Goal: Information Seeking & Learning: Learn about a topic

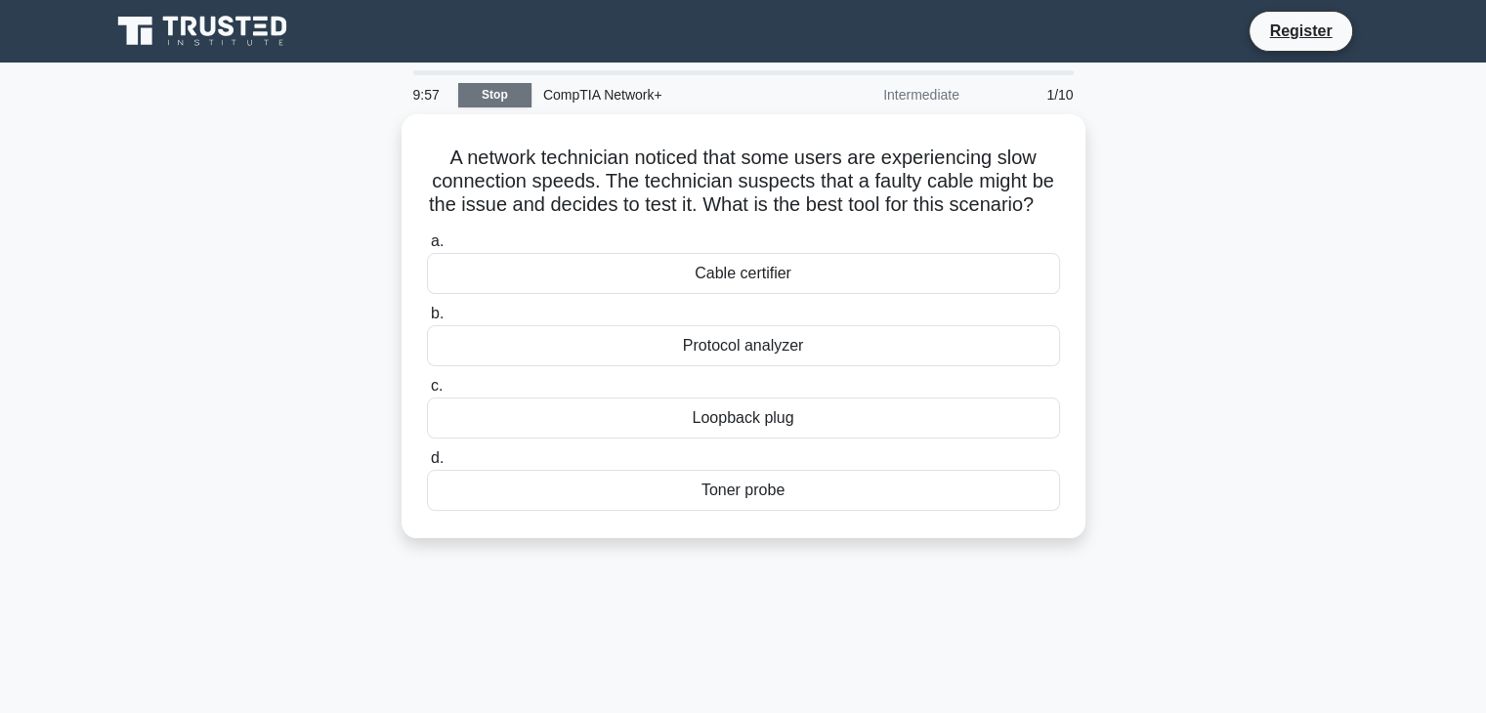
click at [512, 88] on link "Stop" at bounding box center [494, 95] width 73 height 24
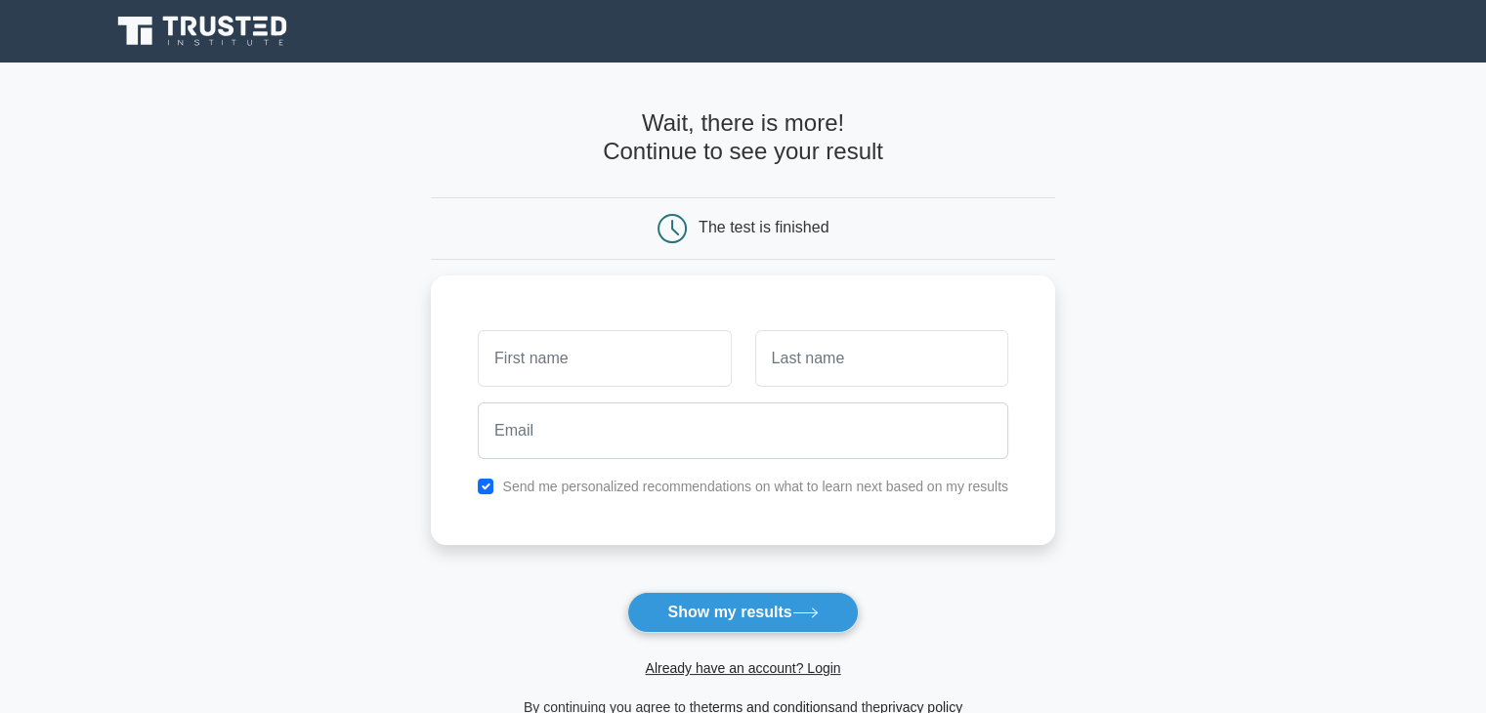
click at [204, 13] on icon at bounding box center [204, 31] width 188 height 37
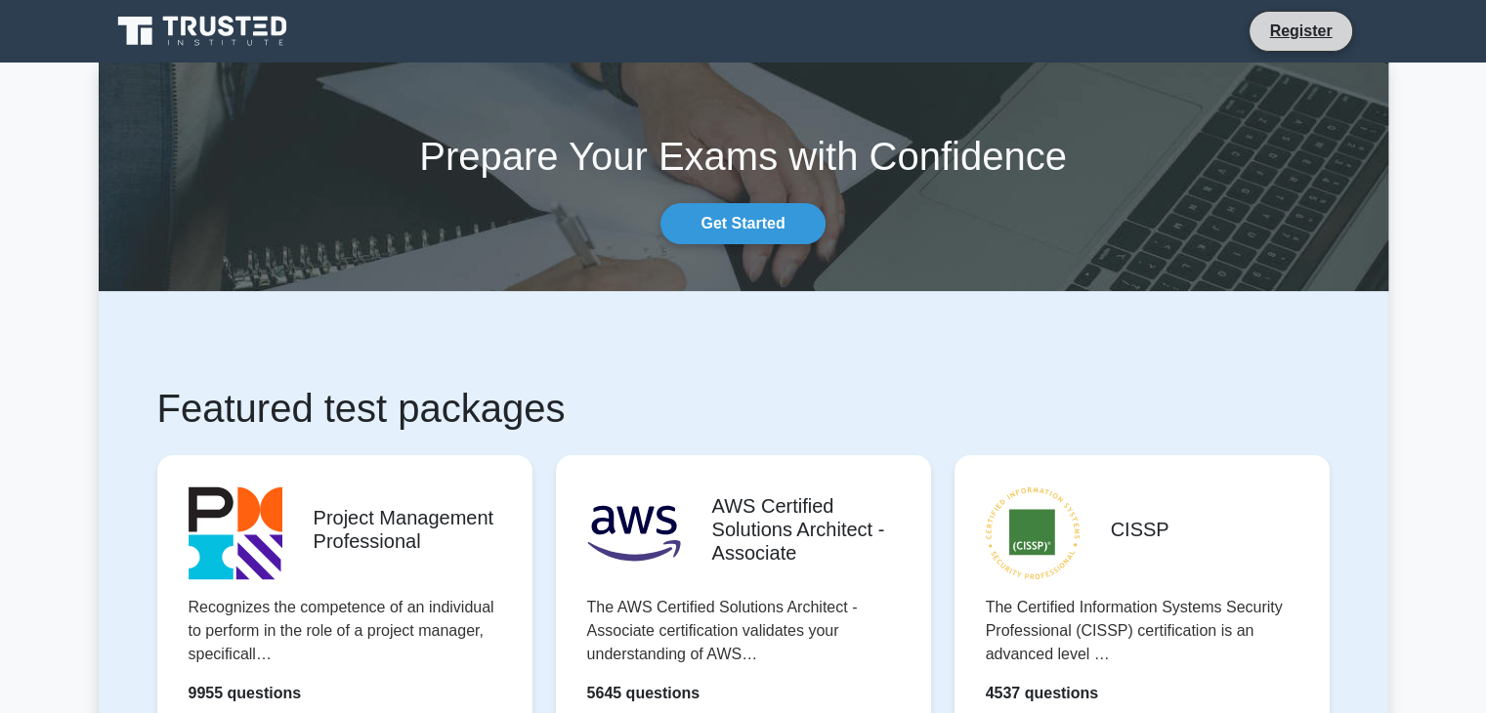
click at [1290, 44] on li "Register" at bounding box center [1301, 31] width 104 height 41
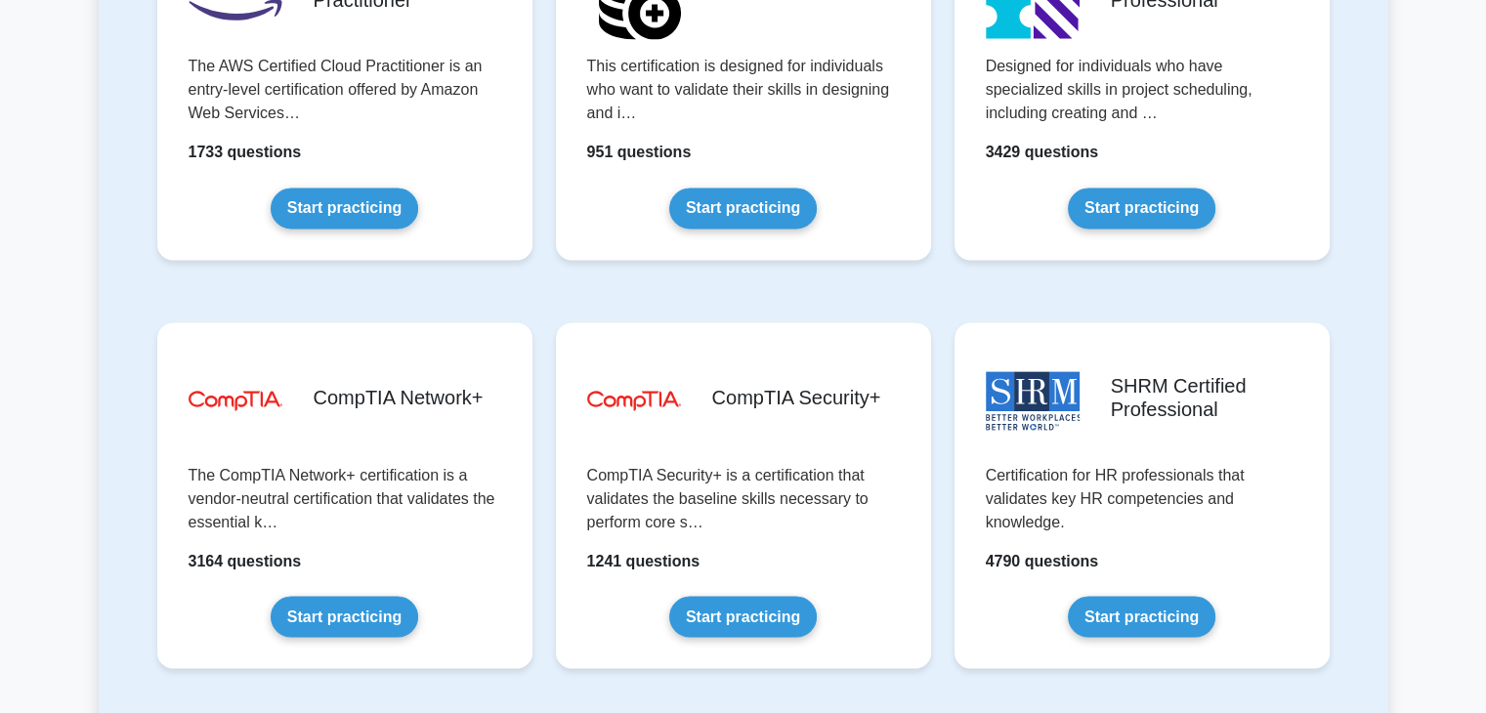
scroll to position [3439, 0]
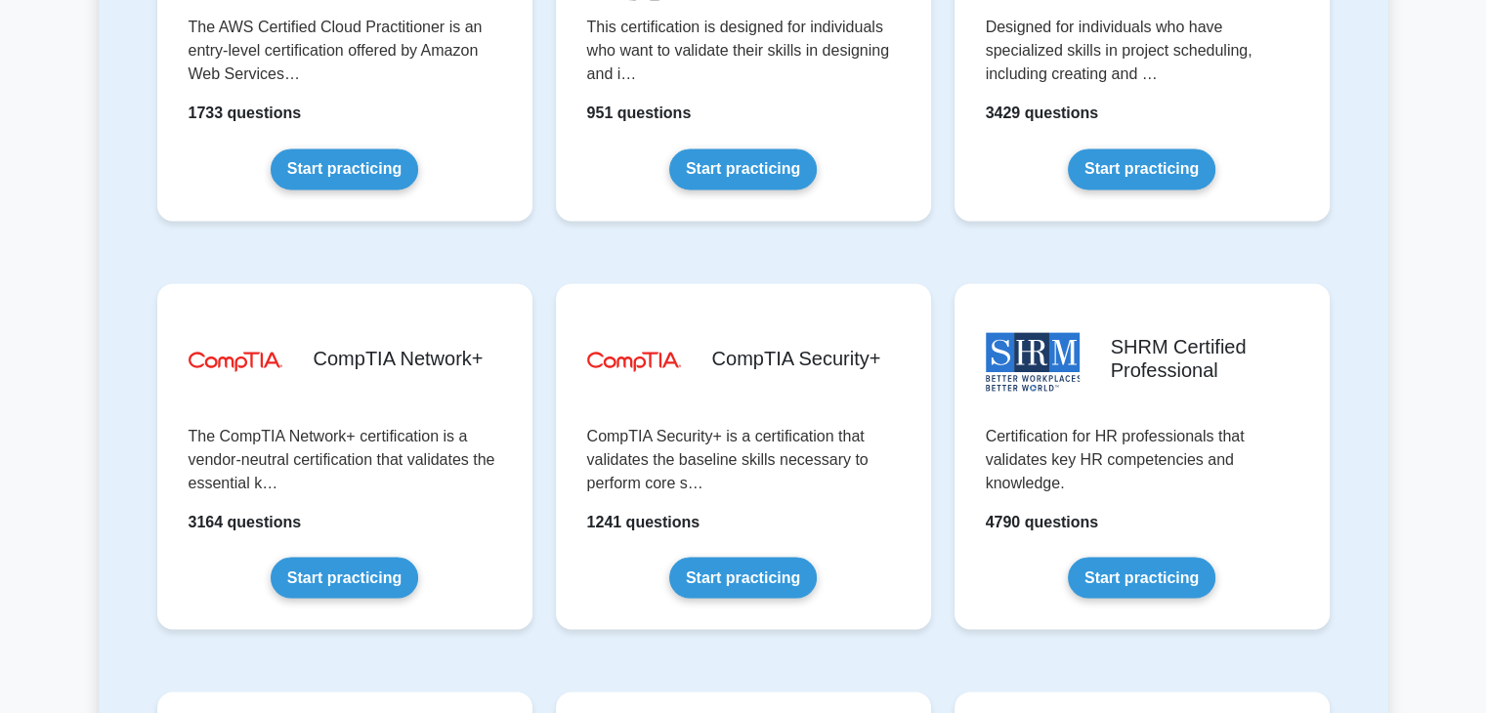
click at [688, 259] on div "plus-database Big Data Engineer This certification is designed for individuals …" at bounding box center [743, 63] width 399 height 408
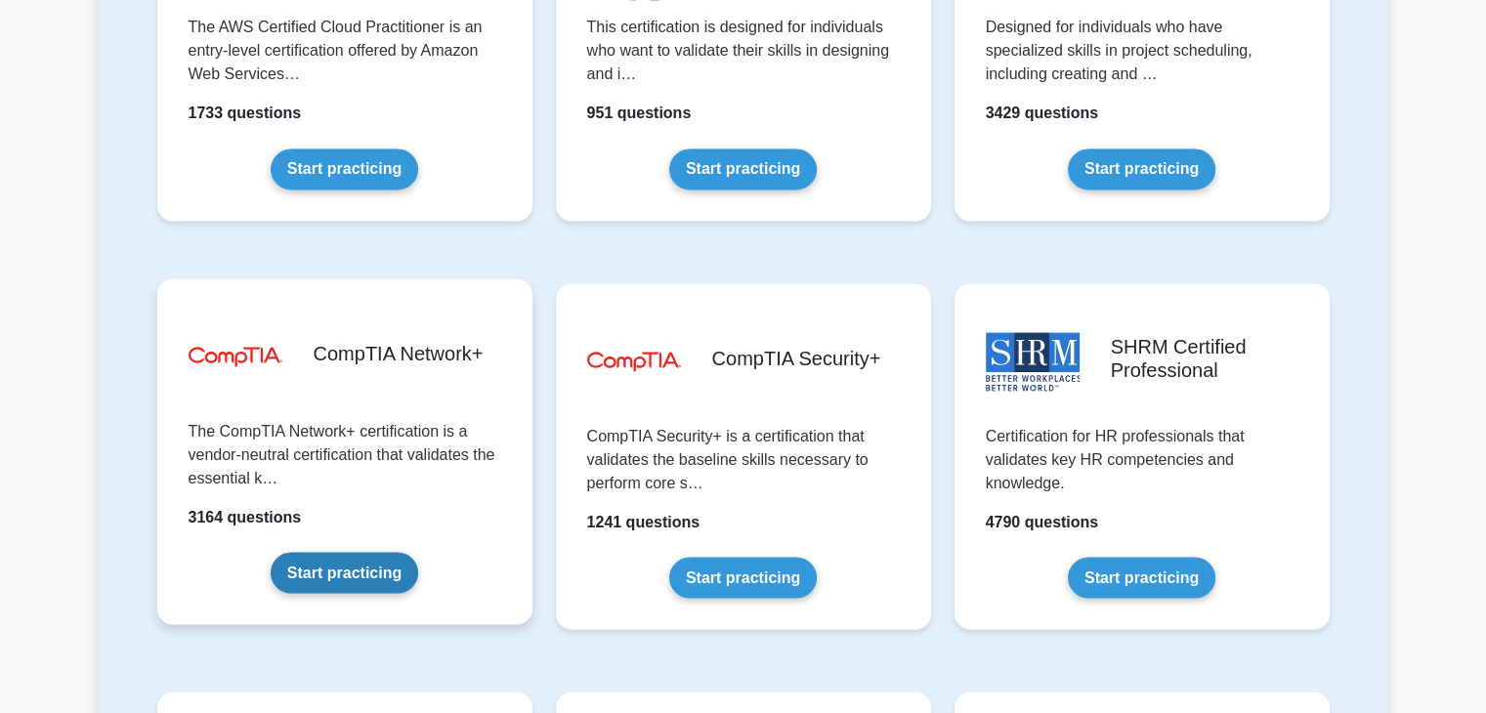
click at [365, 581] on link "Start practicing" at bounding box center [345, 572] width 148 height 41
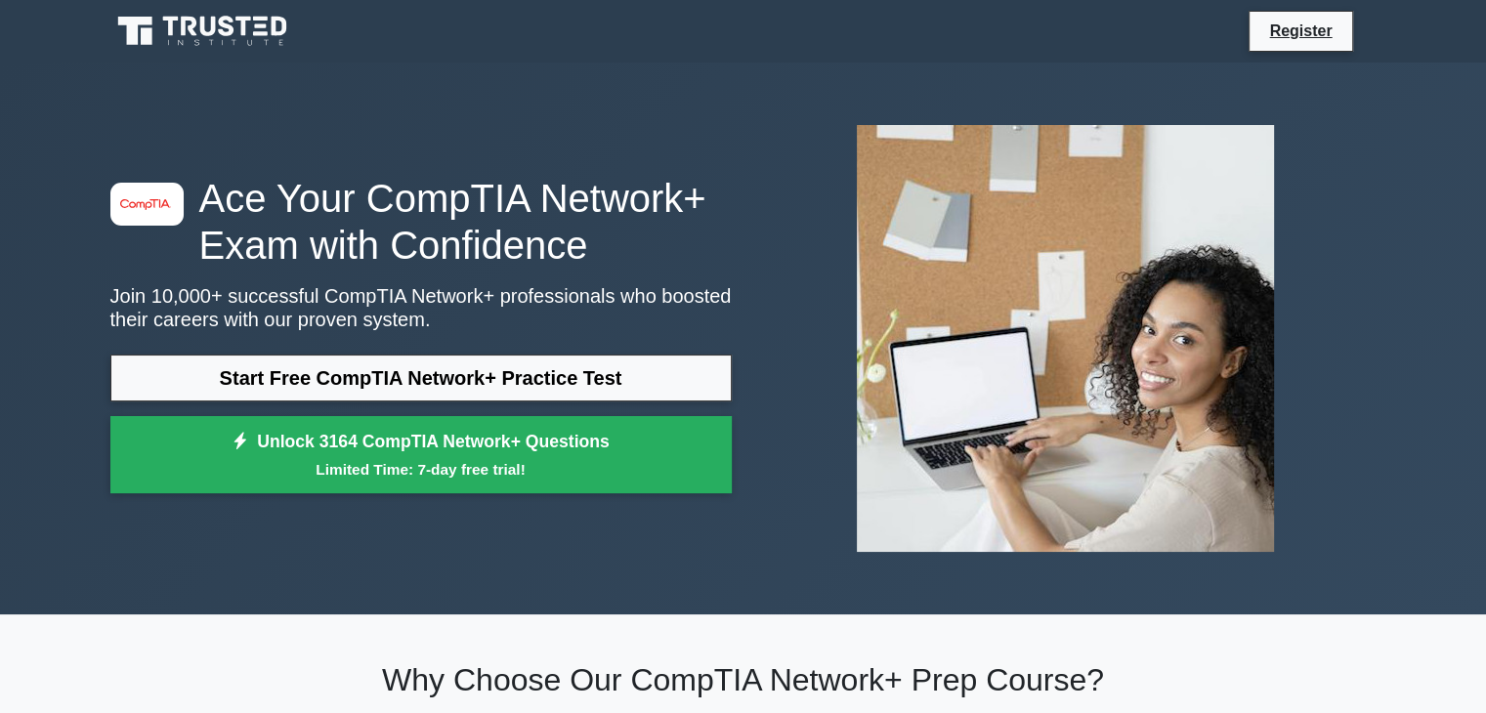
click at [971, 110] on img at bounding box center [1065, 338] width 448 height 458
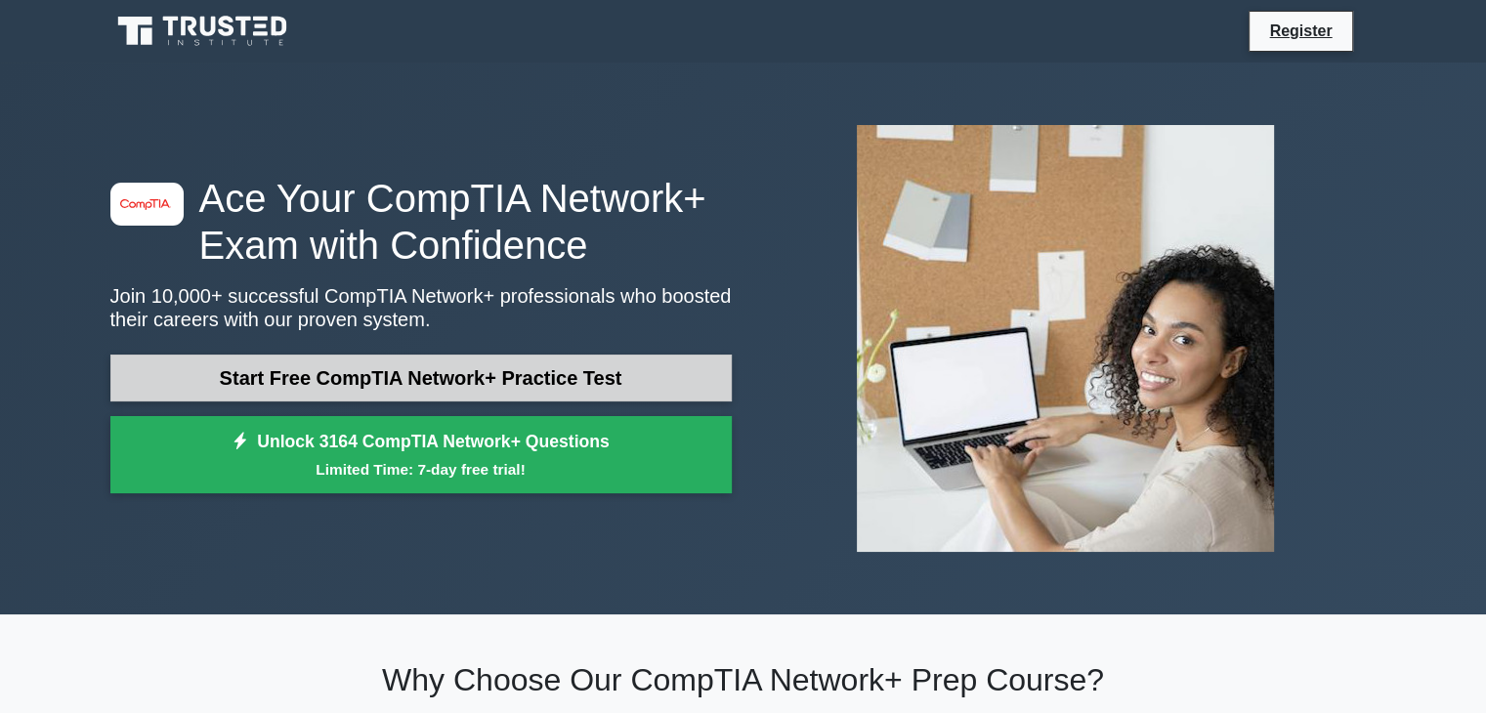
click at [560, 377] on link "Start Free CompTIA Network+ Practice Test" at bounding box center [420, 378] width 621 height 47
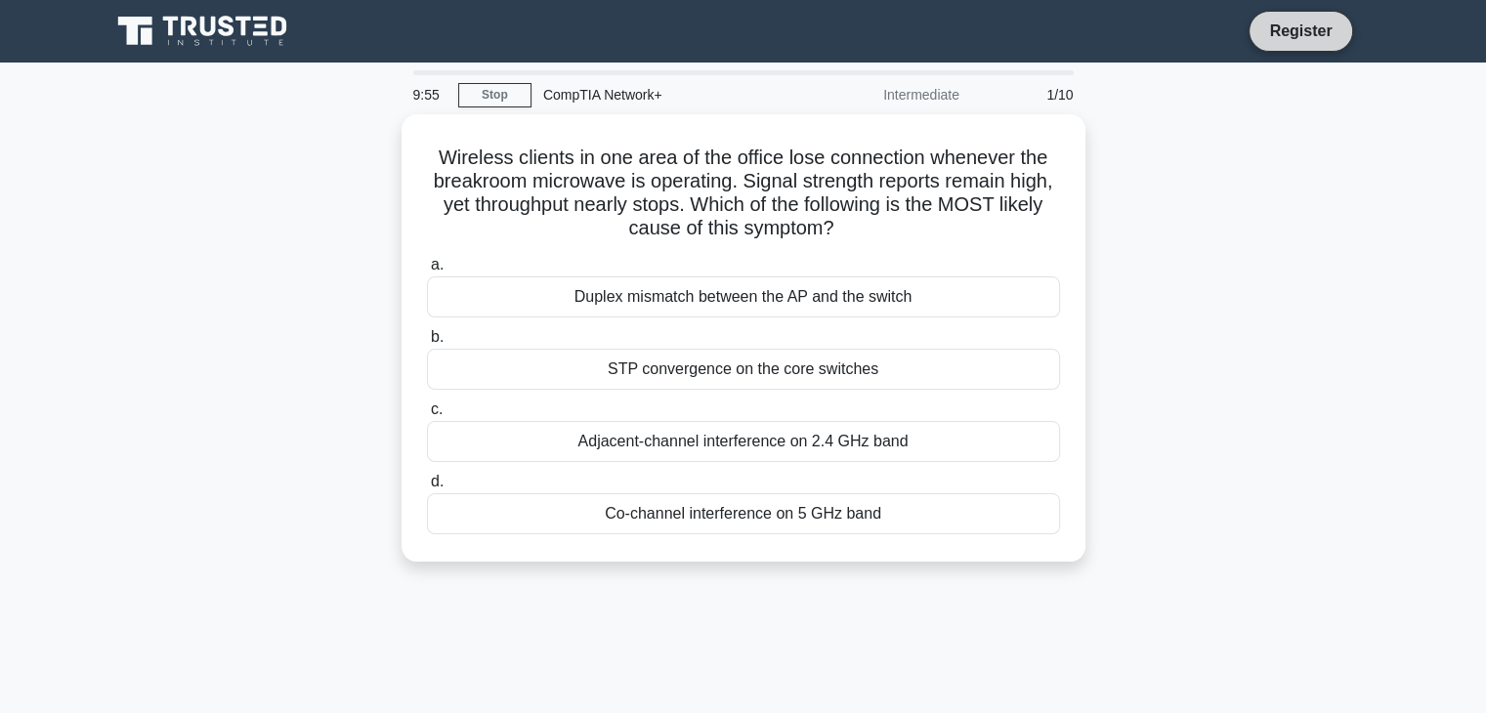
click at [1299, 21] on link "Register" at bounding box center [1300, 31] width 86 height 24
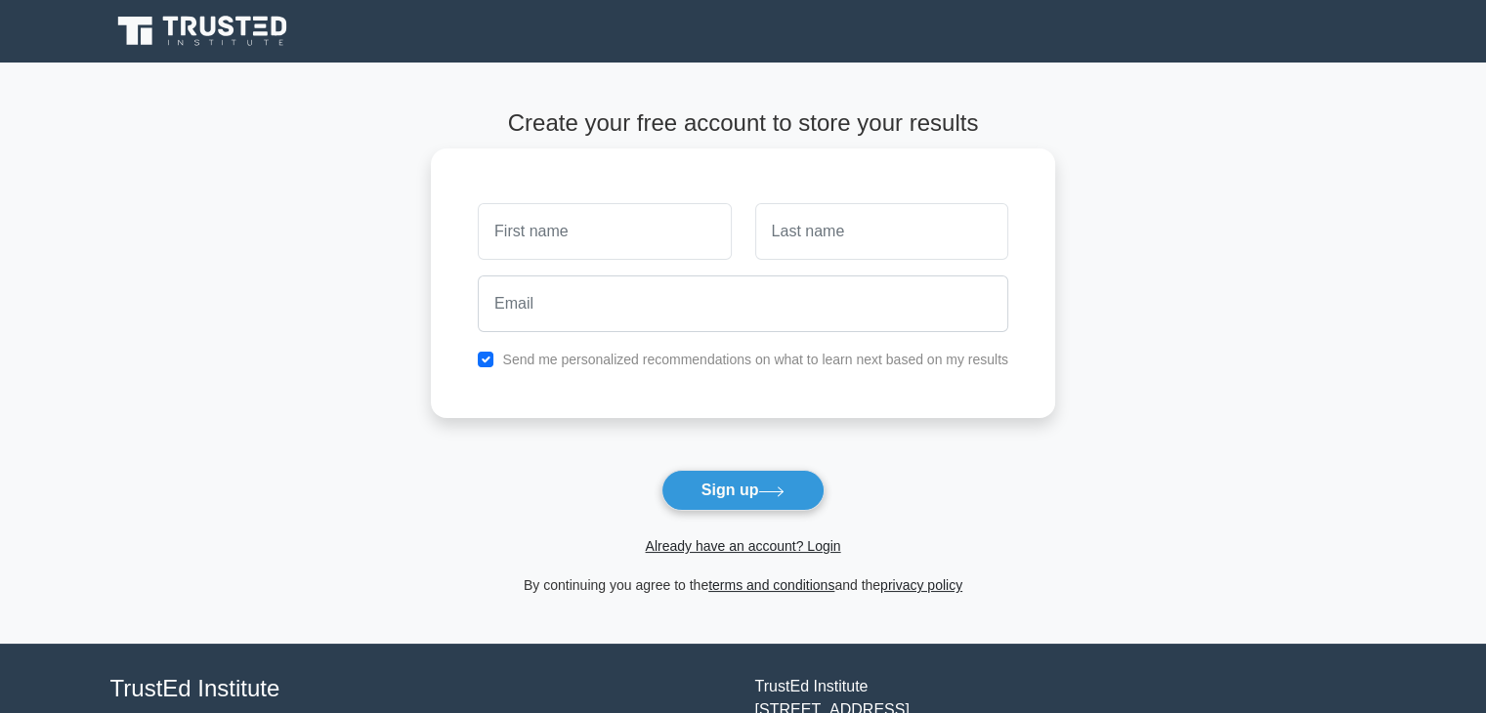
click at [617, 244] on input "text" at bounding box center [604, 231] width 253 height 57
type input "Sizwe"
click at [842, 232] on input "text" at bounding box center [881, 231] width 253 height 57
type input "Mfuphi"
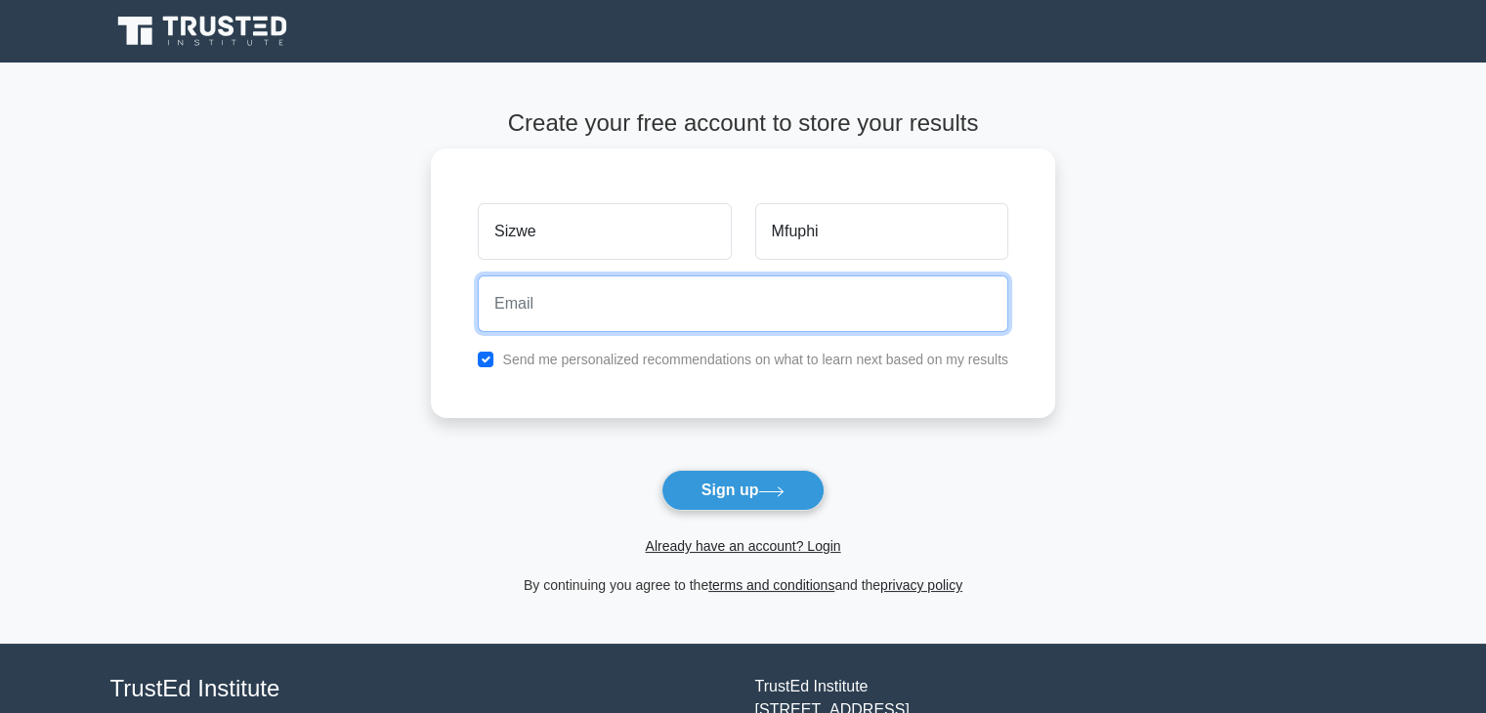
click at [818, 307] on input "email" at bounding box center [743, 304] width 531 height 57
type input "ntacz45@gmail.com"
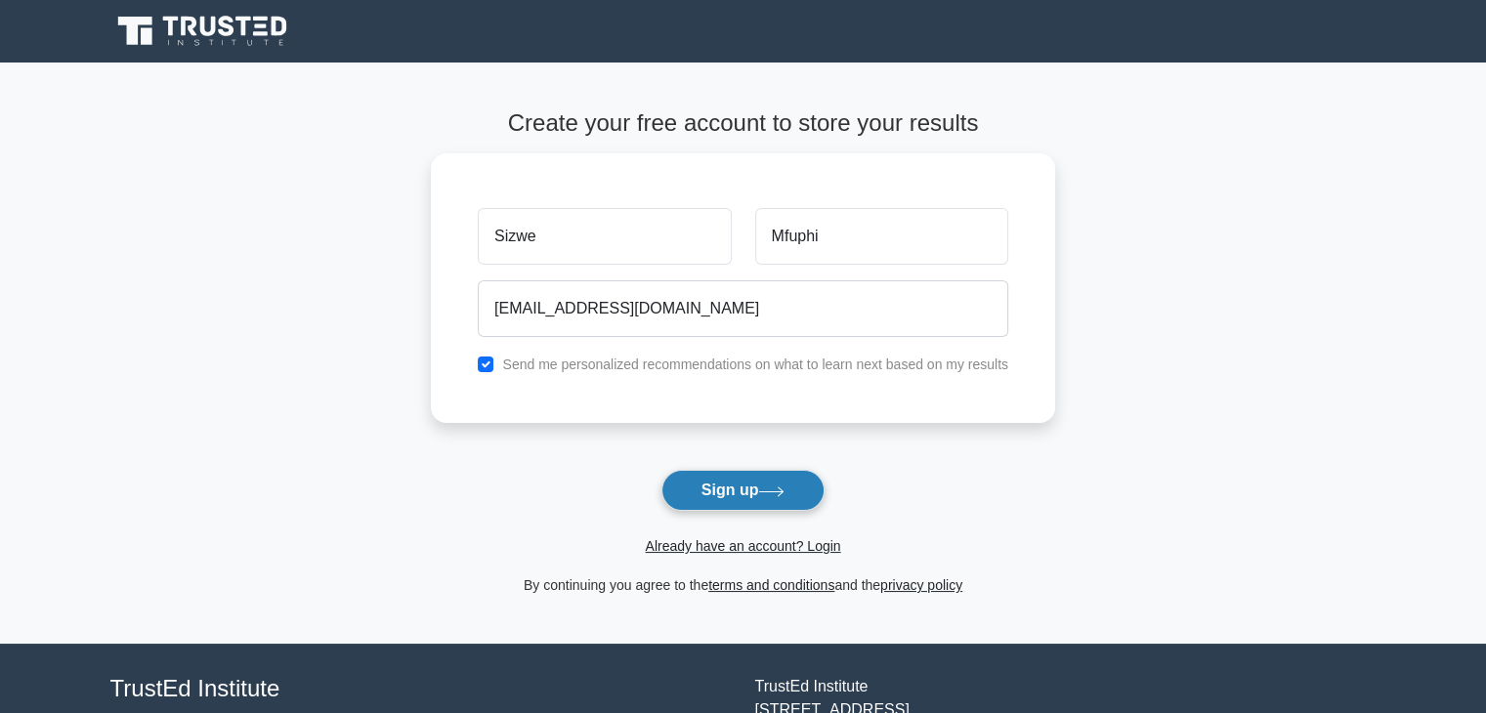
click at [727, 484] on button "Sign up" at bounding box center [743, 490] width 164 height 41
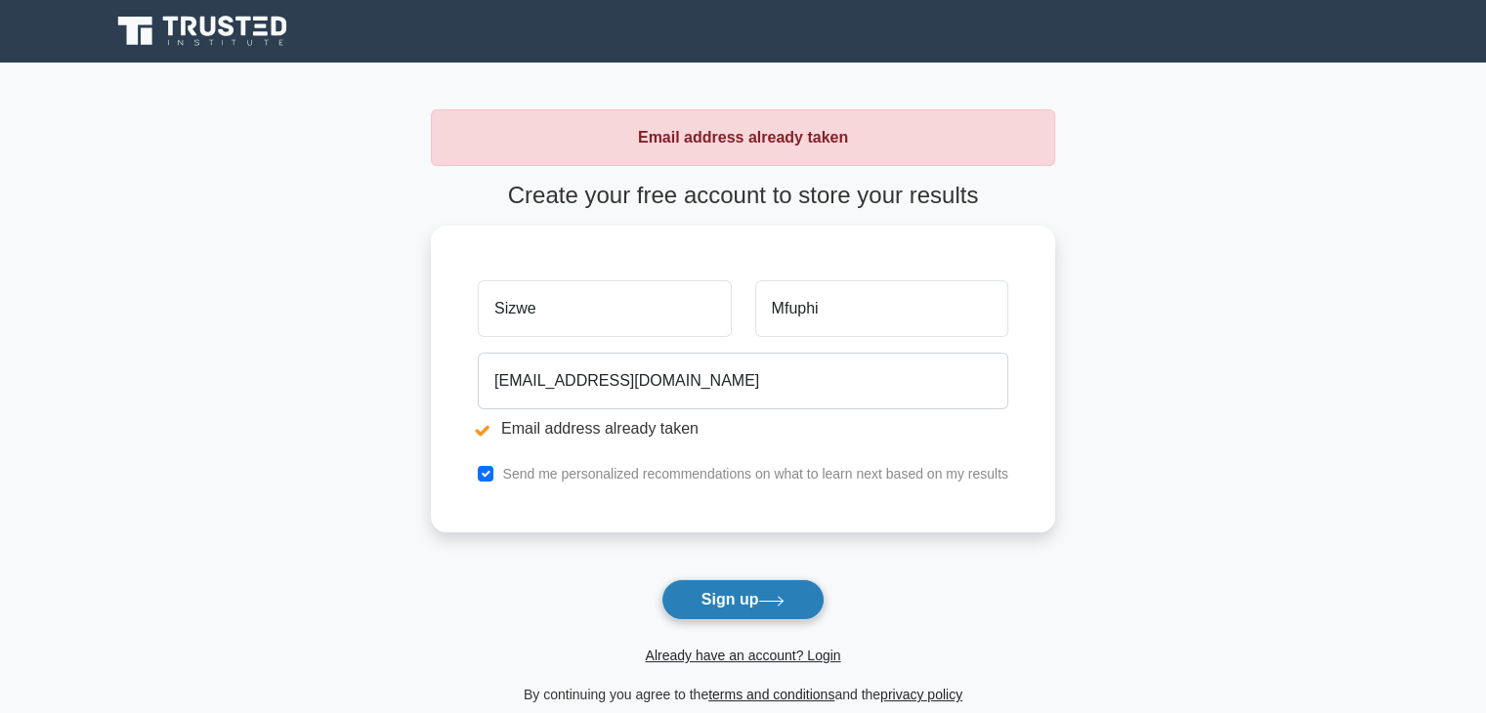
click at [726, 597] on button "Sign up" at bounding box center [743, 599] width 164 height 41
click at [723, 658] on link "Already have an account? Login" at bounding box center [742, 656] width 195 height 16
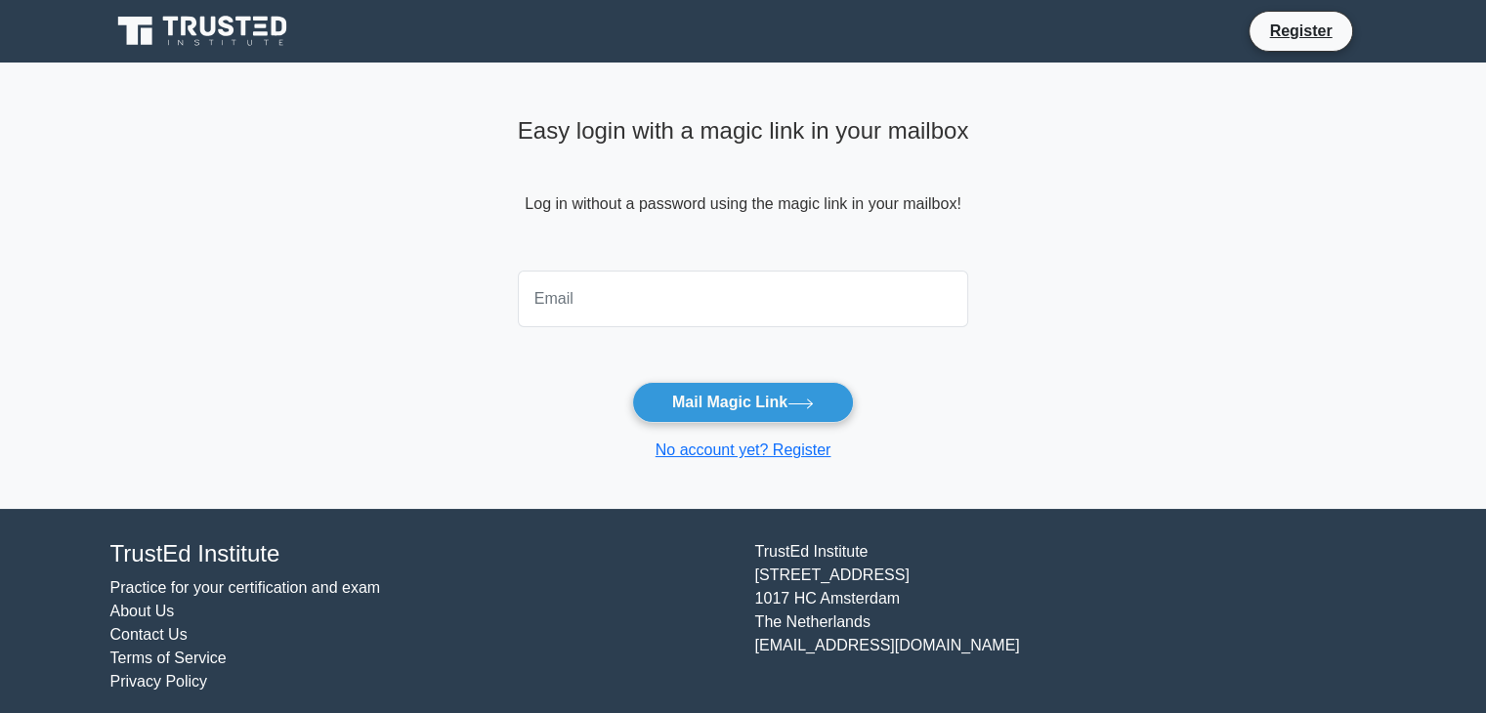
click at [716, 282] on input "email" at bounding box center [743, 299] width 451 height 57
type input "ntacz45@gmail.com"
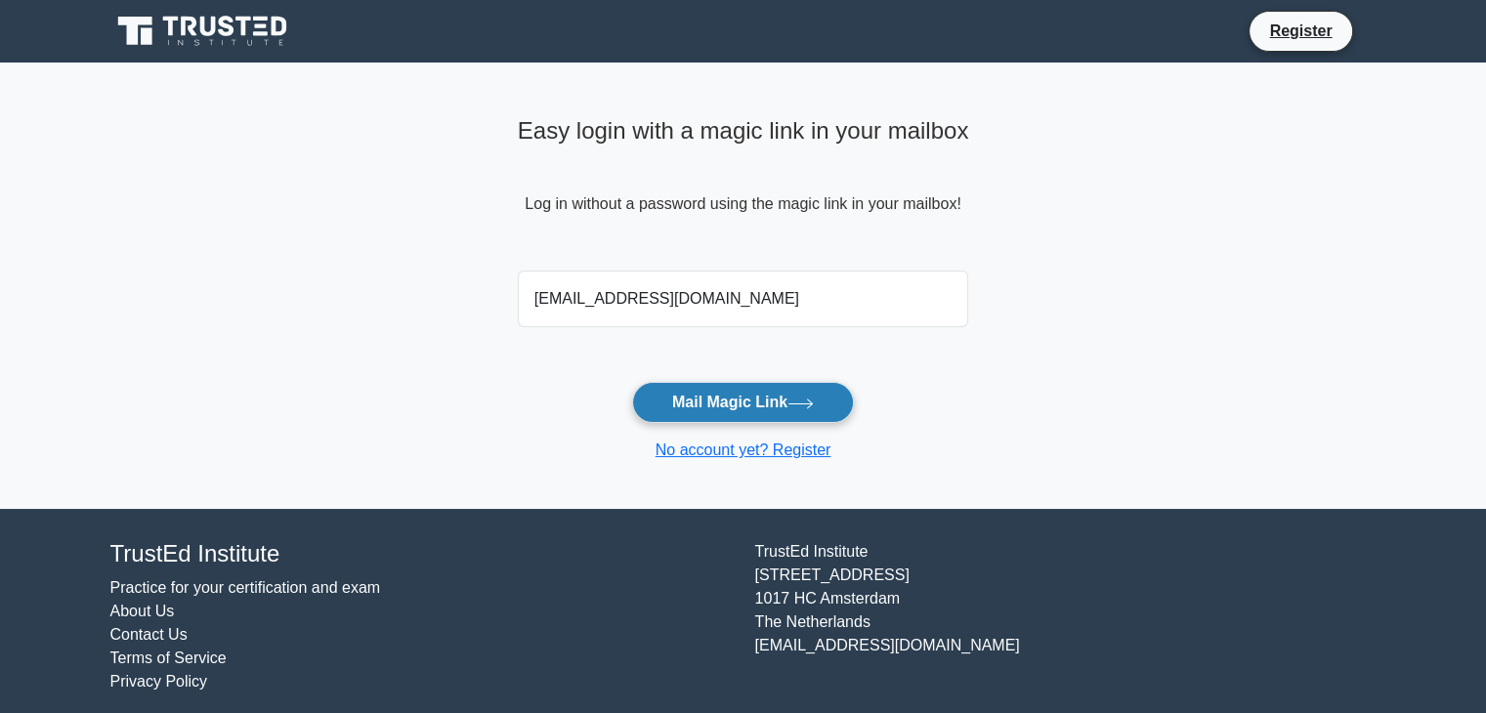
click at [714, 405] on button "Mail Magic Link" at bounding box center [743, 402] width 222 height 41
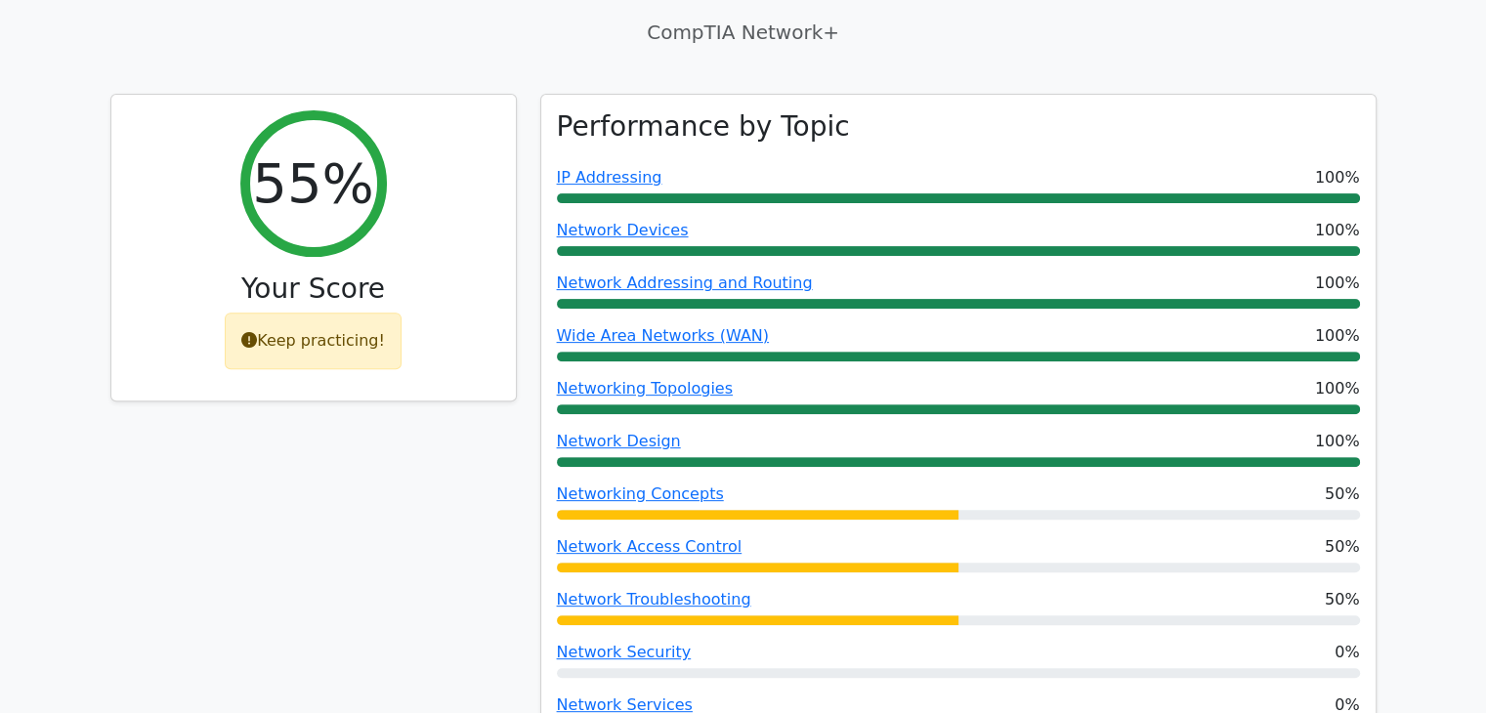
scroll to position [782, 0]
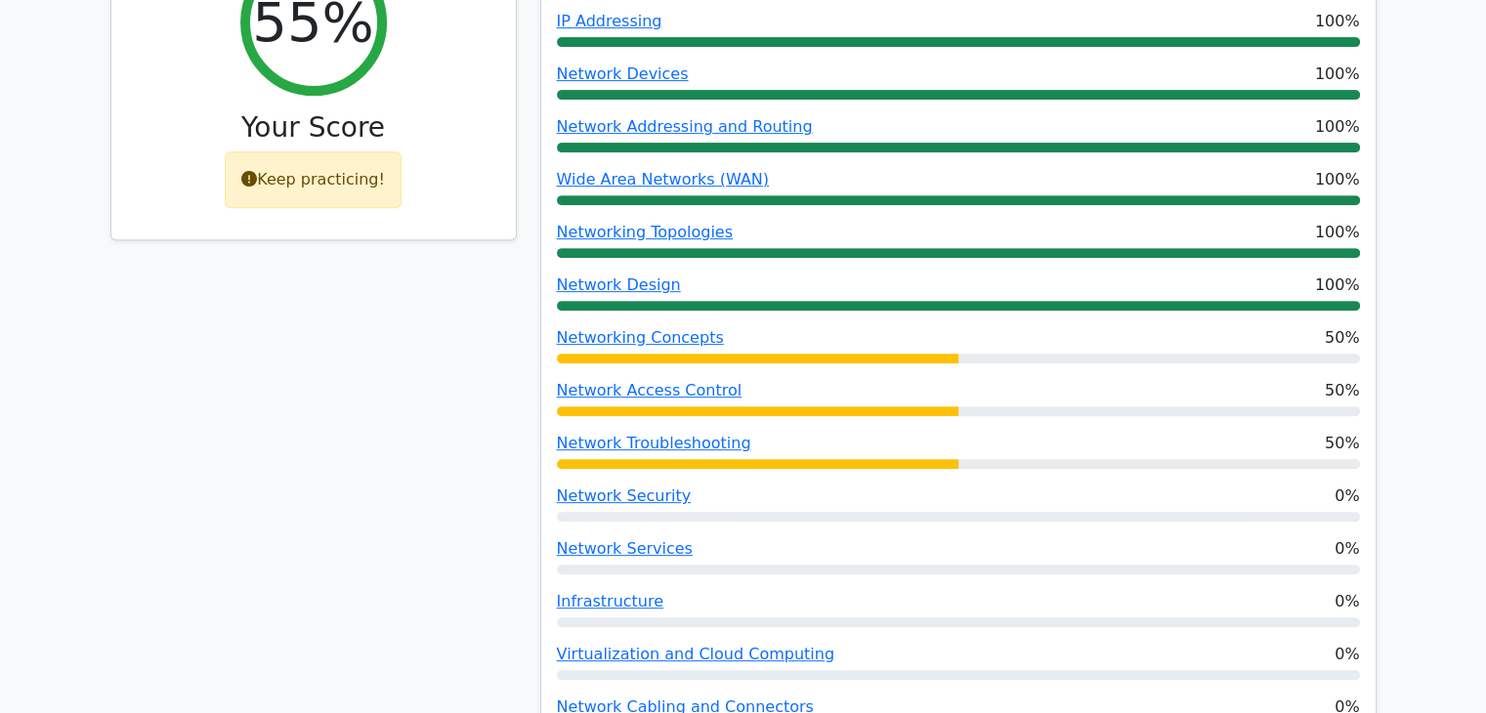
click at [344, 151] on div "Keep practicing!" at bounding box center [313, 179] width 177 height 57
click at [323, 151] on div "Keep practicing!" at bounding box center [313, 179] width 177 height 57
click at [281, 151] on div "Keep practicing!" at bounding box center [313, 179] width 177 height 57
click at [350, 151] on div "Keep practicing!" at bounding box center [313, 179] width 177 height 57
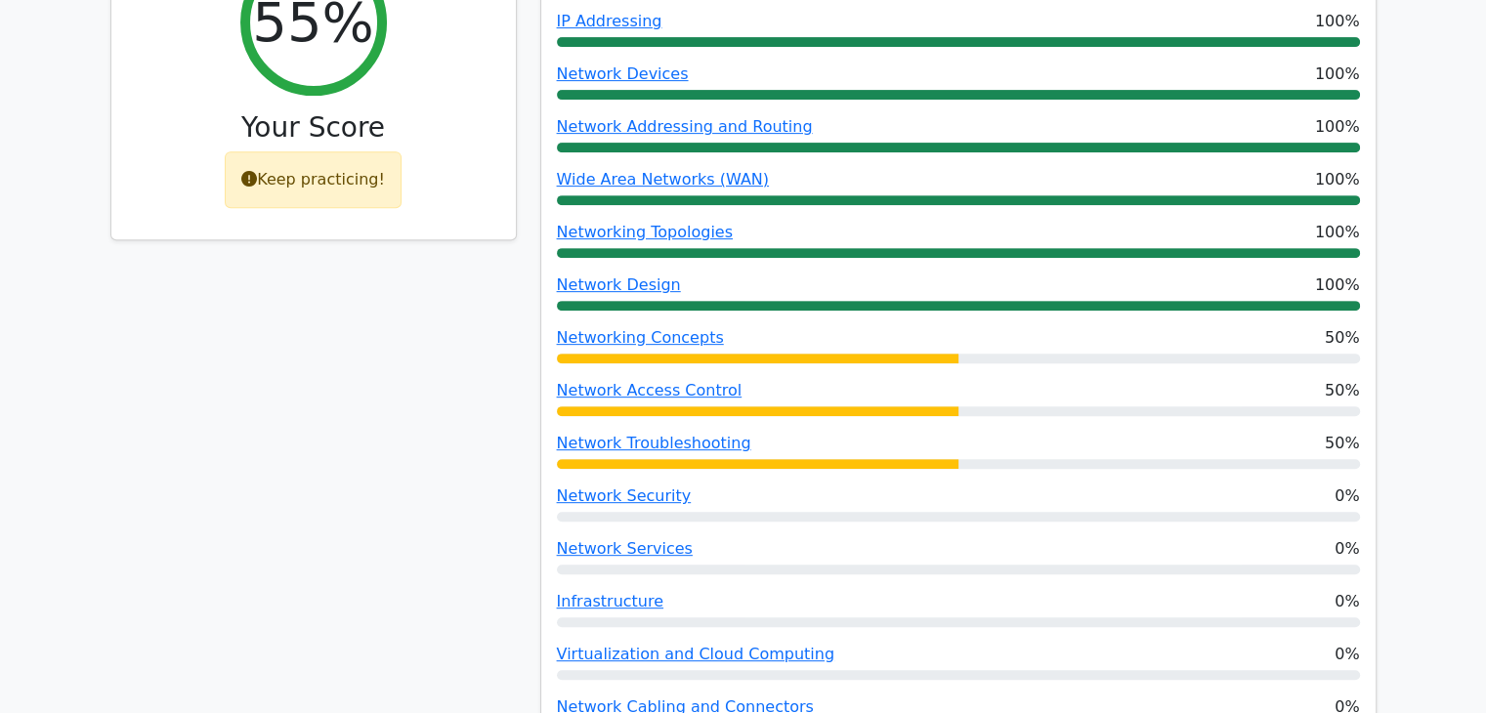
click at [350, 151] on div "Keep practicing!" at bounding box center [313, 179] width 177 height 57
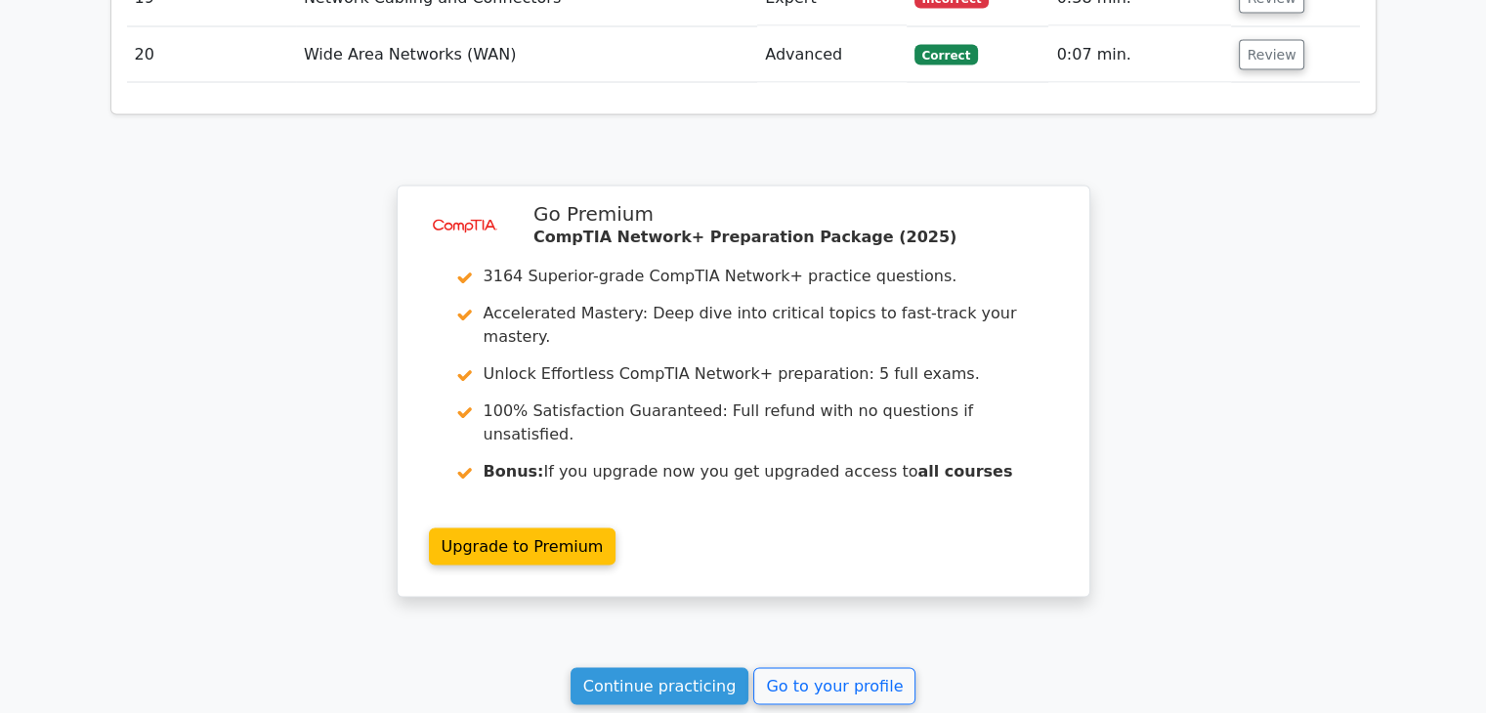
scroll to position [3951, 0]
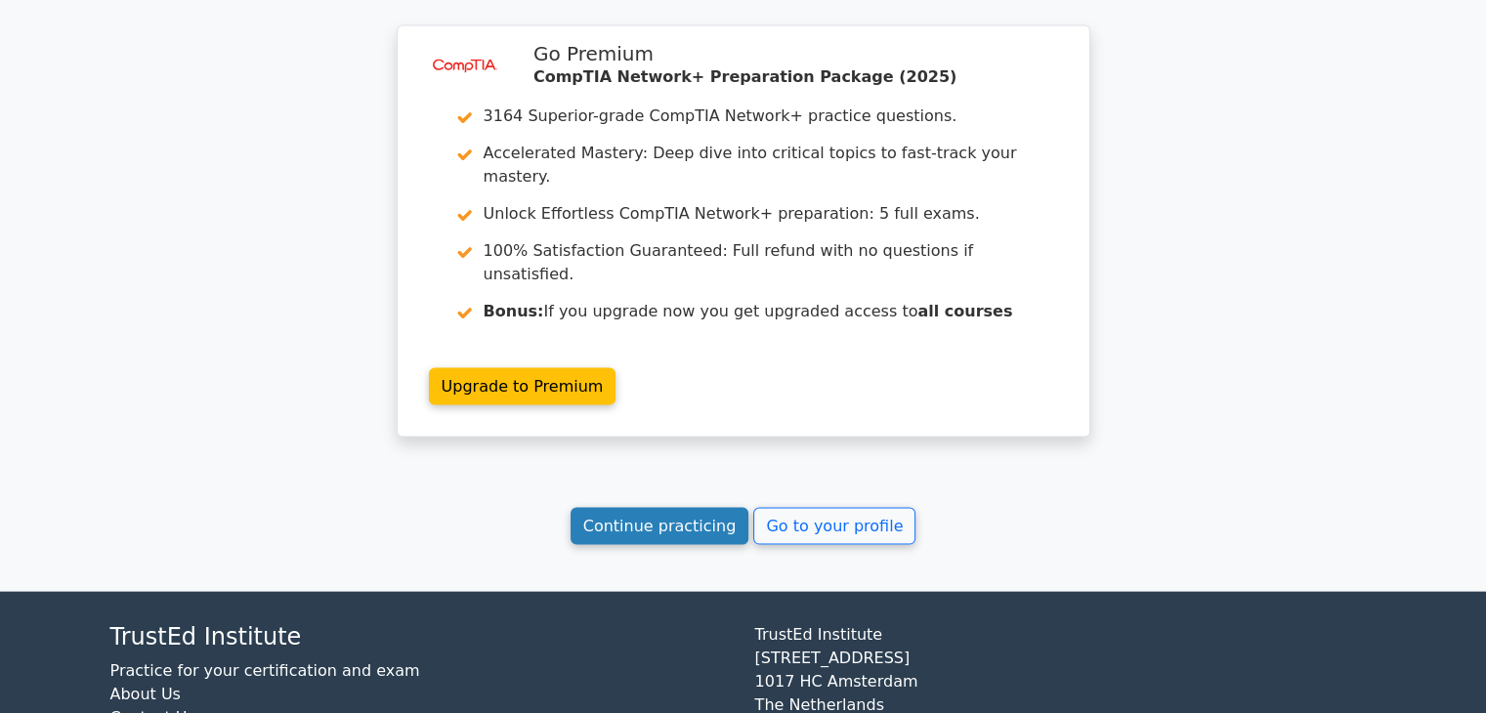
click at [645, 508] on link "Continue practicing" at bounding box center [660, 526] width 179 height 37
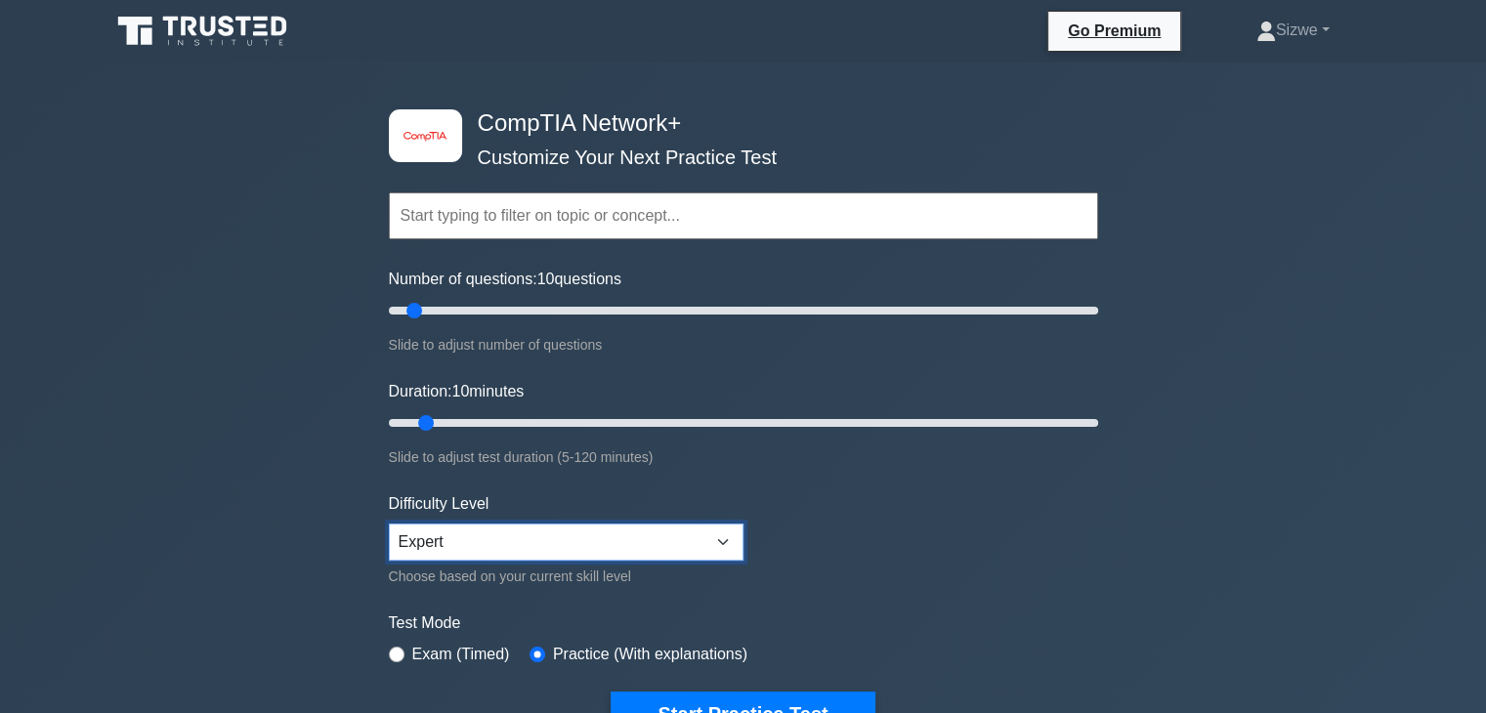
click at [692, 540] on select "Beginner Intermediate Expert" at bounding box center [566, 542] width 355 height 37
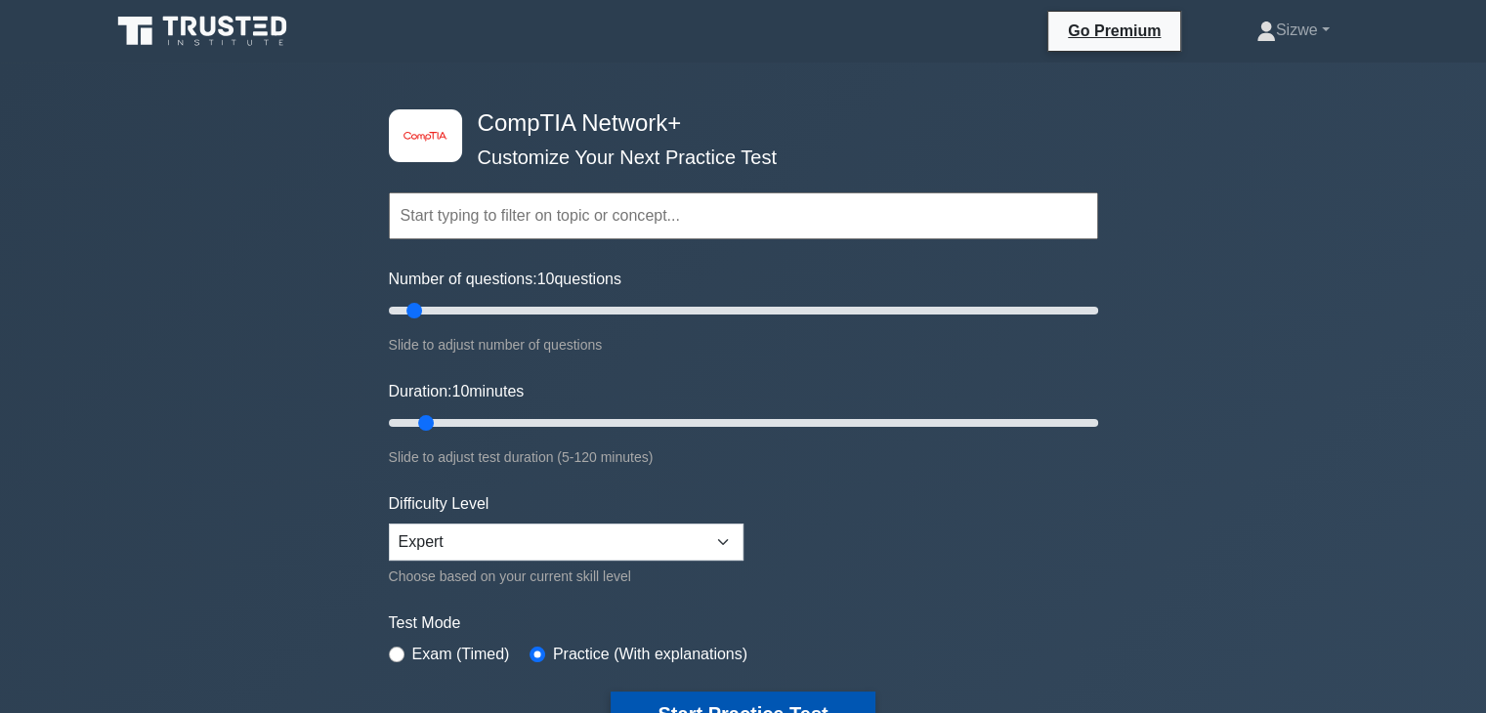
click at [767, 697] on button "Start Practice Test" at bounding box center [743, 714] width 264 height 45
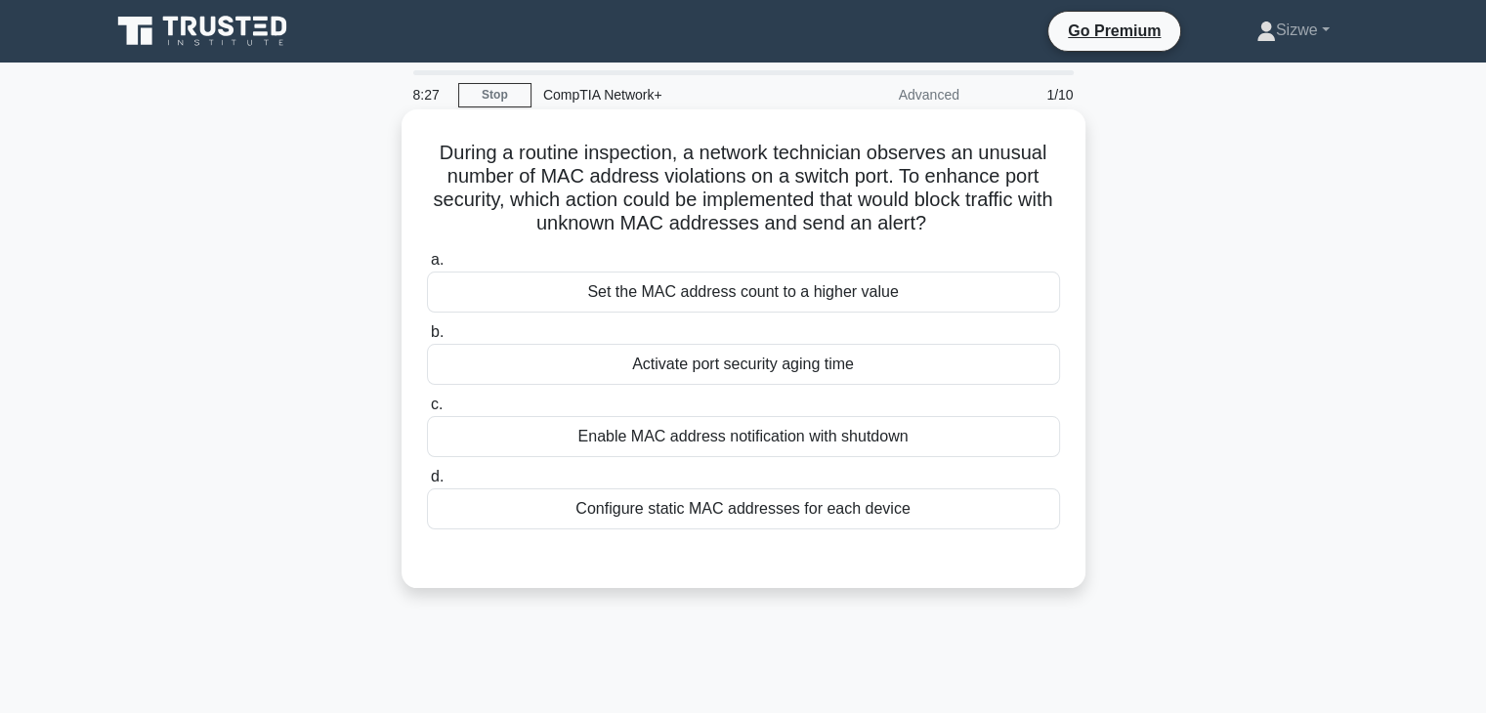
click at [789, 361] on div "Activate port security aging time" at bounding box center [743, 364] width 633 height 41
click at [427, 339] on input "b. Activate port security aging time" at bounding box center [427, 332] width 0 height 13
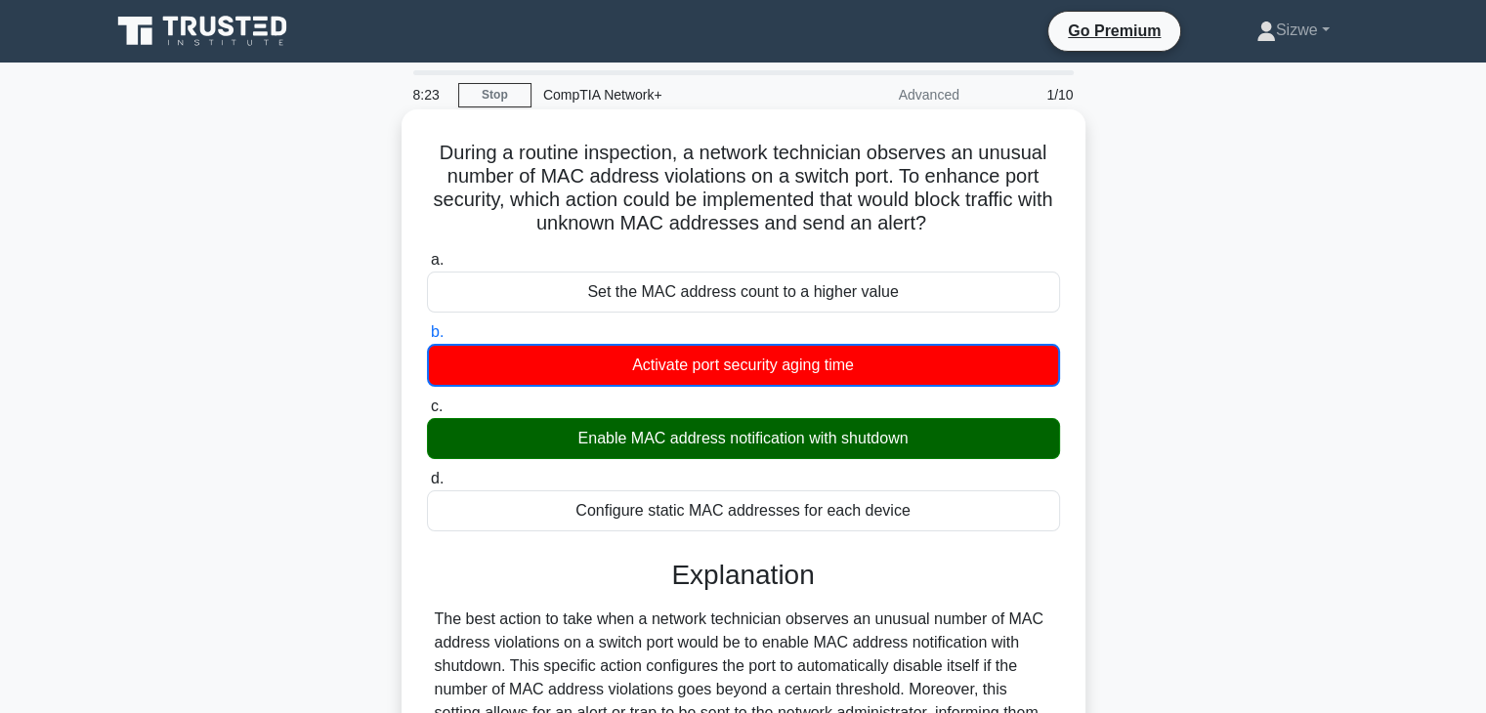
click at [427, 401] on input "c. Enable MAC address notification with shutdown" at bounding box center [427, 407] width 0 height 13
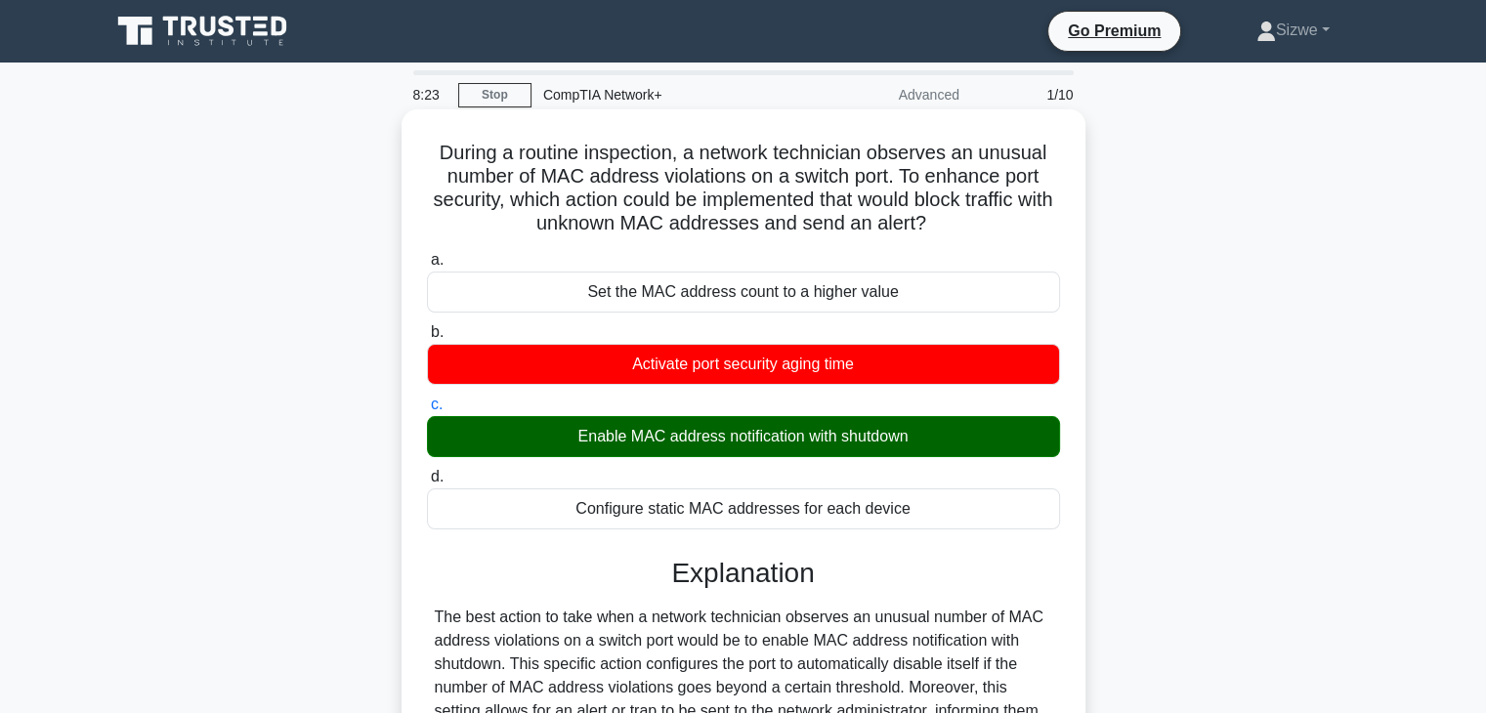
click at [427, 471] on input "d. Configure static MAC addresses for each device" at bounding box center [427, 477] width 0 height 13
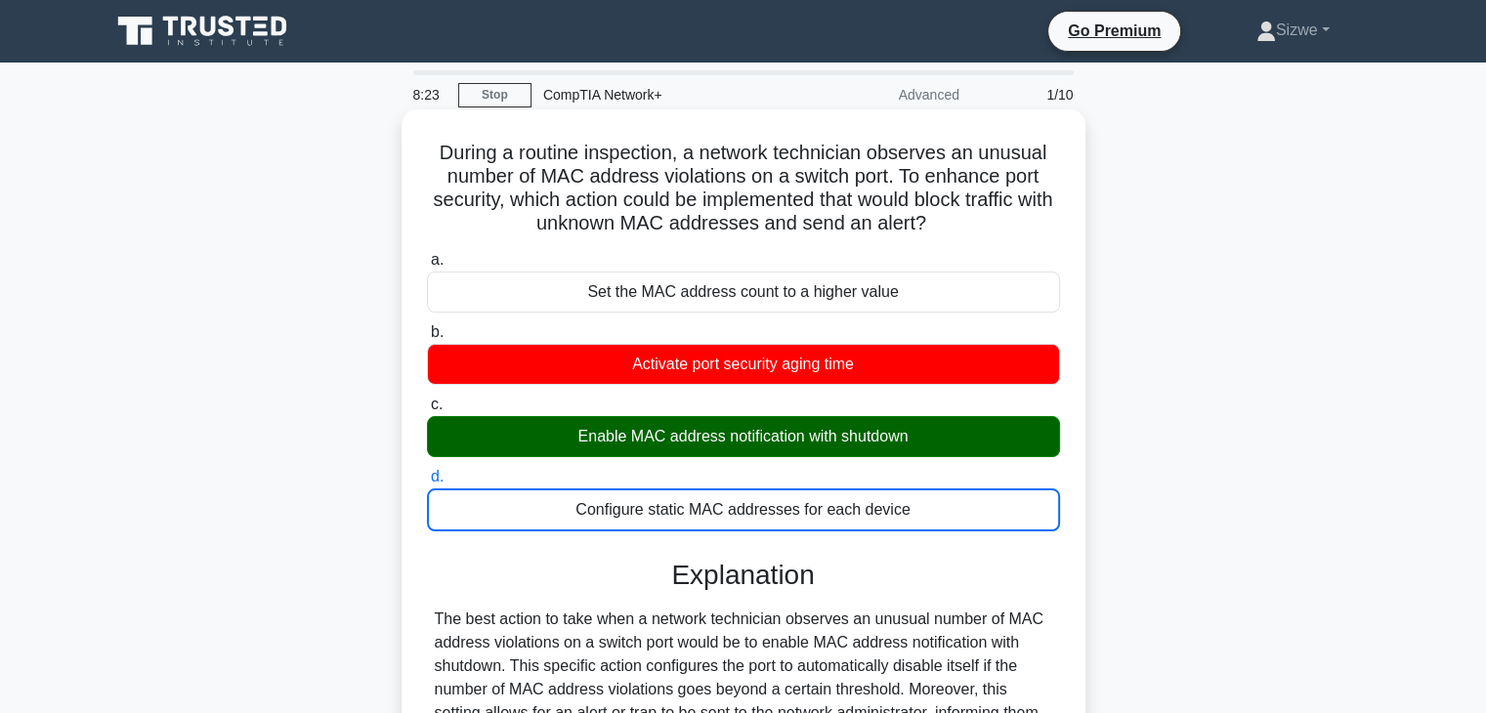
click at [427, 254] on input "a. Set the MAC address count to a higher value" at bounding box center [427, 260] width 0 height 13
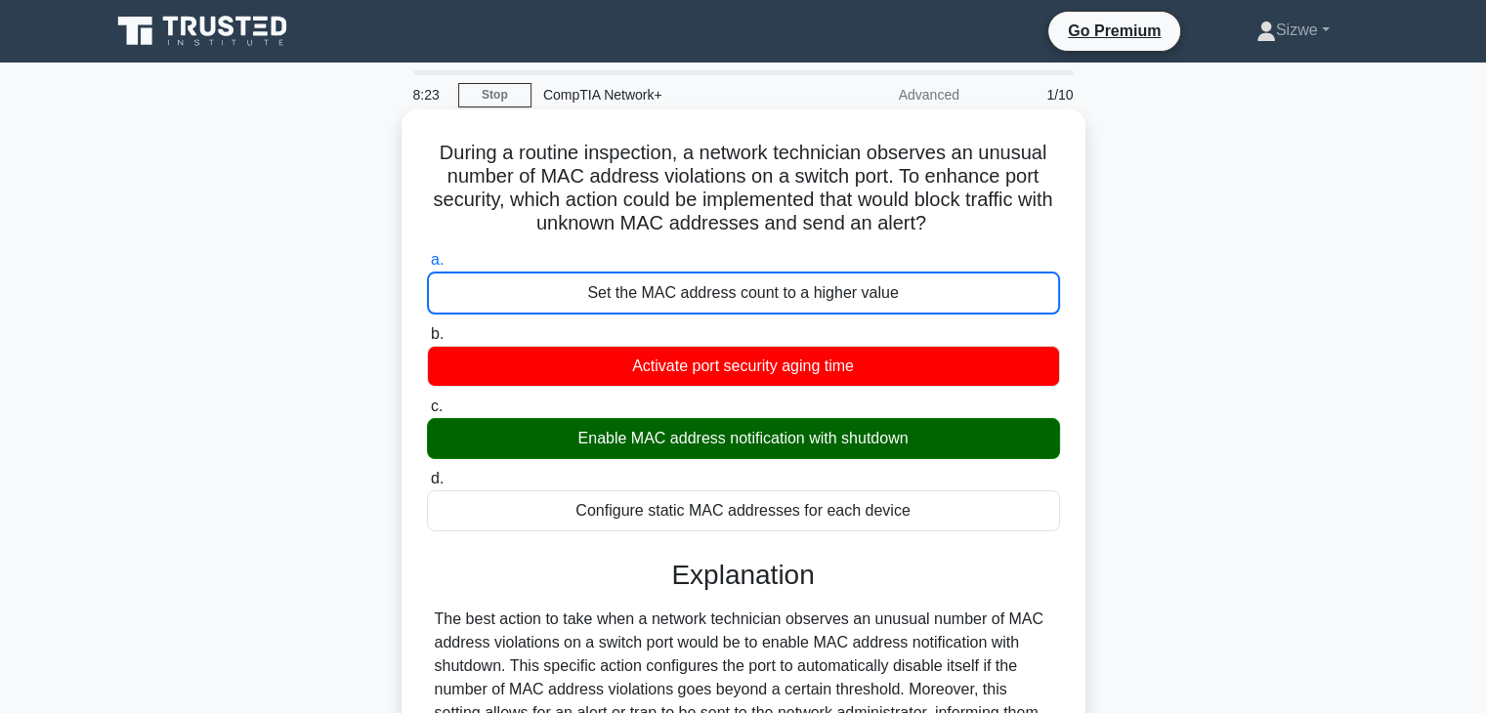
click at [427, 328] on input "b. Activate port security aging time" at bounding box center [427, 334] width 0 height 13
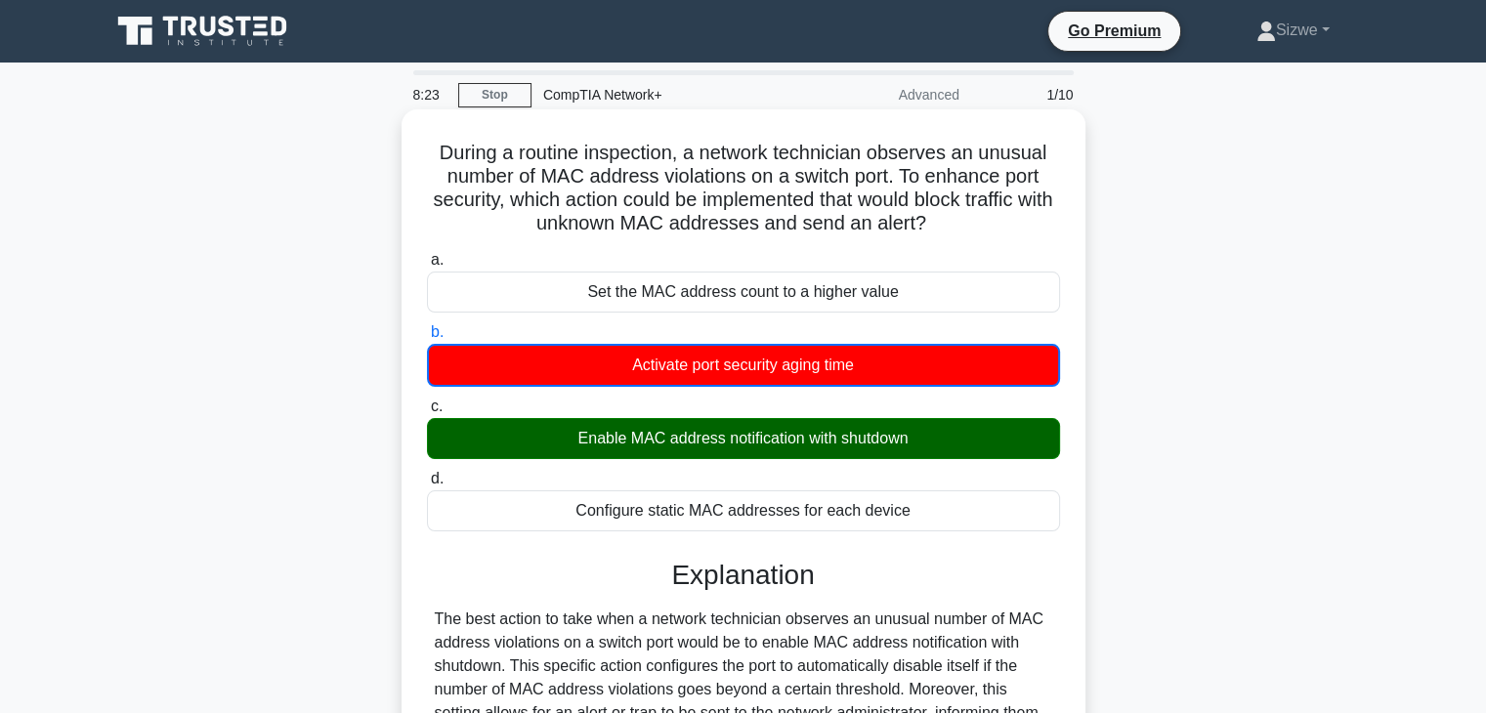
click at [427, 401] on input "c. Enable MAC address notification with shutdown" at bounding box center [427, 407] width 0 height 13
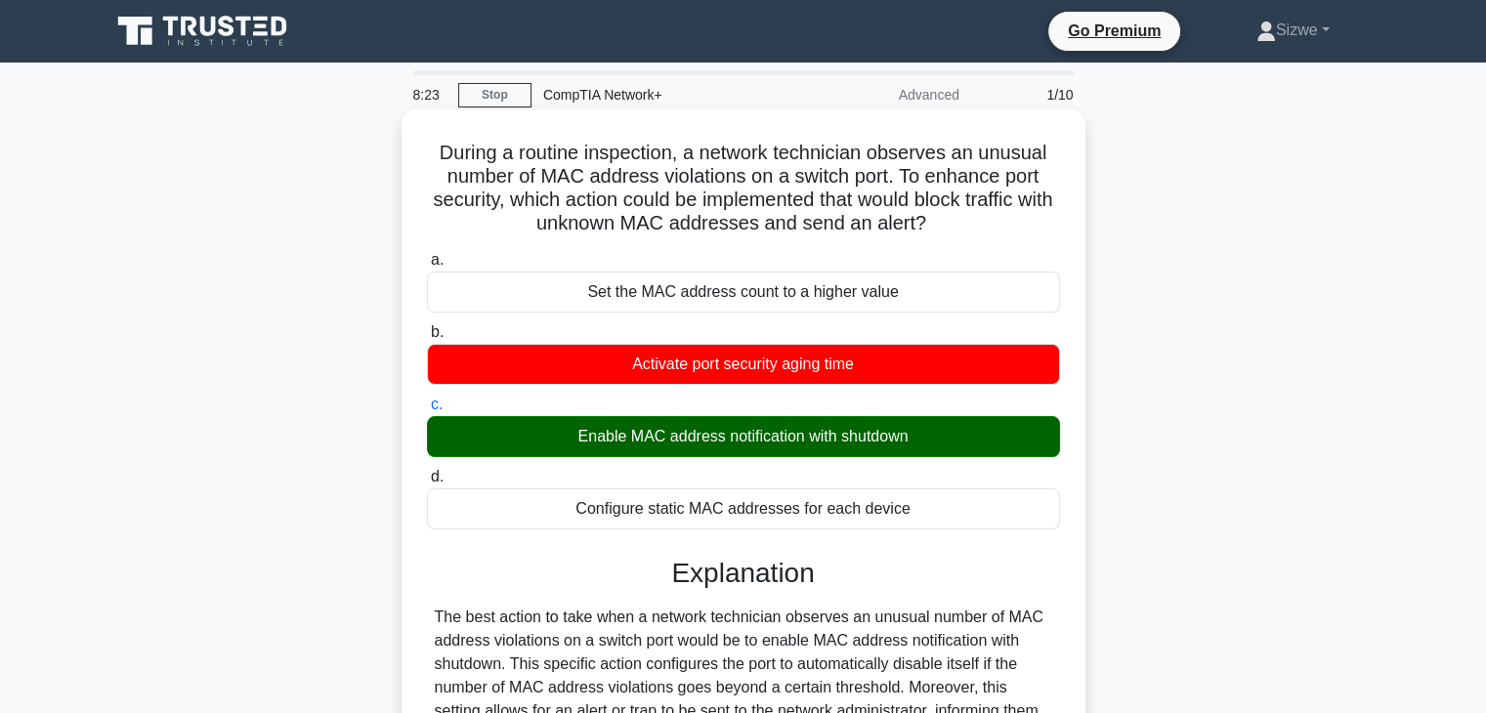
click at [427, 471] on input "d. Configure static MAC addresses for each device" at bounding box center [427, 477] width 0 height 13
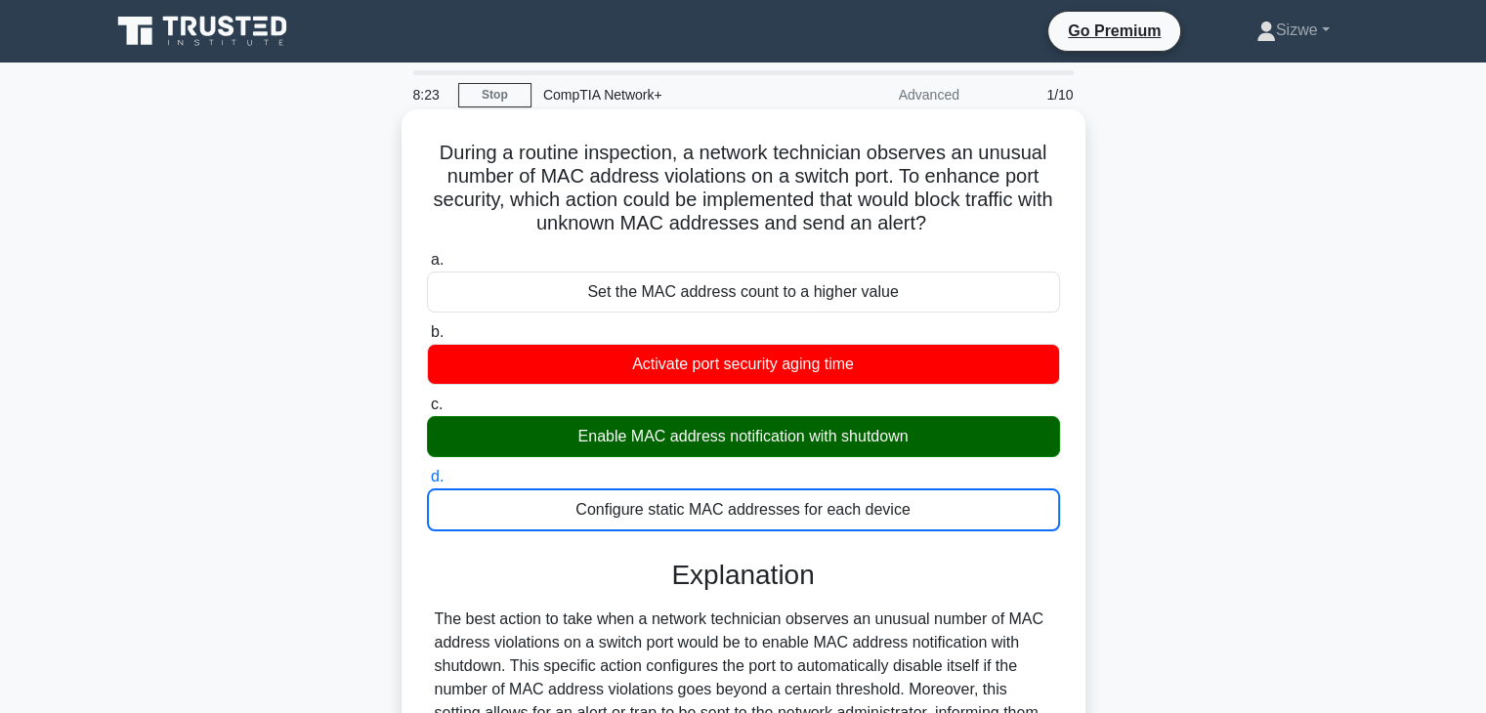
click at [427, 254] on input "a. Set the MAC address count to a higher value" at bounding box center [427, 260] width 0 height 13
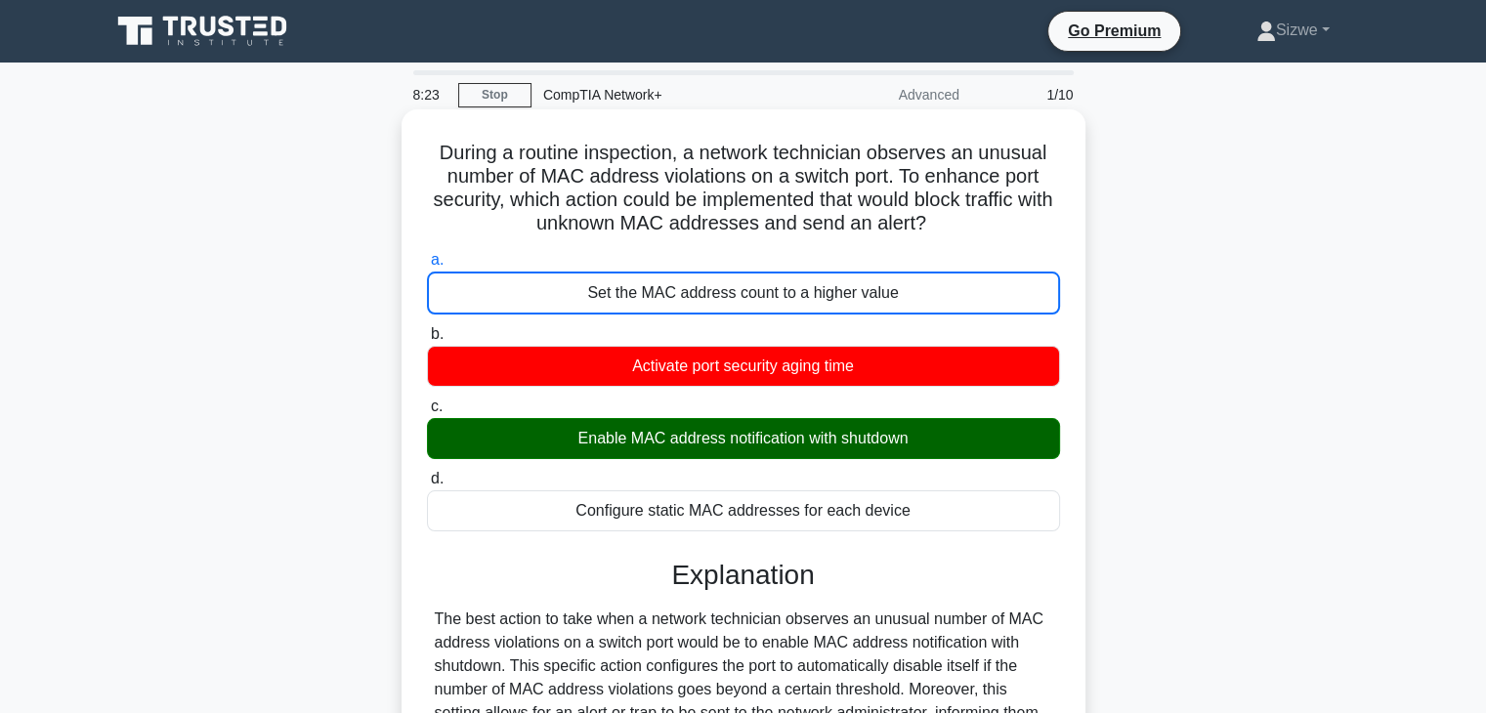
click at [427, 328] on input "b. Activate port security aging time" at bounding box center [427, 334] width 0 height 13
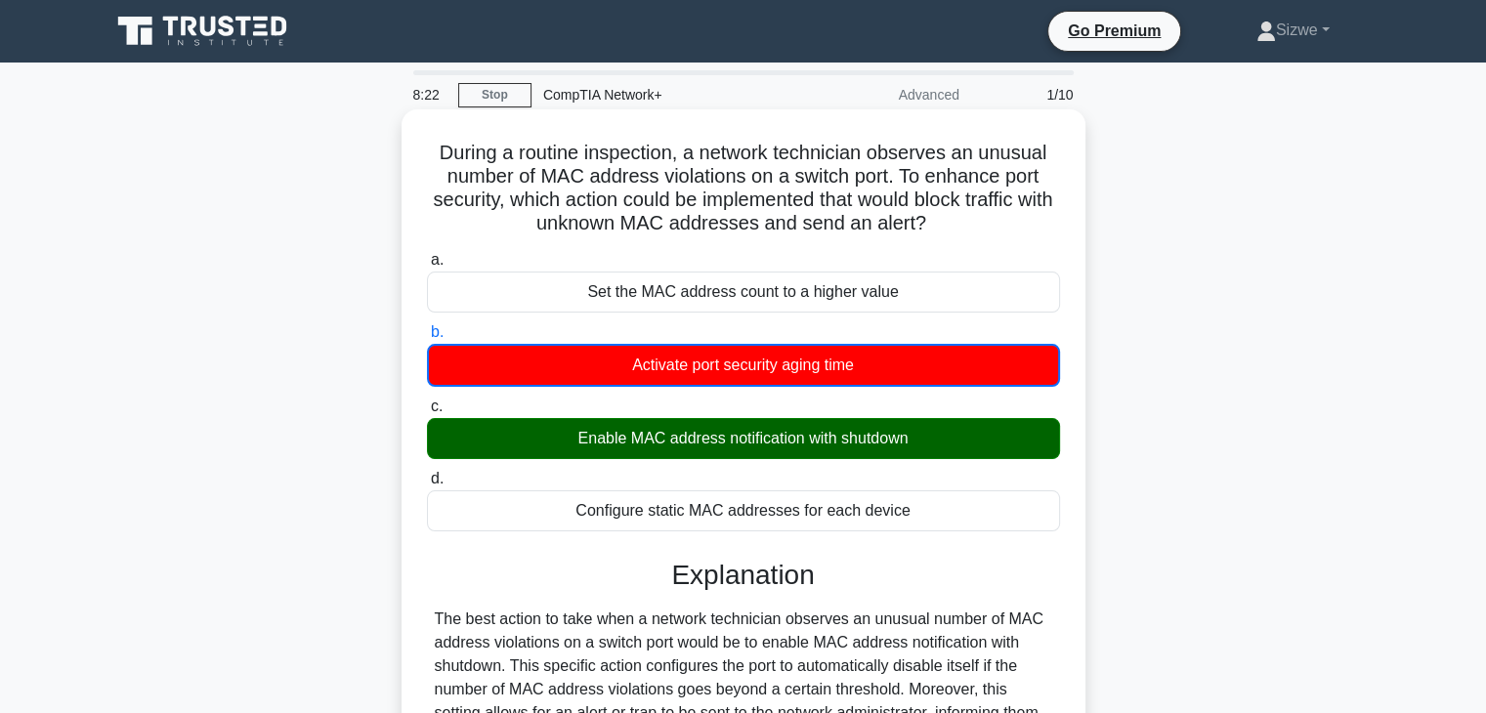
click at [427, 401] on input "c. Enable MAC address notification with shutdown" at bounding box center [427, 407] width 0 height 13
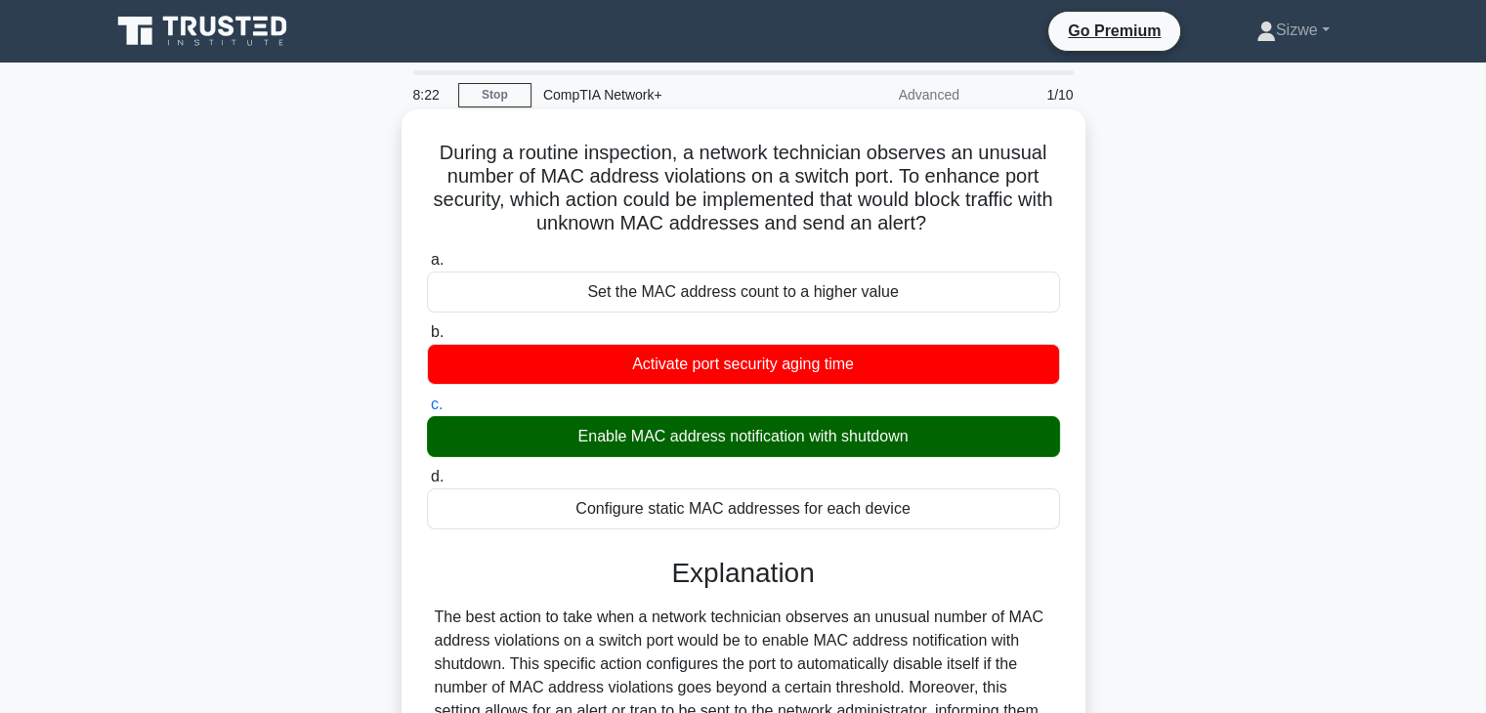
click at [427, 471] on input "d. Configure static MAC addresses for each device" at bounding box center [427, 477] width 0 height 13
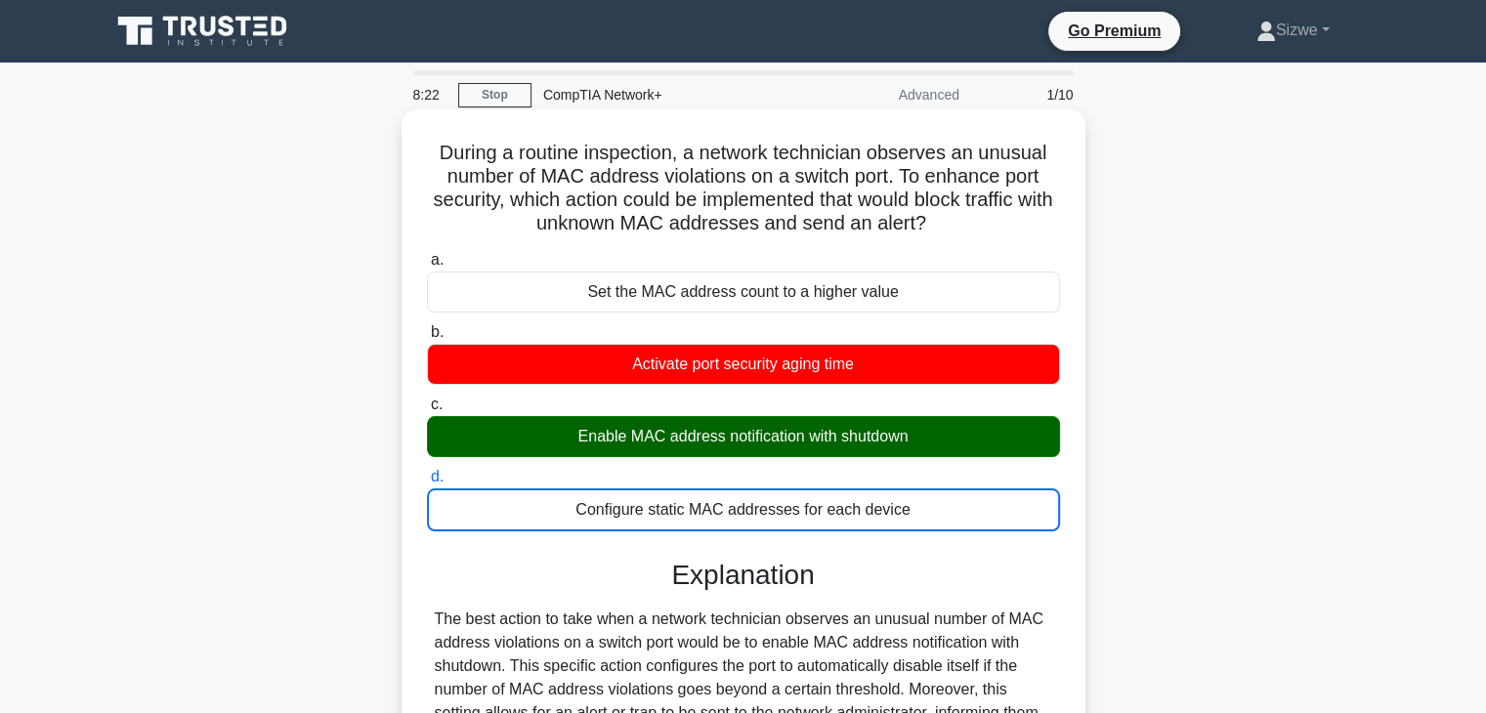
click at [427, 254] on input "a. Set the MAC address count to a higher value" at bounding box center [427, 260] width 0 height 13
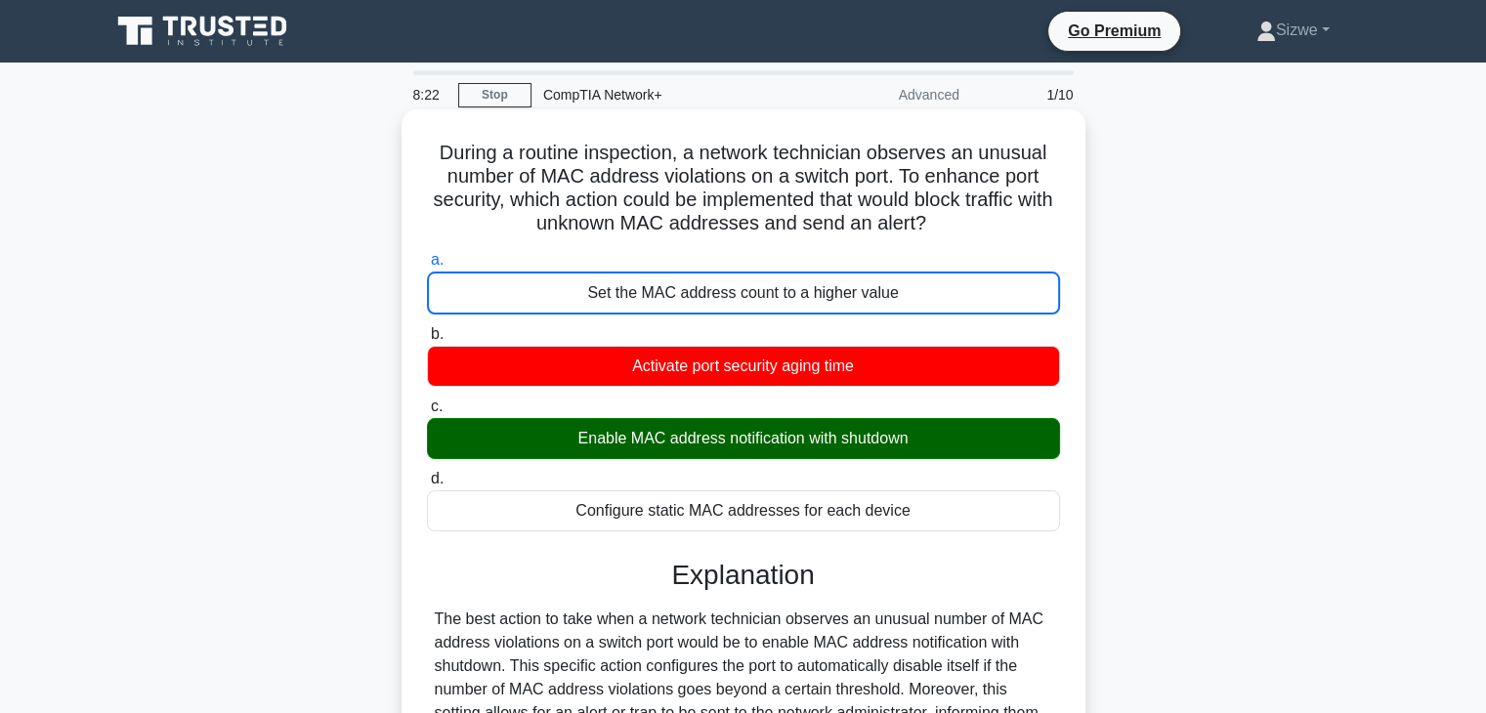
click at [427, 328] on input "b. Activate port security aging time" at bounding box center [427, 334] width 0 height 13
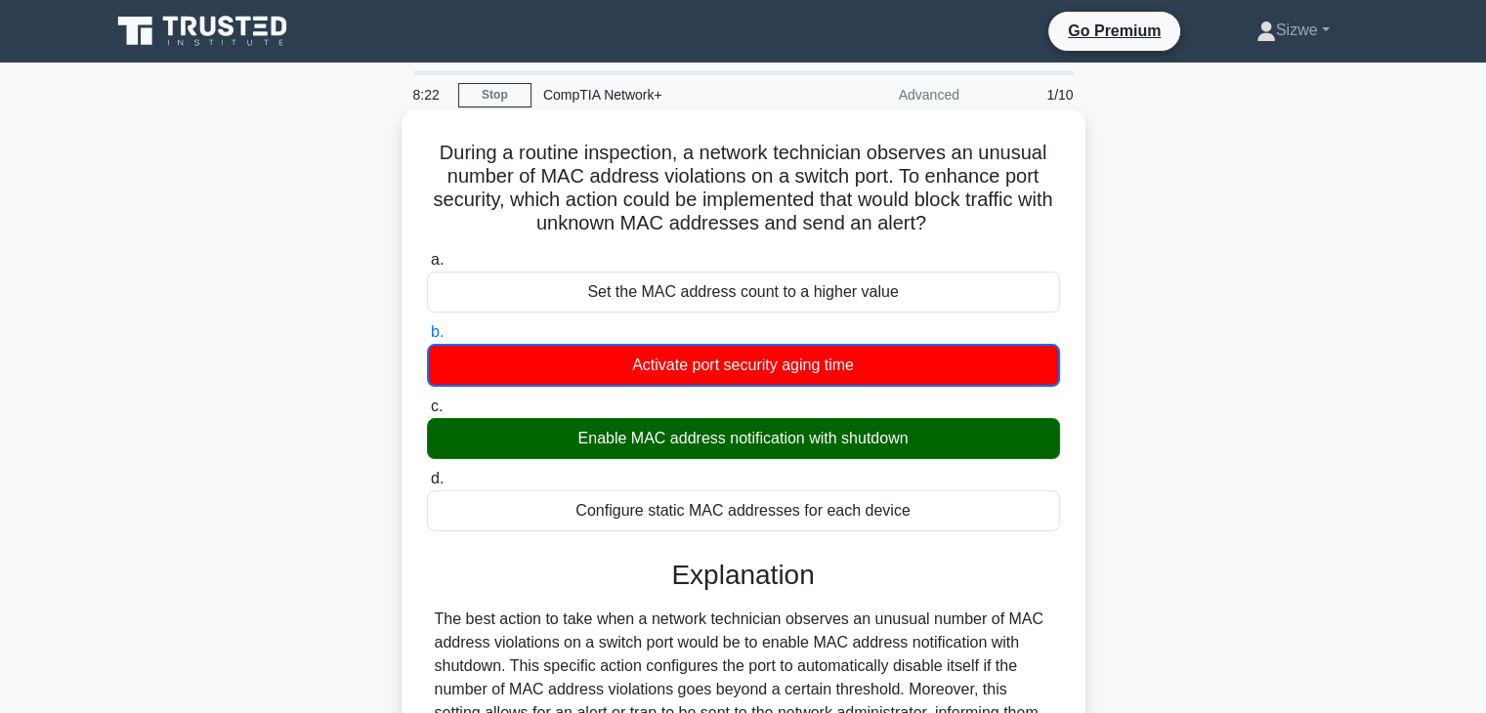
click at [427, 401] on input "c. Enable MAC address notification with shutdown" at bounding box center [427, 407] width 0 height 13
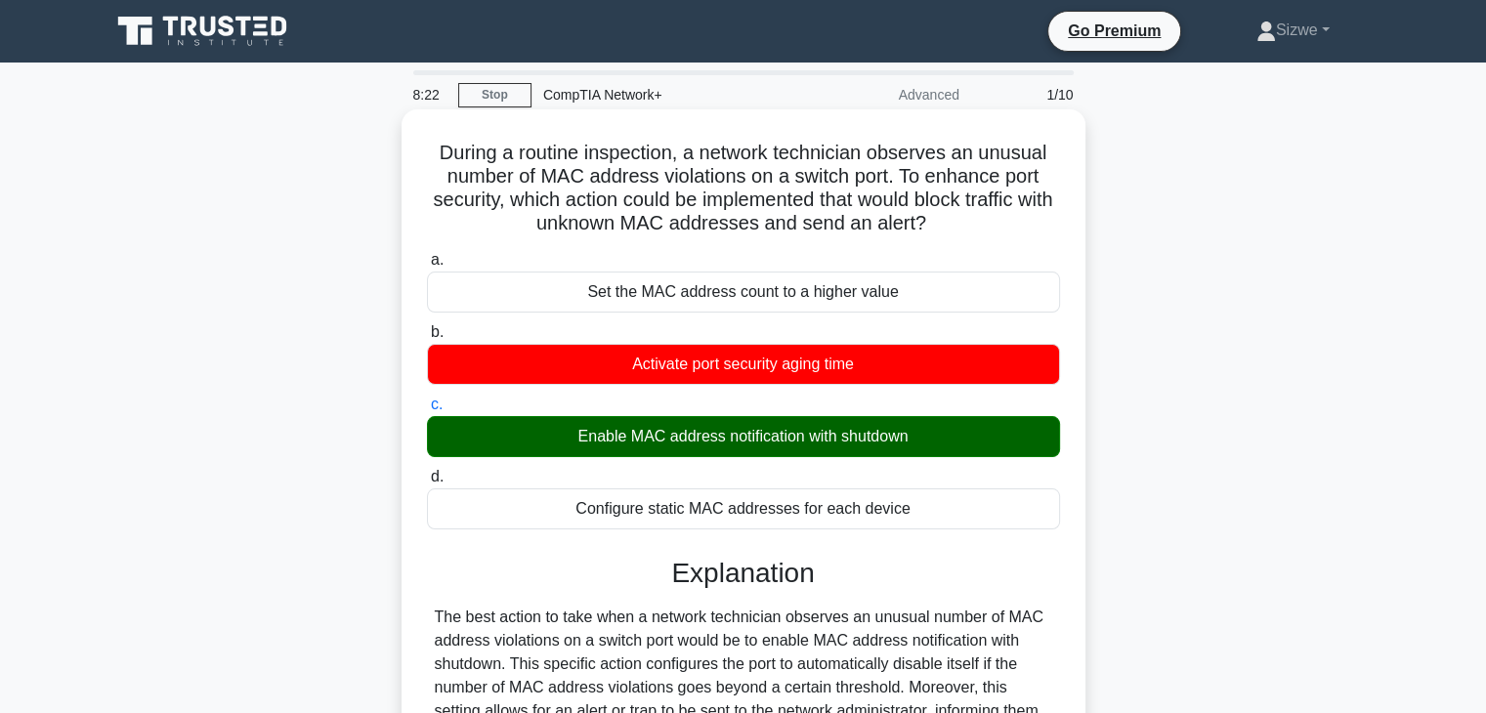
click at [427, 471] on input "d. Configure static MAC addresses for each device" at bounding box center [427, 477] width 0 height 13
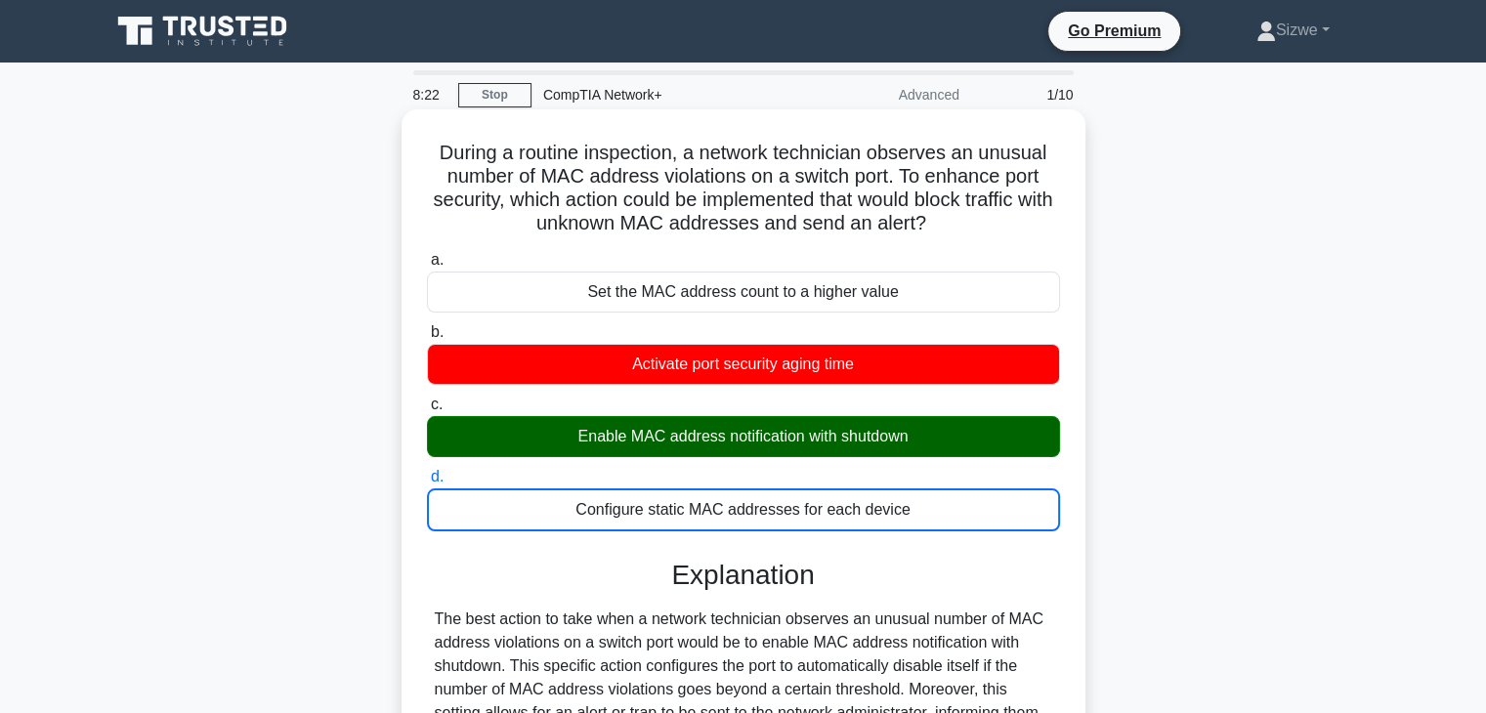
click at [427, 254] on input "a. Set the MAC address count to a higher value" at bounding box center [427, 260] width 0 height 13
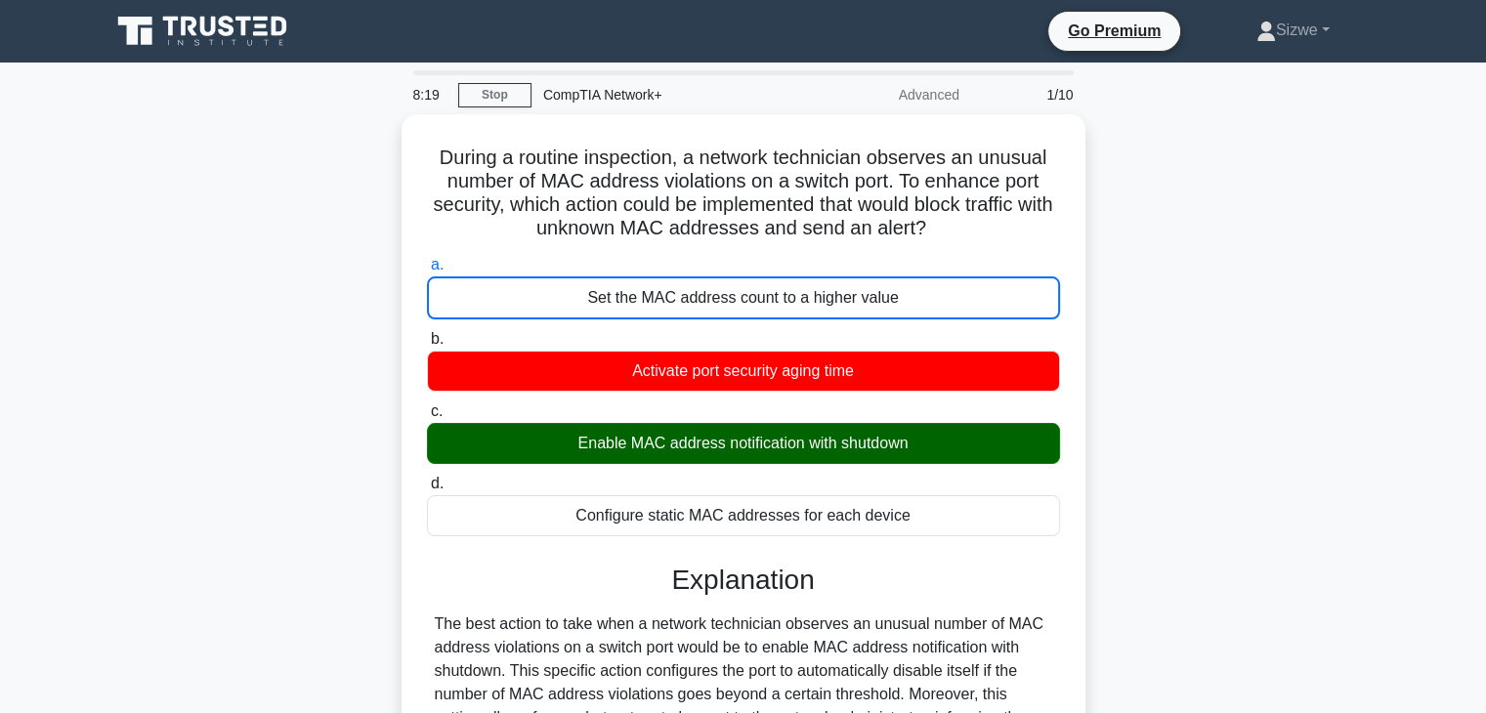
click at [1261, 411] on div "During a routine inspection, a network technician observes an unusual number of…" at bounding box center [744, 667] width 1290 height 1107
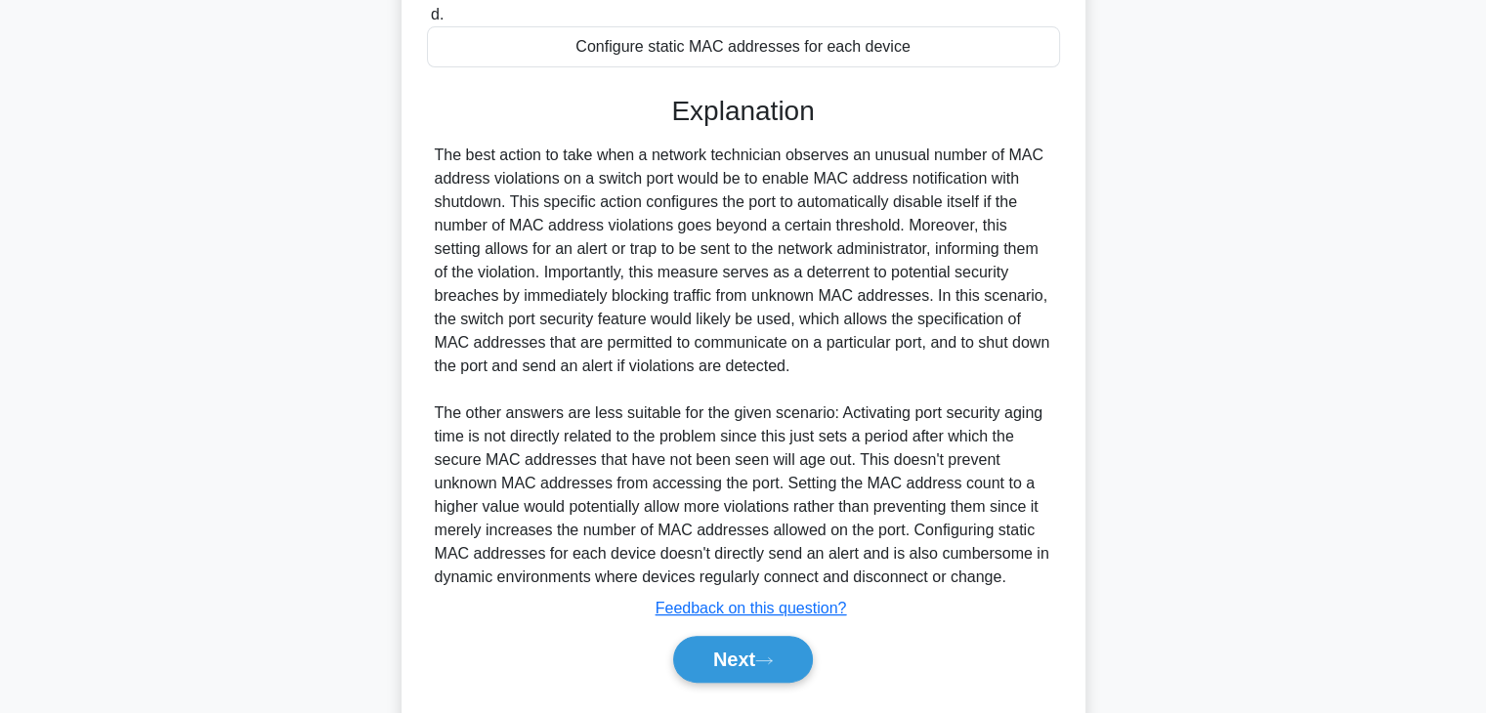
scroll to position [508, 0]
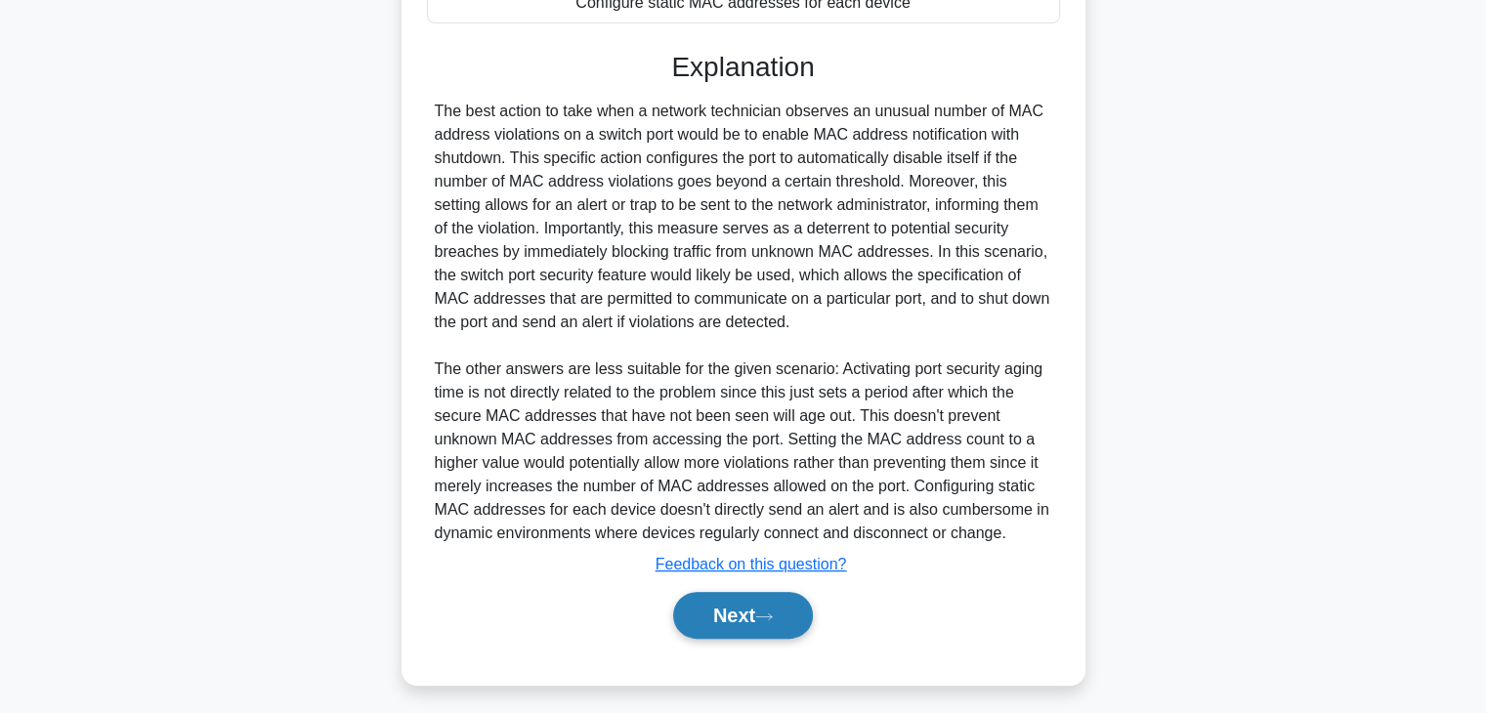
click at [735, 617] on button "Next" at bounding box center [743, 615] width 140 height 47
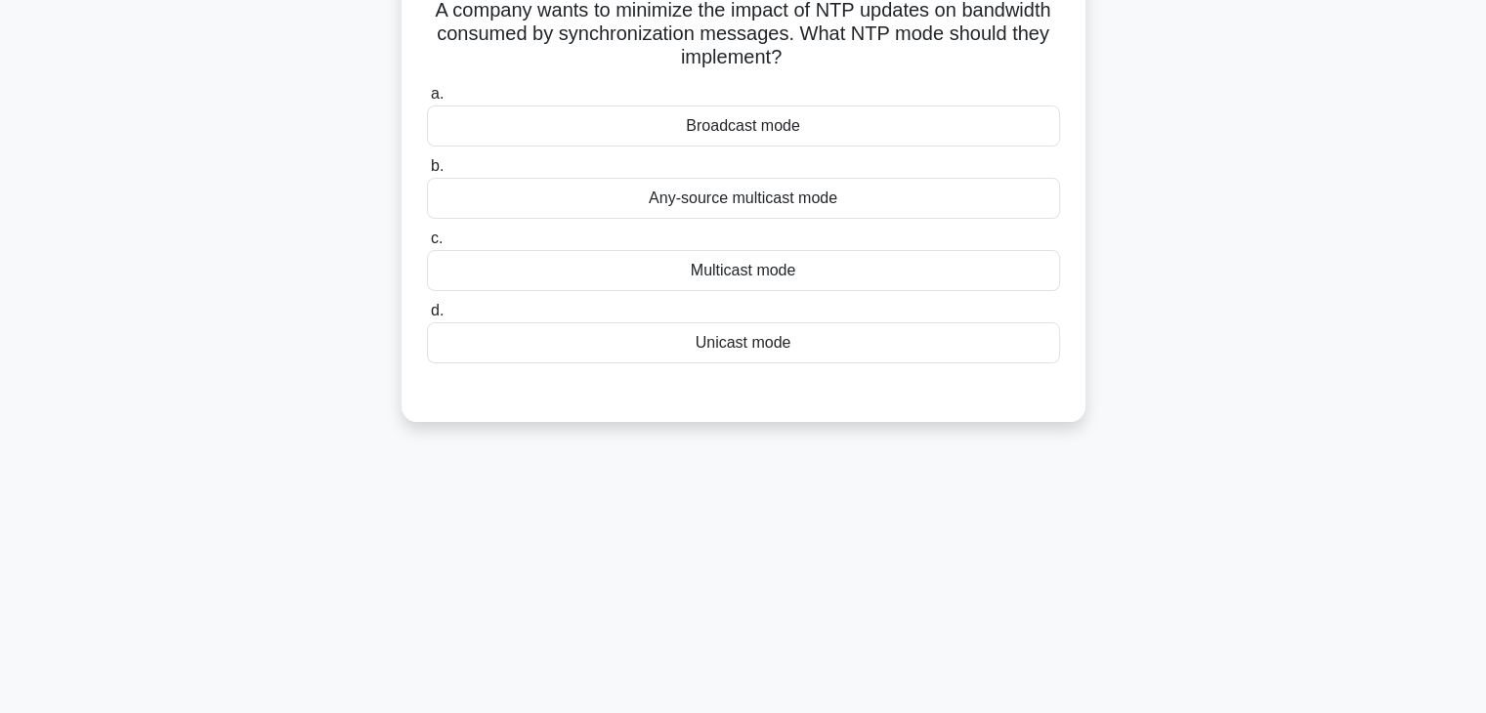
scroll to position [0, 0]
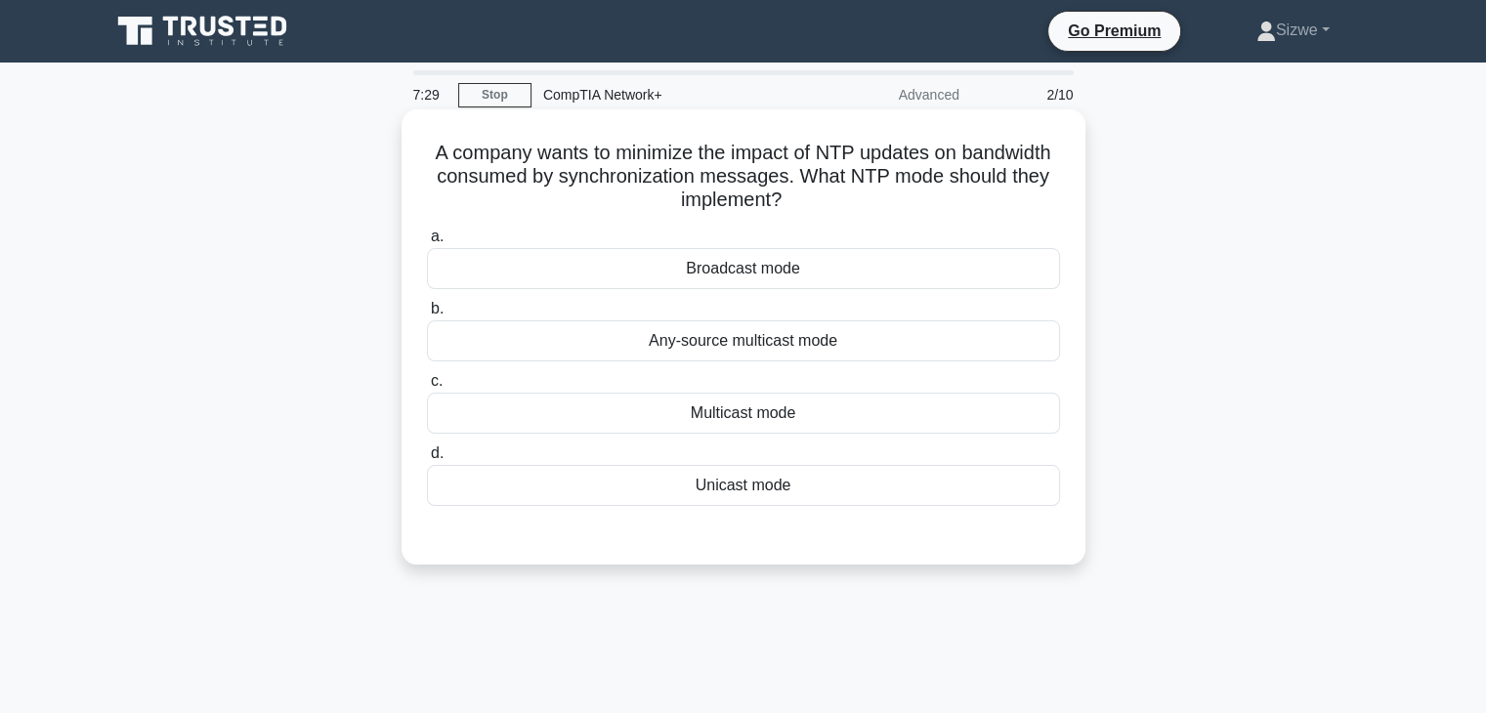
drag, startPoint x: 745, startPoint y: 415, endPoint x: 719, endPoint y: 416, distance: 26.4
click at [719, 416] on div "Multicast mode" at bounding box center [743, 413] width 633 height 41
click at [427, 388] on input "c. Multicast mode" at bounding box center [427, 381] width 0 height 13
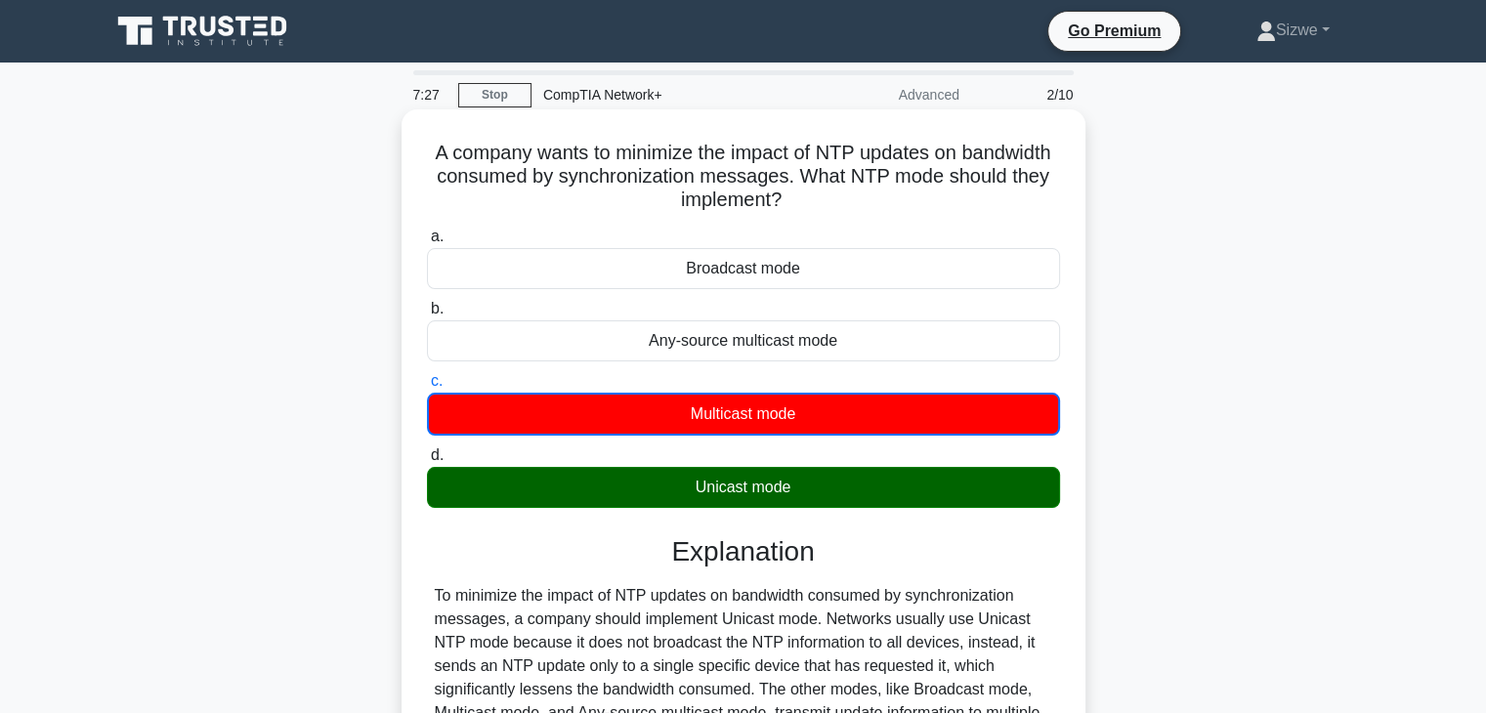
click at [427, 449] on input "d. Unicast mode" at bounding box center [427, 455] width 0 height 13
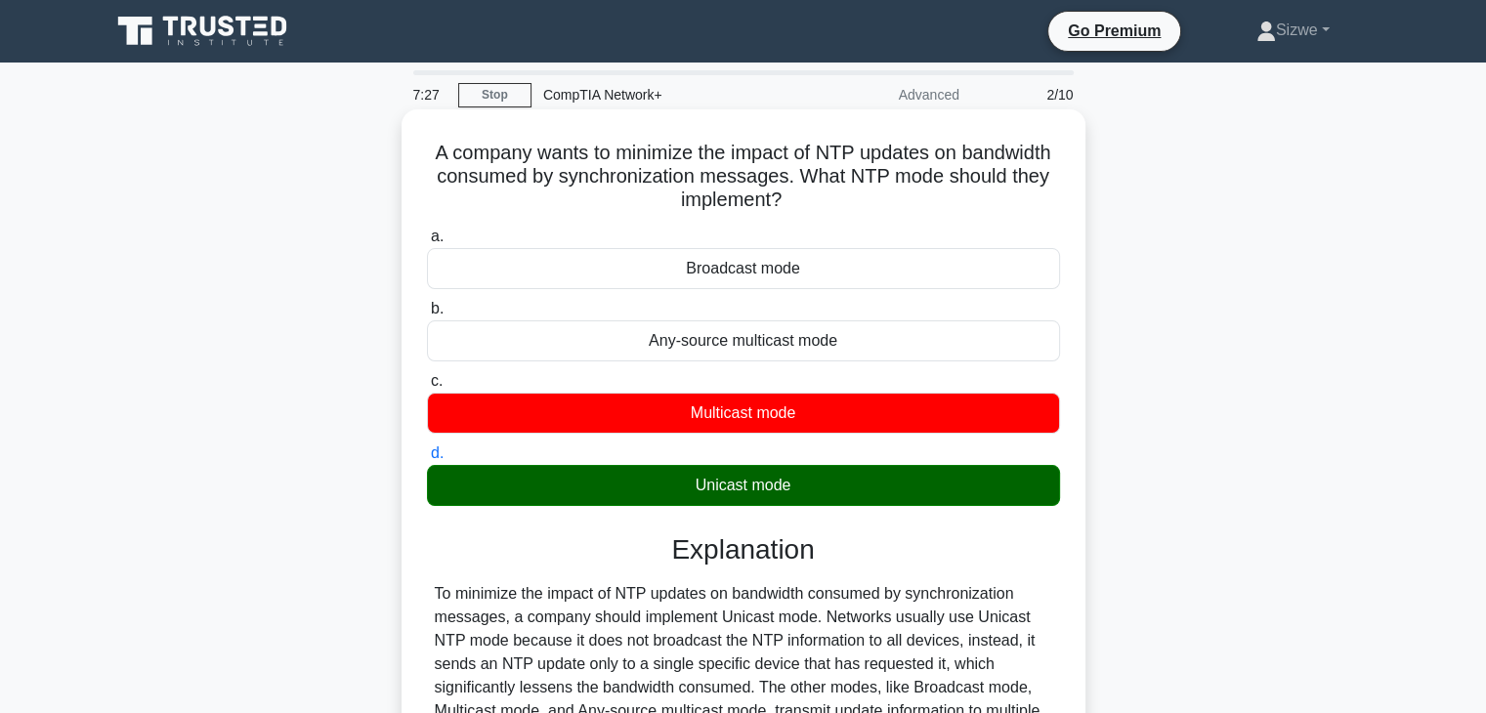
click at [427, 231] on input "a. Broadcast mode" at bounding box center [427, 237] width 0 height 13
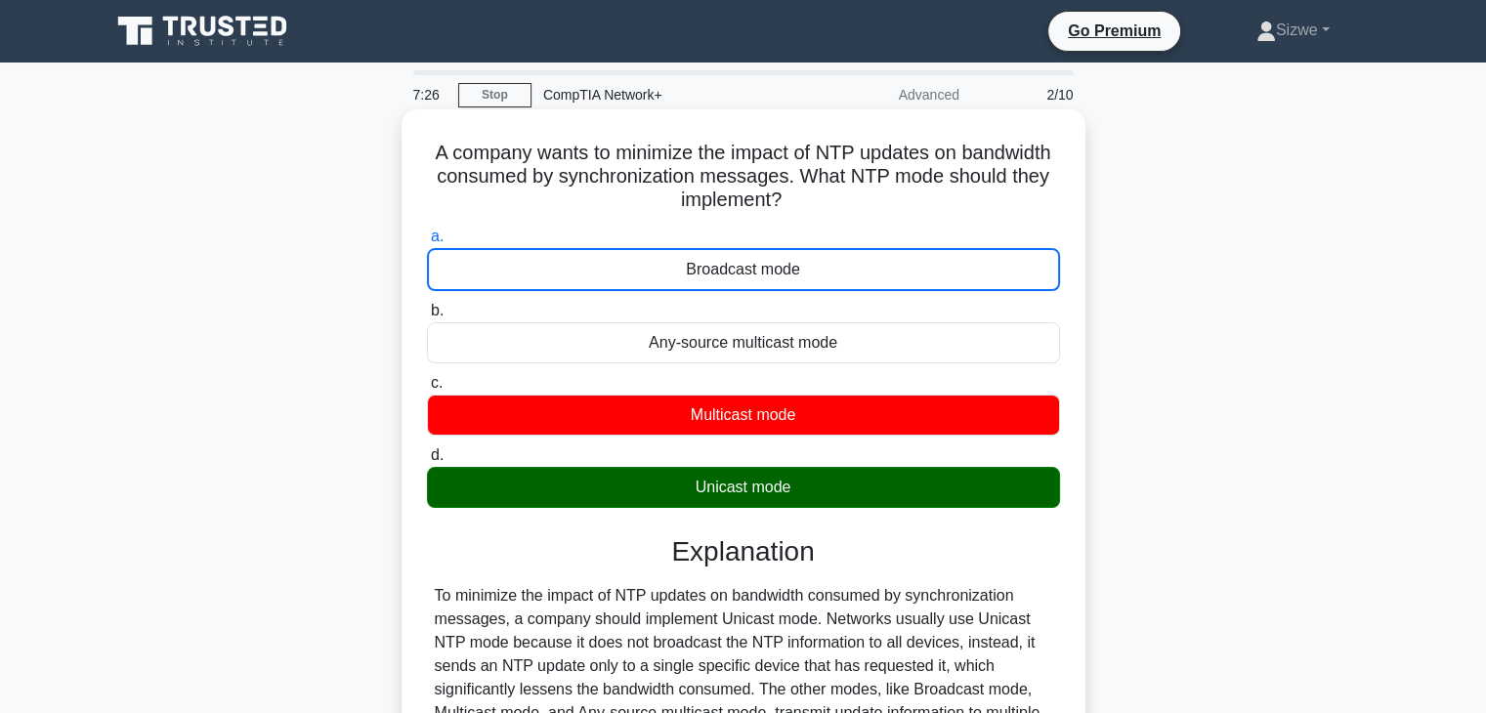
click at [427, 305] on input "b. Any-source multicast mode" at bounding box center [427, 311] width 0 height 13
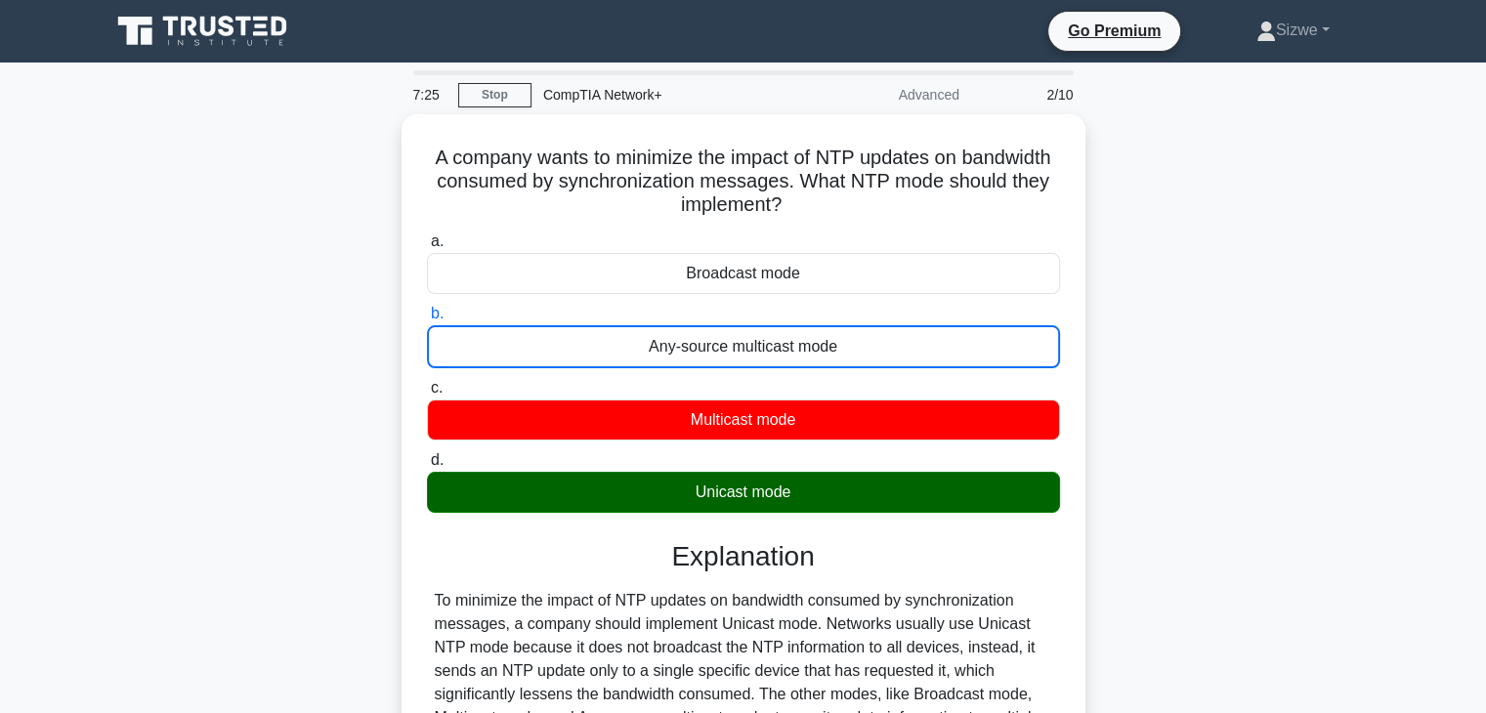
click at [1200, 559] on div "A company wants to minimize the impact of NTP updates on bandwidth consumed by …" at bounding box center [744, 527] width 1290 height 826
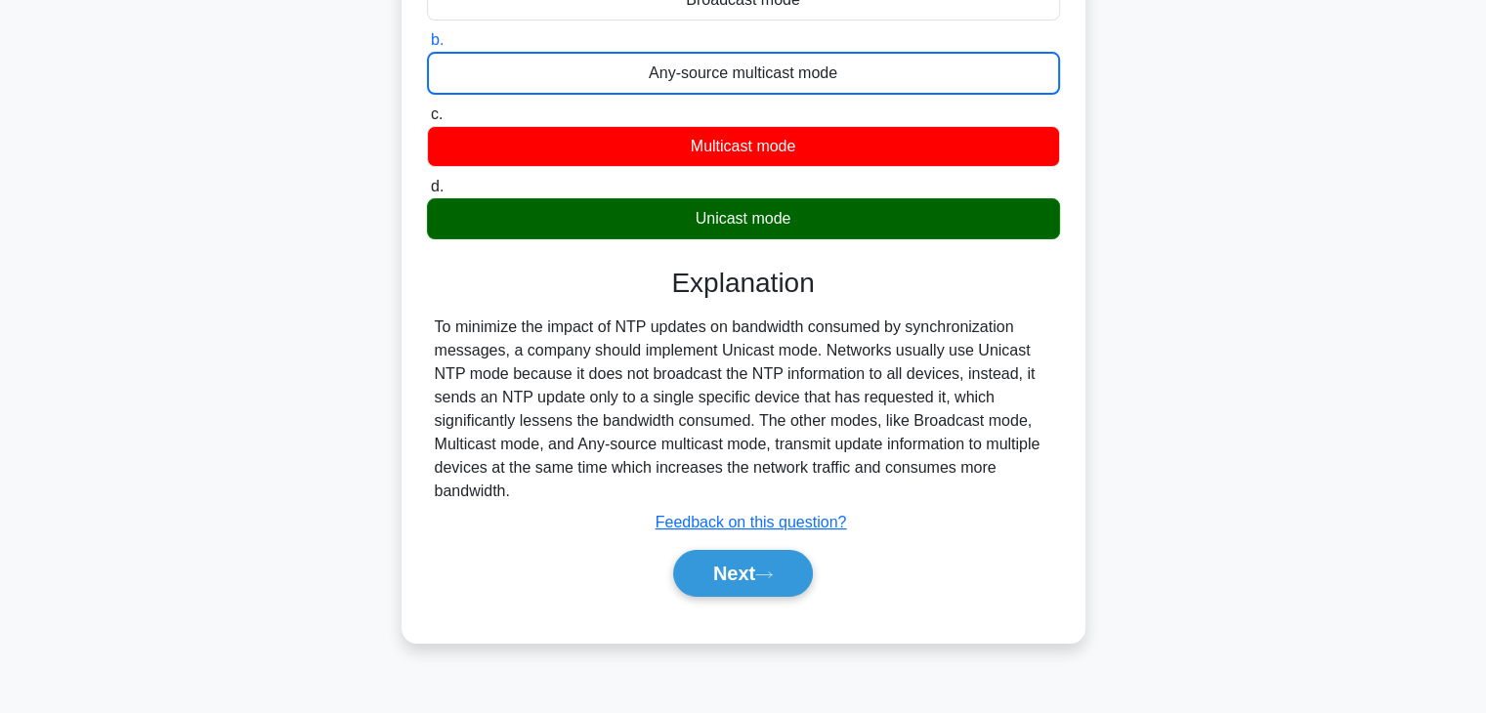
scroll to position [313, 0]
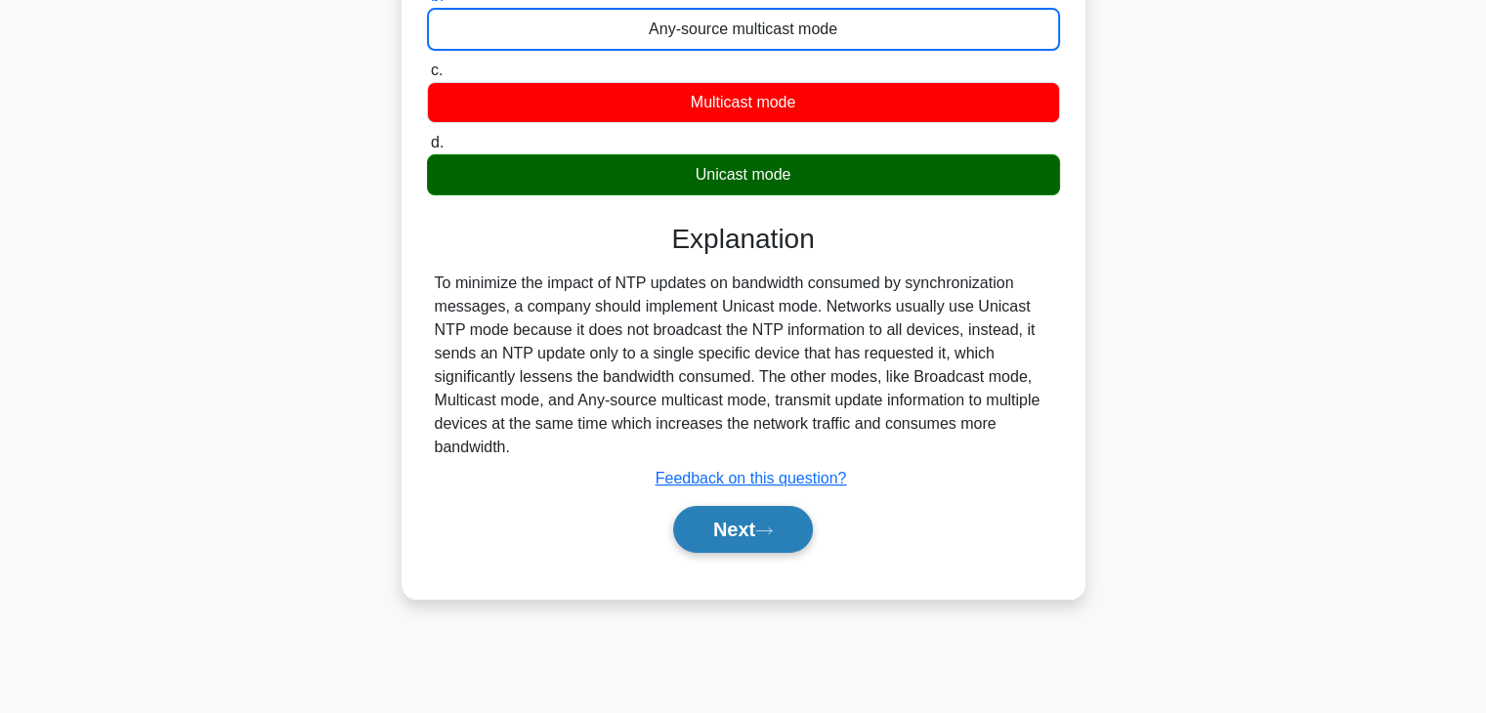
click at [786, 513] on button "Next" at bounding box center [743, 529] width 140 height 47
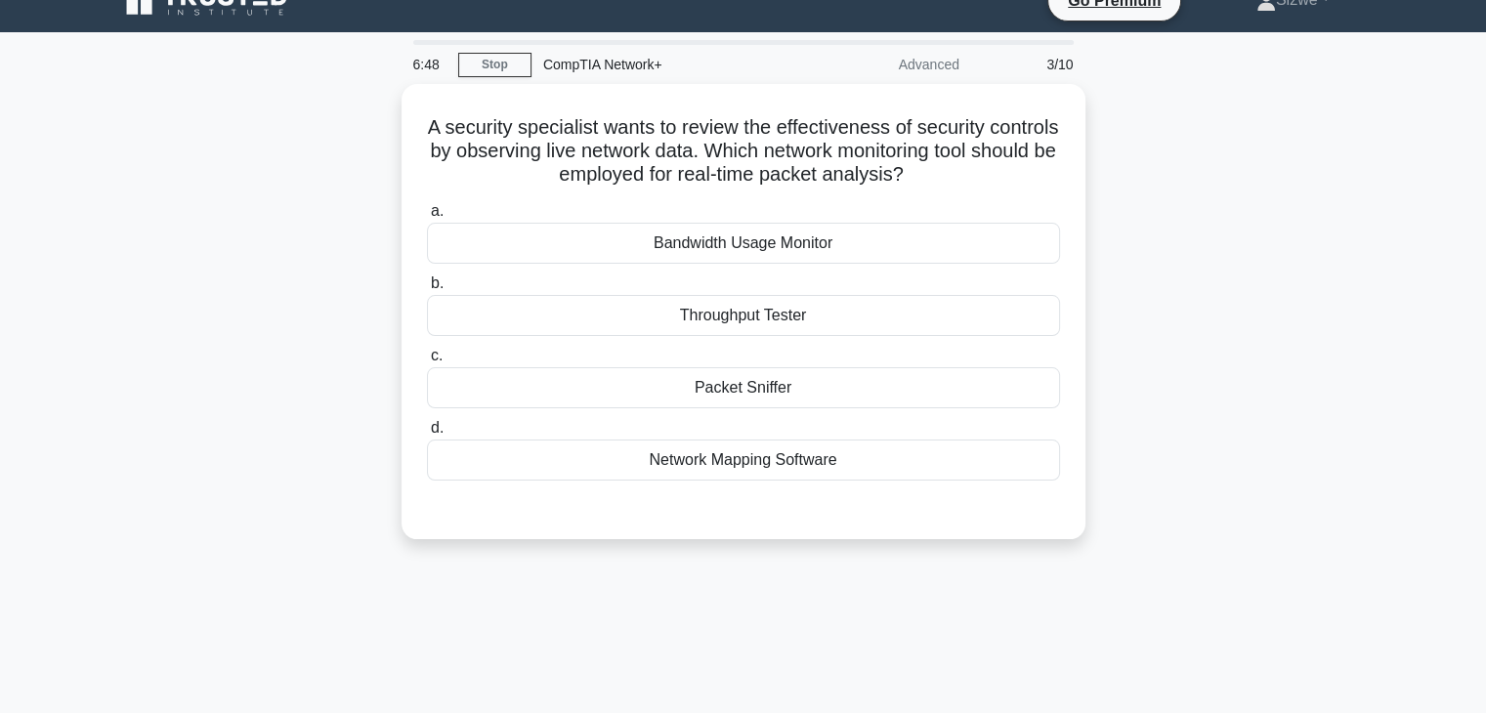
scroll to position [0, 0]
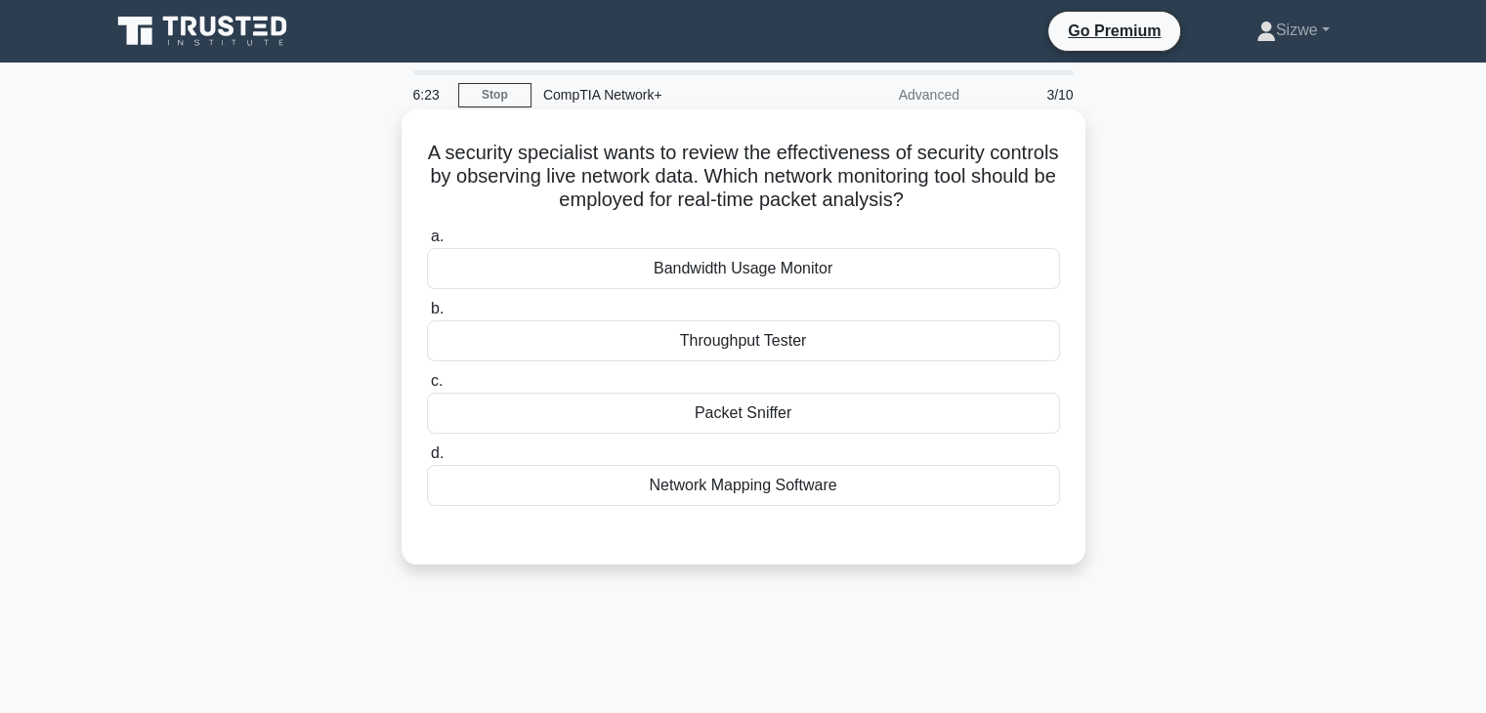
drag, startPoint x: 758, startPoint y: 271, endPoint x: 730, endPoint y: 261, distance: 30.0
click at [730, 261] on div "Bandwidth Usage Monitor" at bounding box center [743, 268] width 633 height 41
click at [427, 243] on input "a. Bandwidth Usage Monitor" at bounding box center [427, 237] width 0 height 13
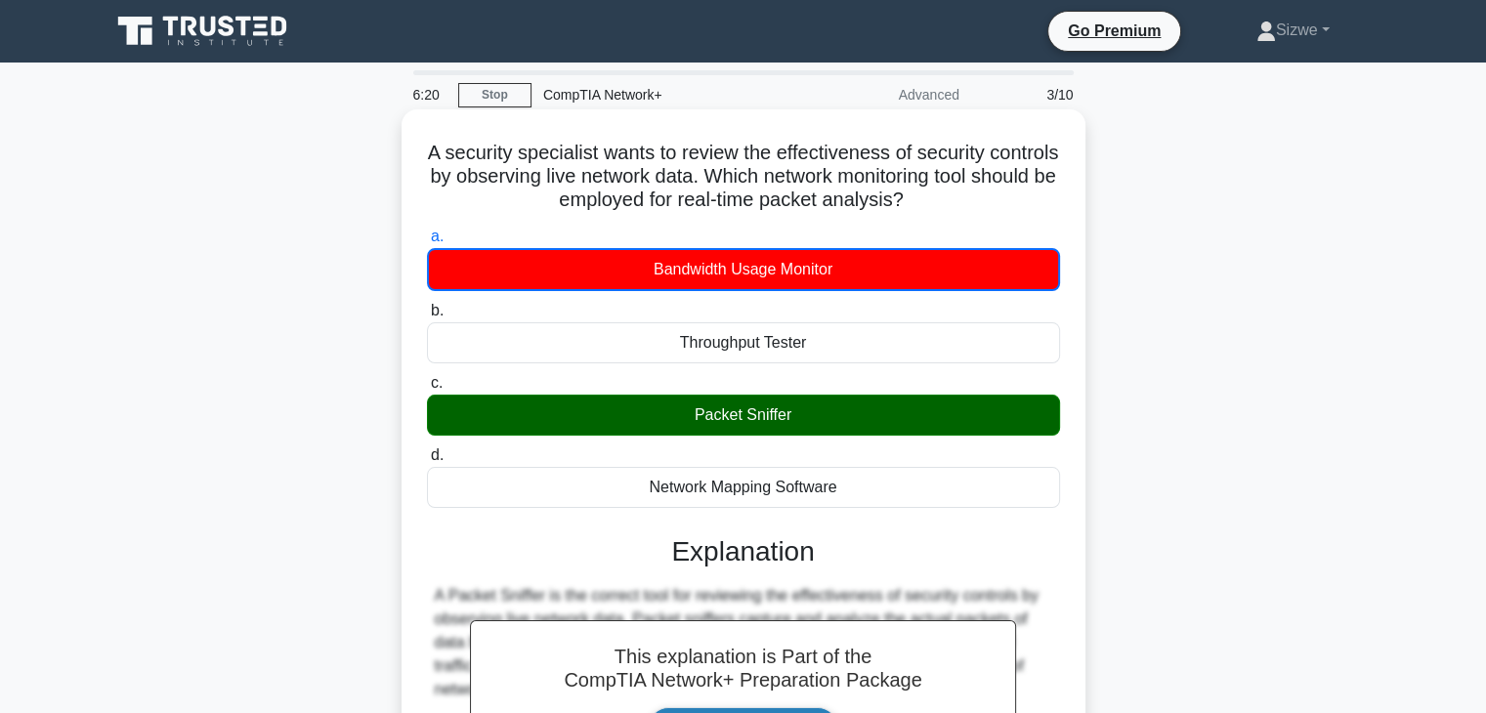
click at [427, 305] on input "b. Throughput Tester" at bounding box center [427, 311] width 0 height 13
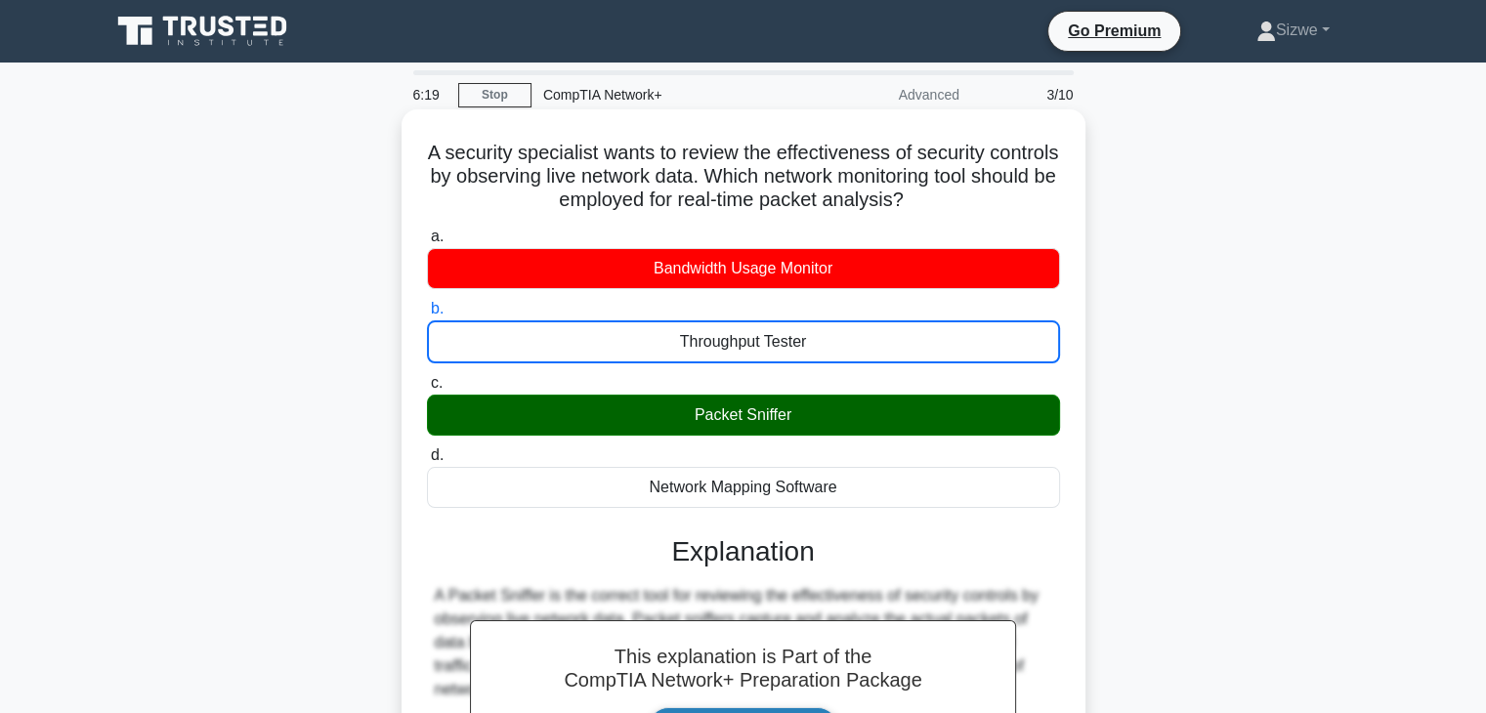
click at [427, 377] on input "c. Packet Sniffer" at bounding box center [427, 383] width 0 height 13
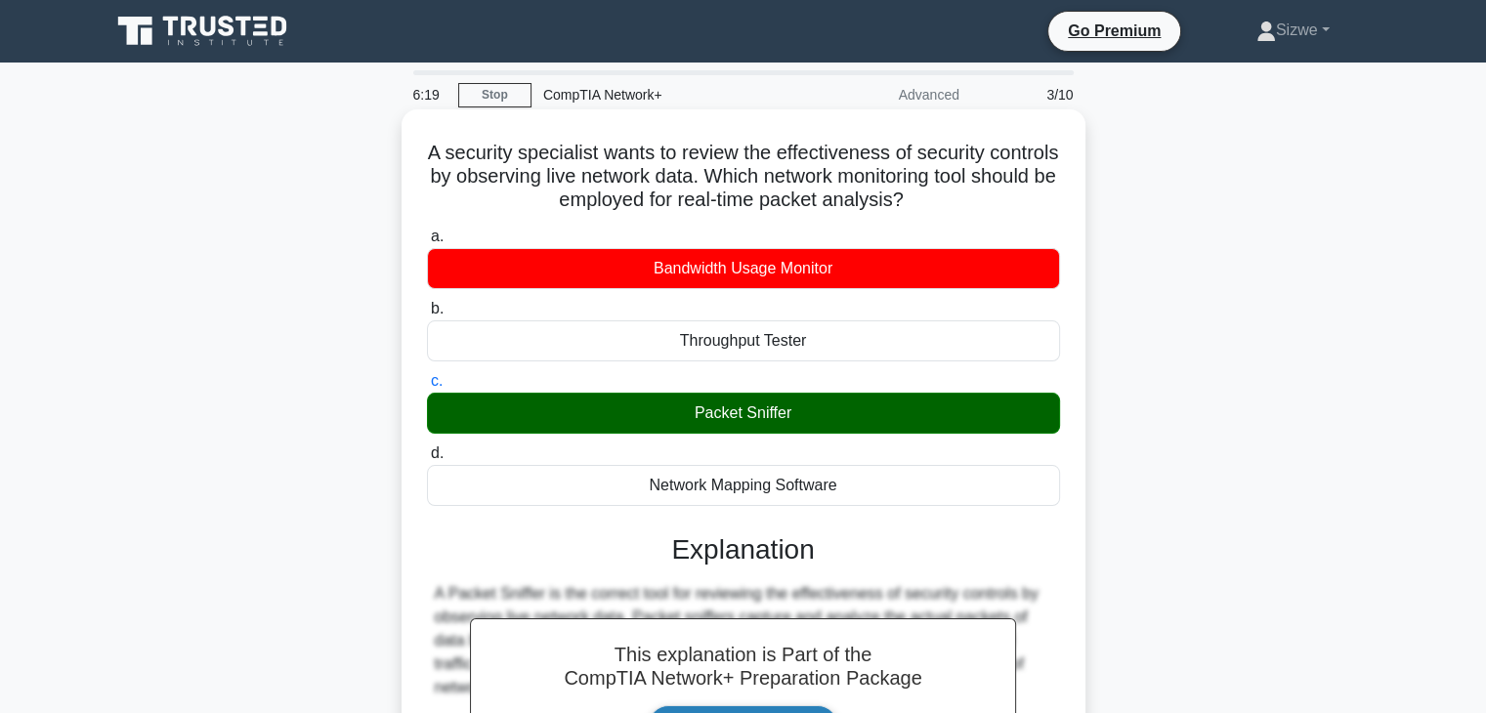
click at [427, 447] on input "d. Network Mapping Software" at bounding box center [427, 453] width 0 height 13
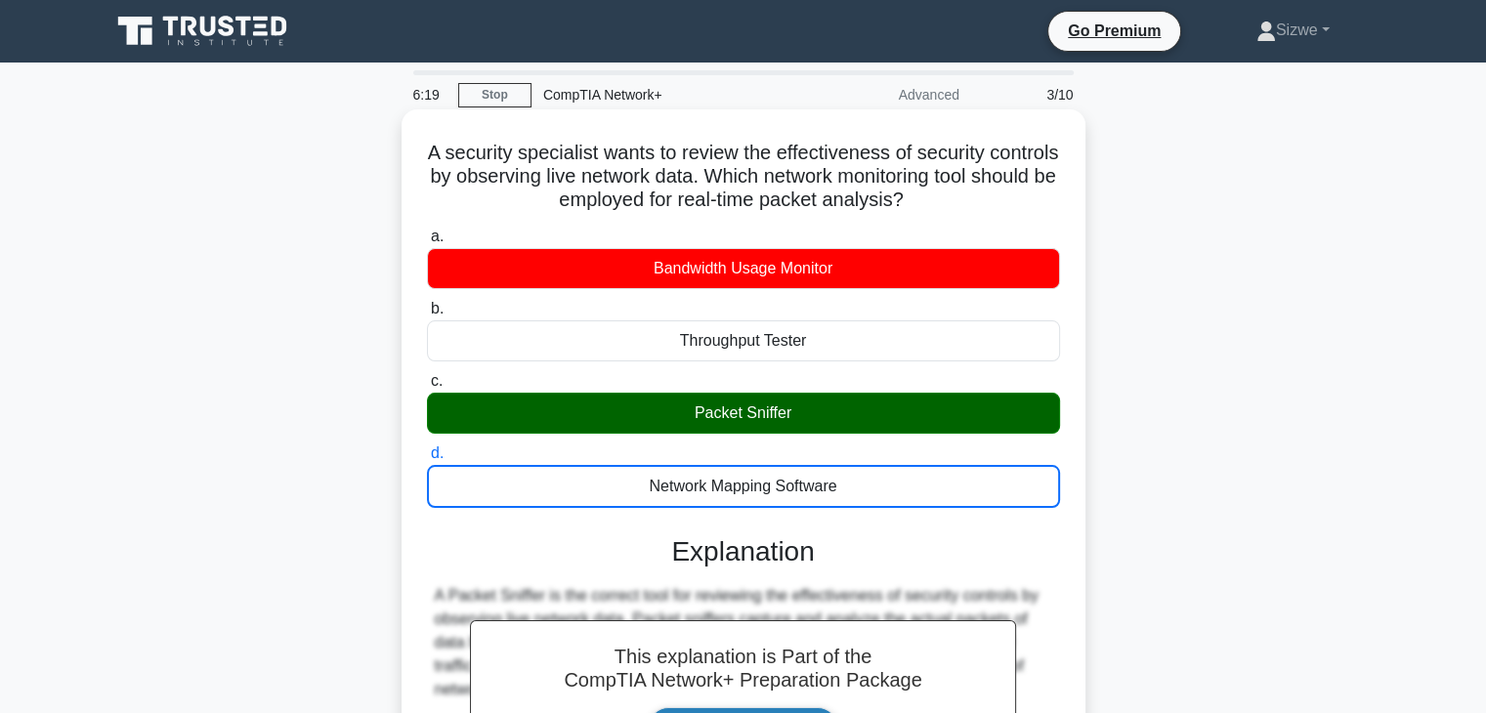
click at [427, 231] on input "a. Bandwidth Usage Monitor" at bounding box center [427, 237] width 0 height 13
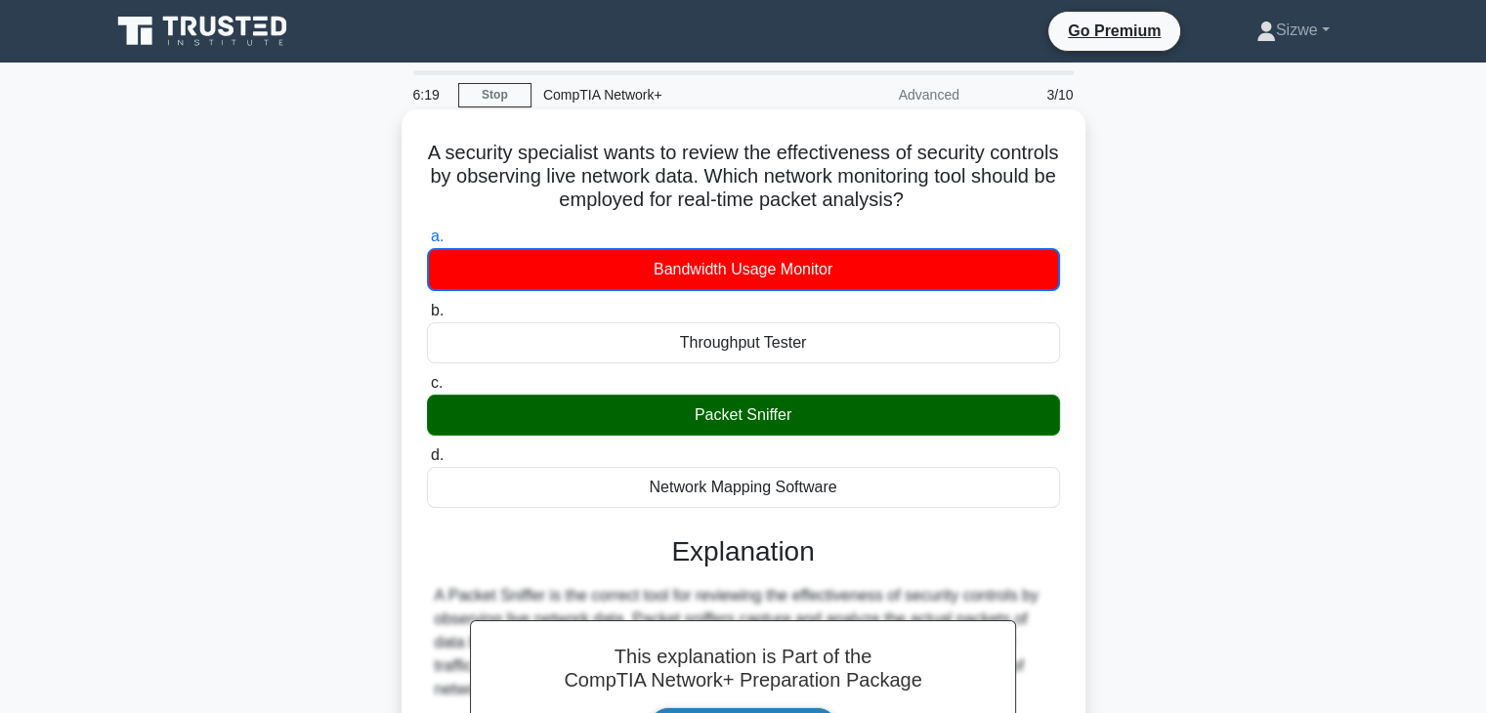
click at [427, 305] on input "b. Throughput Tester" at bounding box center [427, 311] width 0 height 13
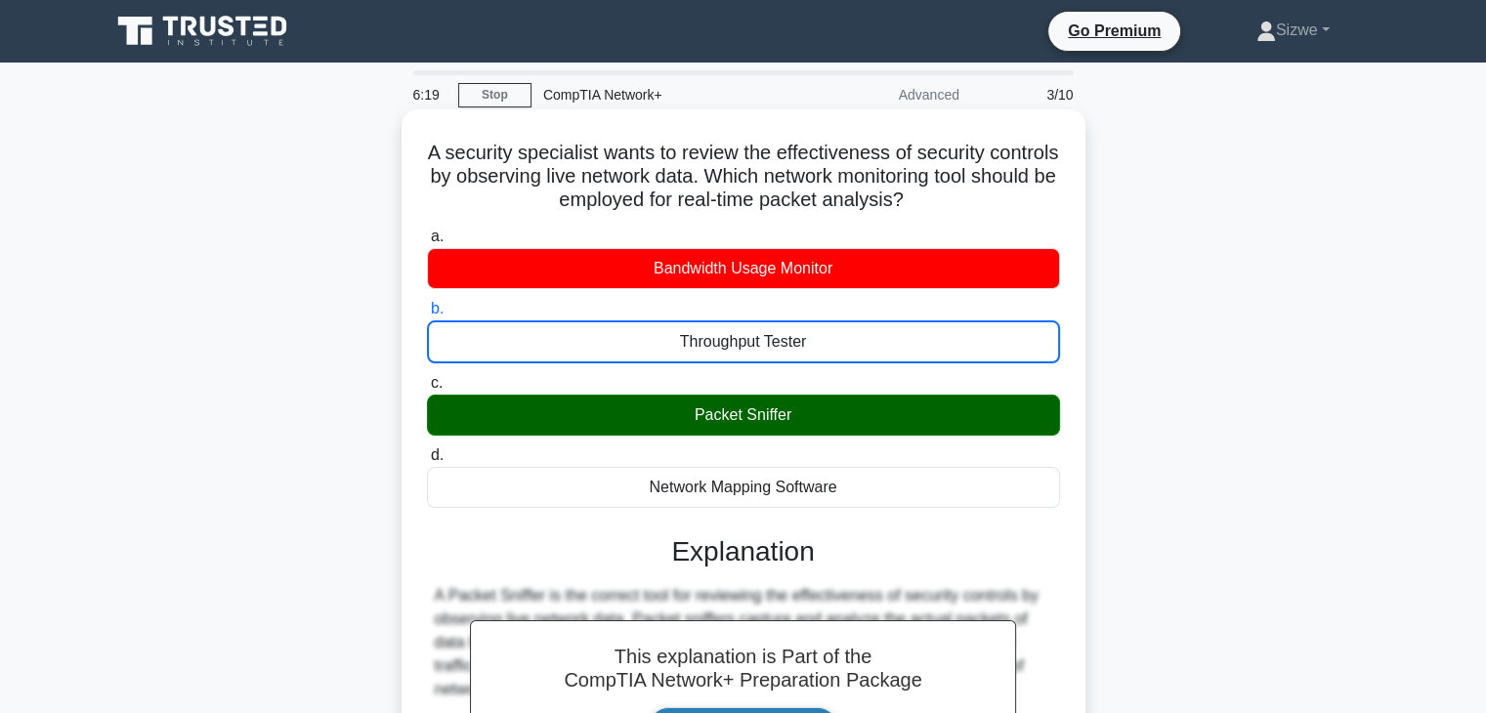
click at [427, 377] on input "c. Packet Sniffer" at bounding box center [427, 383] width 0 height 13
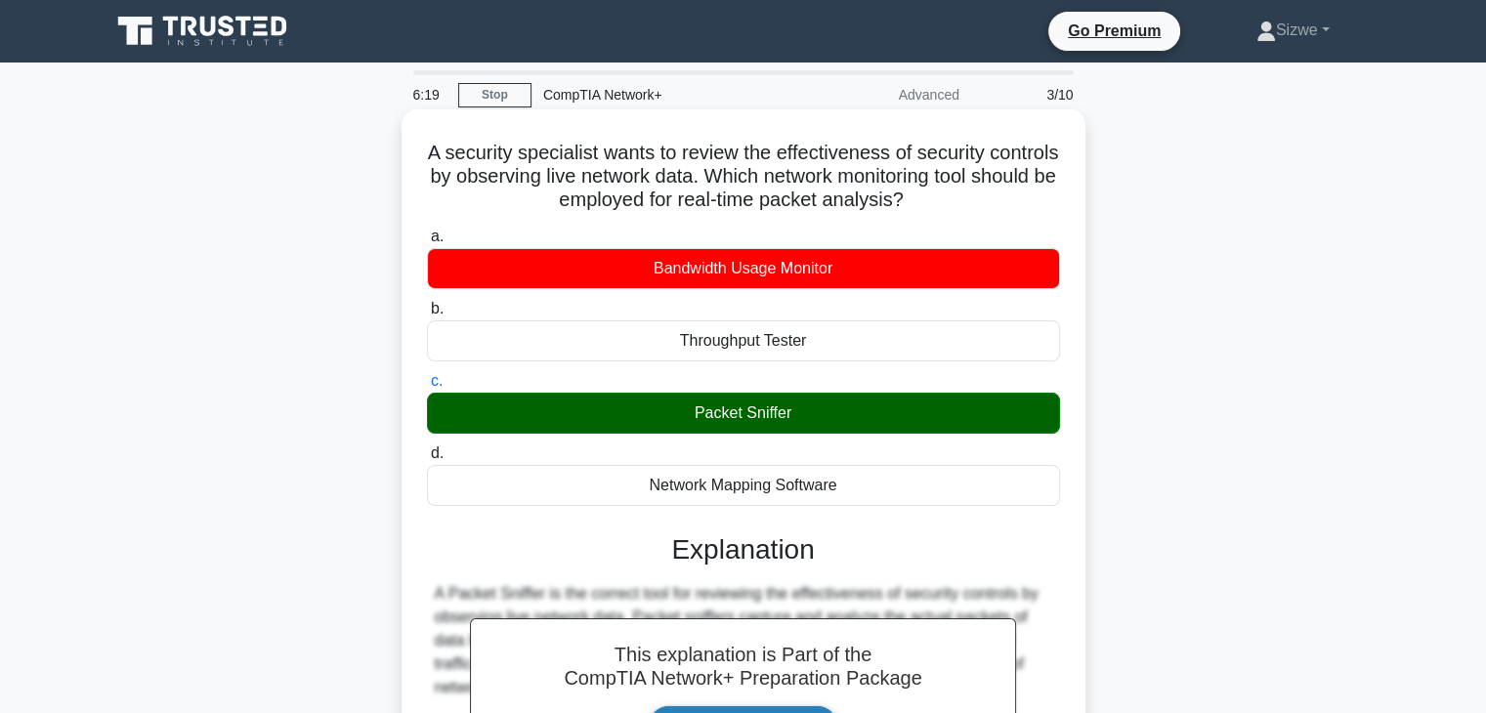
click at [427, 447] on input "d. Network Mapping Software" at bounding box center [427, 453] width 0 height 13
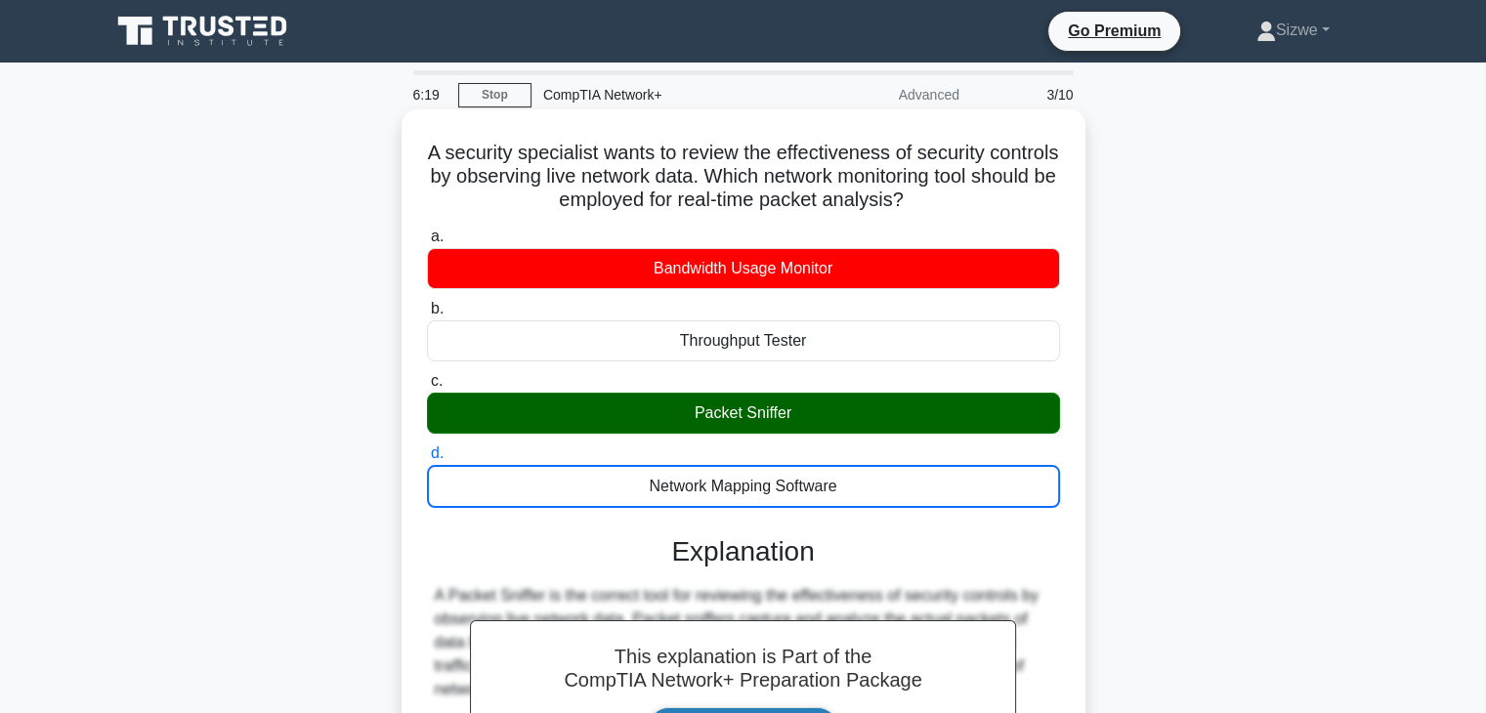
click at [427, 231] on input "a. Bandwidth Usage Monitor" at bounding box center [427, 237] width 0 height 13
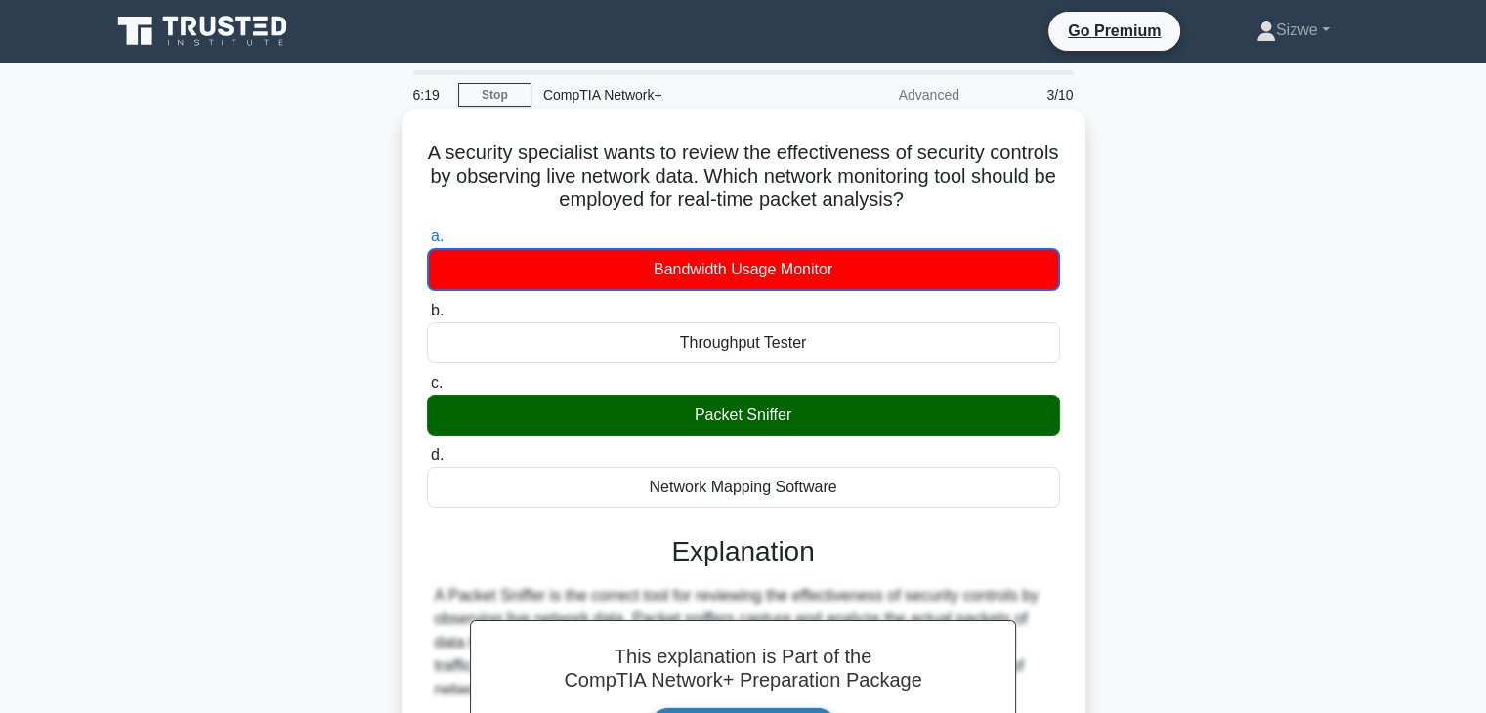
click at [427, 305] on input "b. Throughput Tester" at bounding box center [427, 311] width 0 height 13
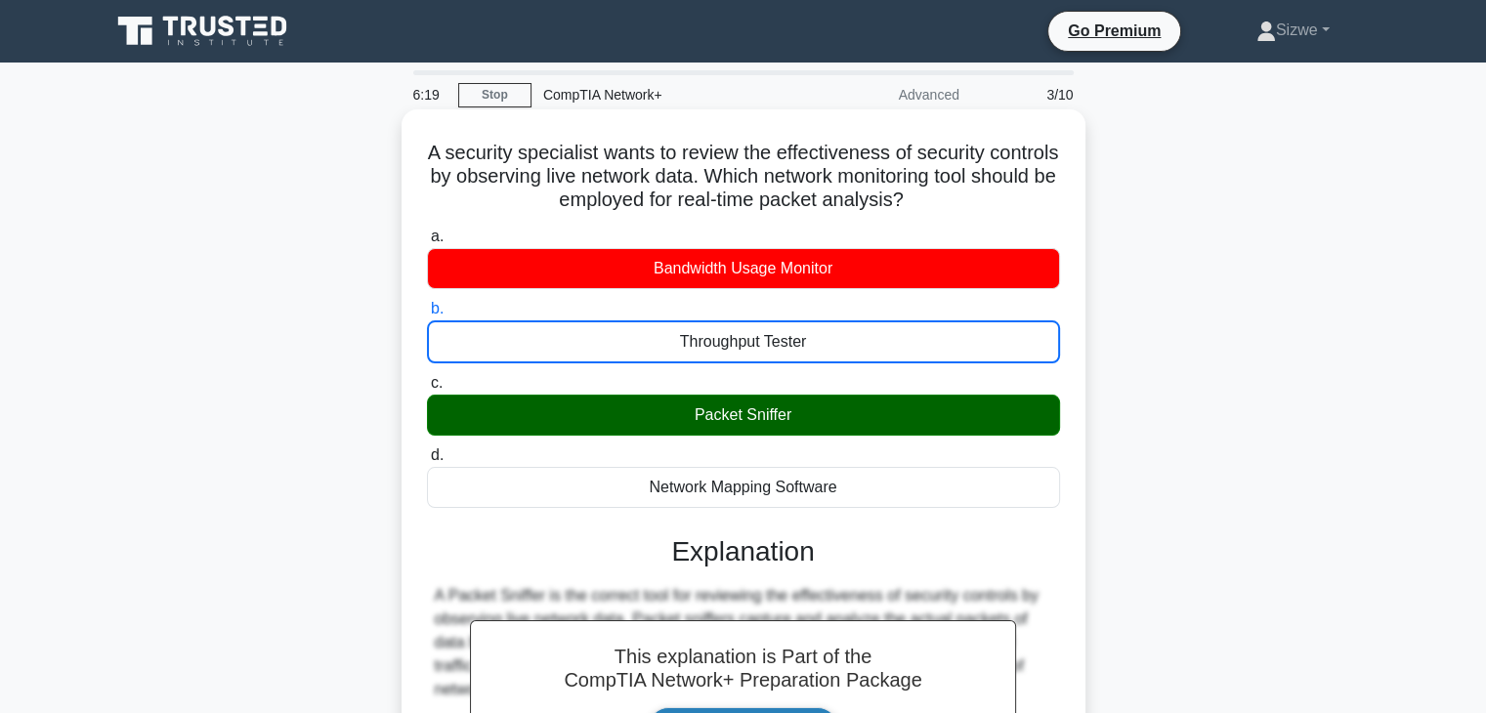
click at [427, 377] on input "c. Packet Sniffer" at bounding box center [427, 383] width 0 height 13
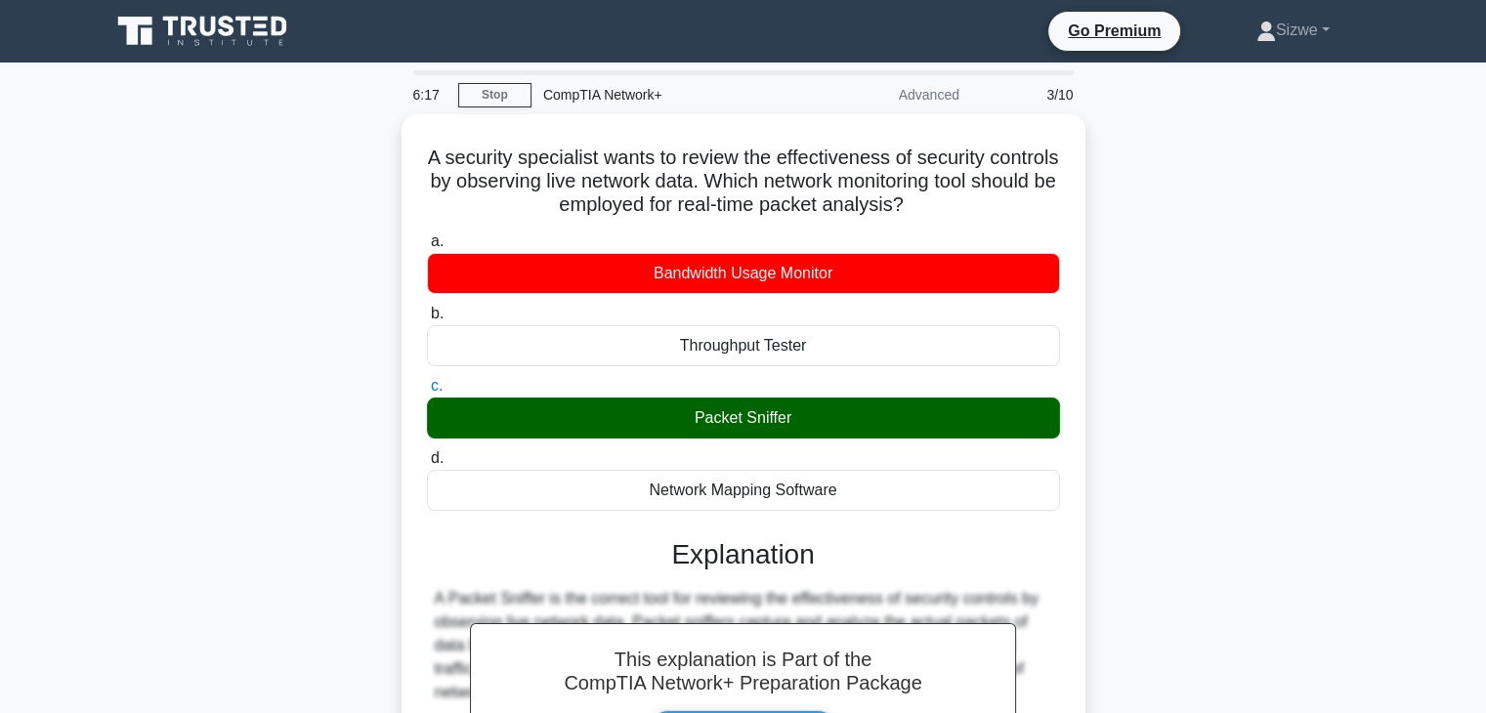
click at [1131, 427] on div "A security specialist wants to review the effectiveness of security controls by…" at bounding box center [744, 572] width 1290 height 917
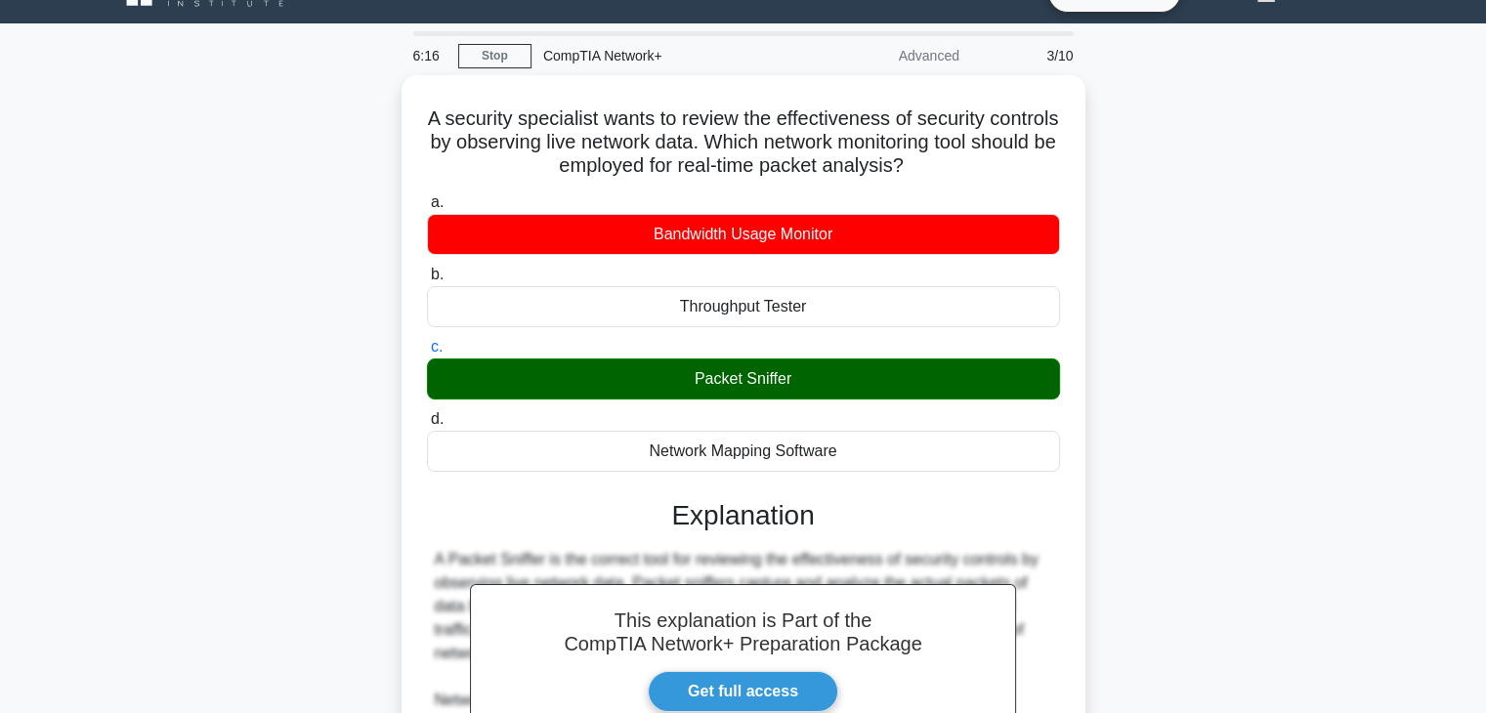
scroll to position [343, 0]
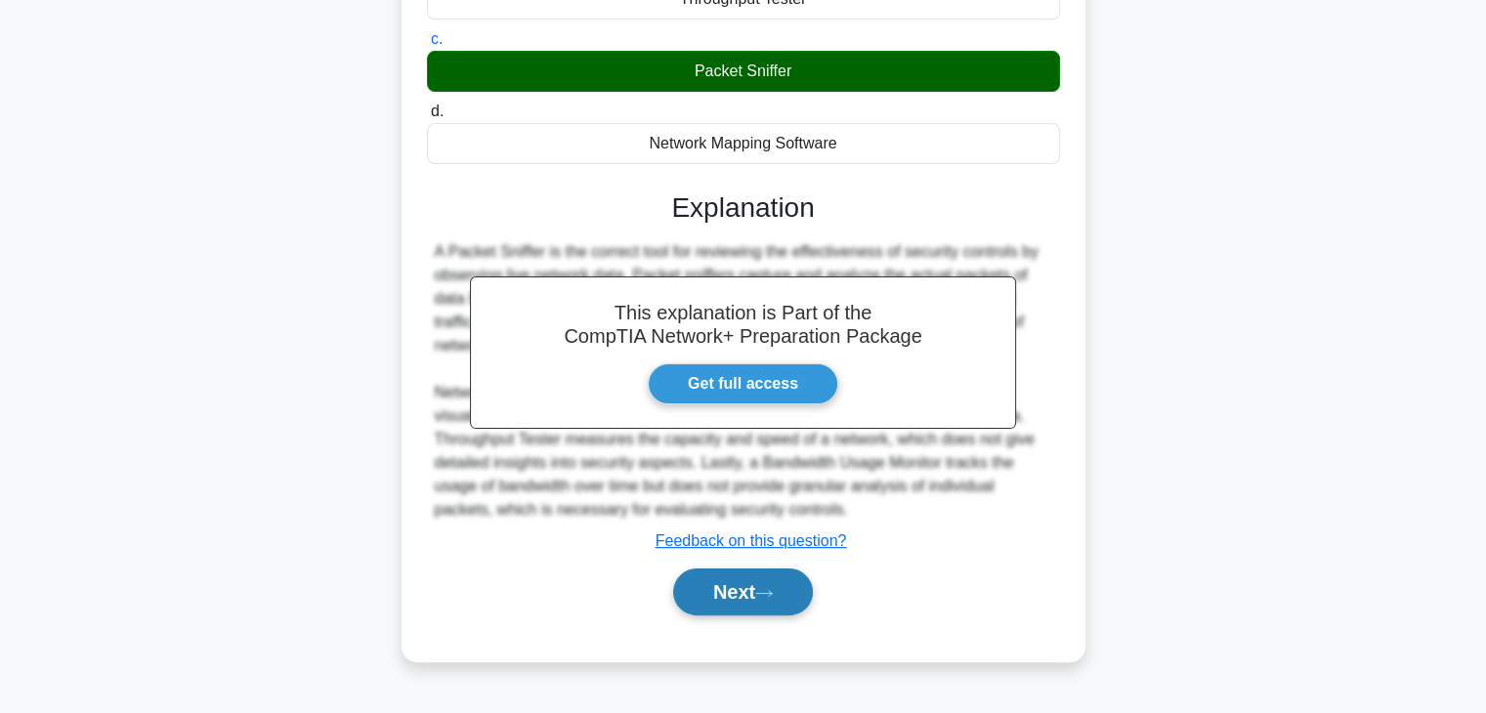
click at [731, 607] on button "Next" at bounding box center [743, 592] width 140 height 47
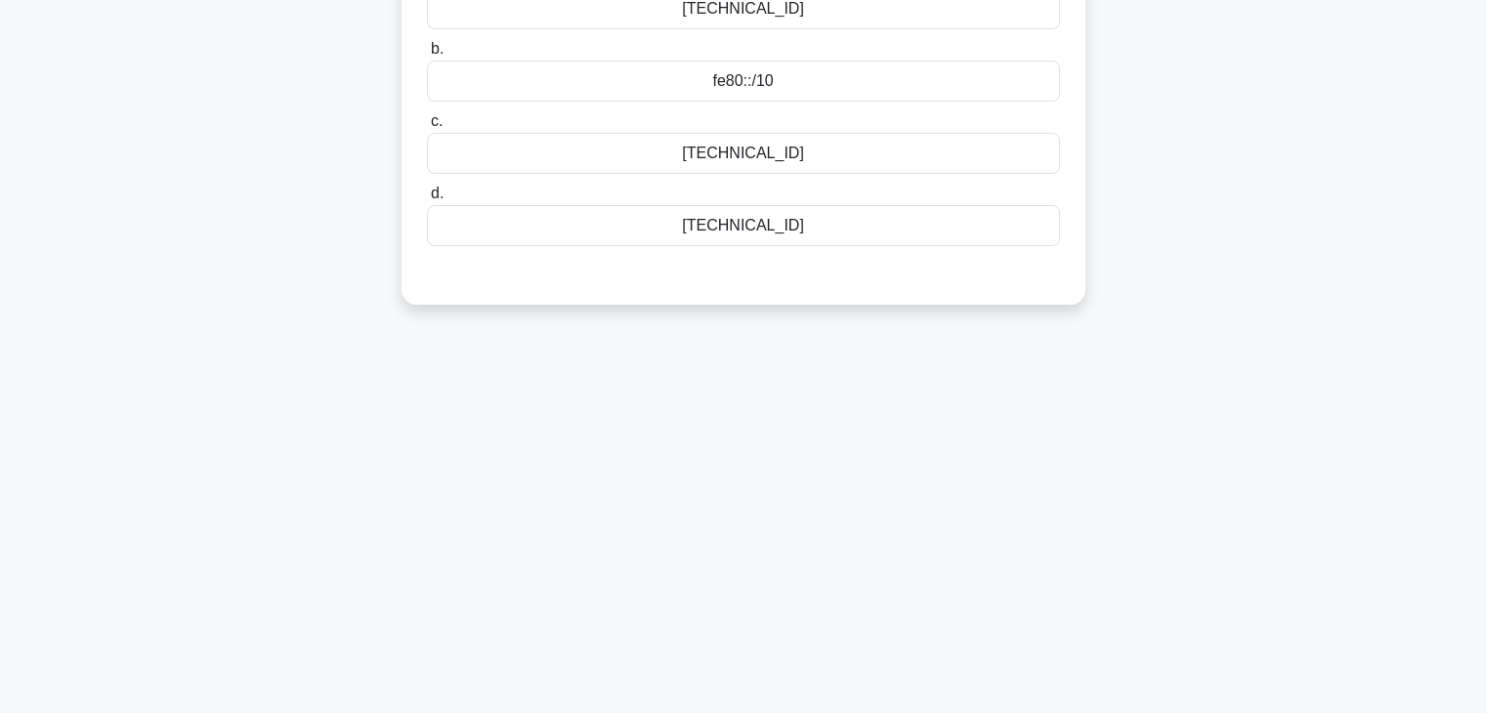
scroll to position [0, 0]
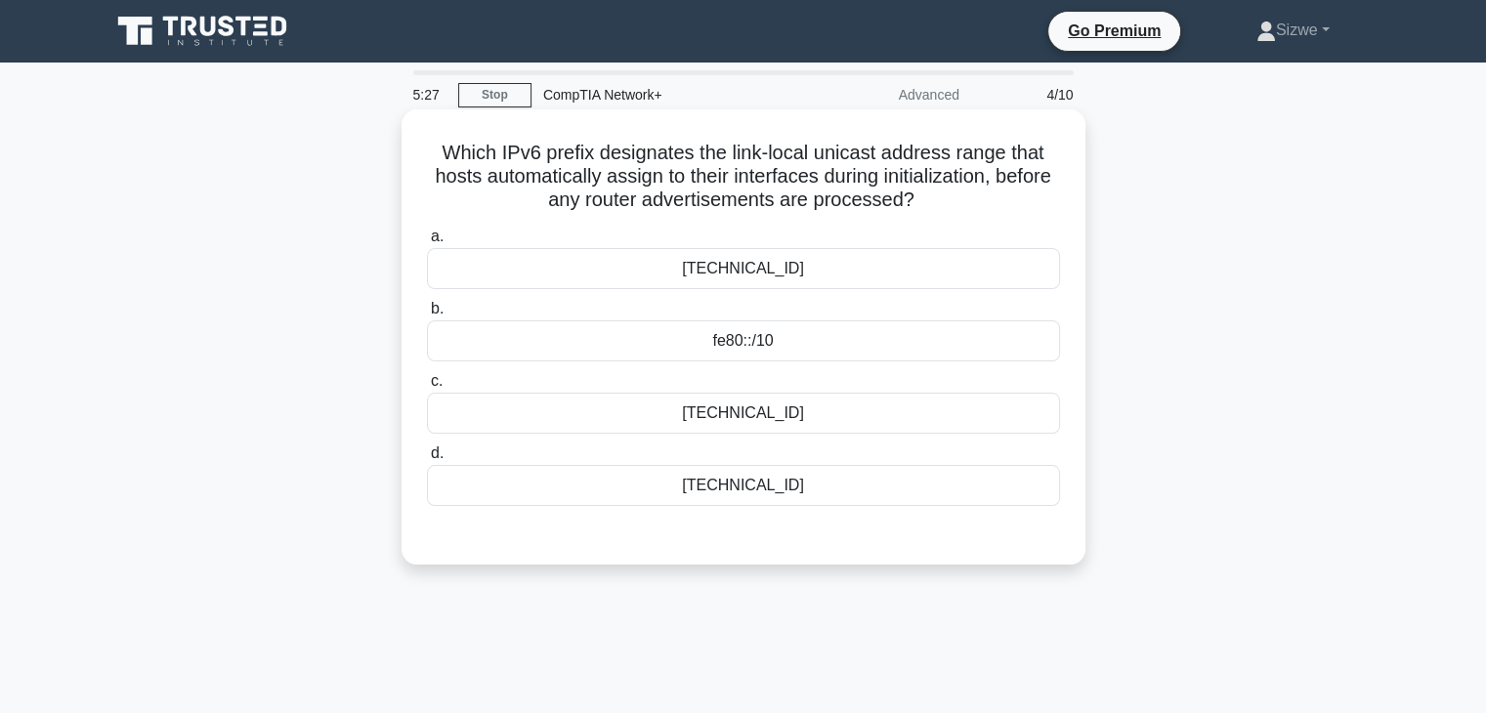
drag, startPoint x: 796, startPoint y: 350, endPoint x: 737, endPoint y: 343, distance: 60.0
click at [673, 341] on div "fe80::/10" at bounding box center [743, 340] width 633 height 41
click at [427, 316] on input "b. fe80::/10" at bounding box center [427, 309] width 0 height 13
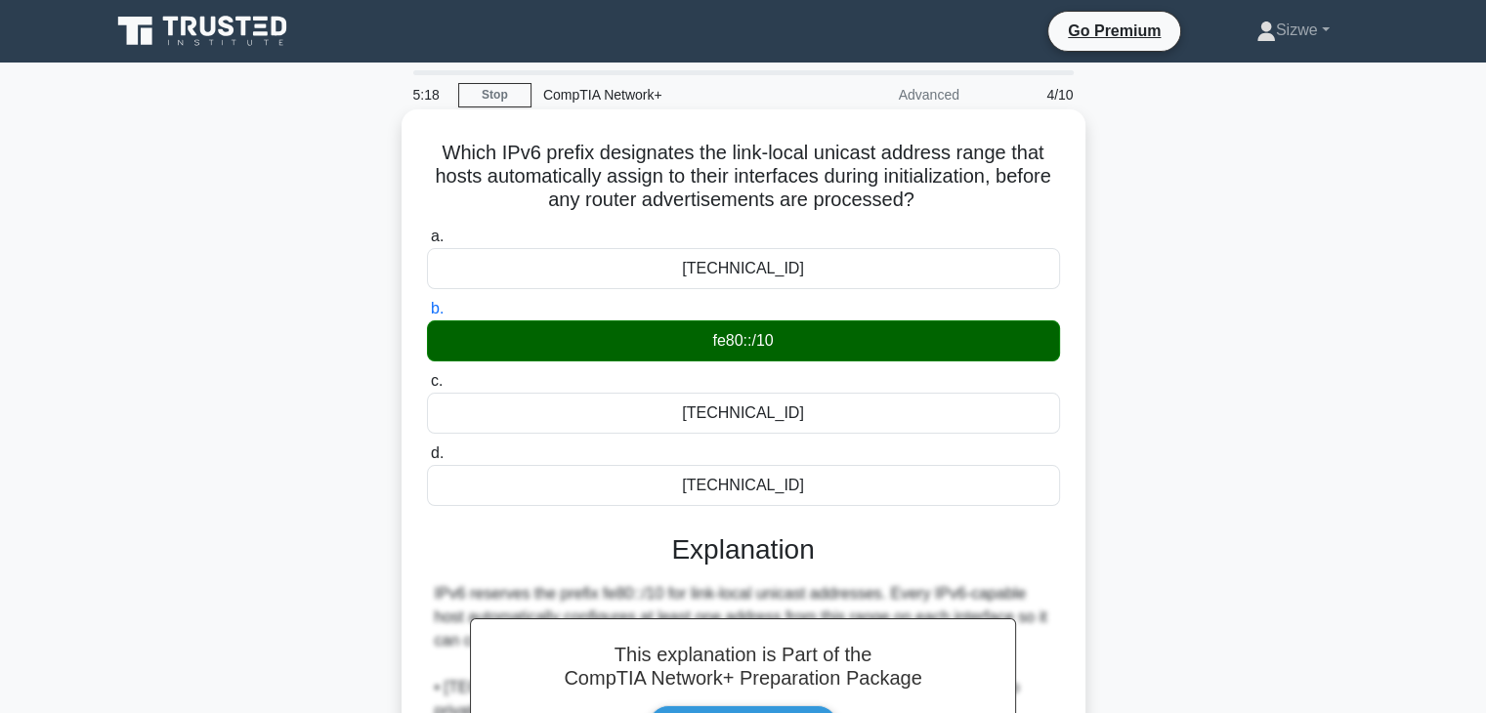
click at [427, 375] on input "c. fc00::/7" at bounding box center [427, 381] width 0 height 13
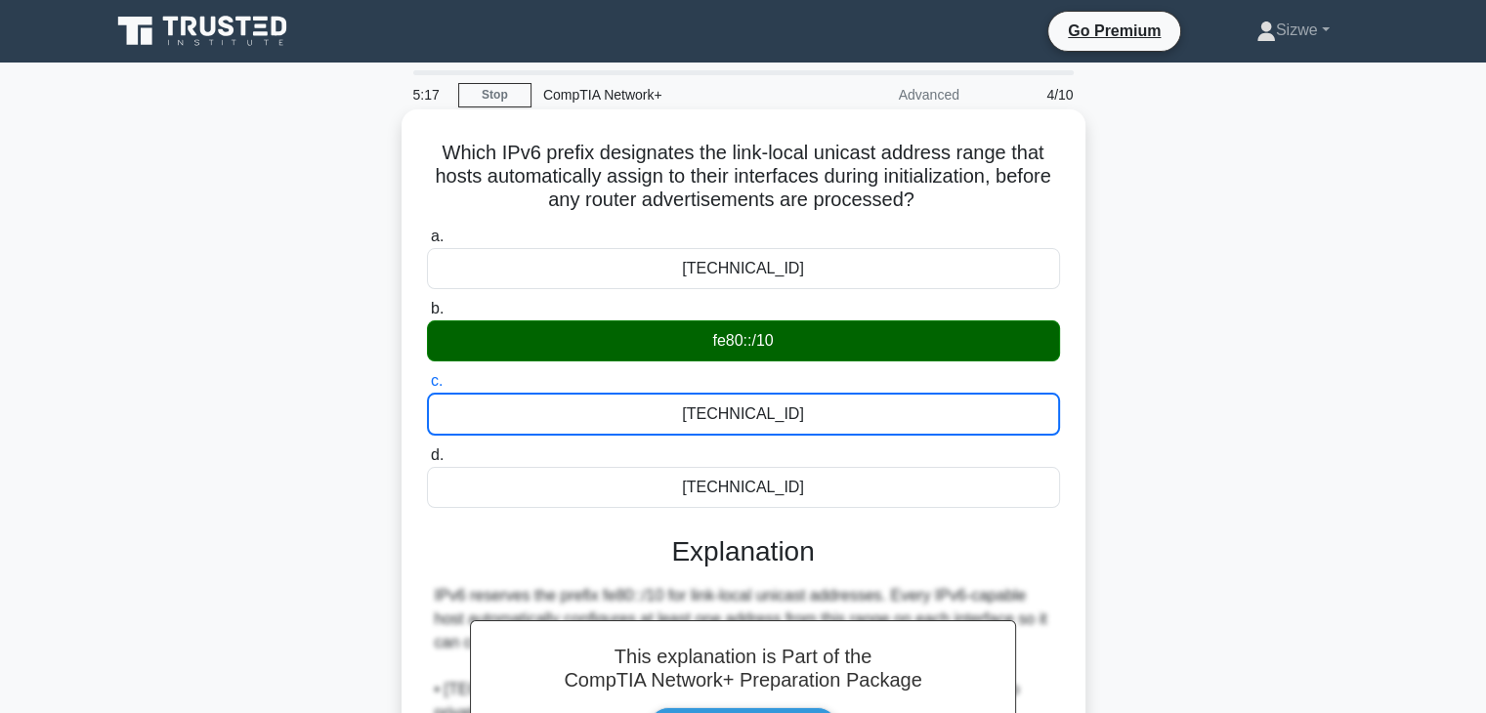
click at [427, 449] on input "d. ff00::/8" at bounding box center [427, 455] width 0 height 13
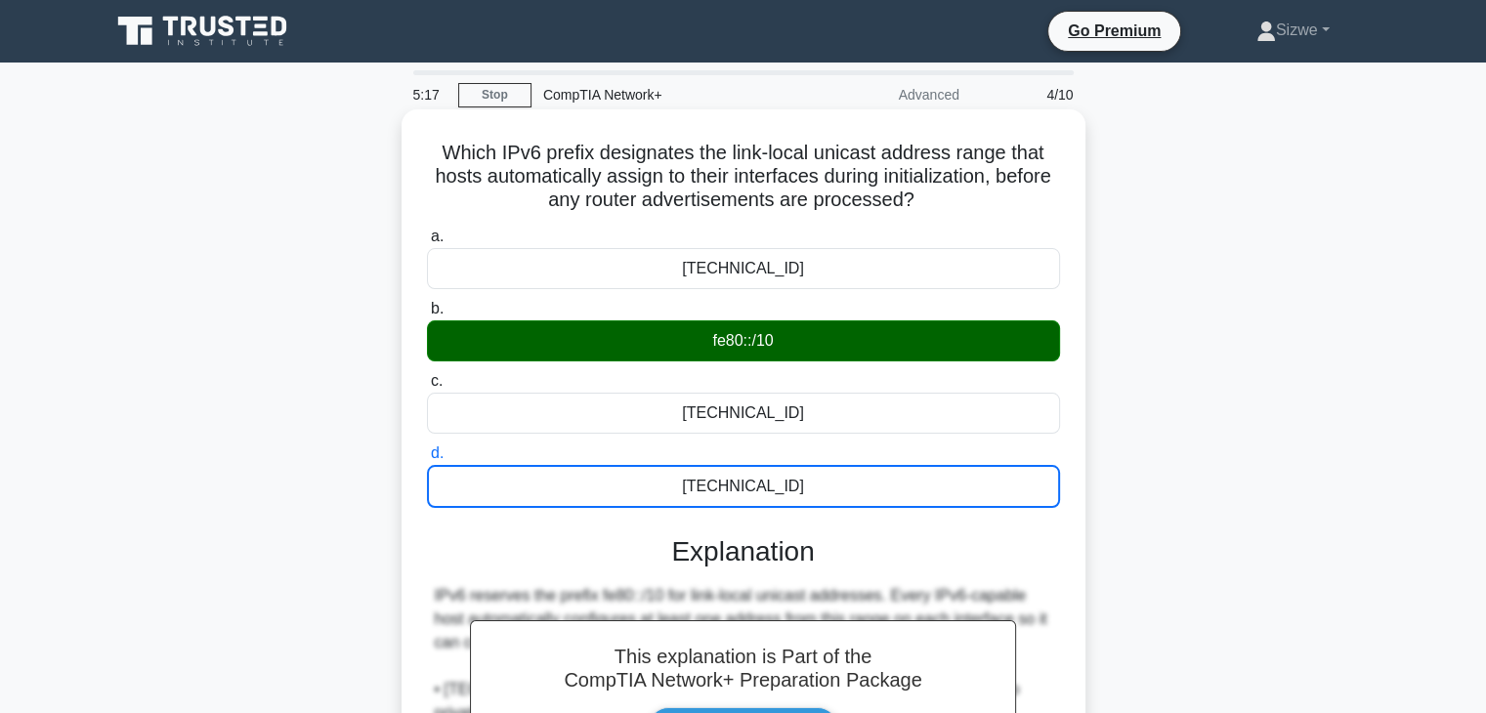
click at [427, 231] on input "a. fe00::/9" at bounding box center [427, 237] width 0 height 13
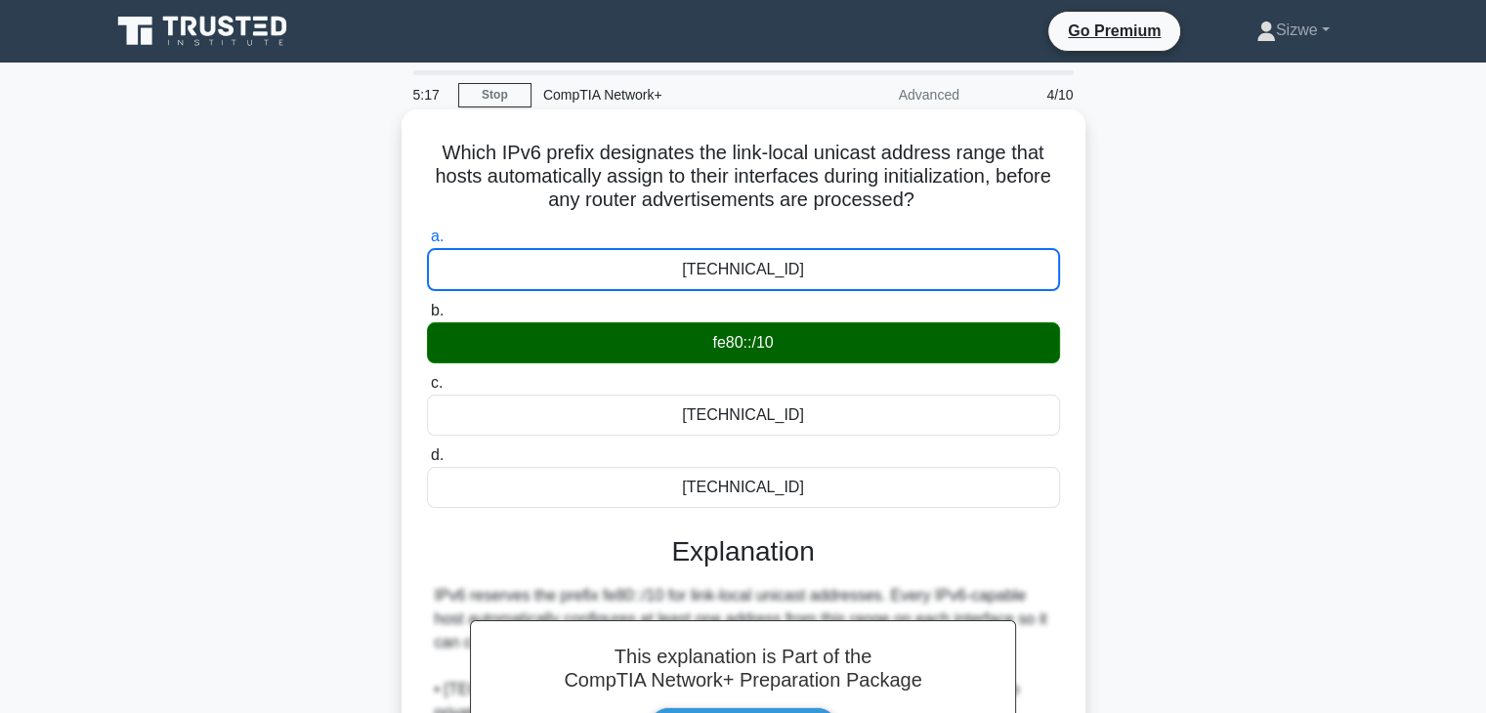
click at [427, 305] on input "b. fe80::/10" at bounding box center [427, 311] width 0 height 13
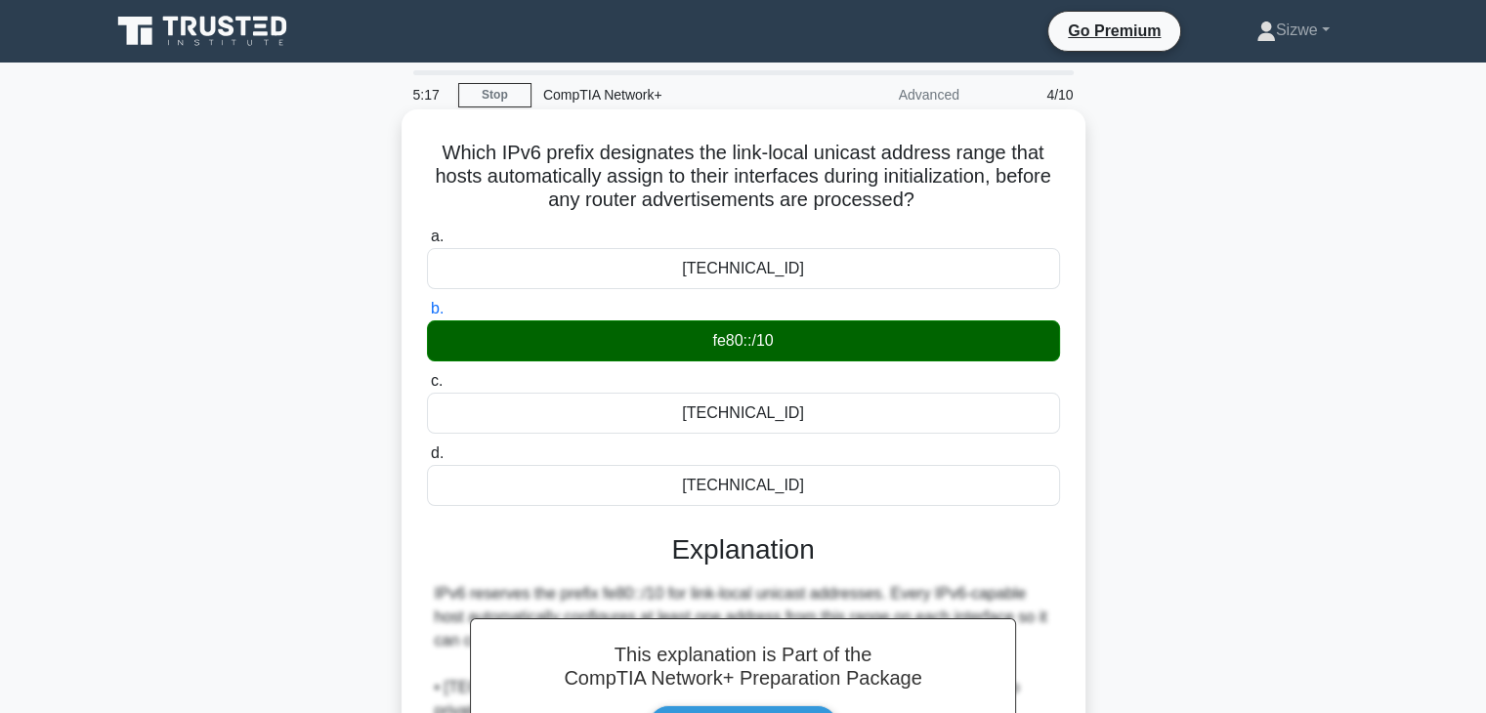
click at [427, 375] on input "c. fc00::/7" at bounding box center [427, 381] width 0 height 13
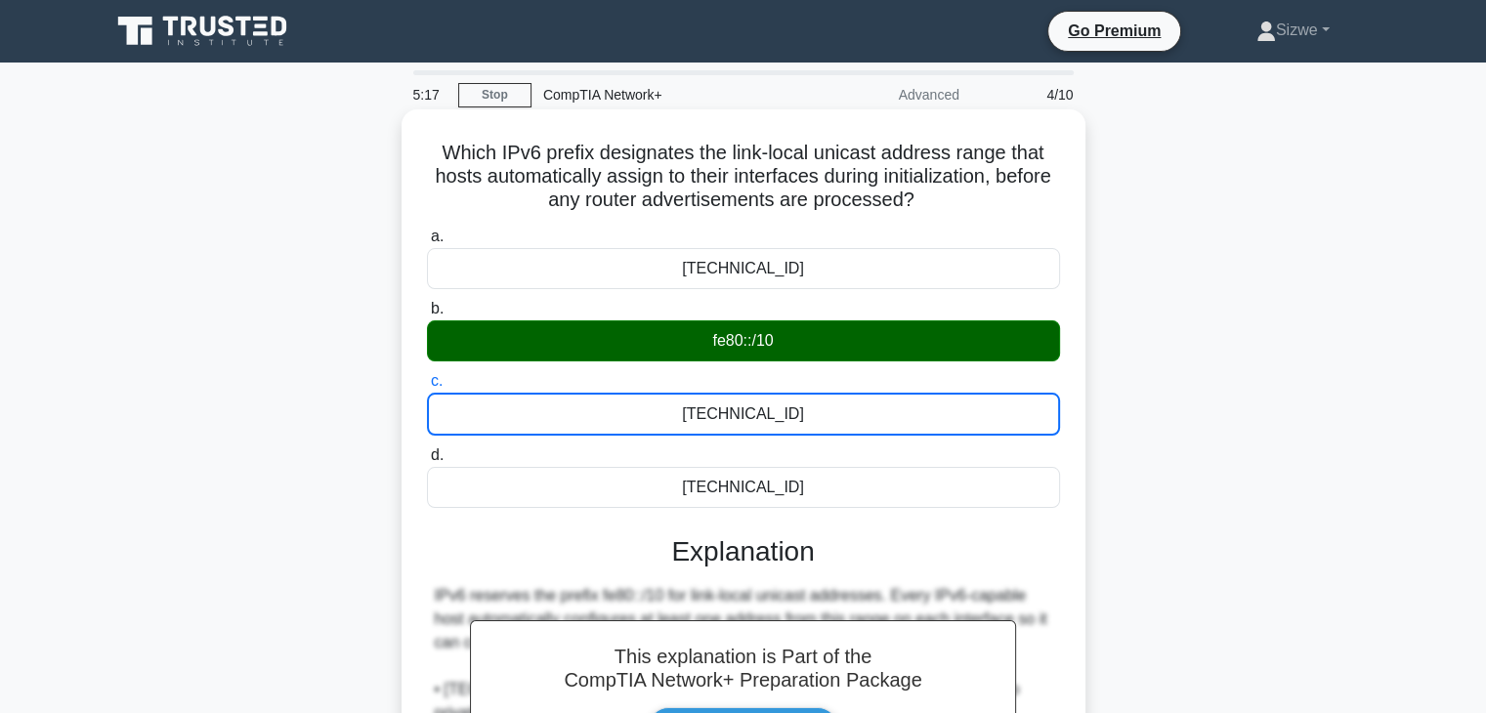
click at [427, 449] on input "d. ff00::/8" at bounding box center [427, 455] width 0 height 13
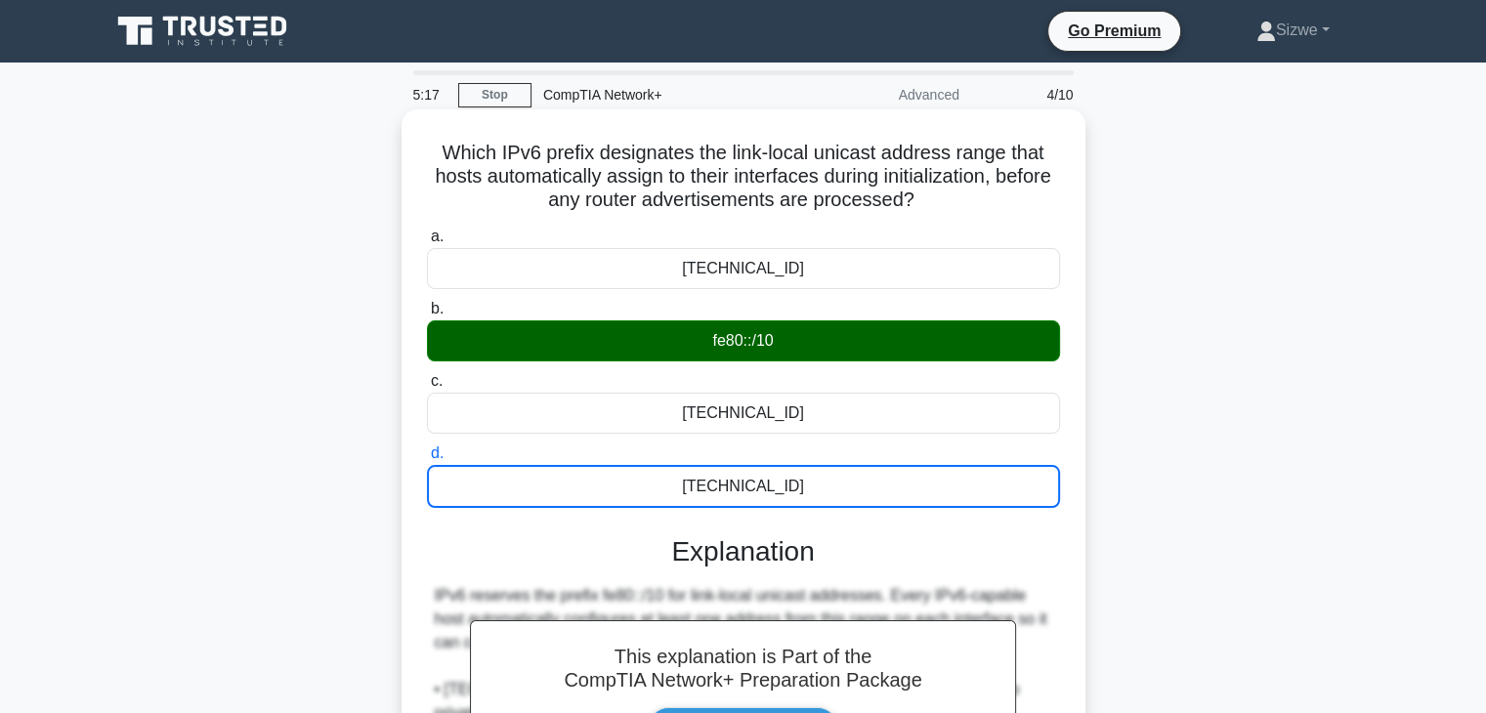
click at [427, 231] on input "a. fe00::/9" at bounding box center [427, 237] width 0 height 13
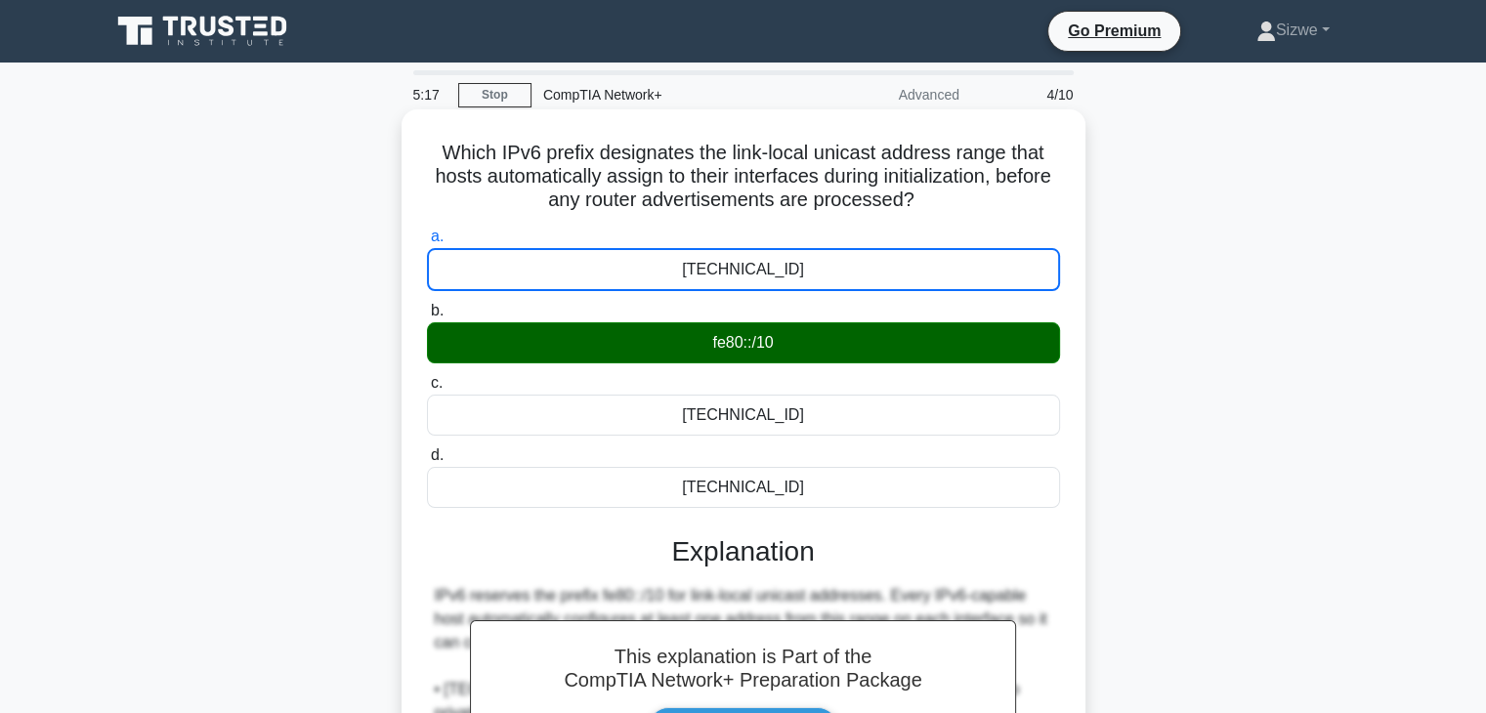
click at [427, 305] on input "b. fe80::/10" at bounding box center [427, 311] width 0 height 13
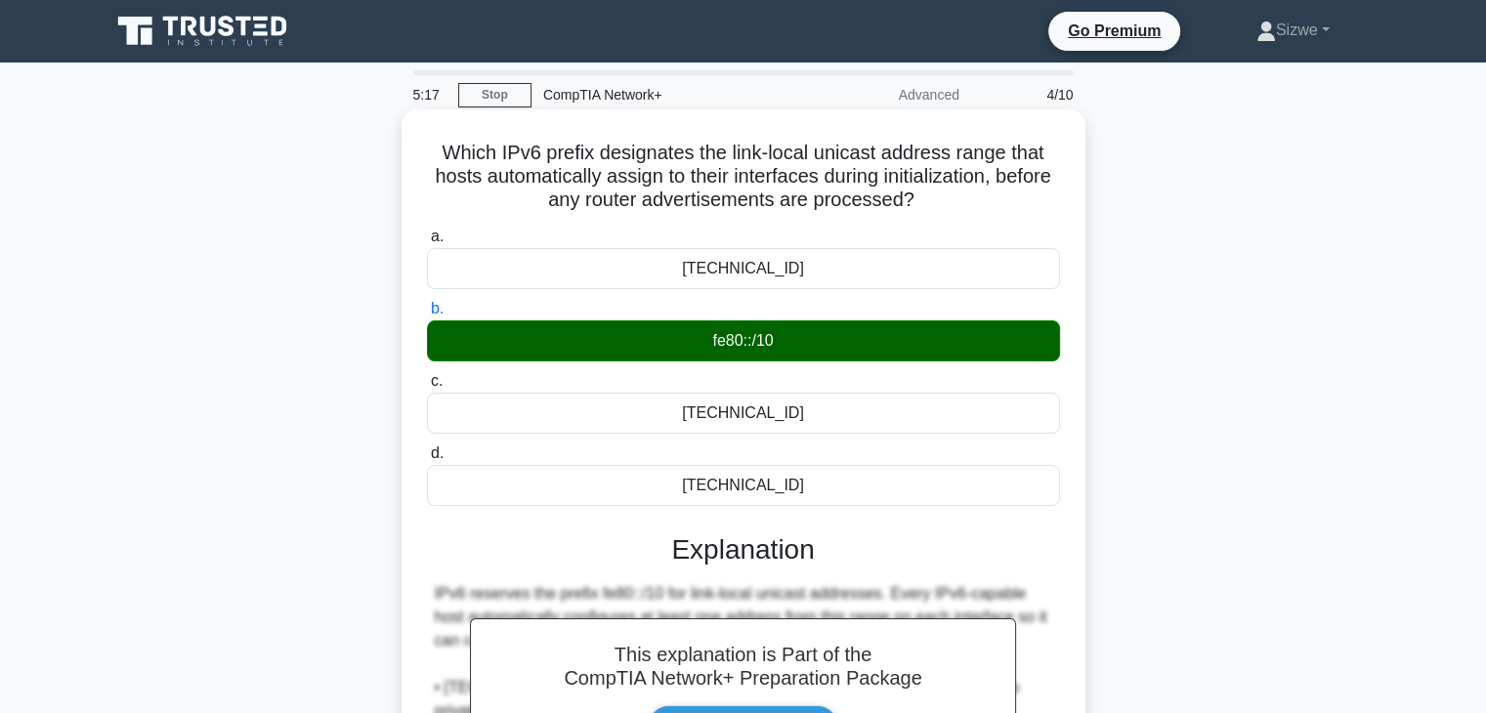
click at [427, 375] on input "c. fc00::/7" at bounding box center [427, 381] width 0 height 13
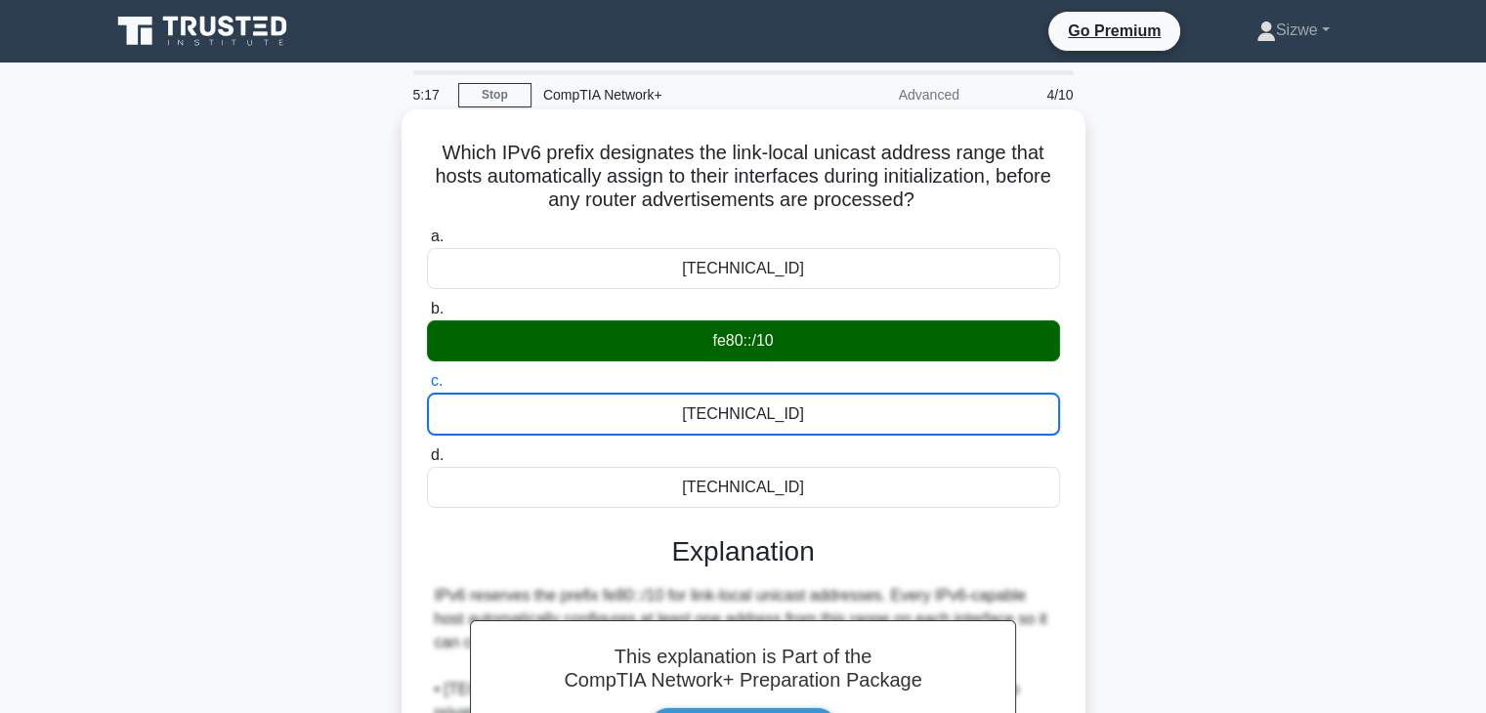
click at [427, 449] on input "d. ff00::/8" at bounding box center [427, 455] width 0 height 13
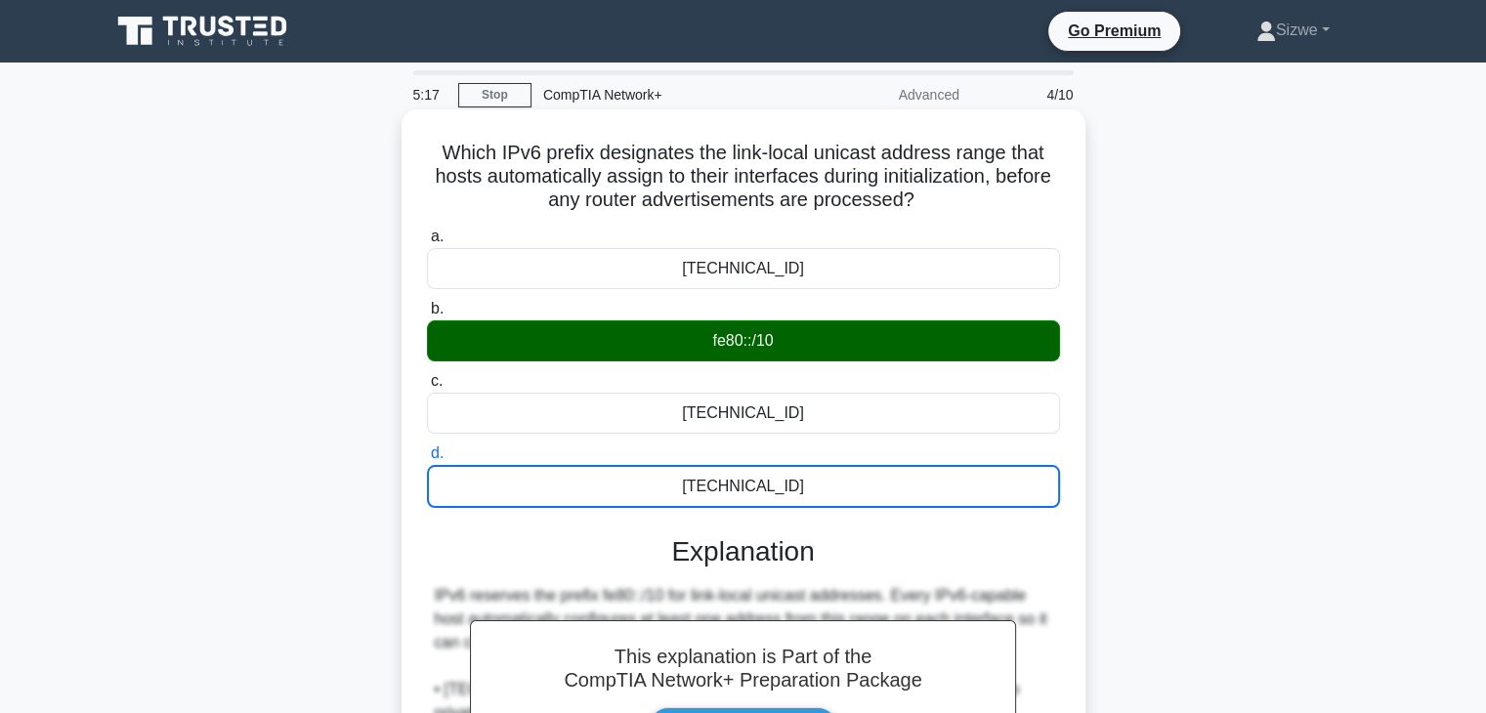
click at [427, 231] on input "a. fe00::/9" at bounding box center [427, 237] width 0 height 13
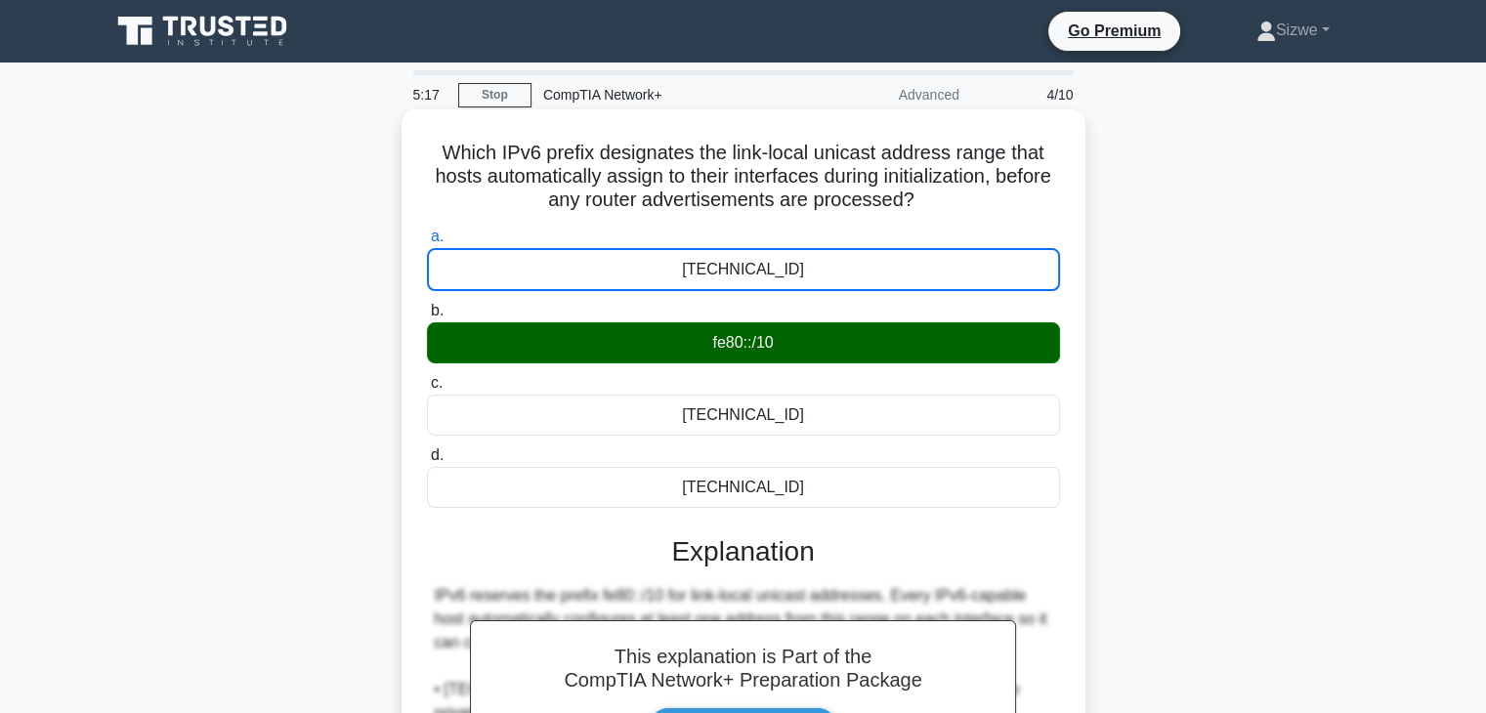
click at [427, 305] on input "b. fe80::/10" at bounding box center [427, 311] width 0 height 13
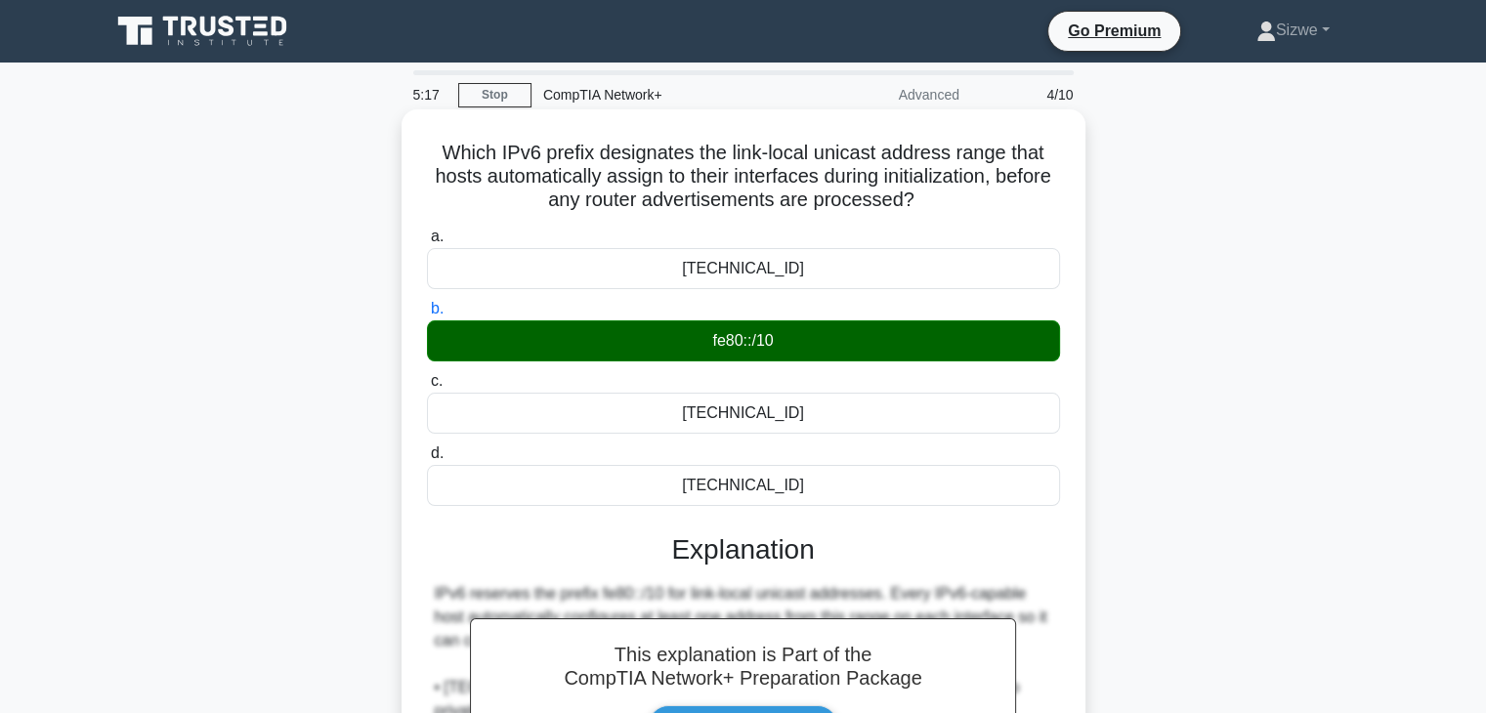
click at [427, 375] on input "c. fc00::/7" at bounding box center [427, 381] width 0 height 13
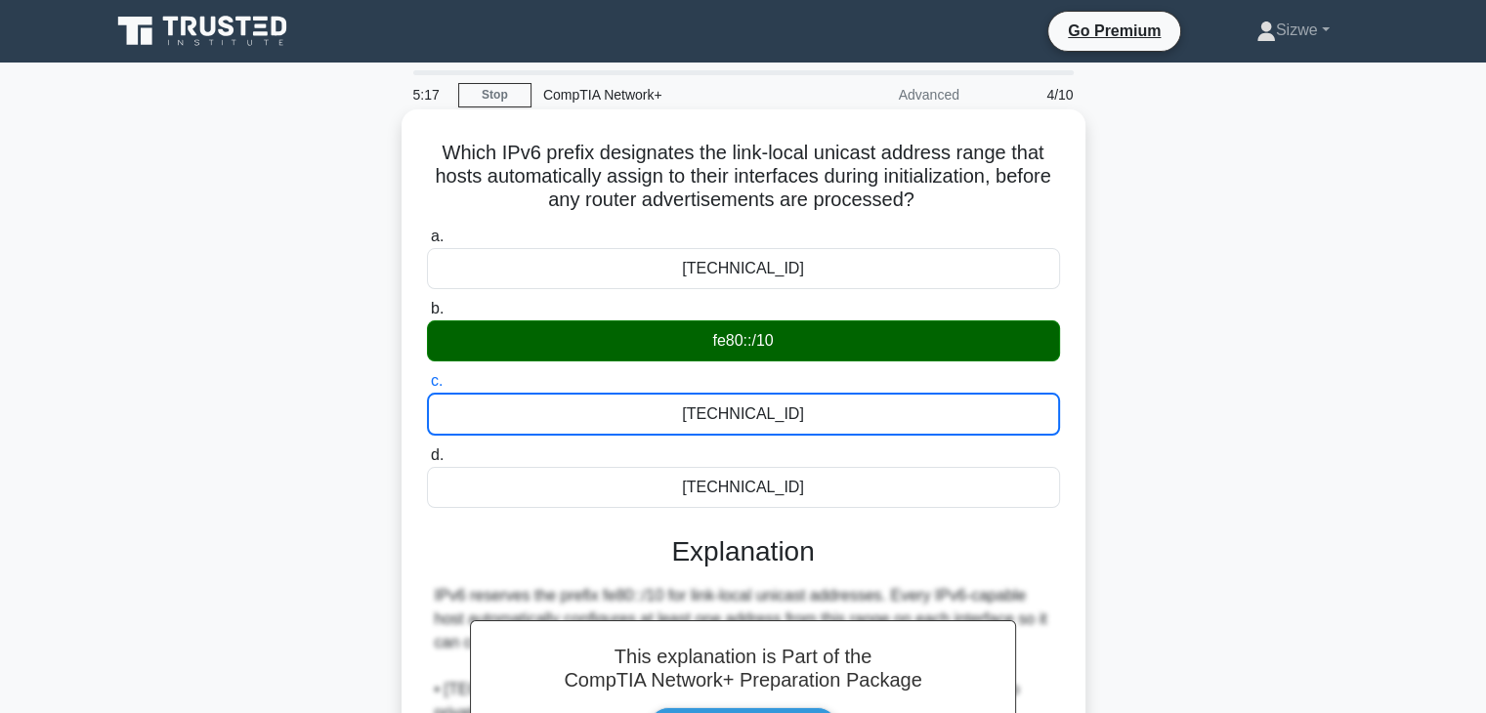
click at [427, 449] on input "d. ff00::/8" at bounding box center [427, 455] width 0 height 13
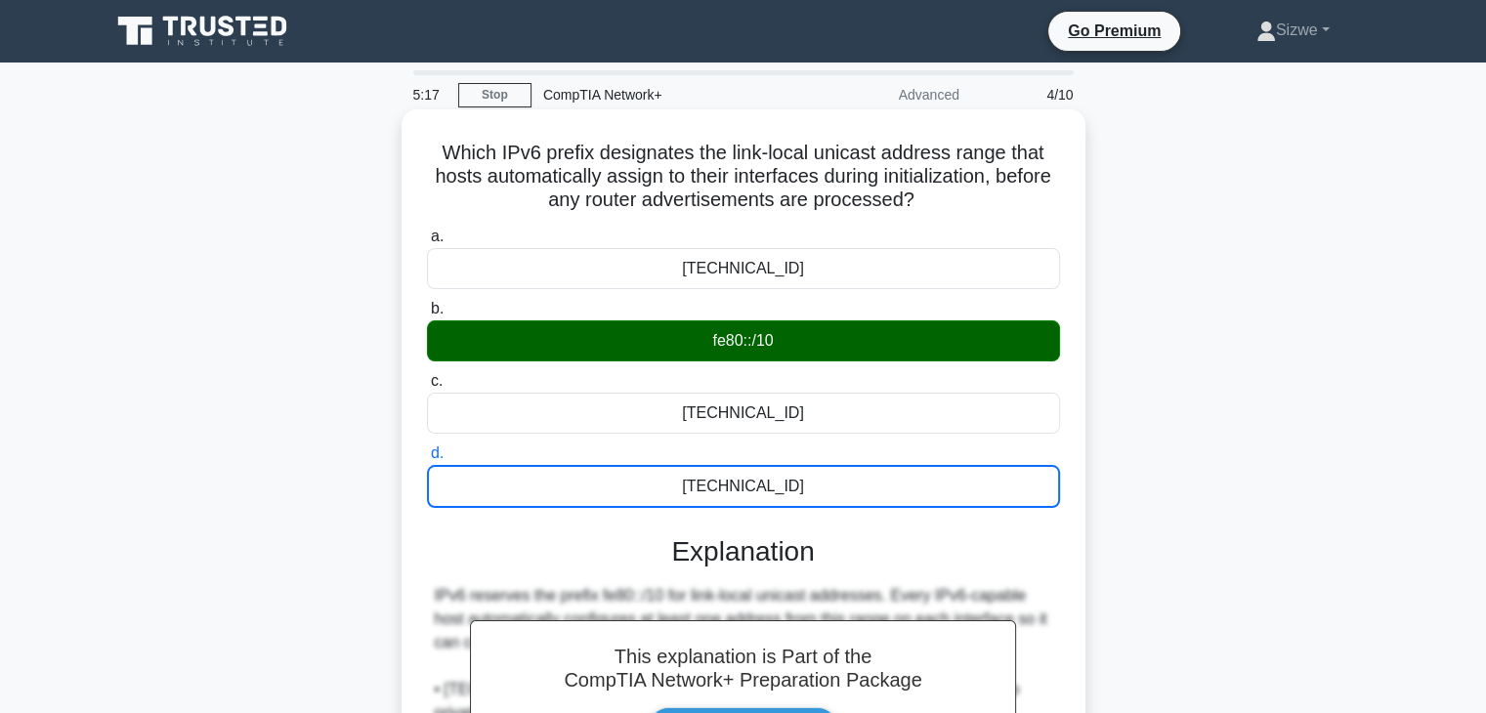
click at [427, 231] on input "a. fe00::/9" at bounding box center [427, 237] width 0 height 13
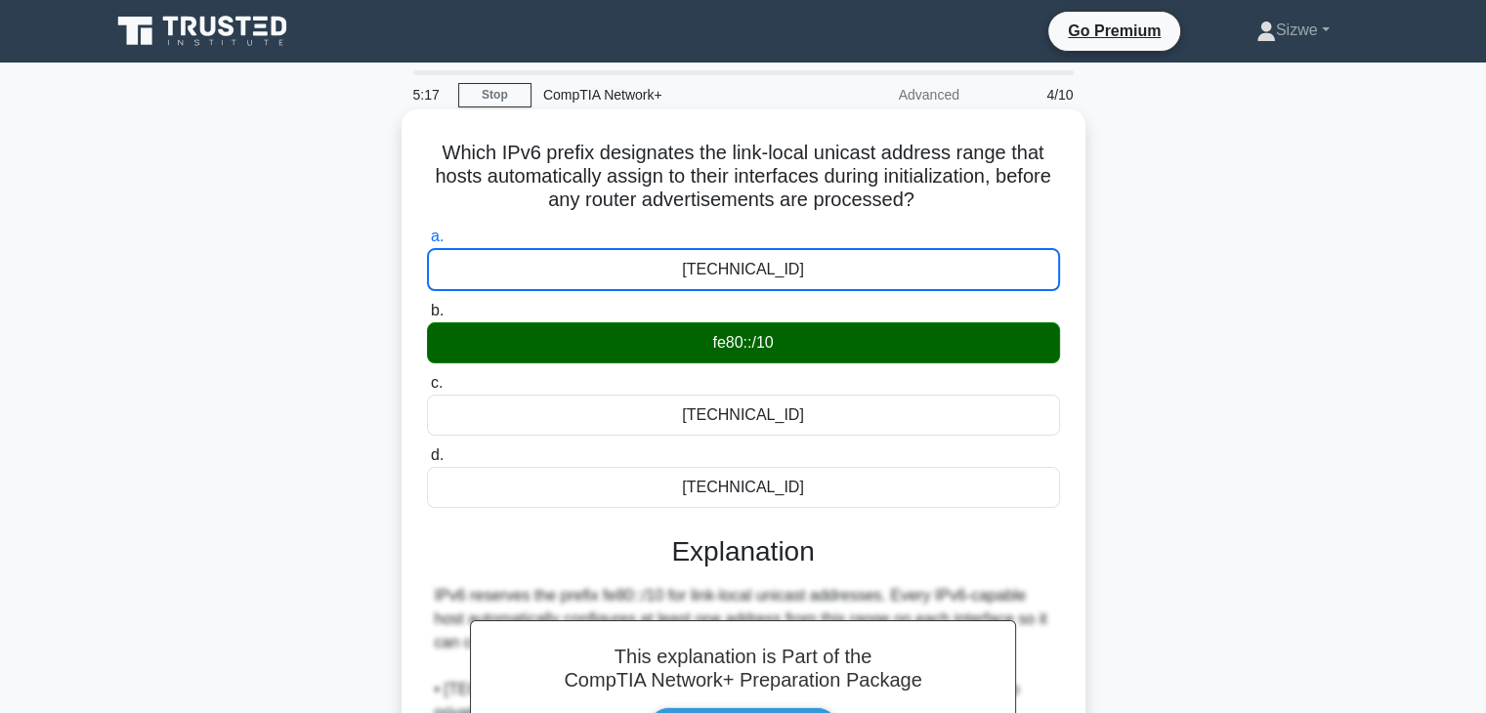
click at [427, 305] on input "b. fe80::/10" at bounding box center [427, 311] width 0 height 13
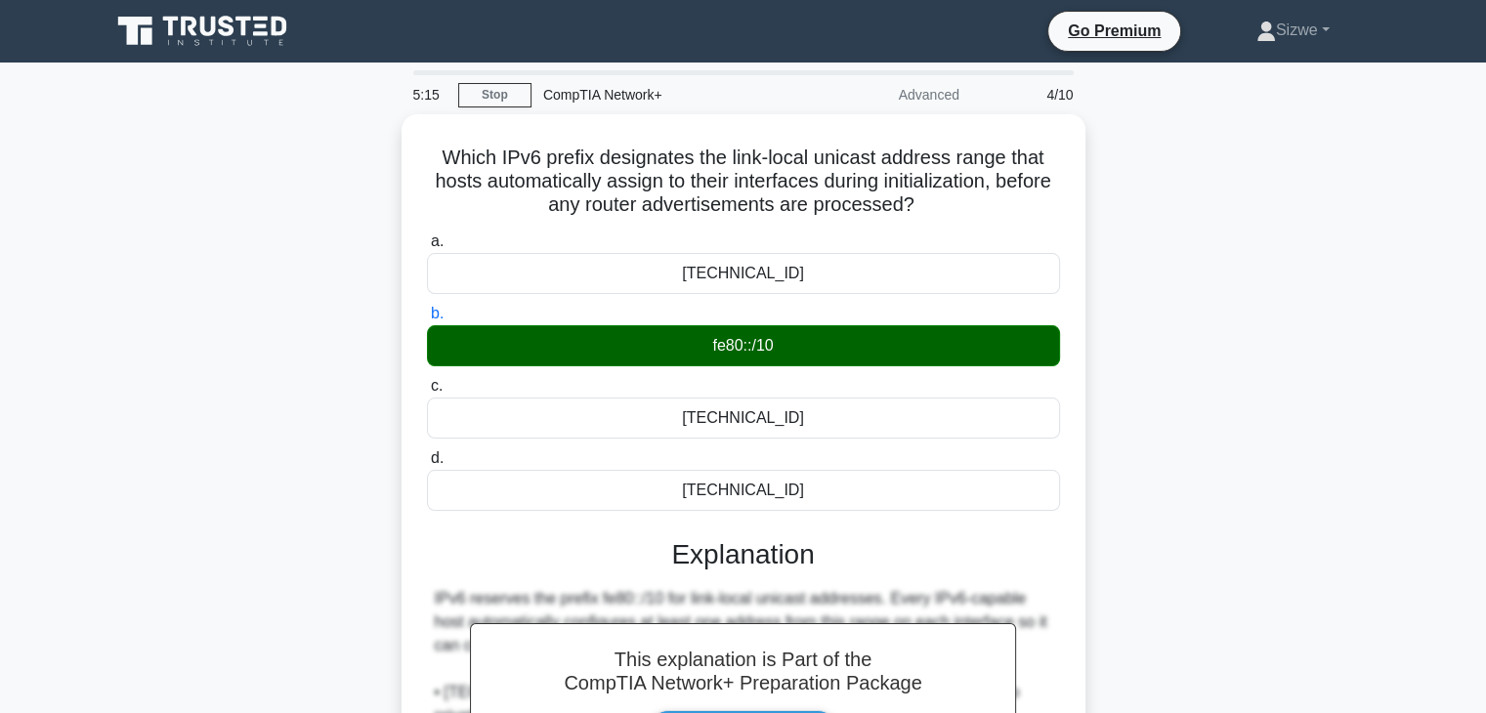
click at [1344, 269] on div "Which IPv6 prefix designates the link-local unicast address range that hosts au…" at bounding box center [744, 572] width 1290 height 917
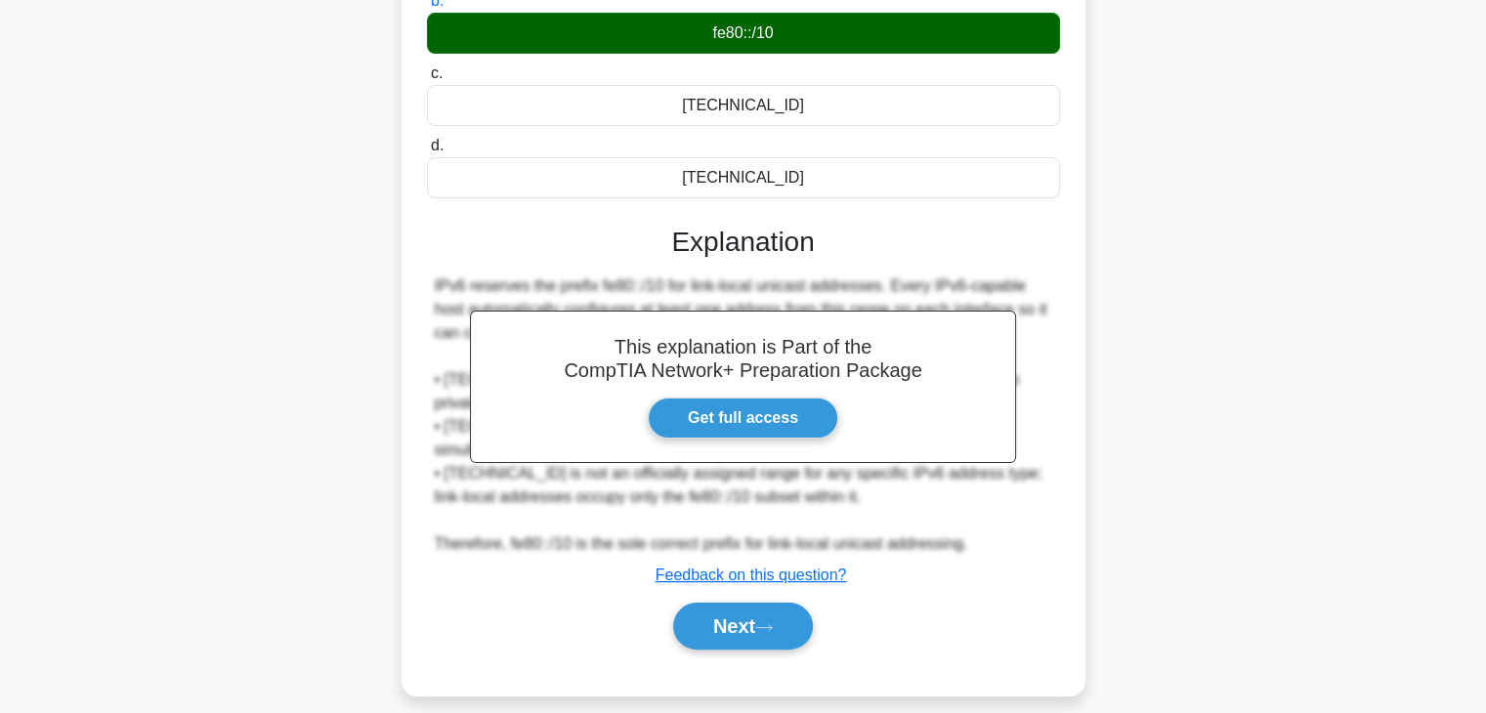
scroll to position [343, 0]
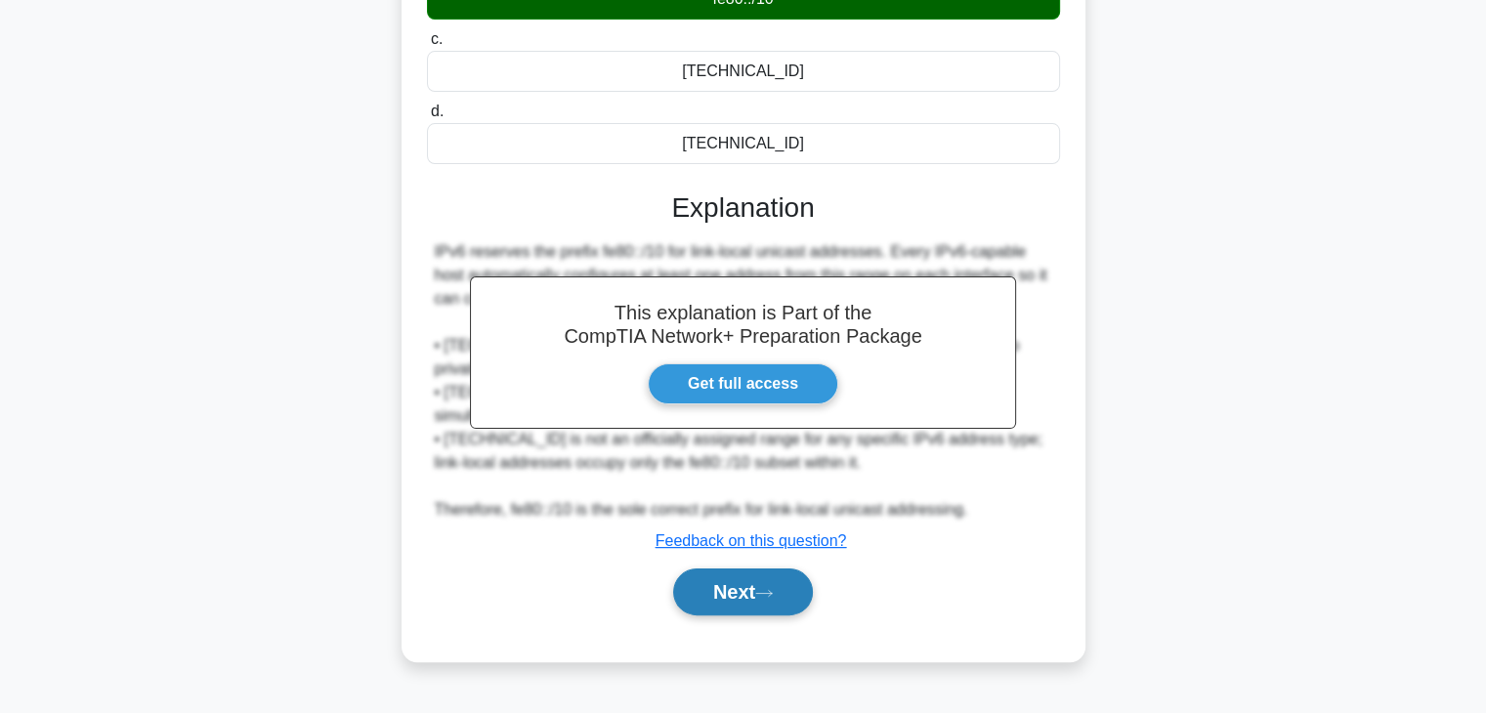
click at [718, 590] on button "Next" at bounding box center [743, 592] width 140 height 47
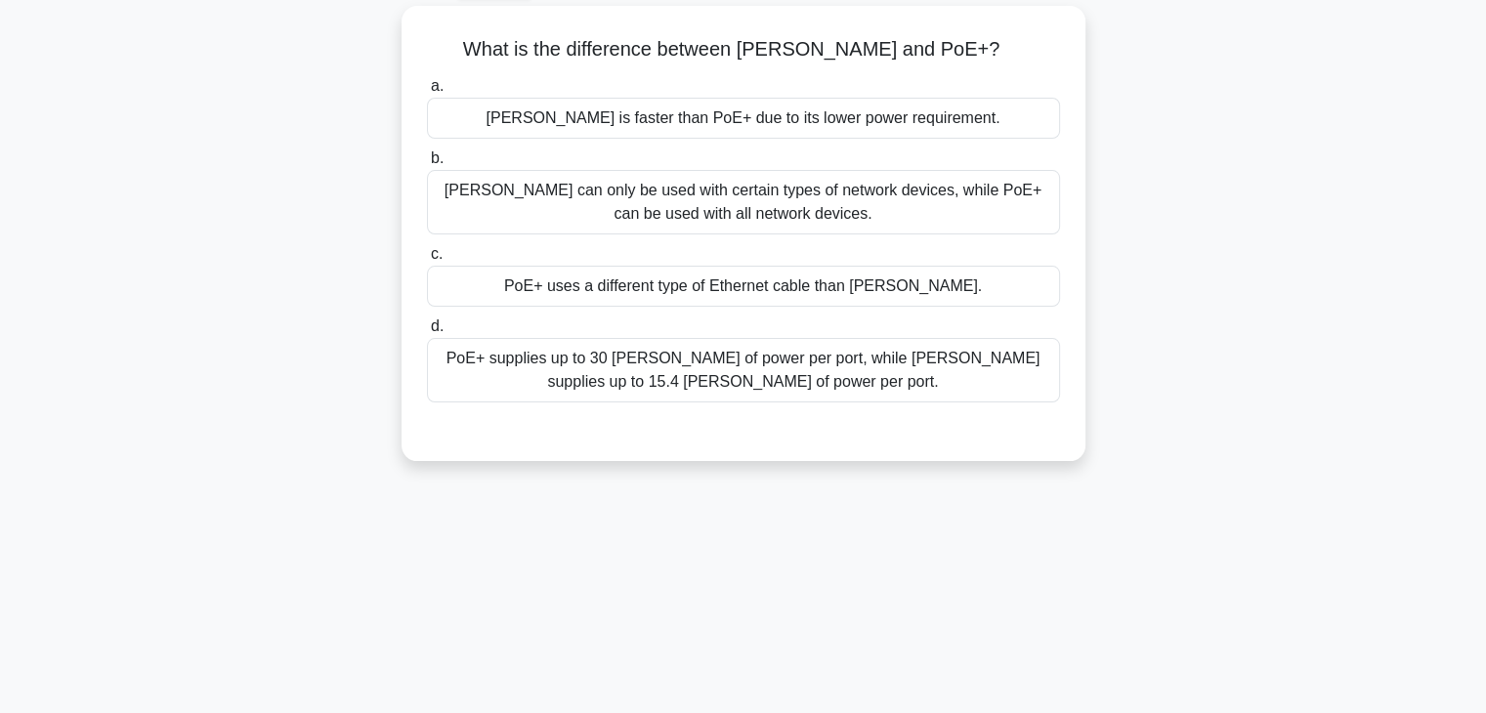
scroll to position [0, 0]
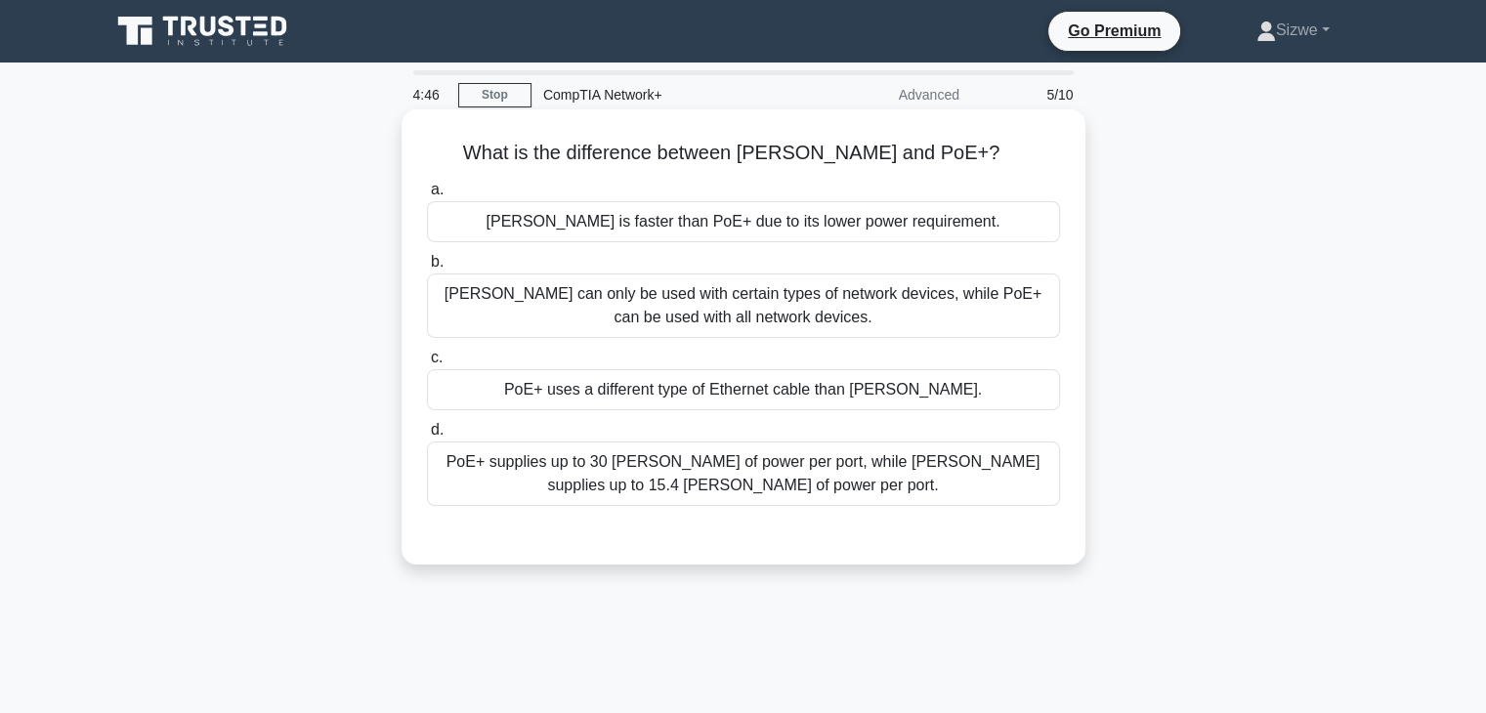
click at [776, 470] on div "PoE+ supplies up to 30 [PERSON_NAME] of power per port, while [PERSON_NAME] sup…" at bounding box center [743, 474] width 633 height 64
click at [427, 437] on input "d. PoE+ supplies up to 30 watts of power per port, while PoE supplies up to 15.…" at bounding box center [427, 430] width 0 height 13
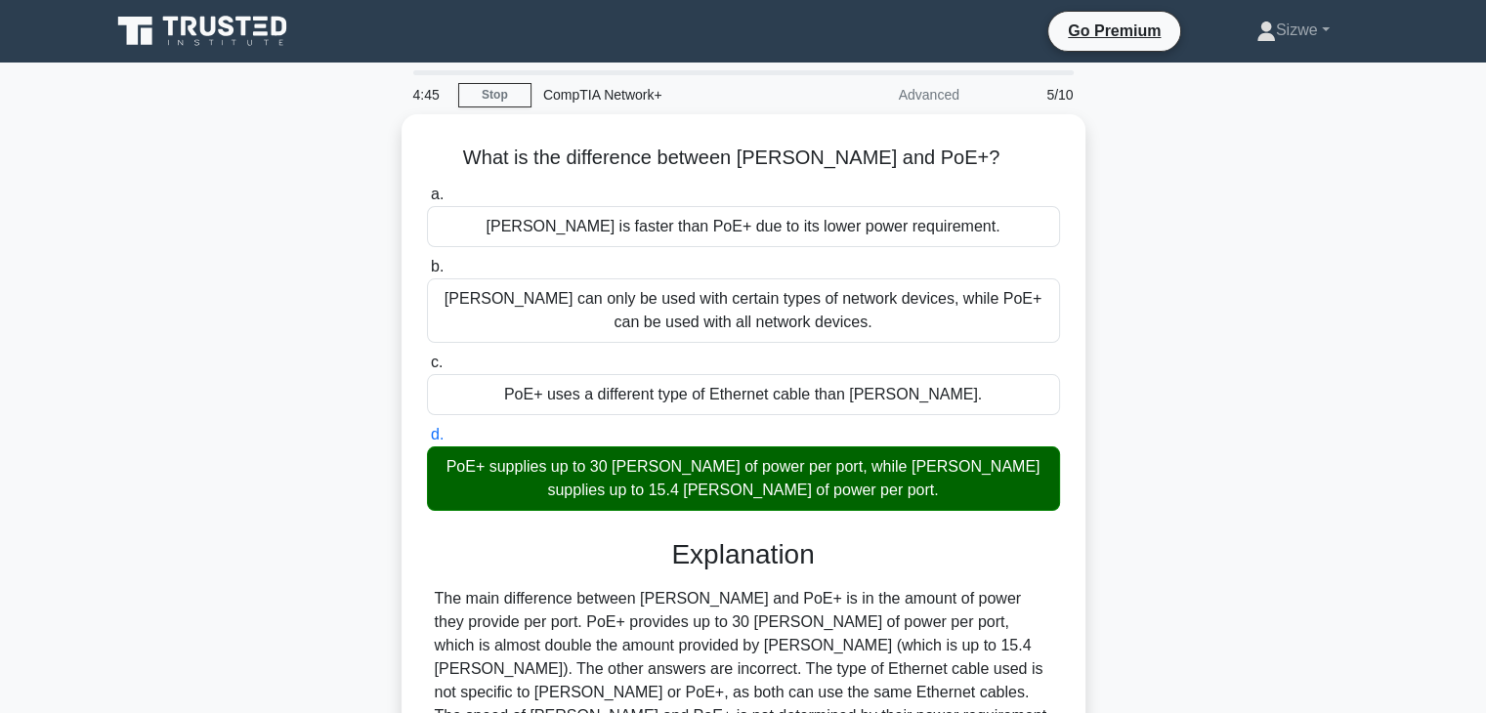
click at [427, 189] on input "a. PoE is faster than PoE+ due to its lower power requirement." at bounding box center [427, 195] width 0 height 13
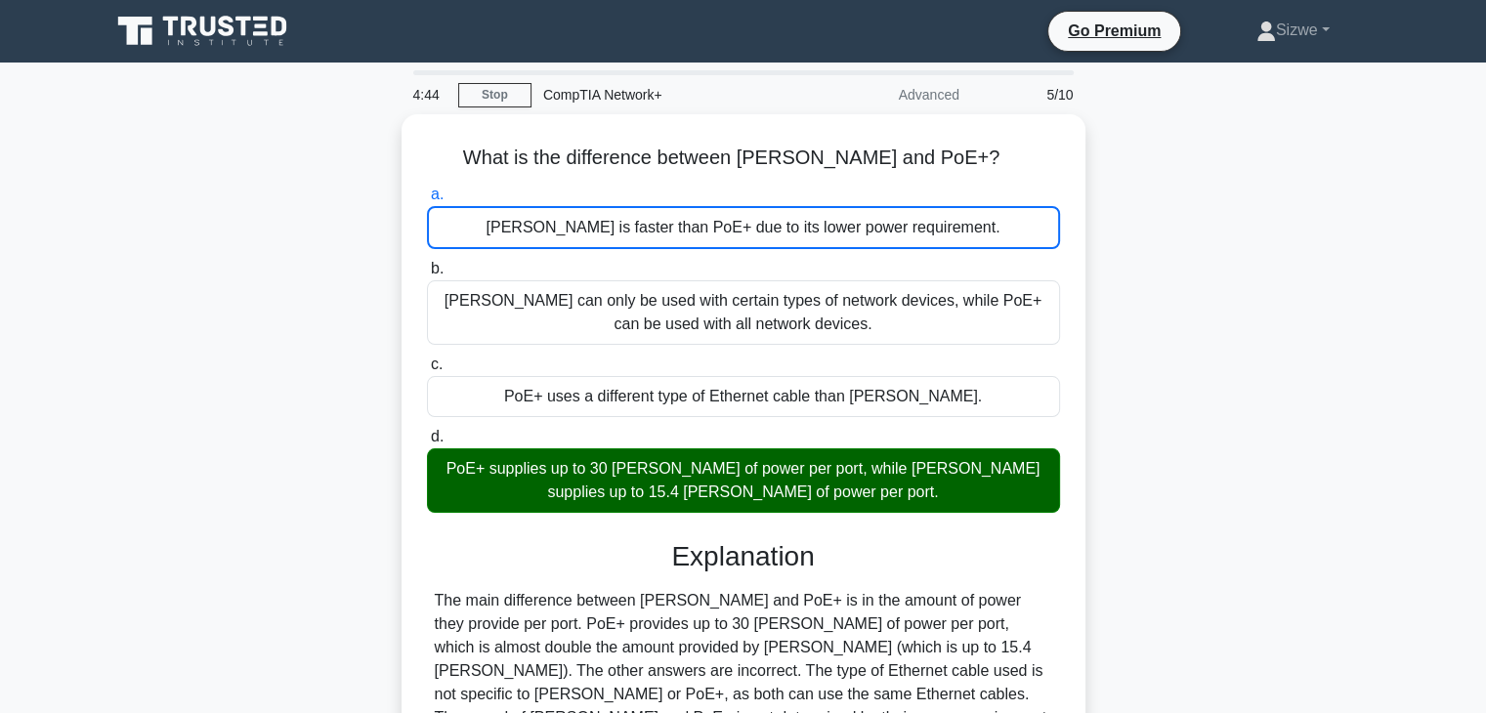
click at [427, 263] on input "b. PoE can only be used with certain types of network devices, while PoE+ can b…" at bounding box center [427, 269] width 0 height 13
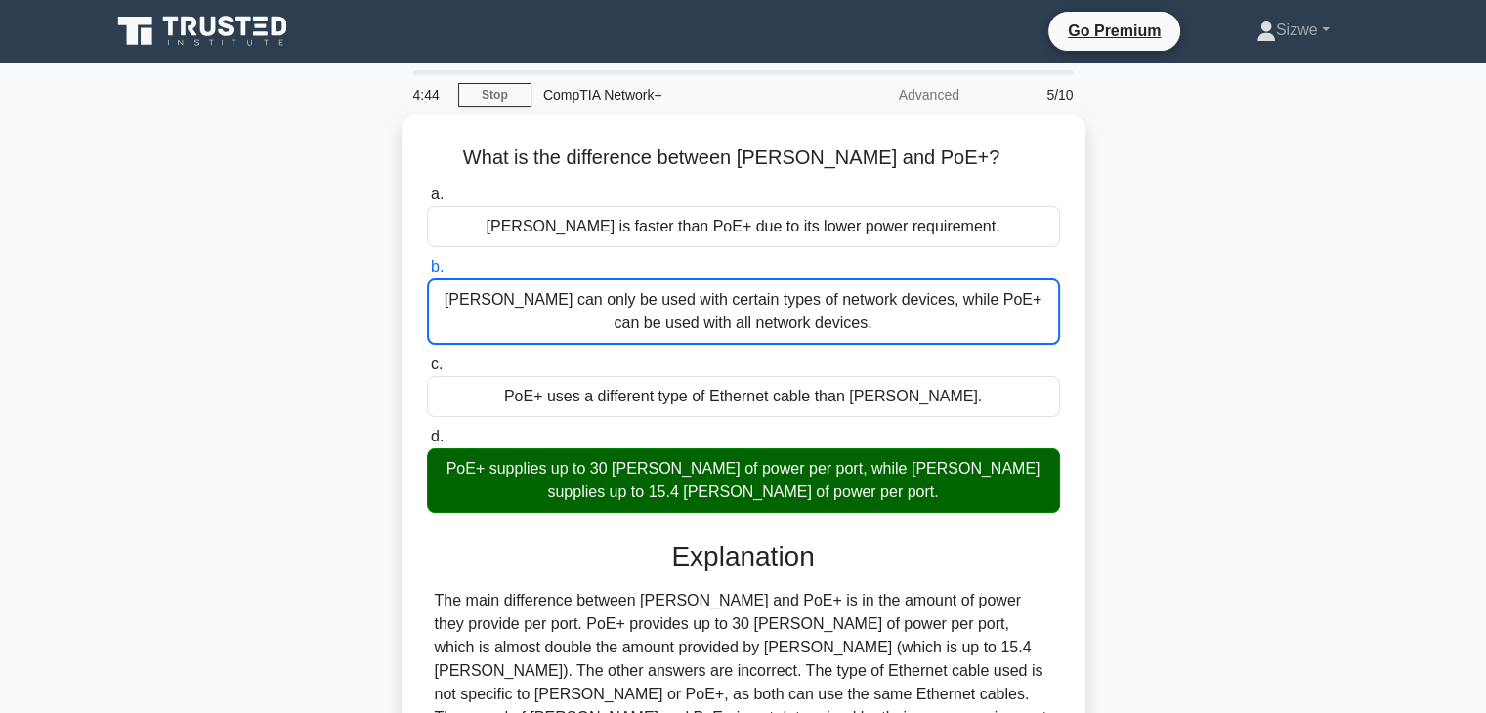
click at [427, 359] on input "c. PoE+ uses a different type of Ethernet cable than PoE." at bounding box center [427, 365] width 0 height 13
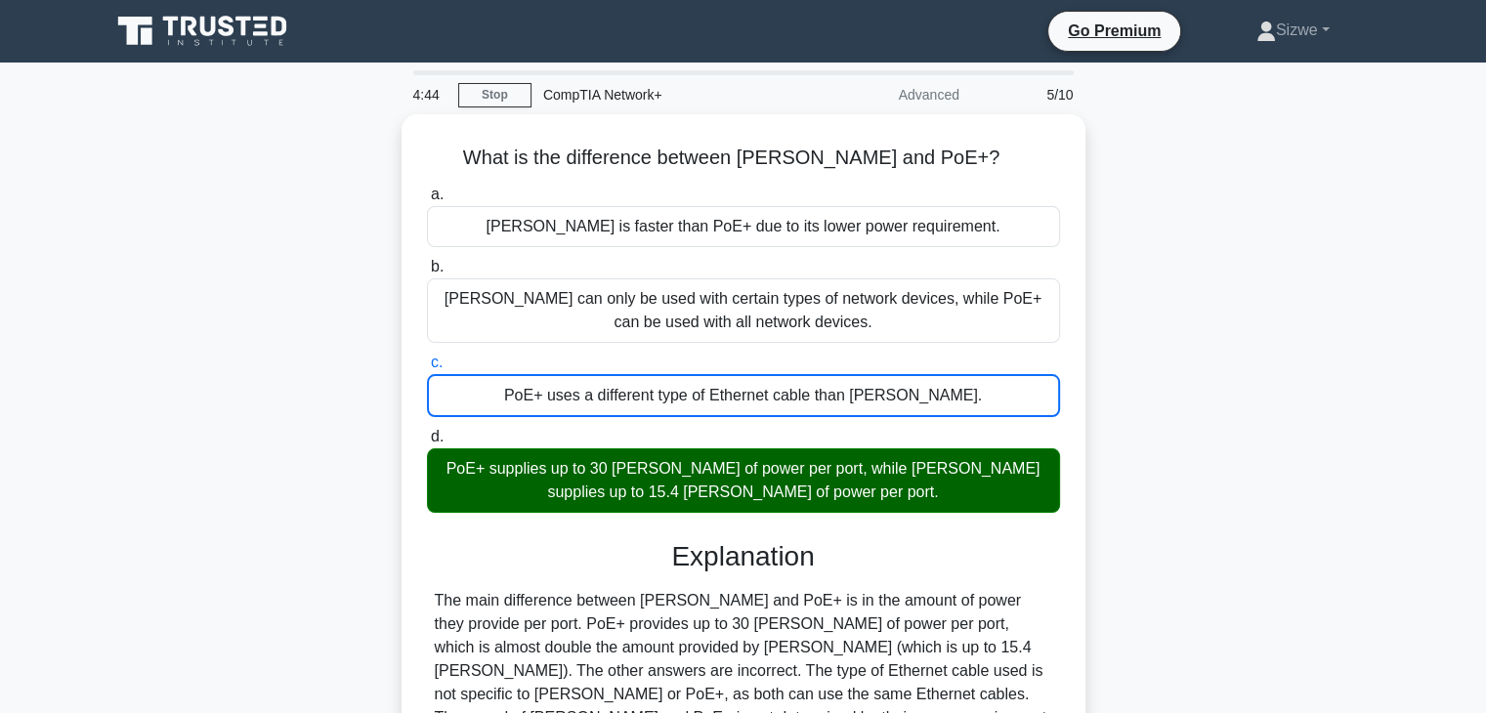
click at [427, 431] on input "d. PoE+ supplies up to 30 watts of power per port, while PoE supplies up to 15.…" at bounding box center [427, 437] width 0 height 13
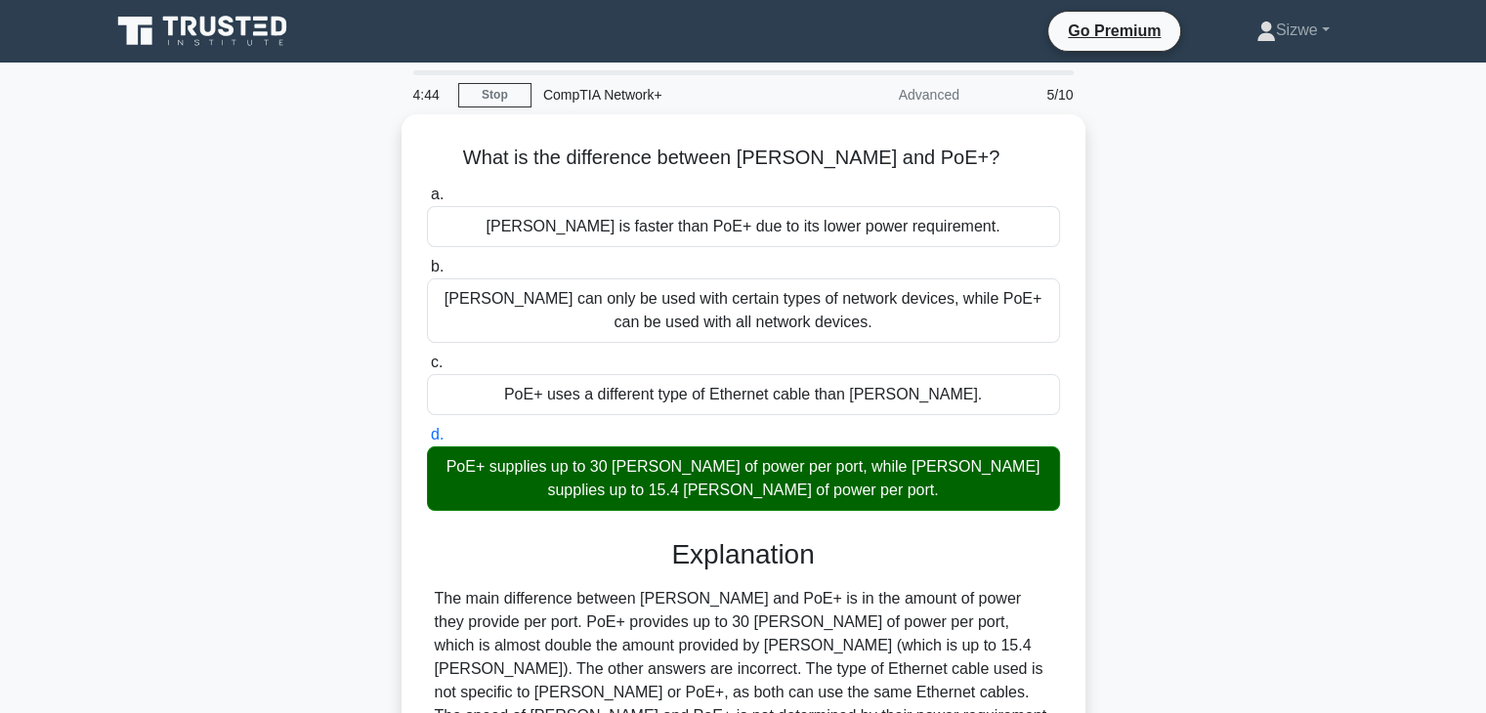
click at [427, 189] on input "a. PoE is faster than PoE+ due to its lower power requirement." at bounding box center [427, 195] width 0 height 13
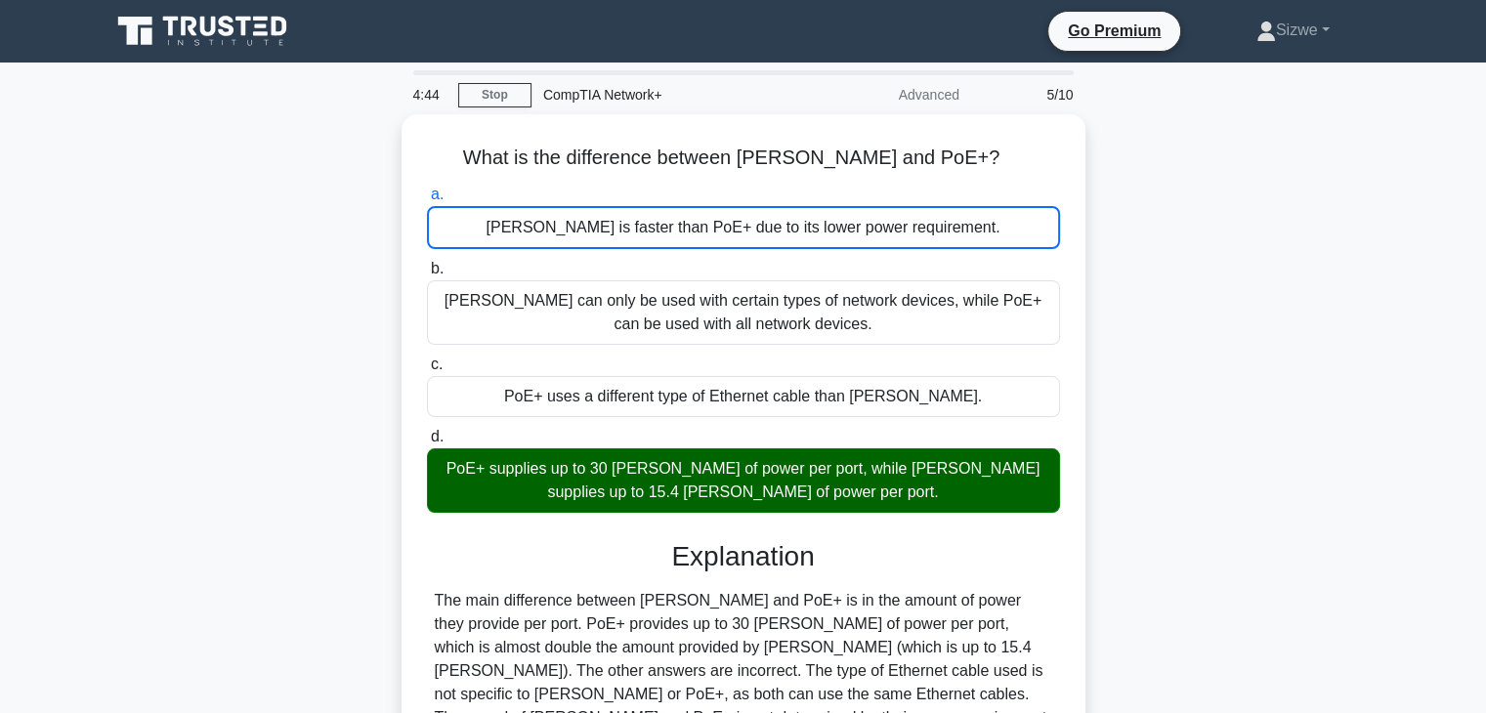
click at [427, 263] on input "b. PoE can only be used with certain types of network devices, while PoE+ can b…" at bounding box center [427, 269] width 0 height 13
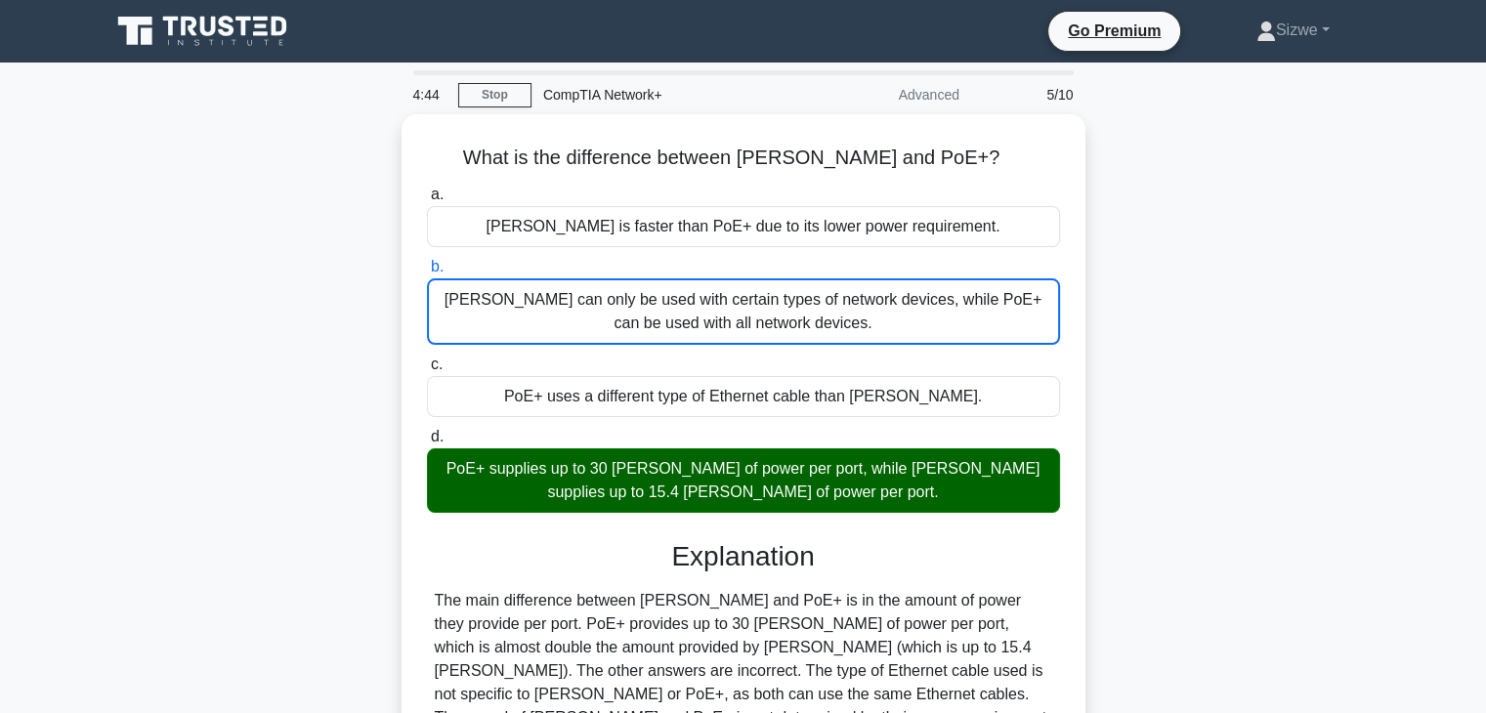
click at [427, 359] on input "c. PoE+ uses a different type of Ethernet cable than PoE." at bounding box center [427, 365] width 0 height 13
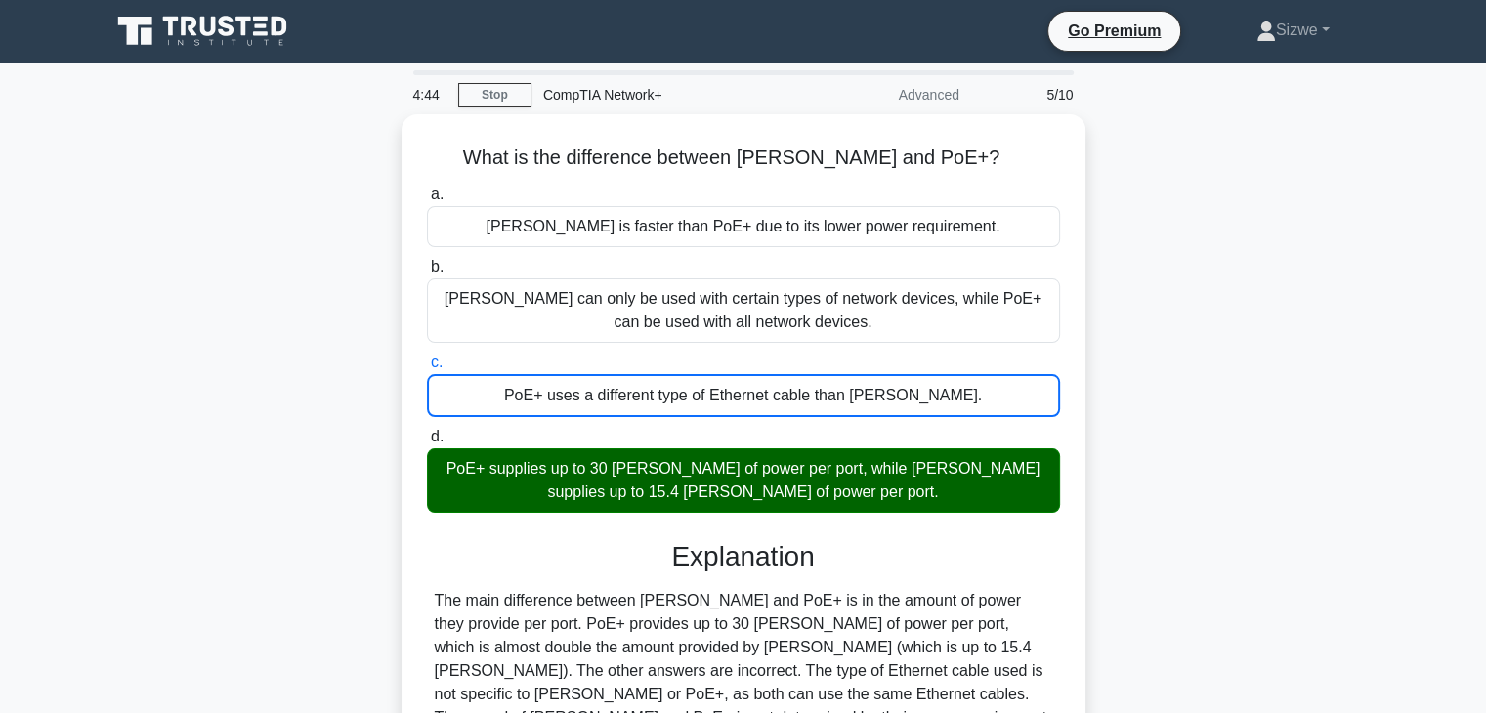
click at [427, 431] on input "d. PoE+ supplies up to 30 watts of power per port, while PoE supplies up to 15.…" at bounding box center [427, 437] width 0 height 13
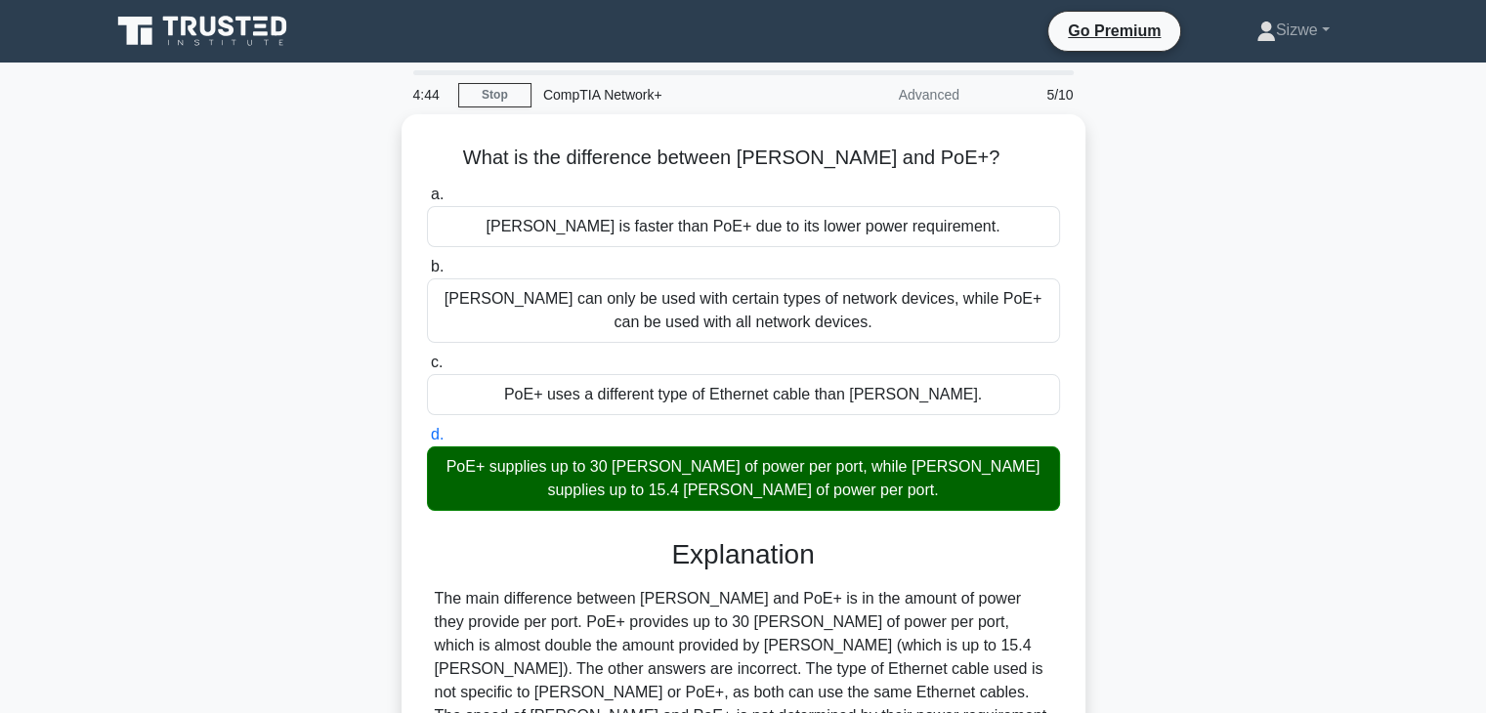
click at [427, 189] on input "a. PoE is faster than PoE+ due to its lower power requirement." at bounding box center [427, 195] width 0 height 13
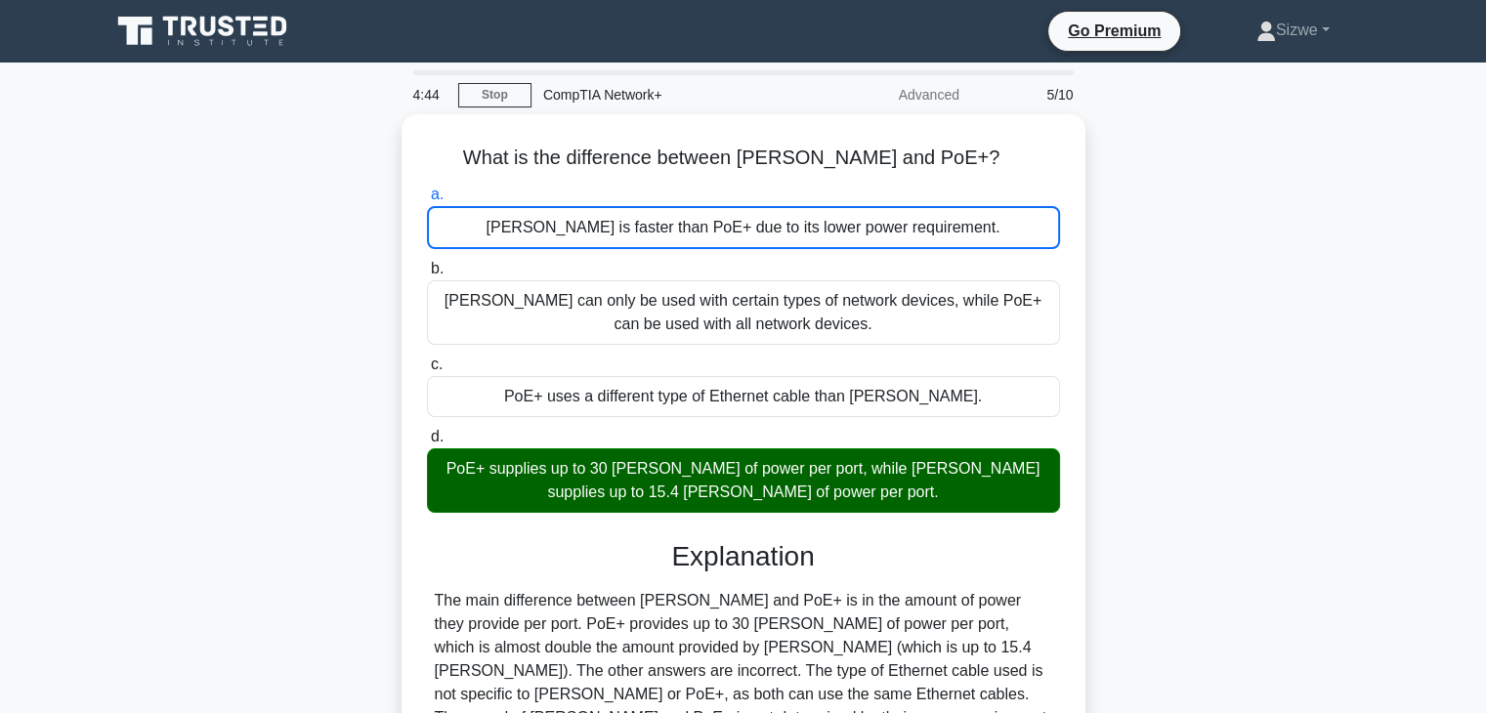
click at [427, 263] on input "b. PoE can only be used with certain types of network devices, while PoE+ can b…" at bounding box center [427, 269] width 0 height 13
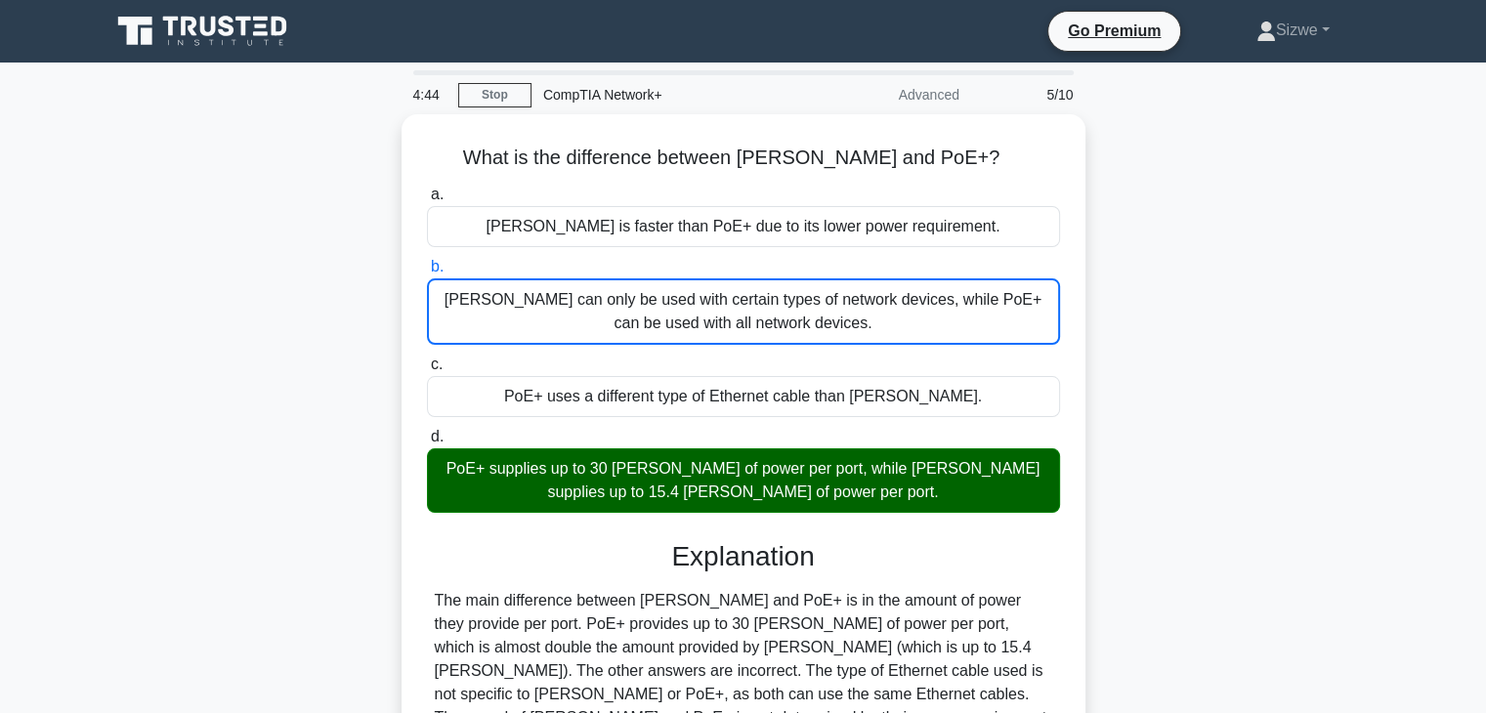
click at [427, 359] on input "c. PoE+ uses a different type of Ethernet cable than PoE." at bounding box center [427, 365] width 0 height 13
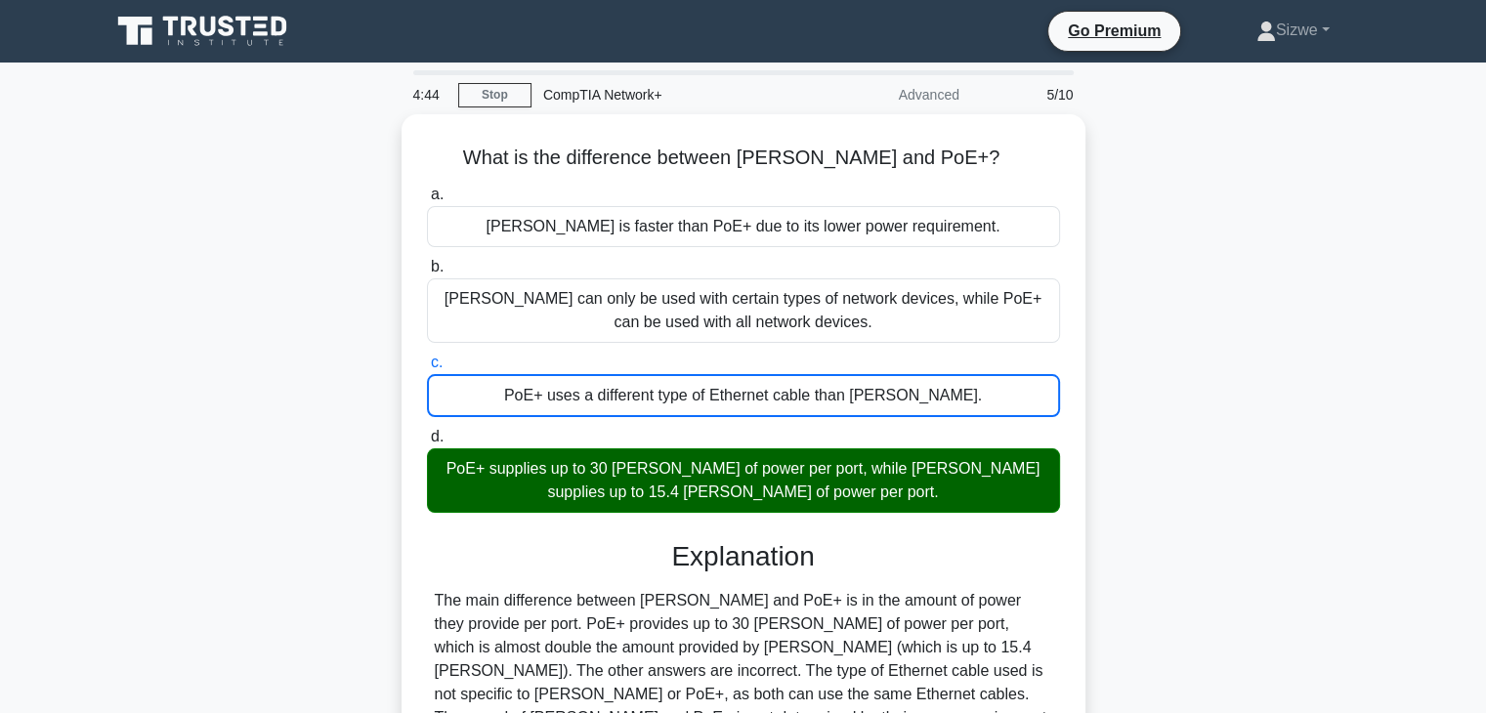
click at [427, 431] on input "d. PoE+ supplies up to 30 watts of power per port, while PoE supplies up to 15.…" at bounding box center [427, 437] width 0 height 13
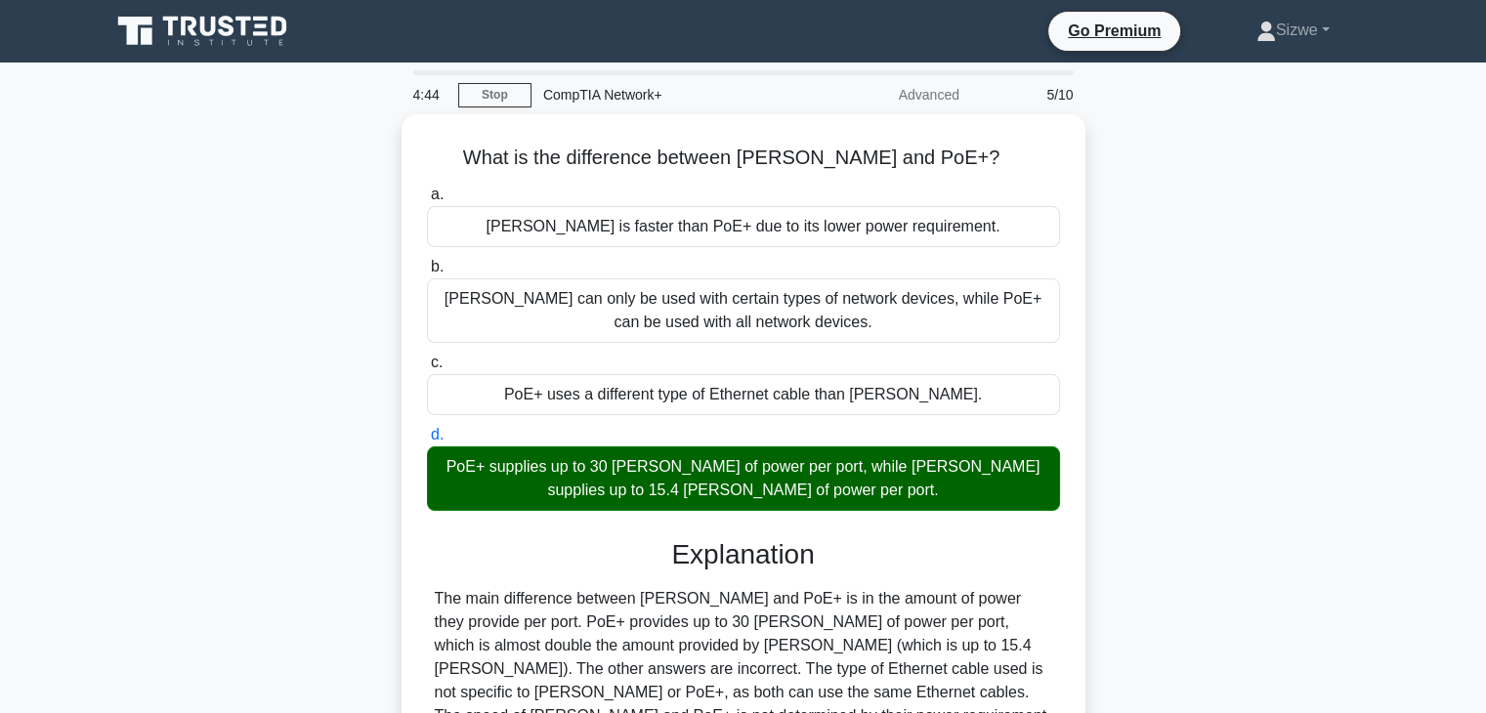
click at [427, 189] on input "a. PoE is faster than PoE+ due to its lower power requirement." at bounding box center [427, 195] width 0 height 13
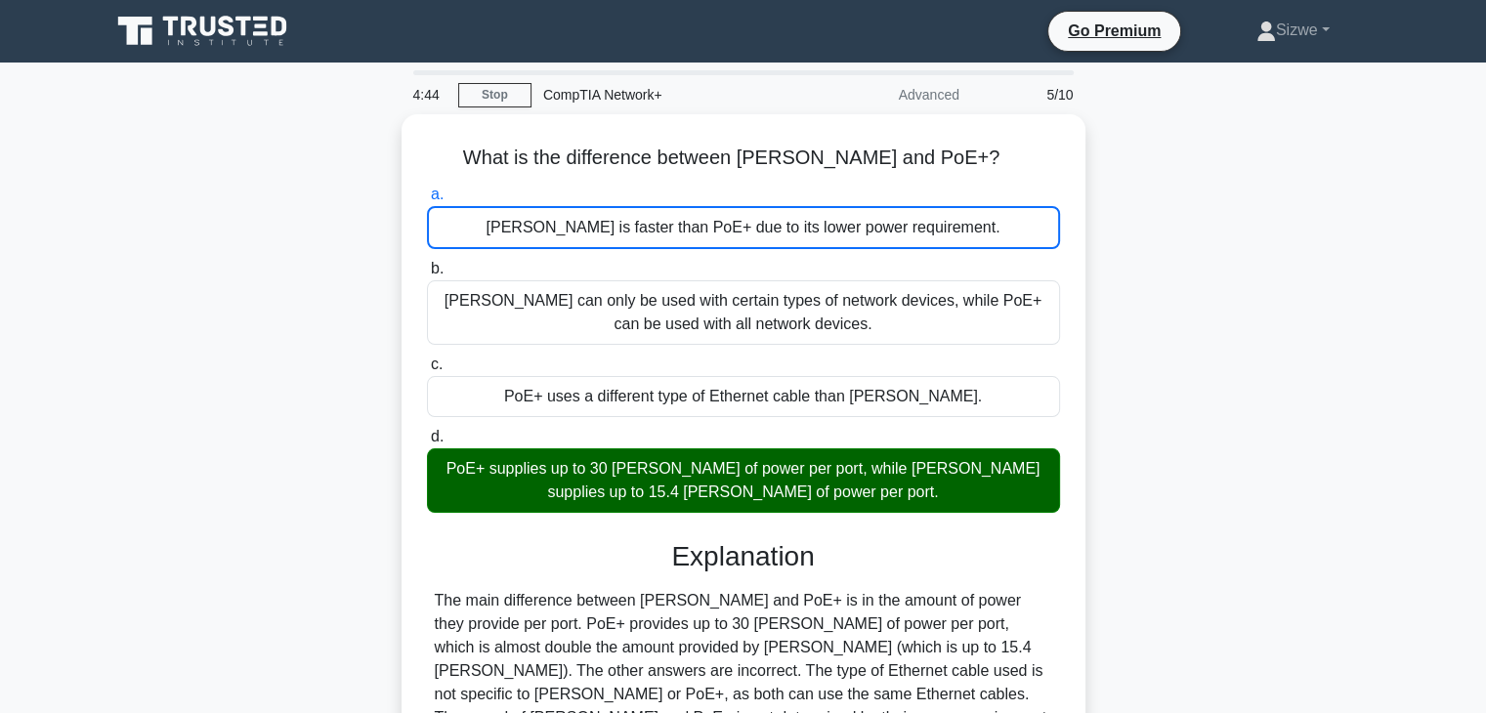
click at [427, 263] on input "b. PoE can only be used with certain types of network devices, while PoE+ can b…" at bounding box center [427, 269] width 0 height 13
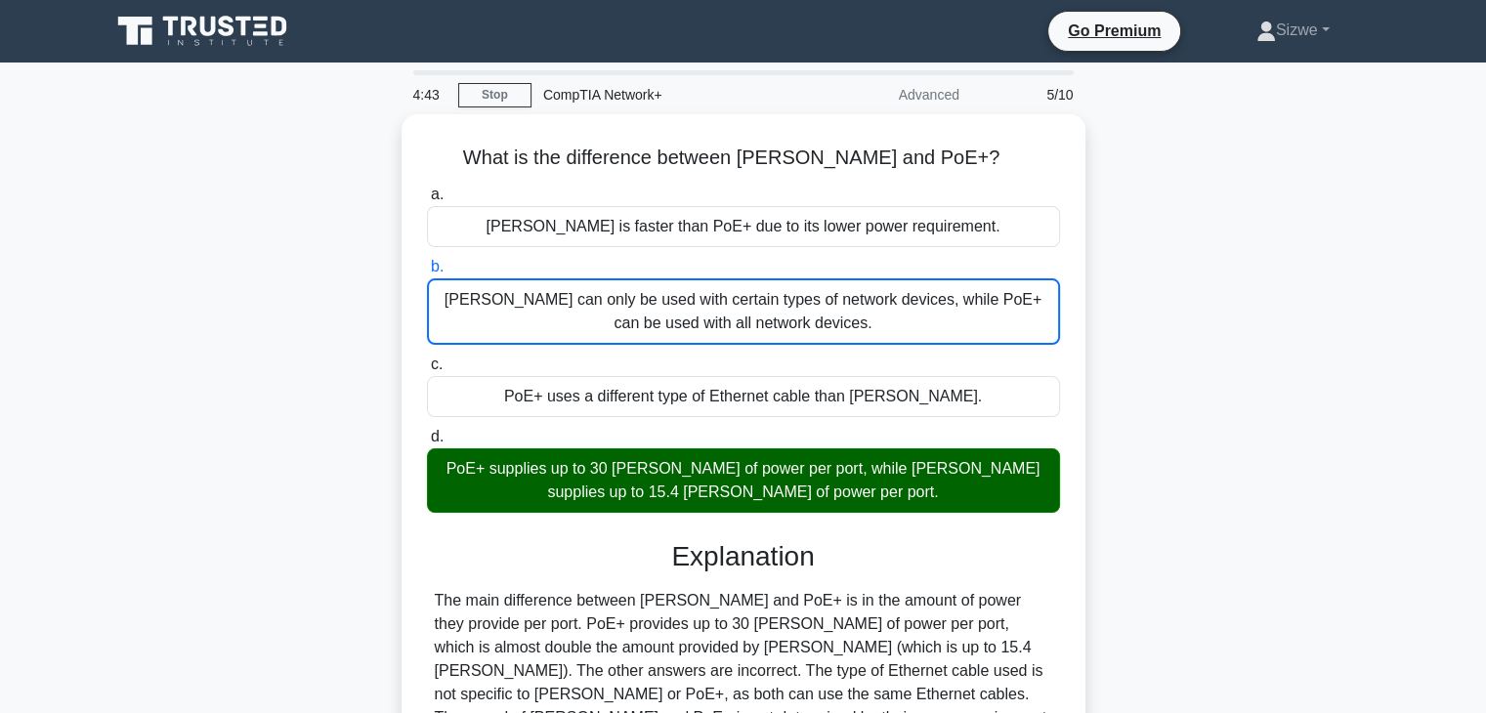
click at [427, 359] on input "c. PoE+ uses a different type of Ethernet cable than PoE." at bounding box center [427, 365] width 0 height 13
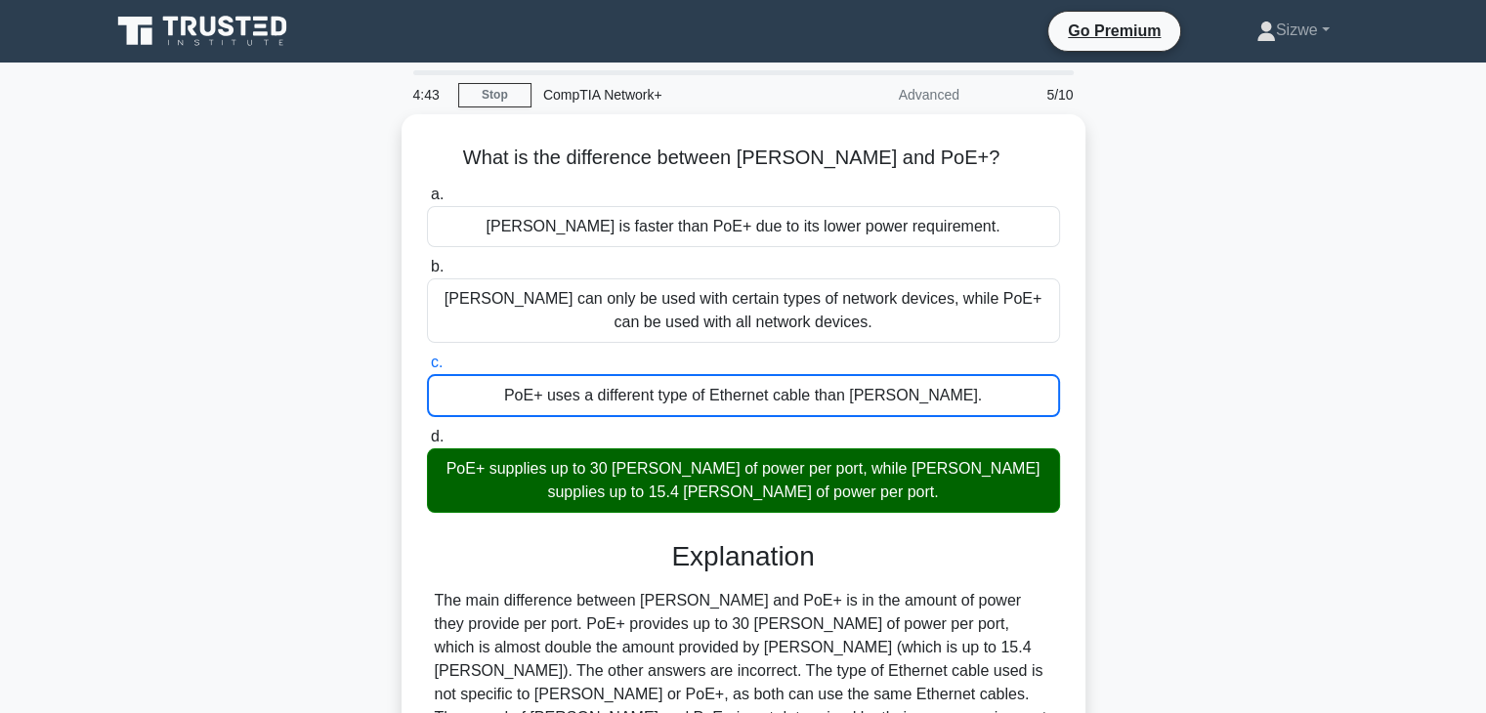
click at [427, 431] on input "d. PoE+ supplies up to 30 watts of power per port, while PoE supplies up to 15.…" at bounding box center [427, 437] width 0 height 13
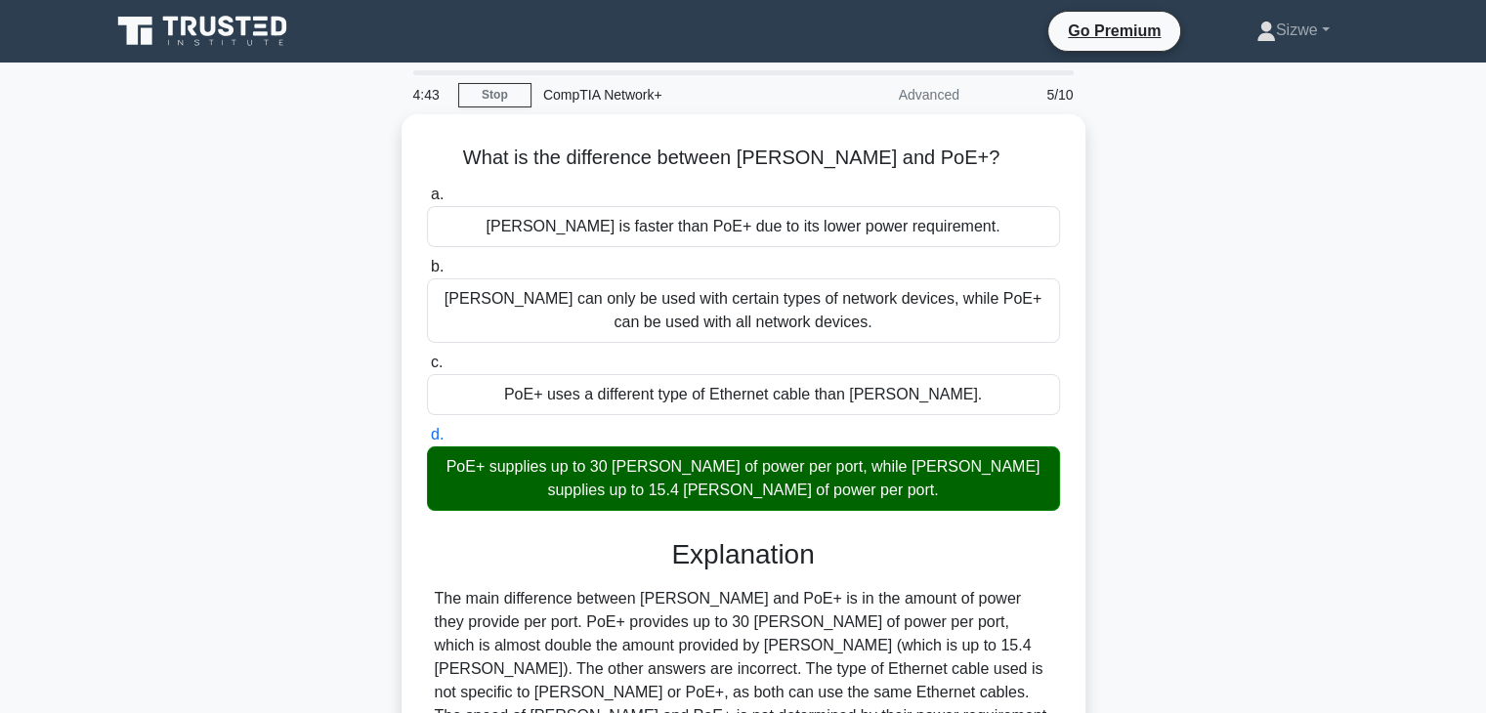
click at [427, 189] on input "a. PoE is faster than PoE+ due to its lower power requirement." at bounding box center [427, 195] width 0 height 13
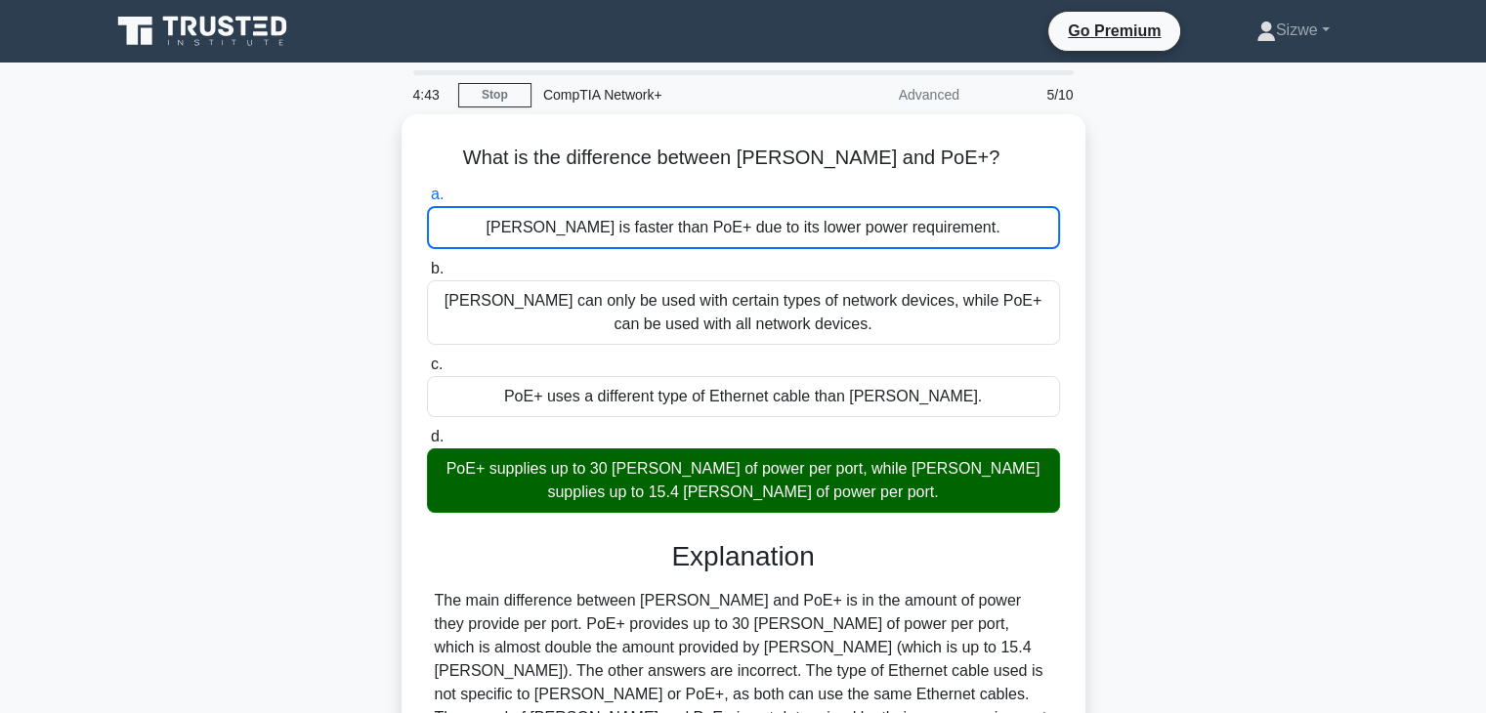
click at [427, 263] on input "b. PoE can only be used with certain types of network devices, while PoE+ can b…" at bounding box center [427, 269] width 0 height 13
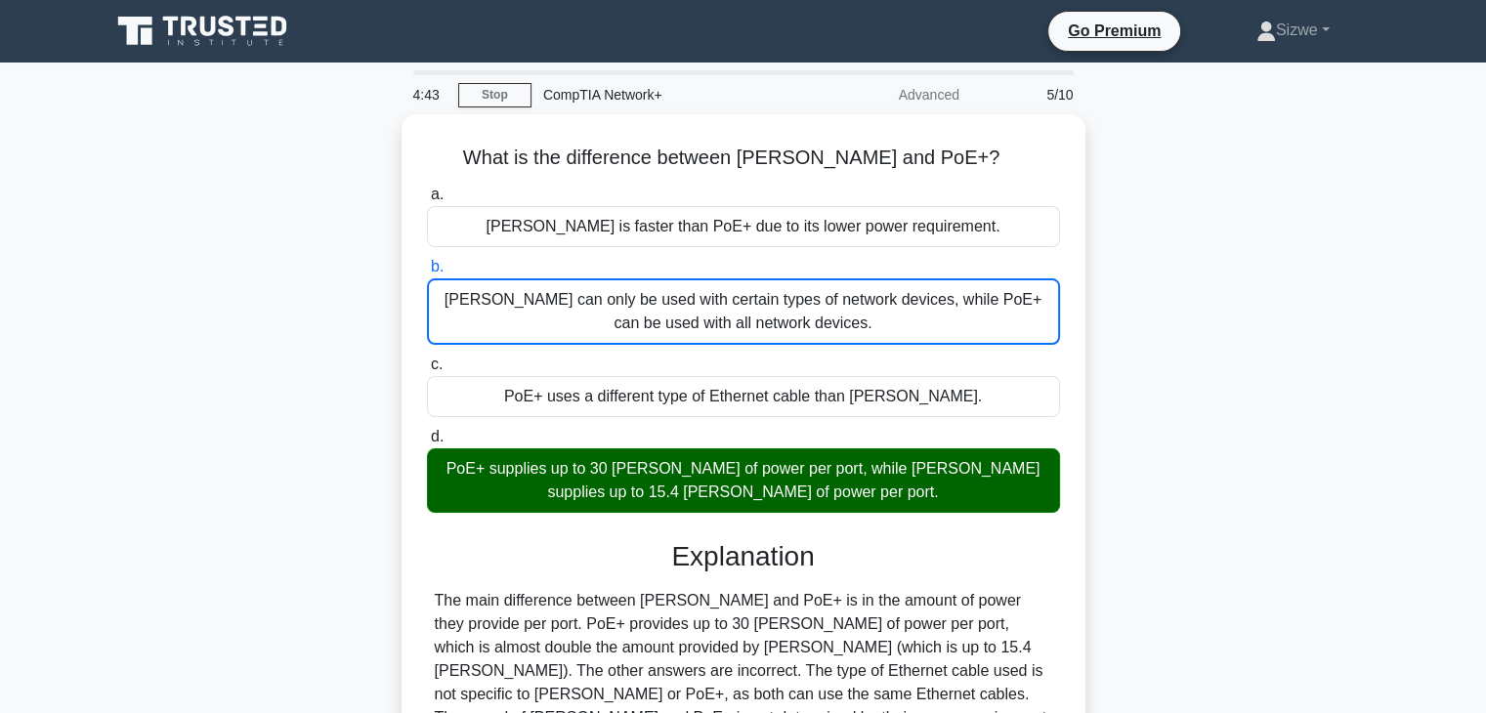
click at [427, 359] on input "c. PoE+ uses a different type of Ethernet cable than PoE." at bounding box center [427, 365] width 0 height 13
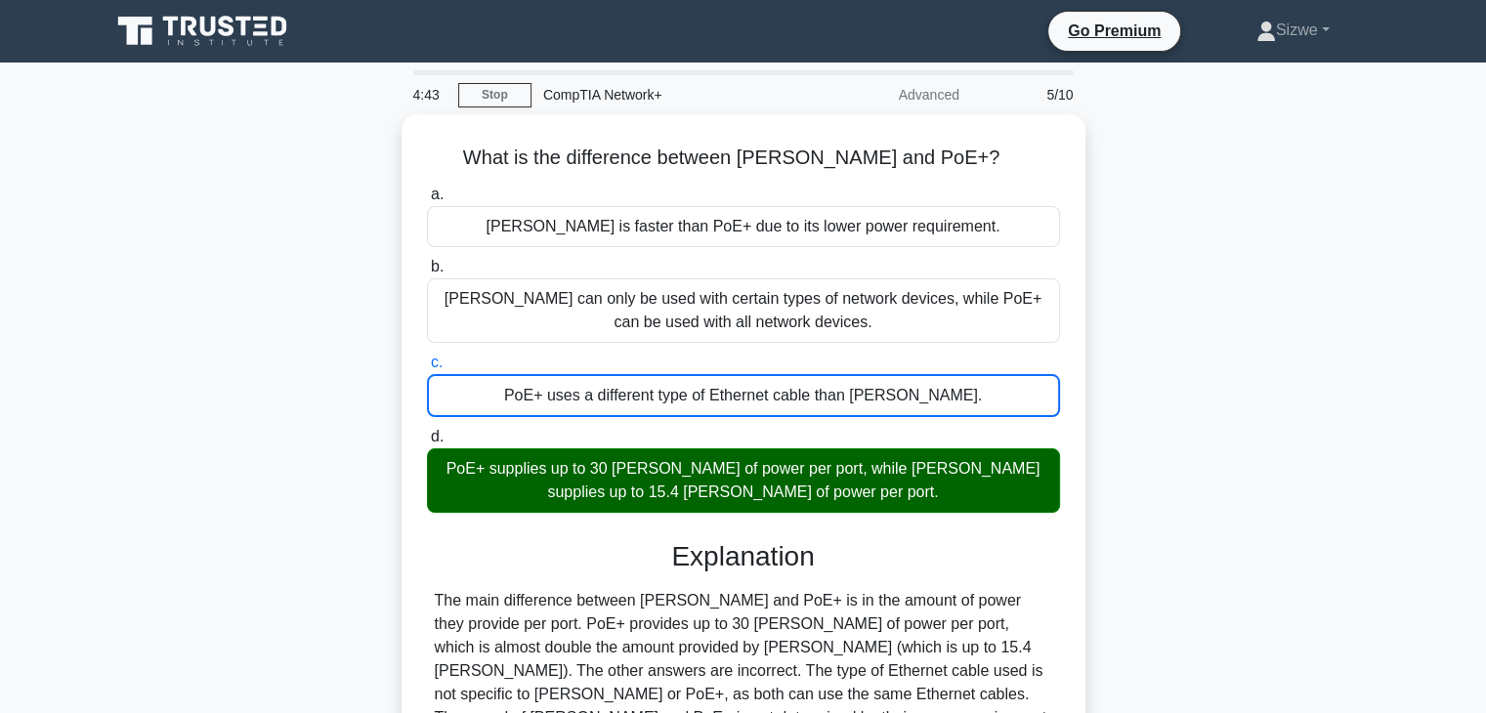
click at [427, 431] on input "d. PoE+ supplies up to 30 watts of power per port, while PoE supplies up to 15.…" at bounding box center [427, 437] width 0 height 13
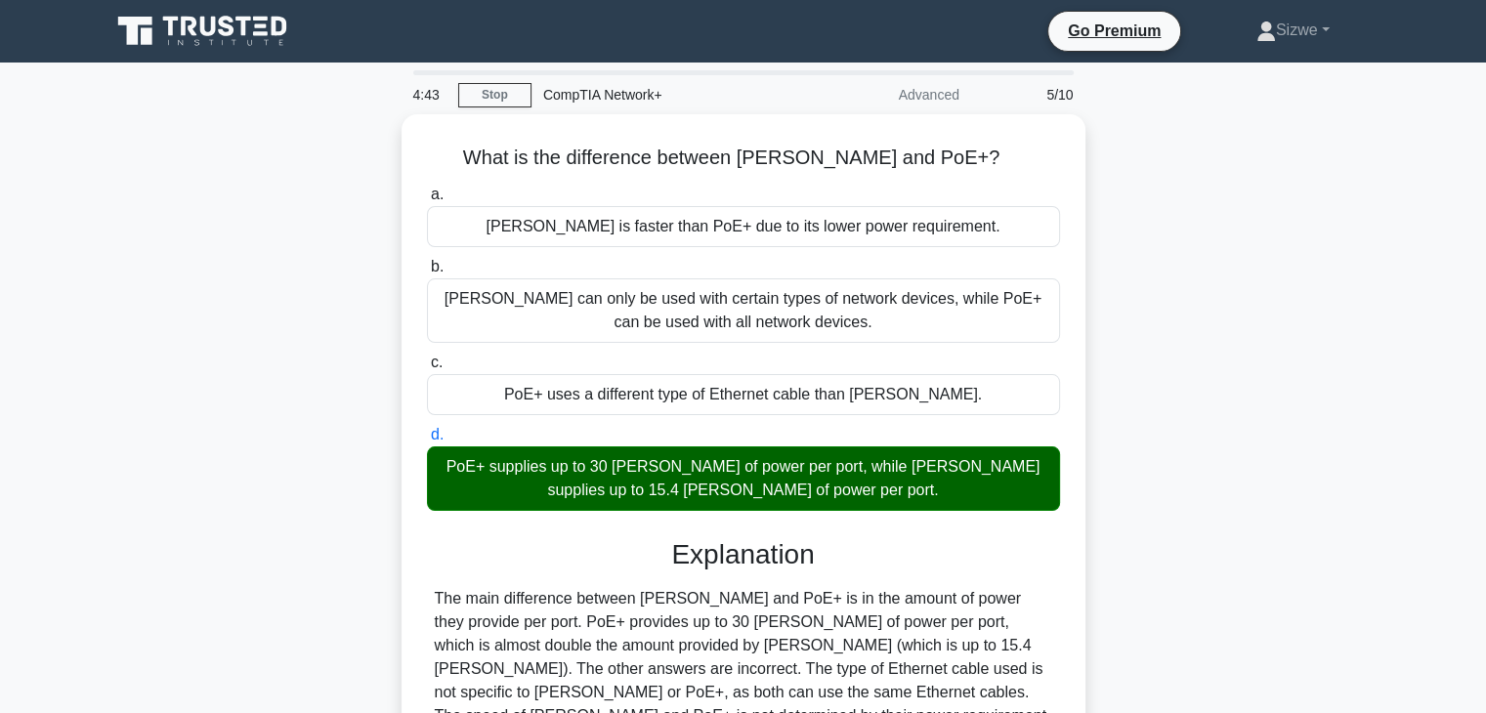
click at [427, 189] on input "a. PoE is faster than PoE+ due to its lower power requirement." at bounding box center [427, 195] width 0 height 13
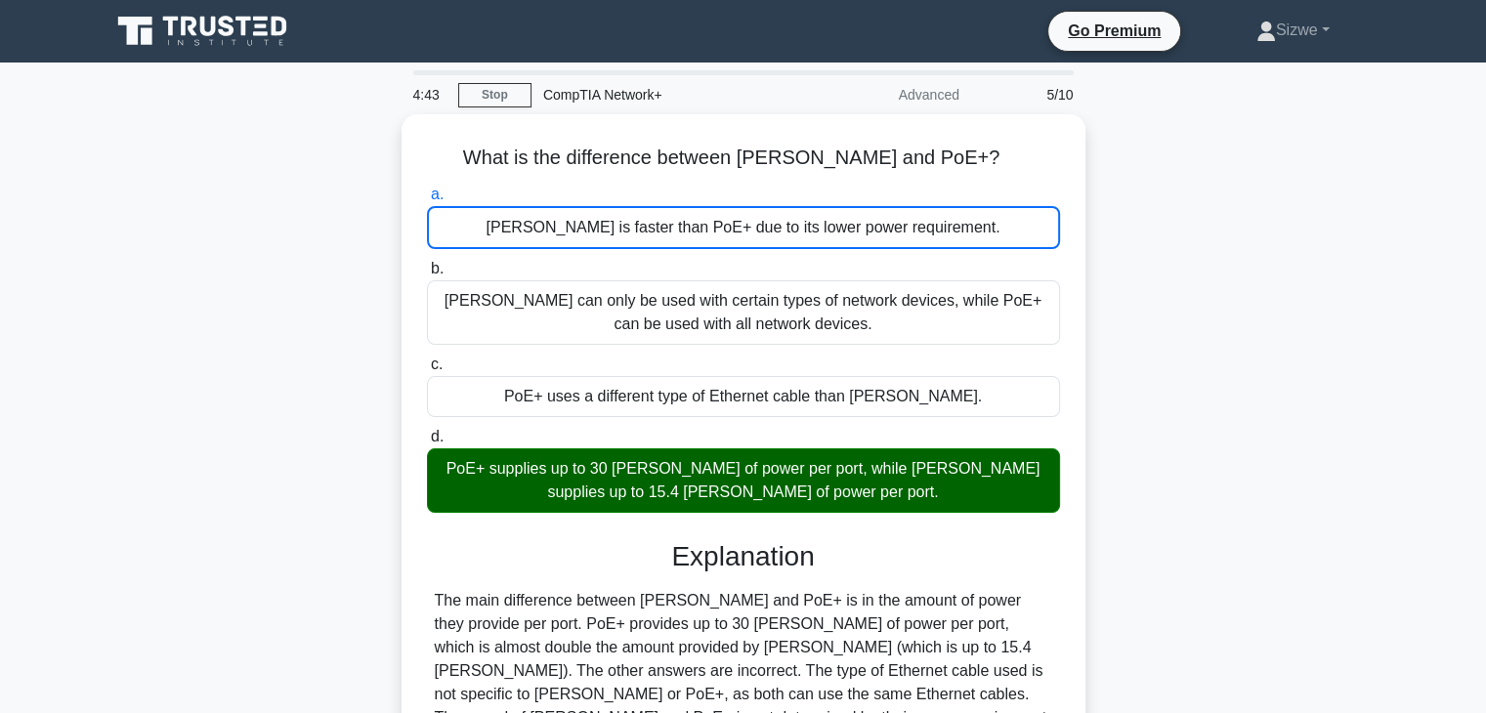
click at [427, 263] on input "b. PoE can only be used with certain types of network devices, while PoE+ can b…" at bounding box center [427, 269] width 0 height 13
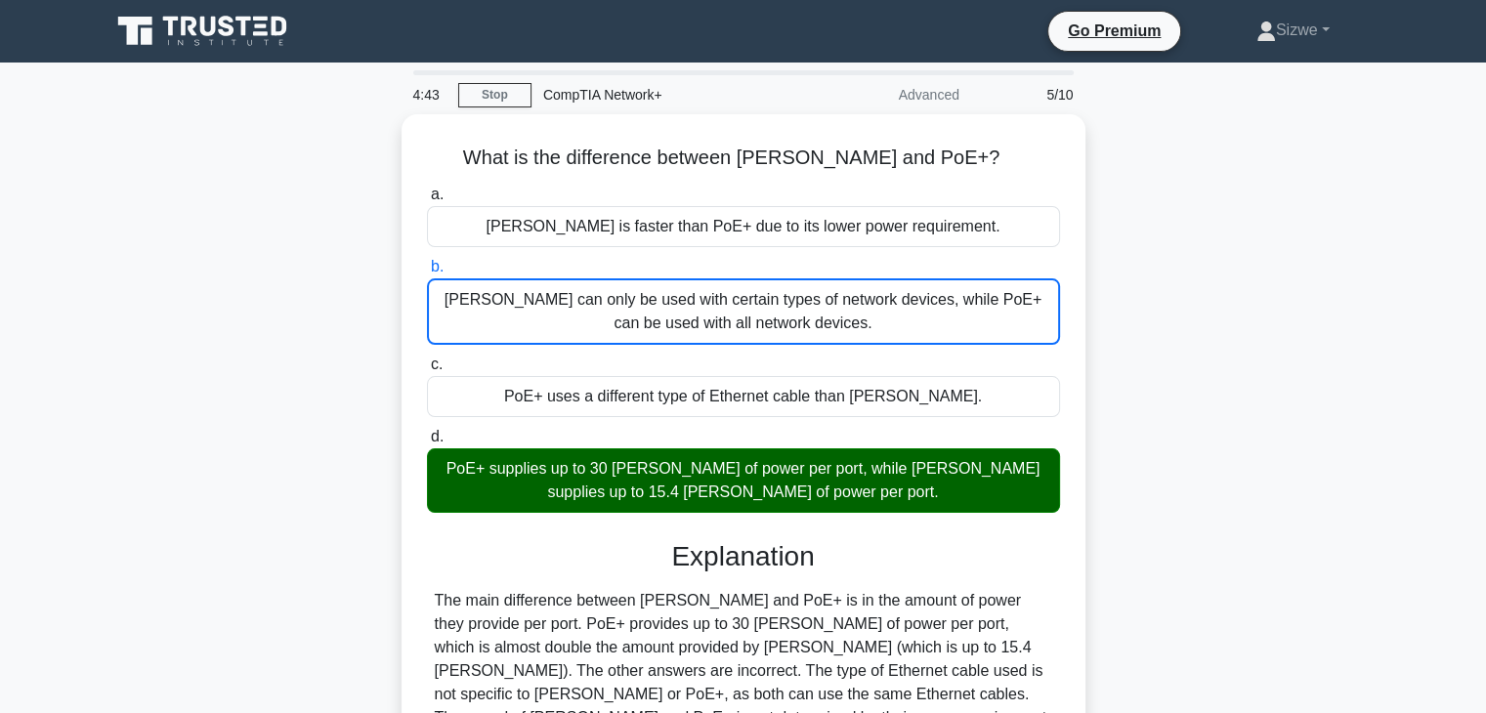
click at [427, 359] on input "c. PoE+ uses a different type of Ethernet cable than PoE." at bounding box center [427, 365] width 0 height 13
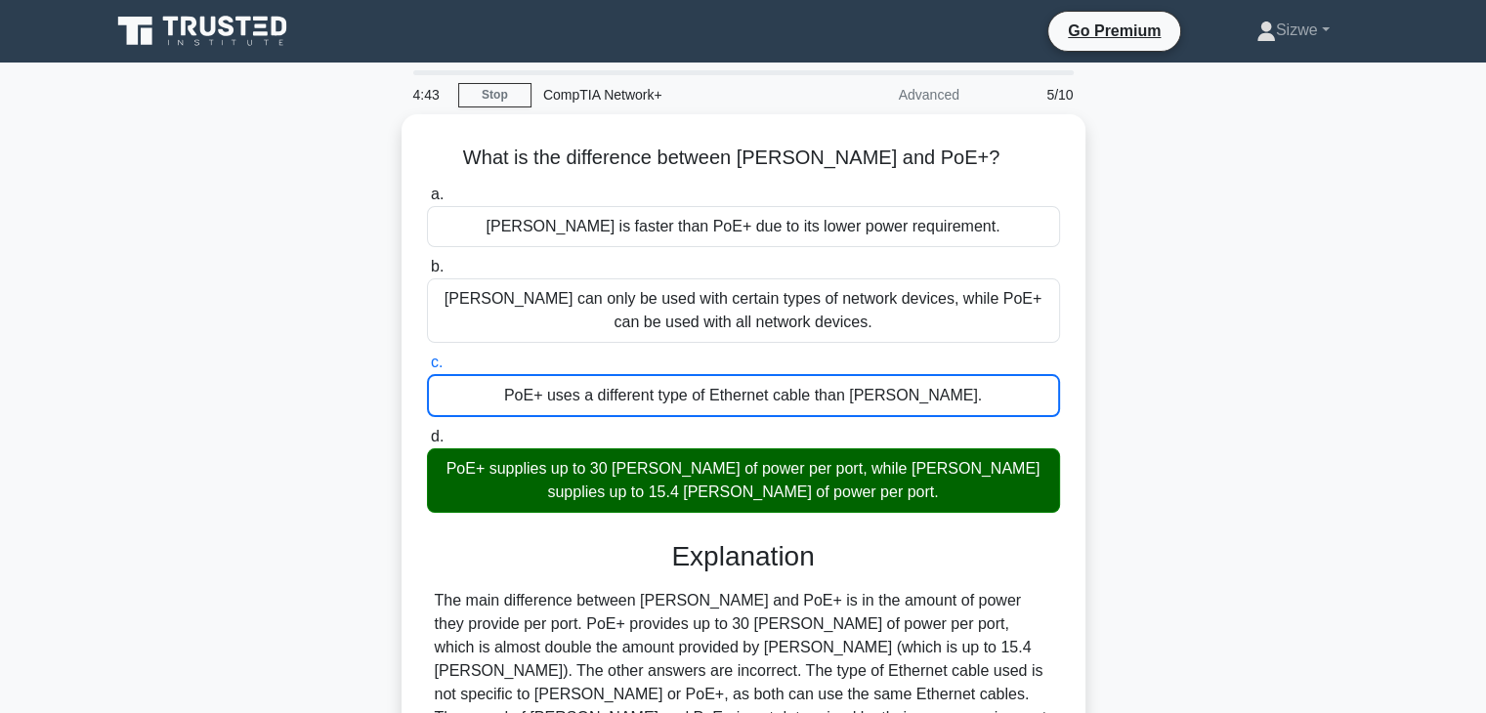
click at [427, 431] on input "d. PoE+ supplies up to 30 watts of power per port, while PoE supplies up to 15.…" at bounding box center [427, 437] width 0 height 13
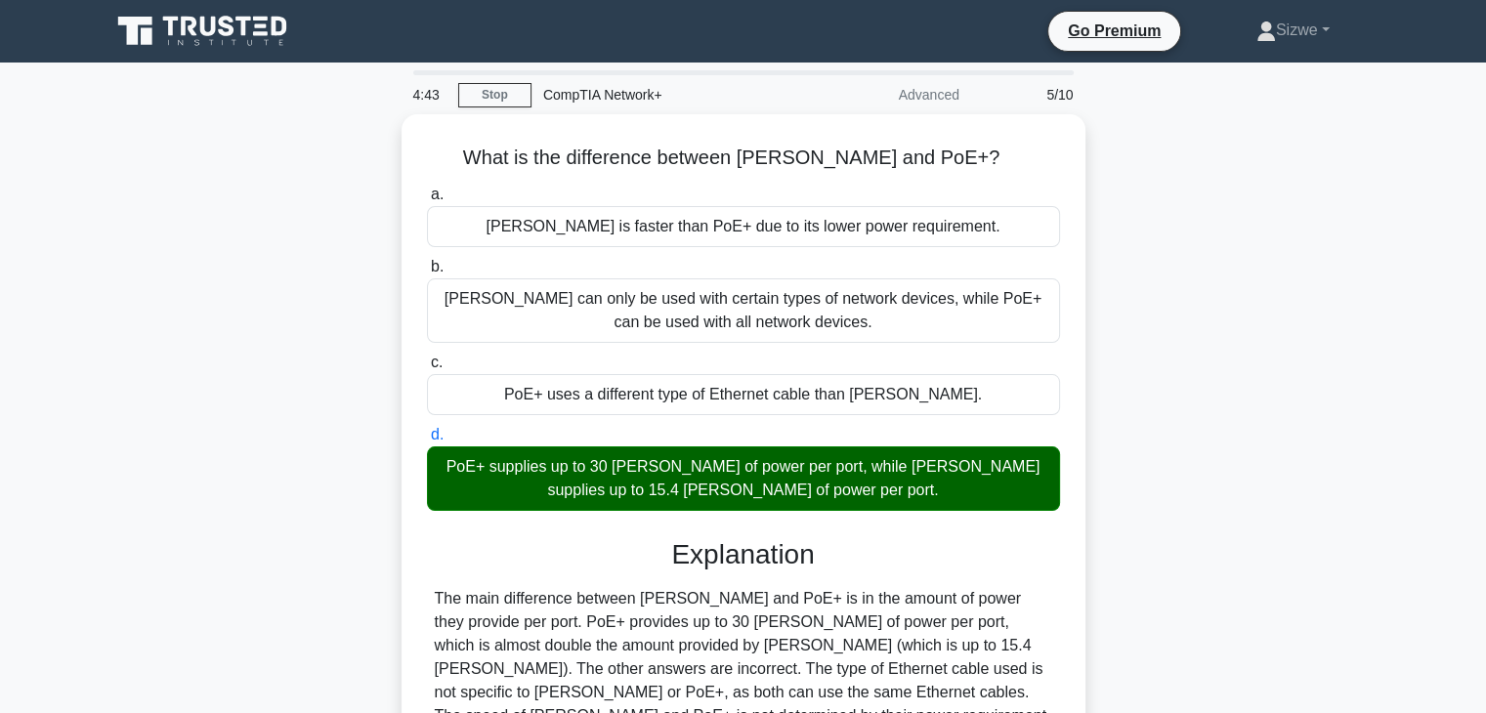
click at [427, 189] on input "a. PoE is faster than PoE+ due to its lower power requirement." at bounding box center [427, 195] width 0 height 13
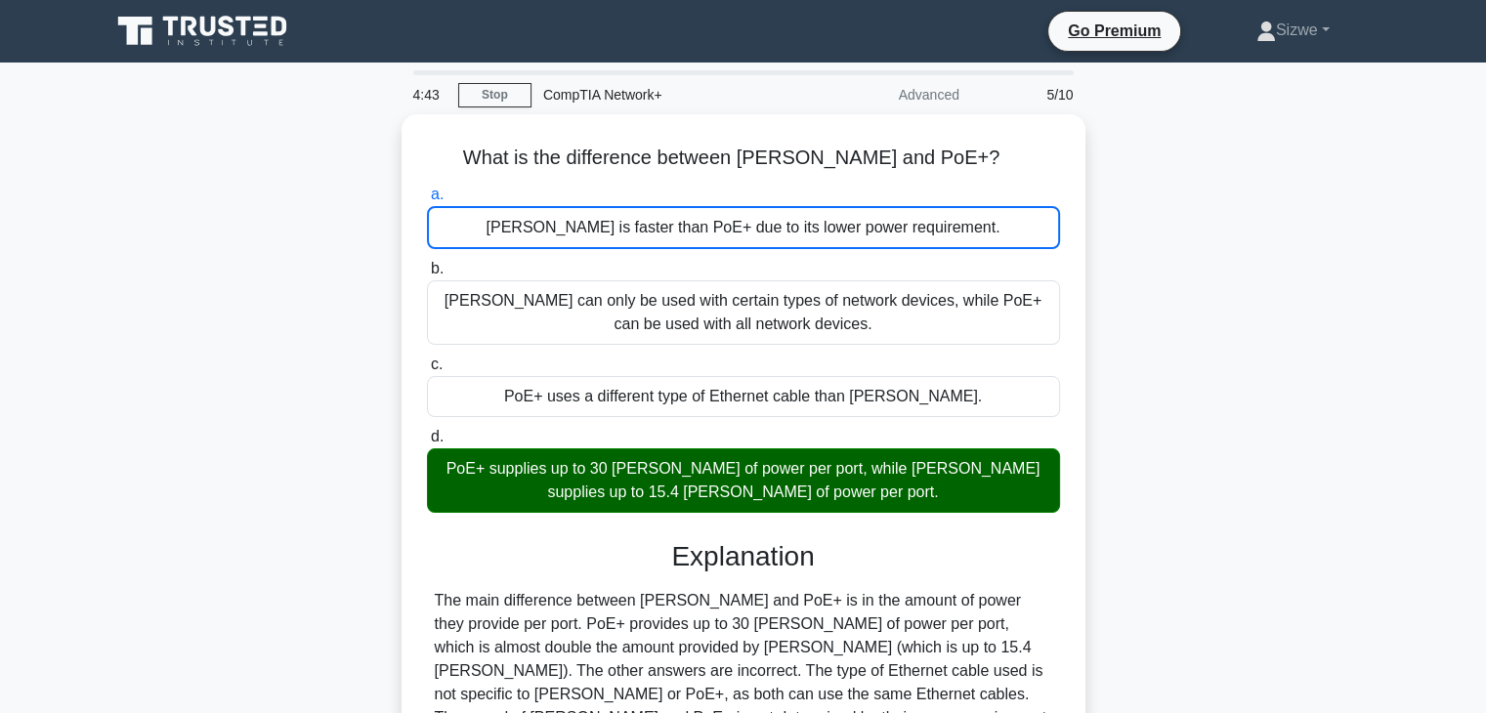
click at [427, 263] on input "b. PoE can only be used with certain types of network devices, while PoE+ can b…" at bounding box center [427, 269] width 0 height 13
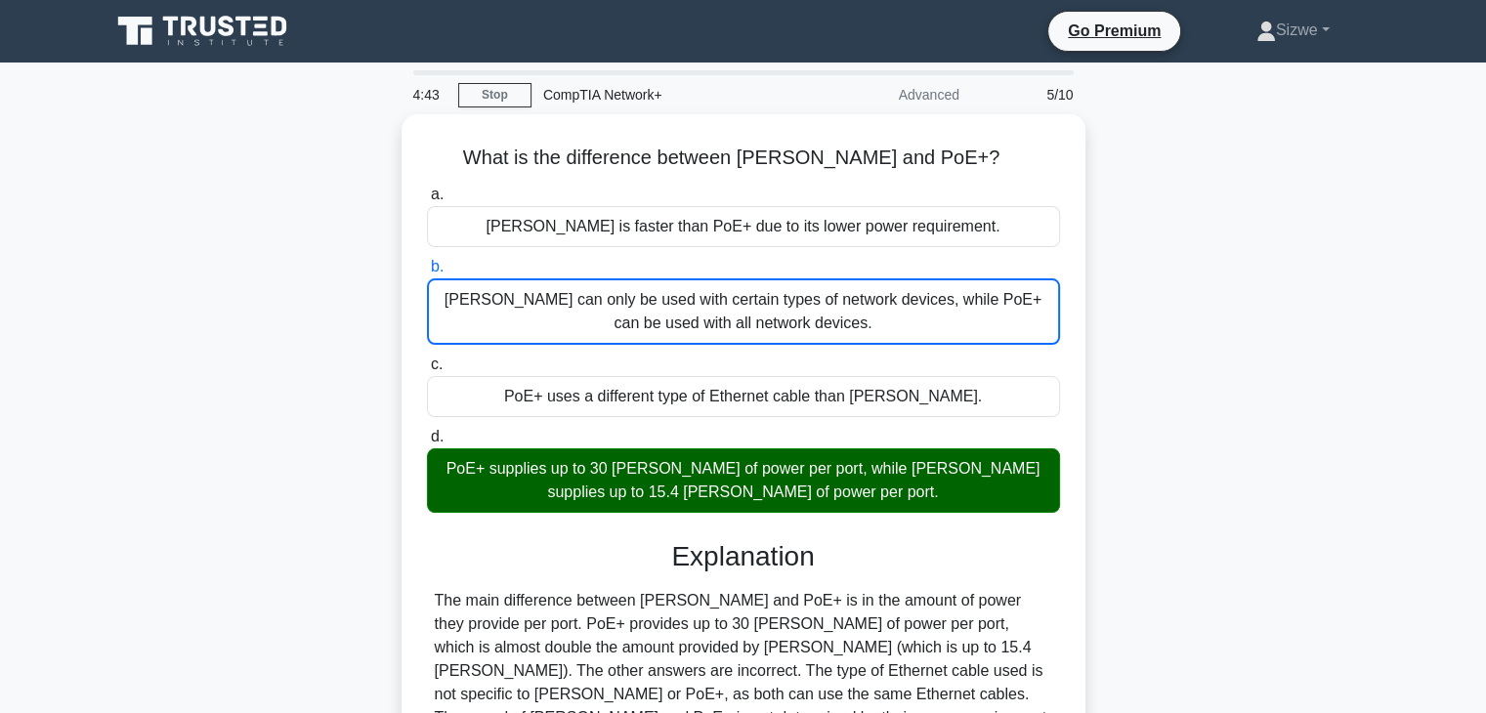
click at [427, 359] on input "c. PoE+ uses a different type of Ethernet cable than PoE." at bounding box center [427, 365] width 0 height 13
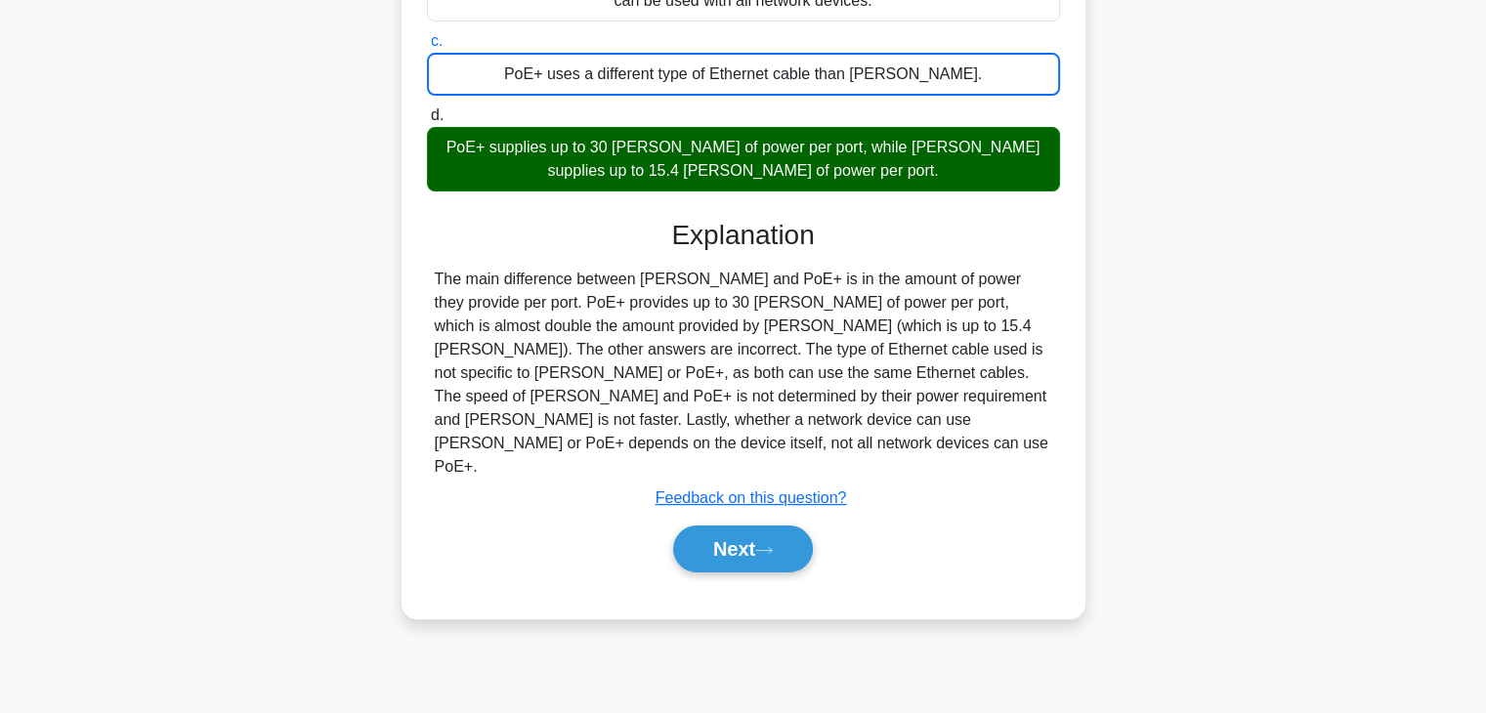
scroll to position [332, 0]
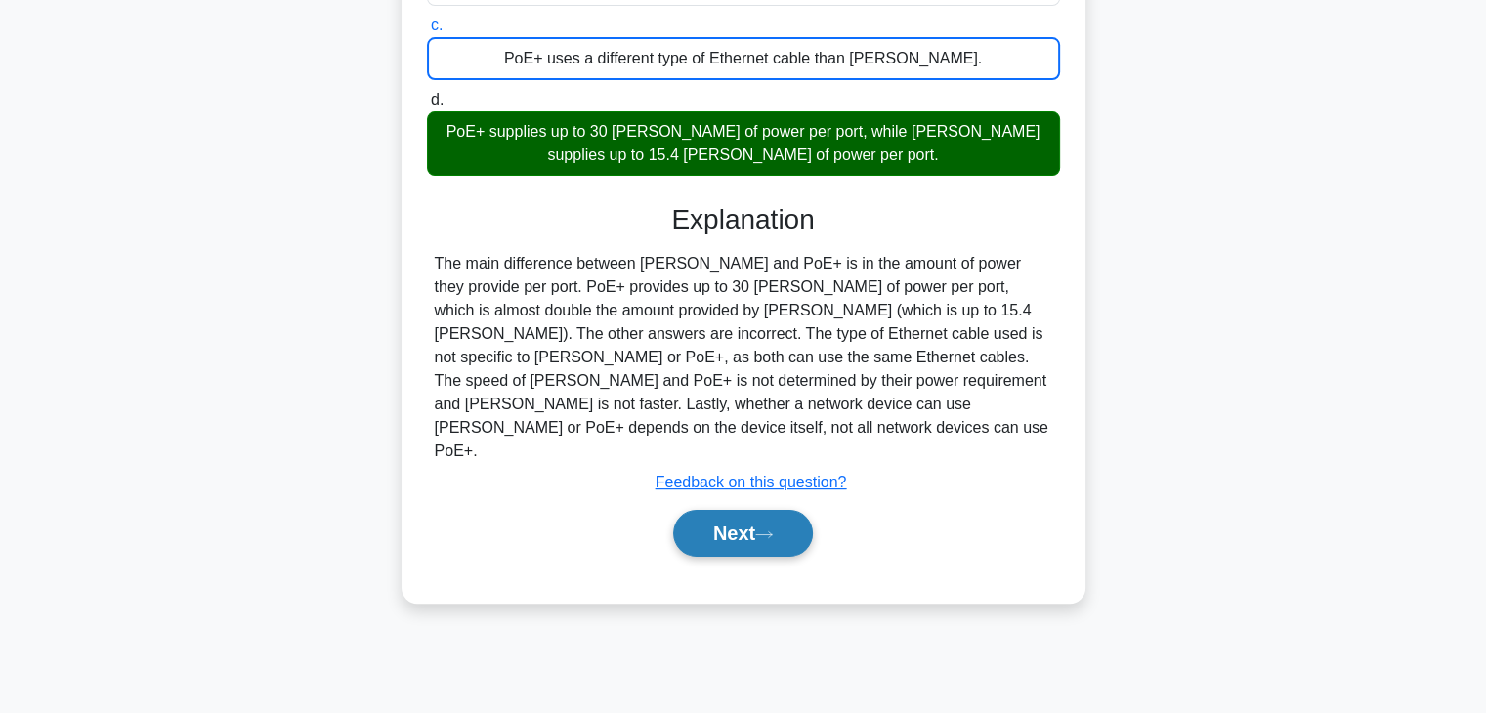
click at [751, 510] on button "Next" at bounding box center [743, 533] width 140 height 47
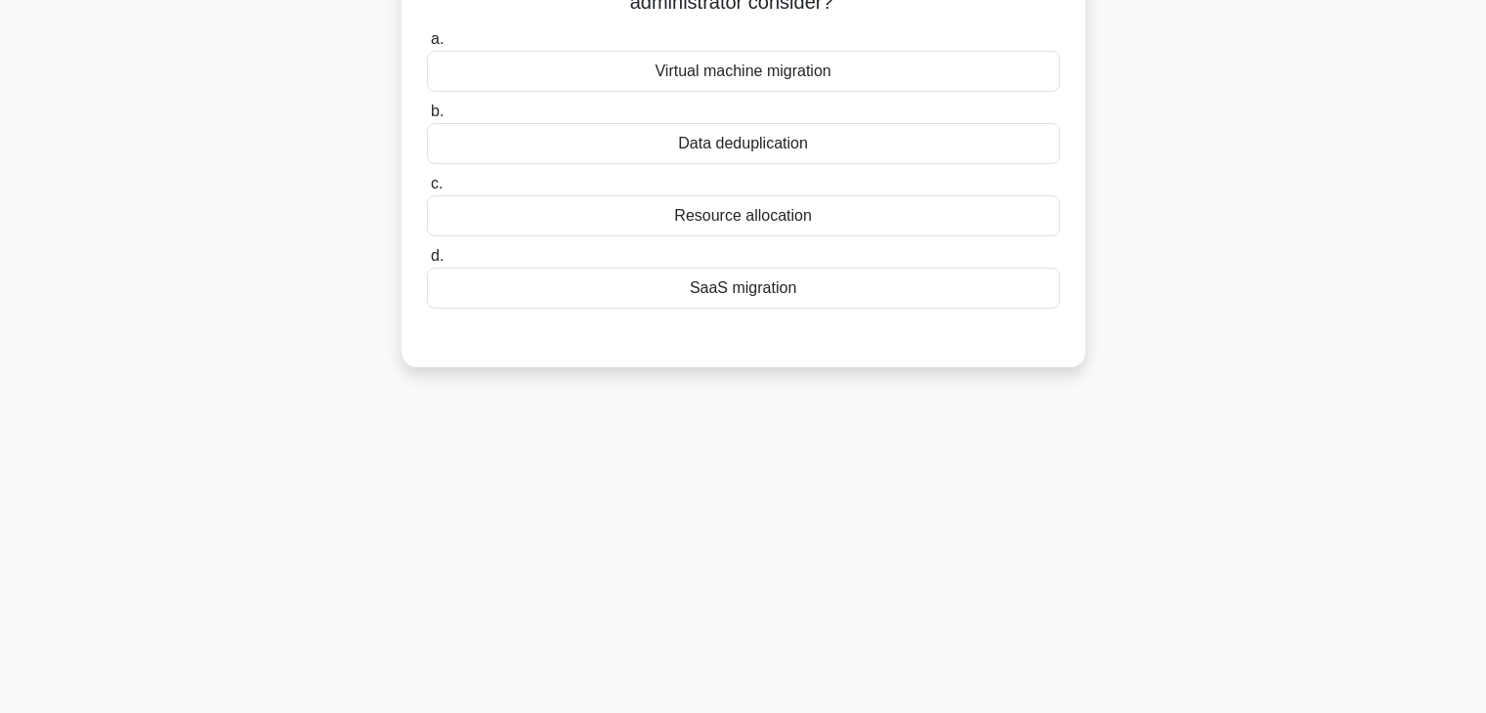
scroll to position [0, 0]
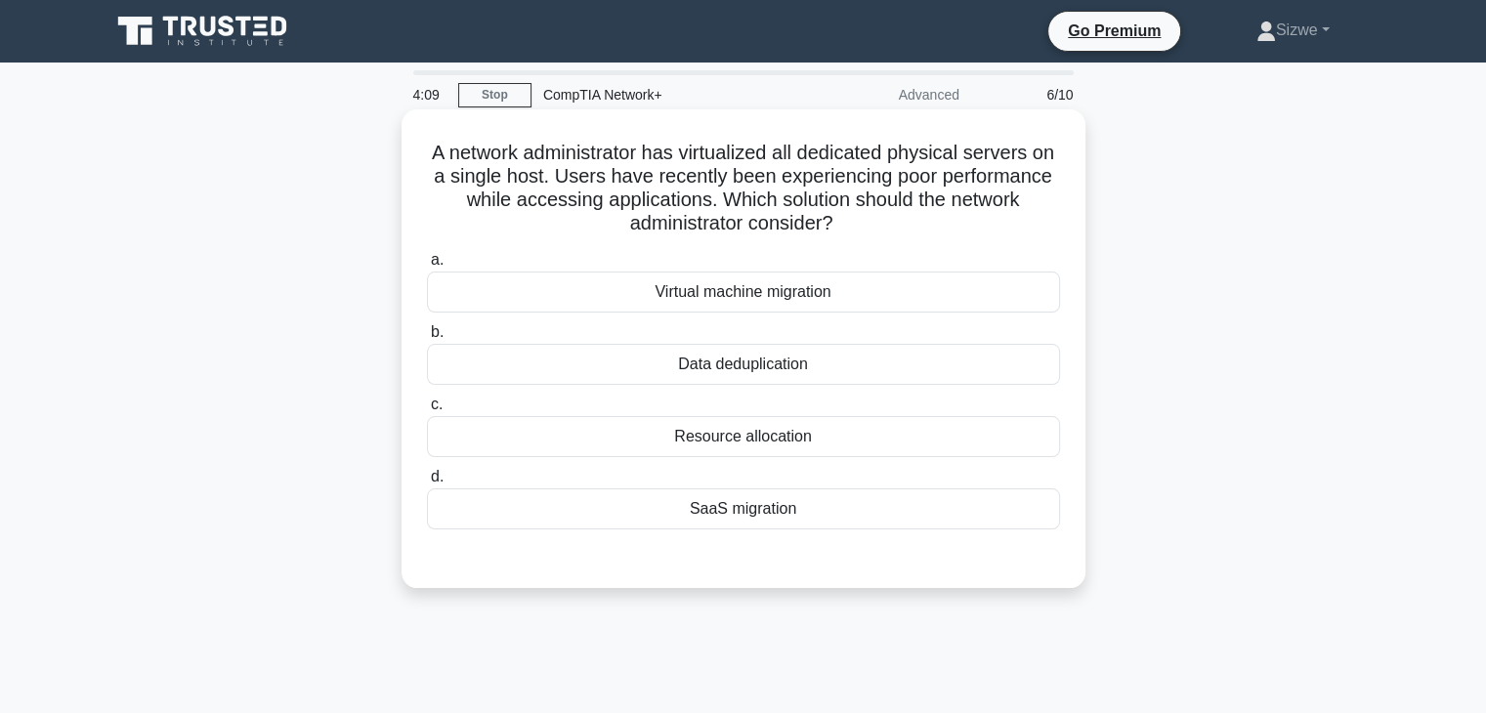
click at [733, 454] on div "Resource allocation" at bounding box center [743, 436] width 633 height 41
click at [427, 411] on input "c. Resource allocation" at bounding box center [427, 405] width 0 height 13
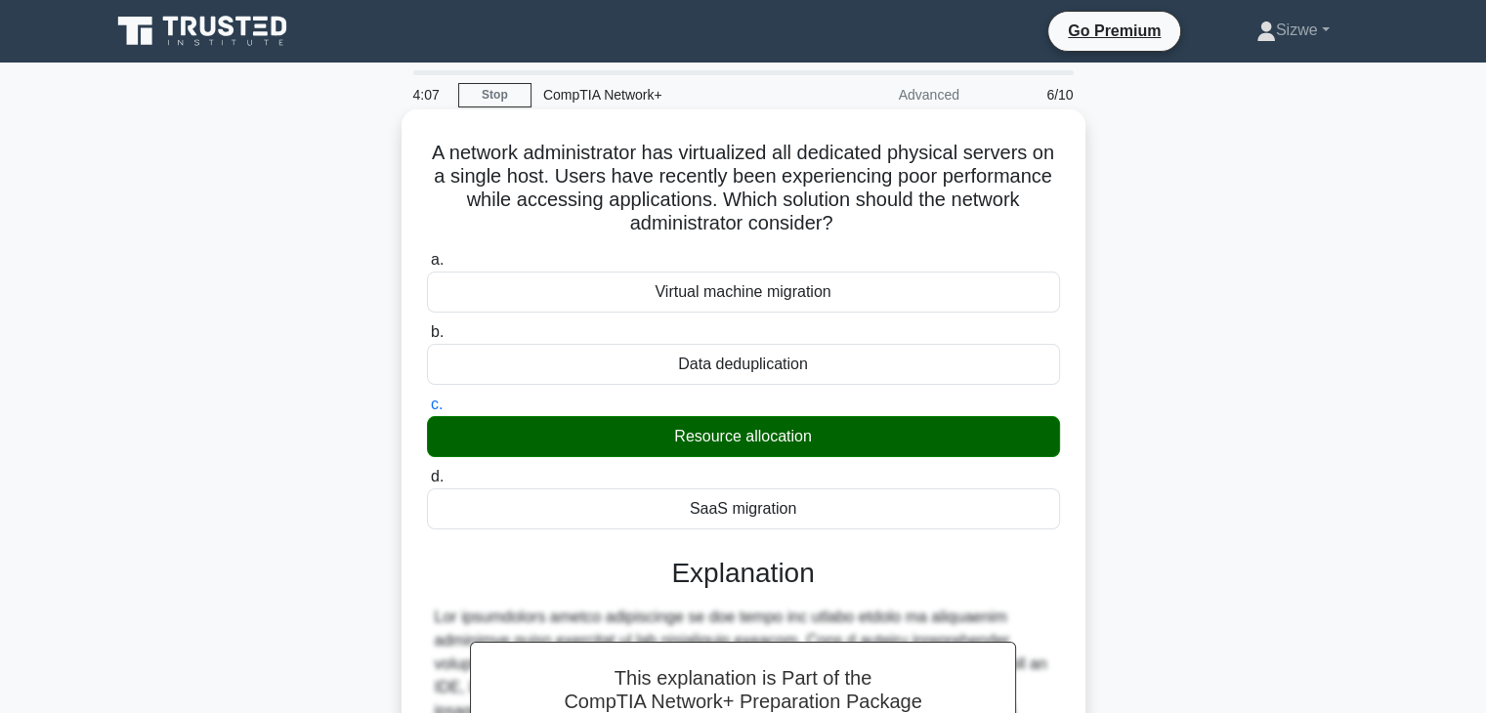
click at [427, 471] on input "d. SaaS migration" at bounding box center [427, 477] width 0 height 13
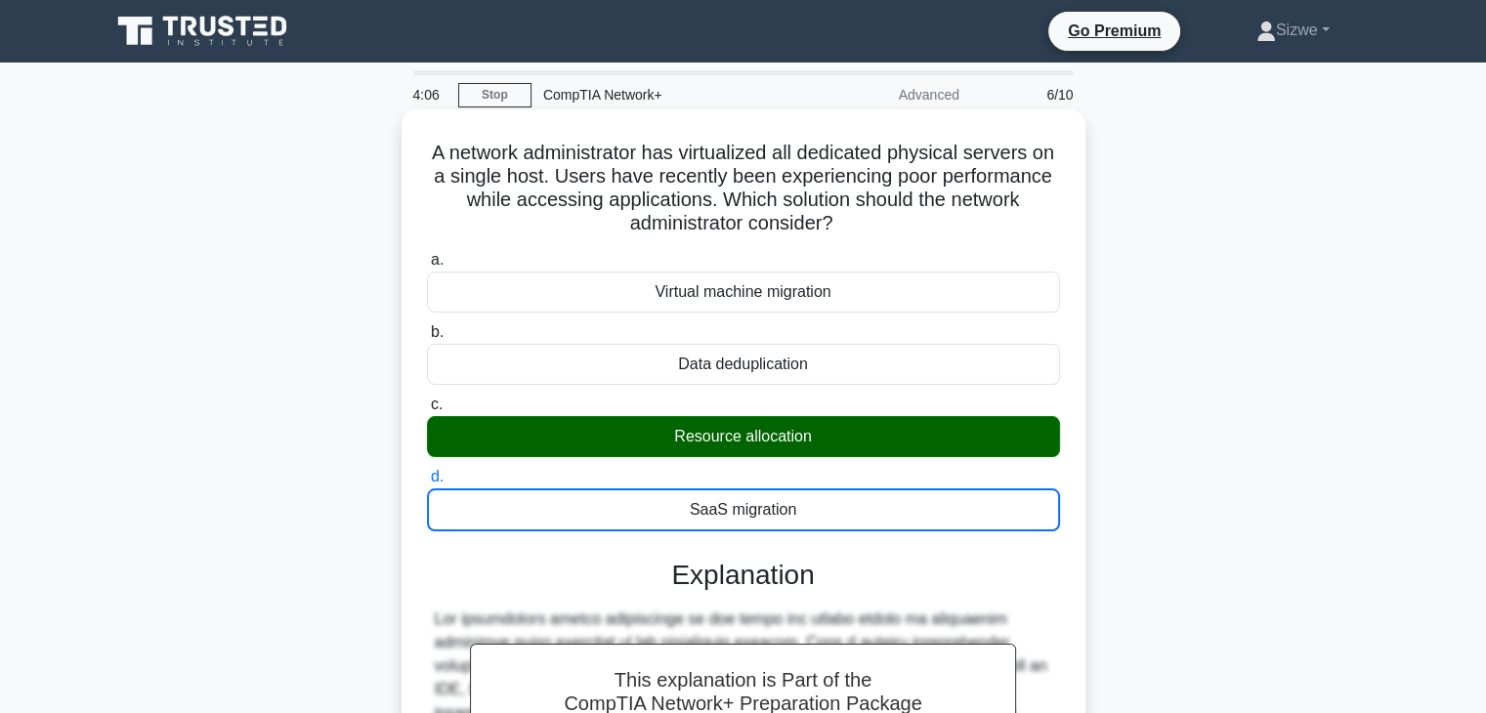
click at [427, 254] on input "a. Virtual machine migration" at bounding box center [427, 260] width 0 height 13
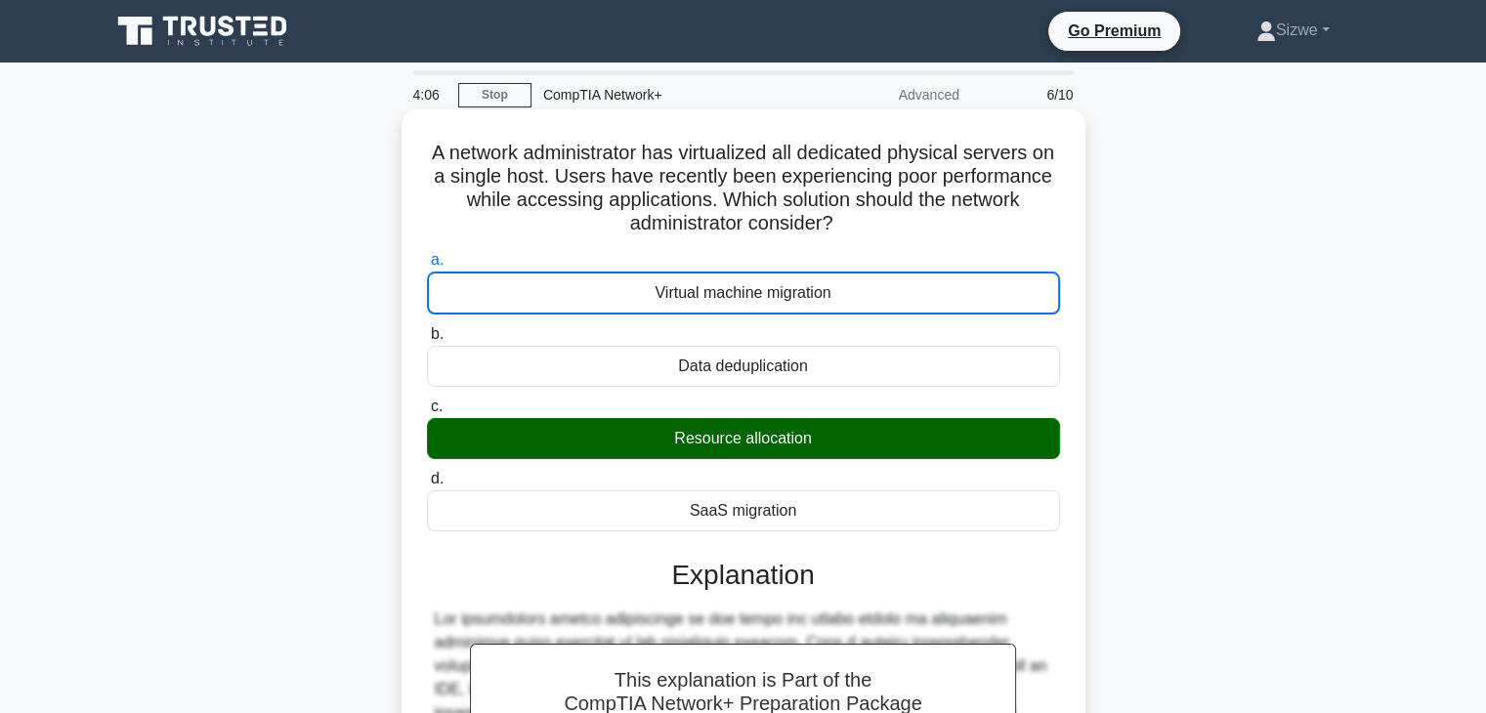
click at [427, 328] on input "b. Data deduplication" at bounding box center [427, 334] width 0 height 13
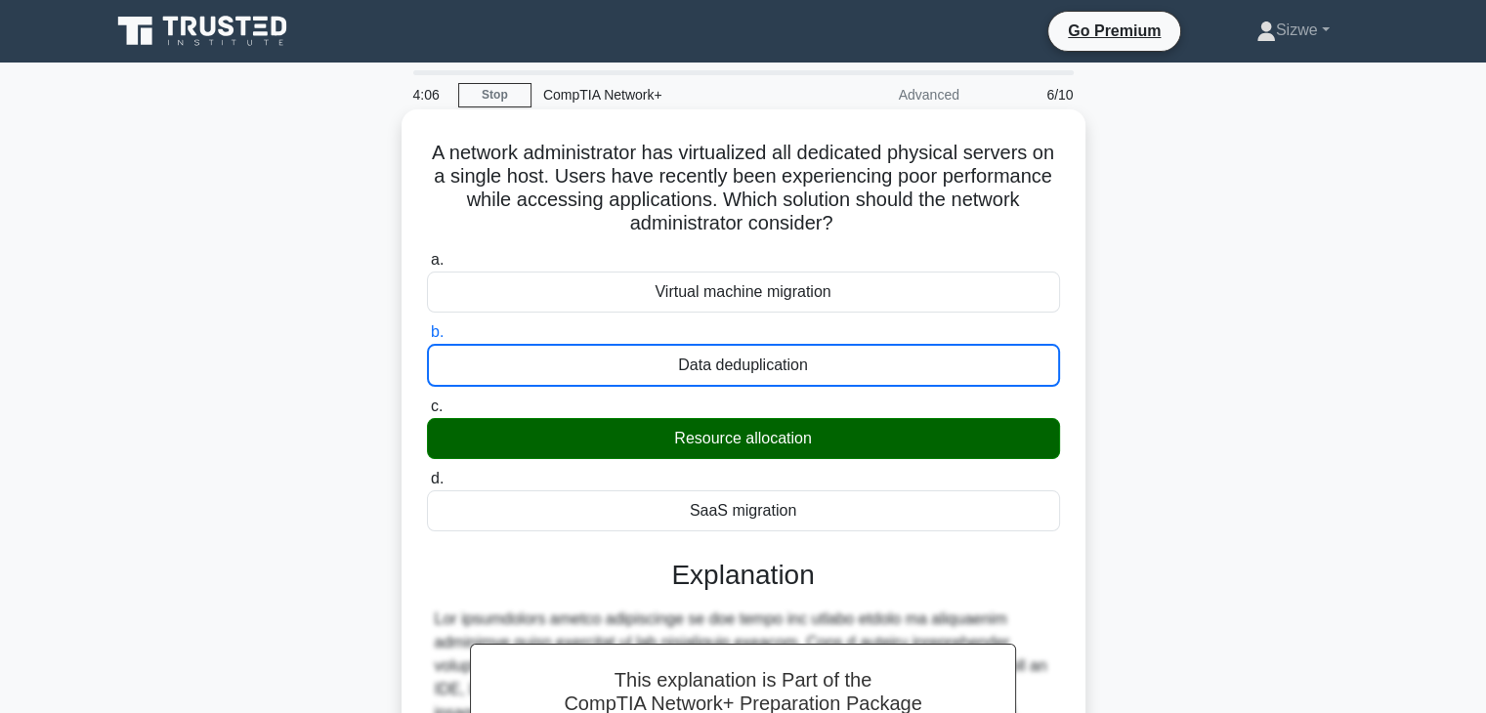
click at [427, 401] on input "c. Resource allocation" at bounding box center [427, 407] width 0 height 13
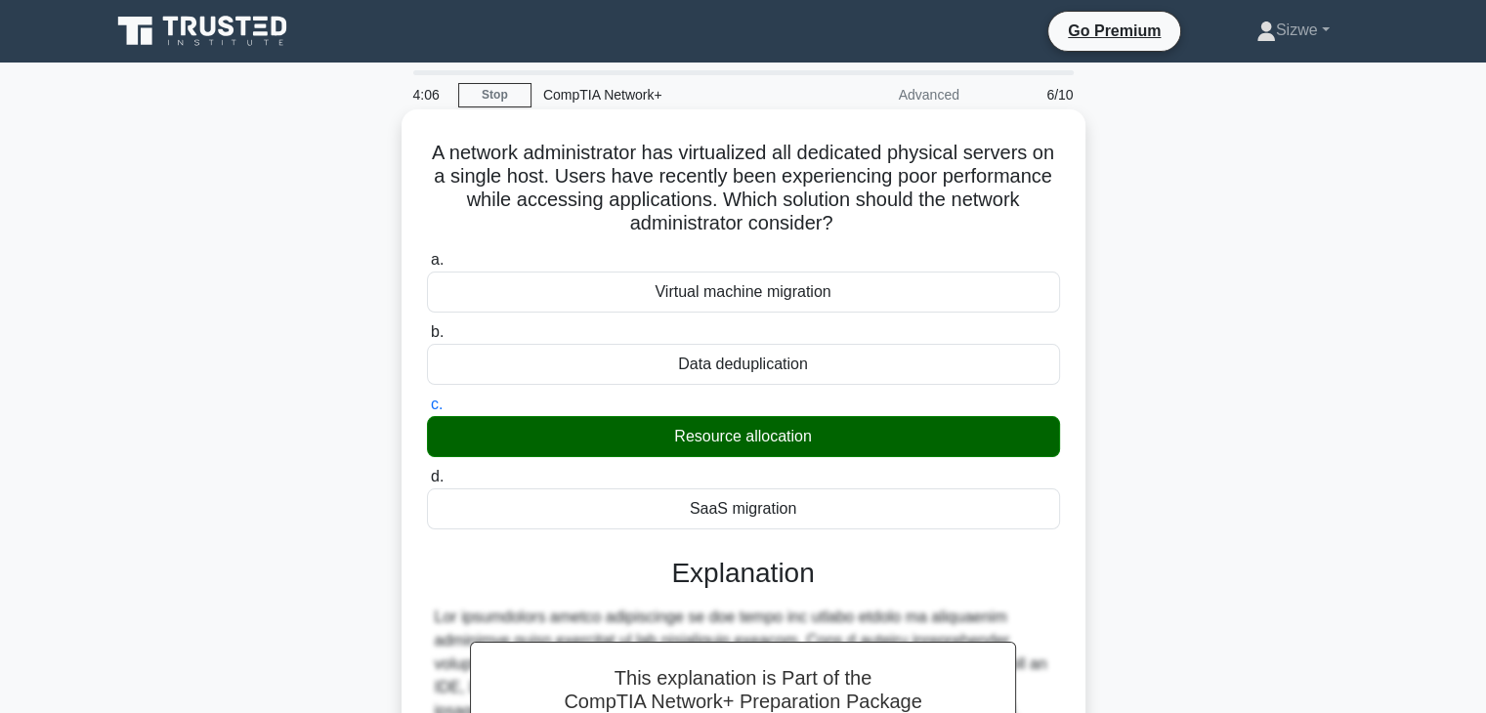
click at [427, 471] on input "d. SaaS migration" at bounding box center [427, 477] width 0 height 13
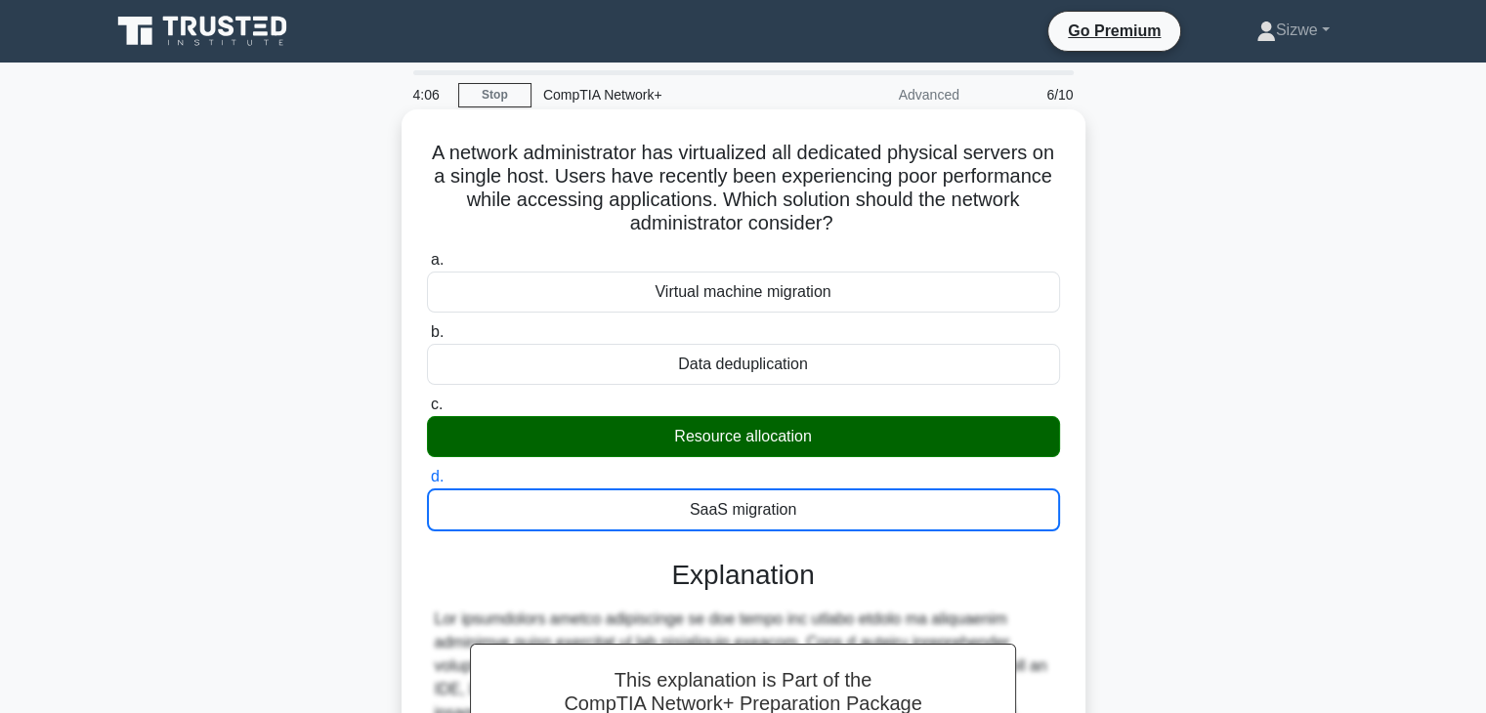
click at [427, 254] on input "a. Virtual machine migration" at bounding box center [427, 260] width 0 height 13
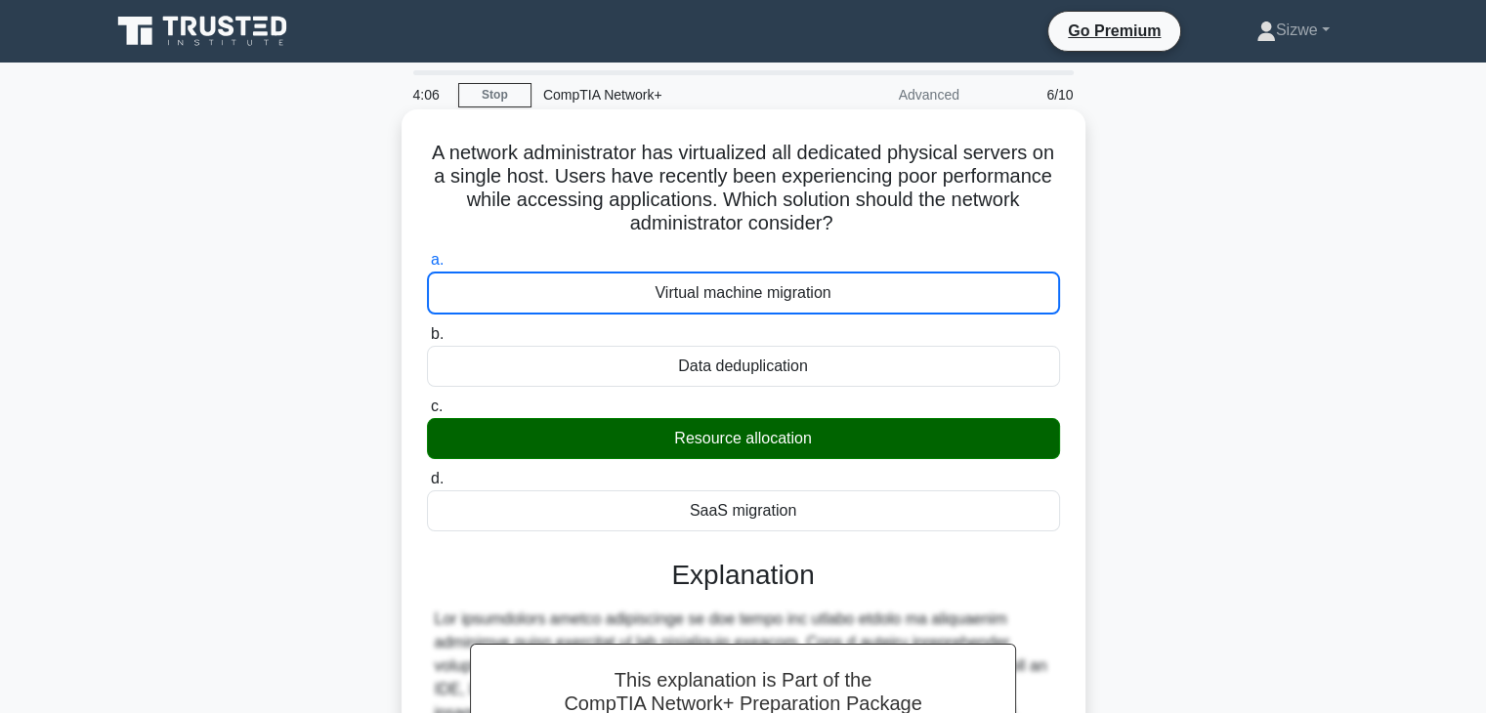
click at [427, 328] on input "b. Data deduplication" at bounding box center [427, 334] width 0 height 13
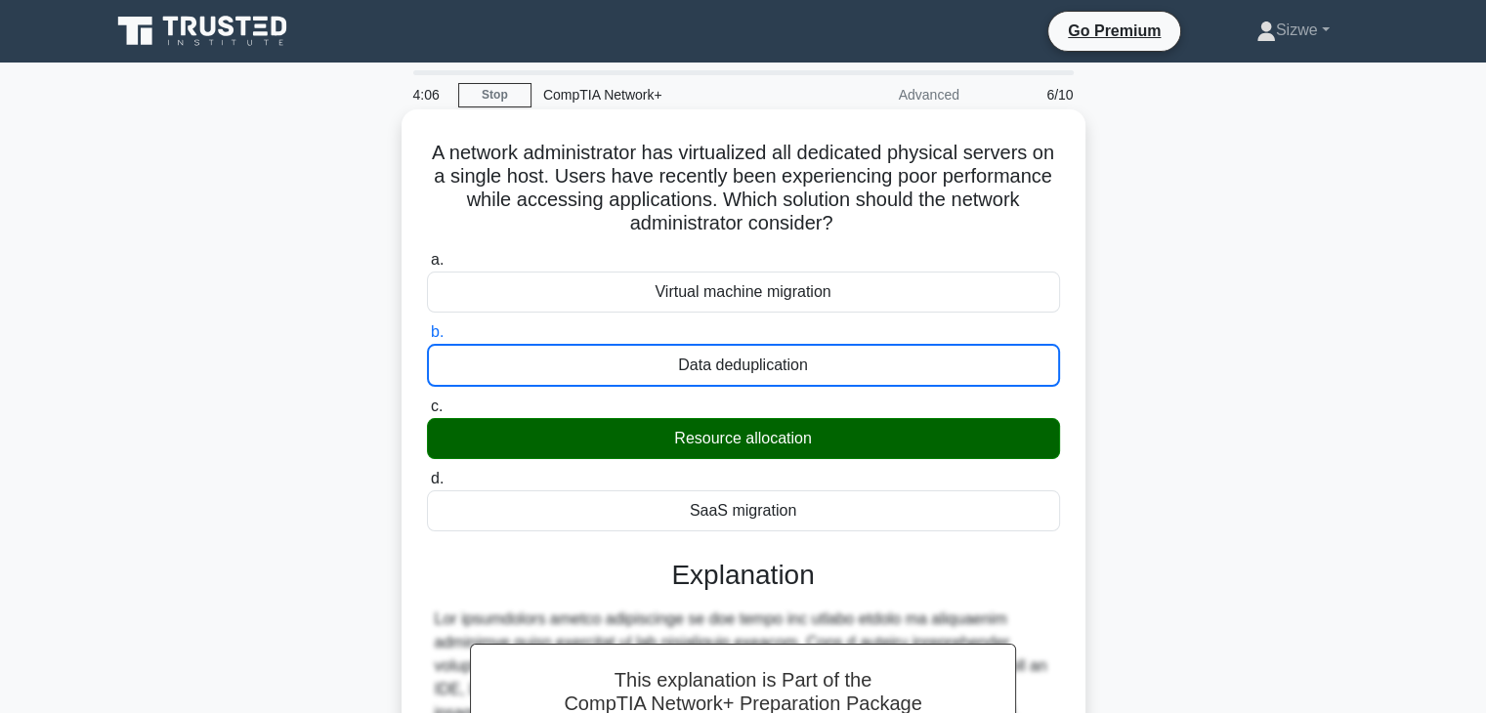
click at [427, 401] on input "c. Resource allocation" at bounding box center [427, 407] width 0 height 13
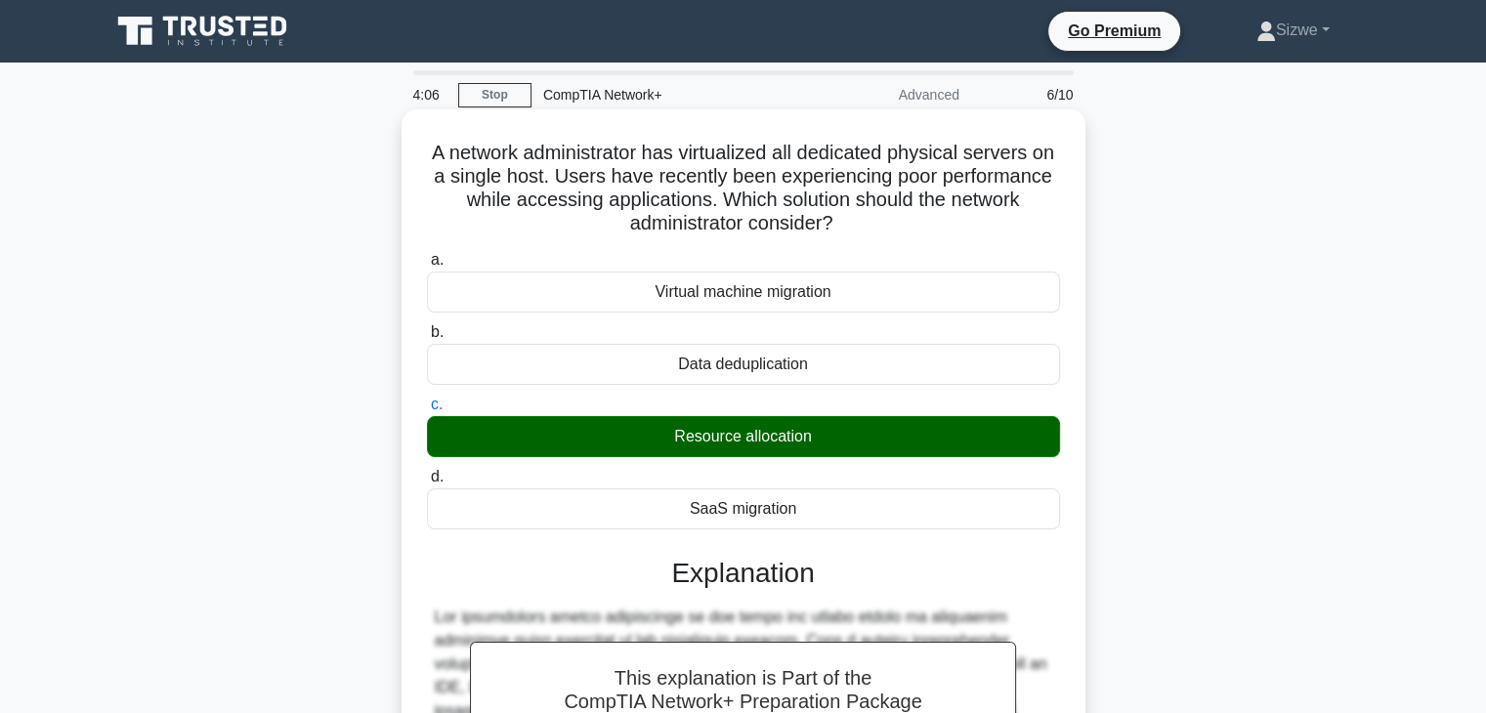
click at [427, 471] on input "d. SaaS migration" at bounding box center [427, 477] width 0 height 13
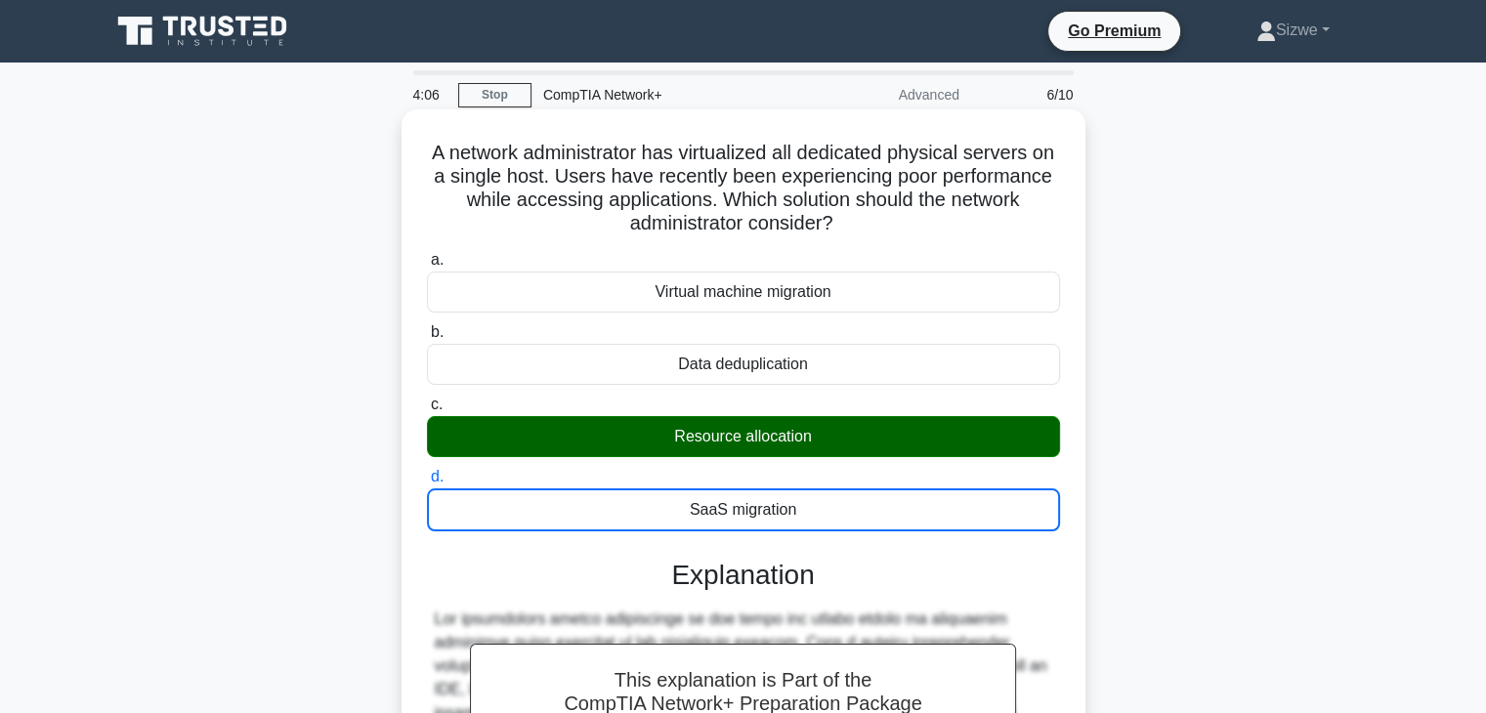
click at [427, 254] on input "a. Virtual machine migration" at bounding box center [427, 260] width 0 height 13
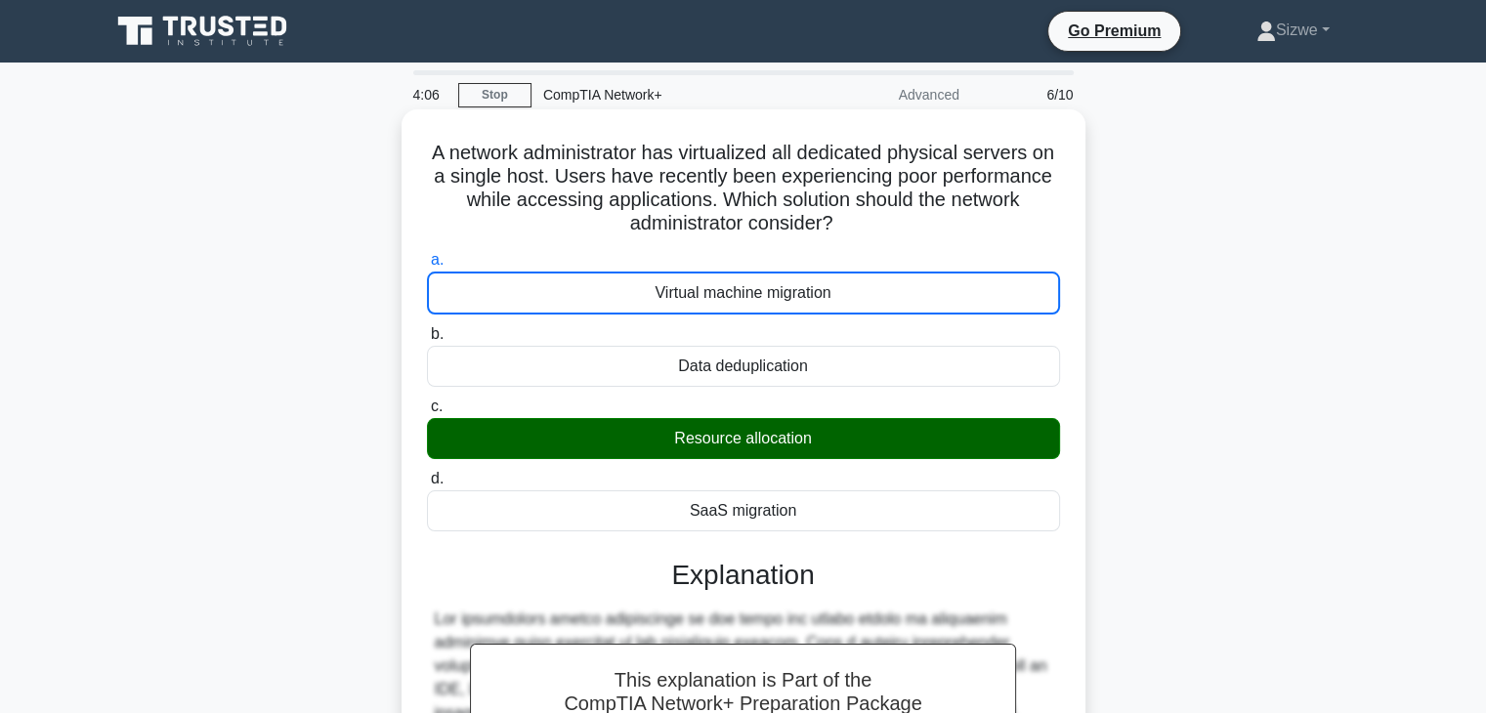
click at [427, 328] on input "b. Data deduplication" at bounding box center [427, 334] width 0 height 13
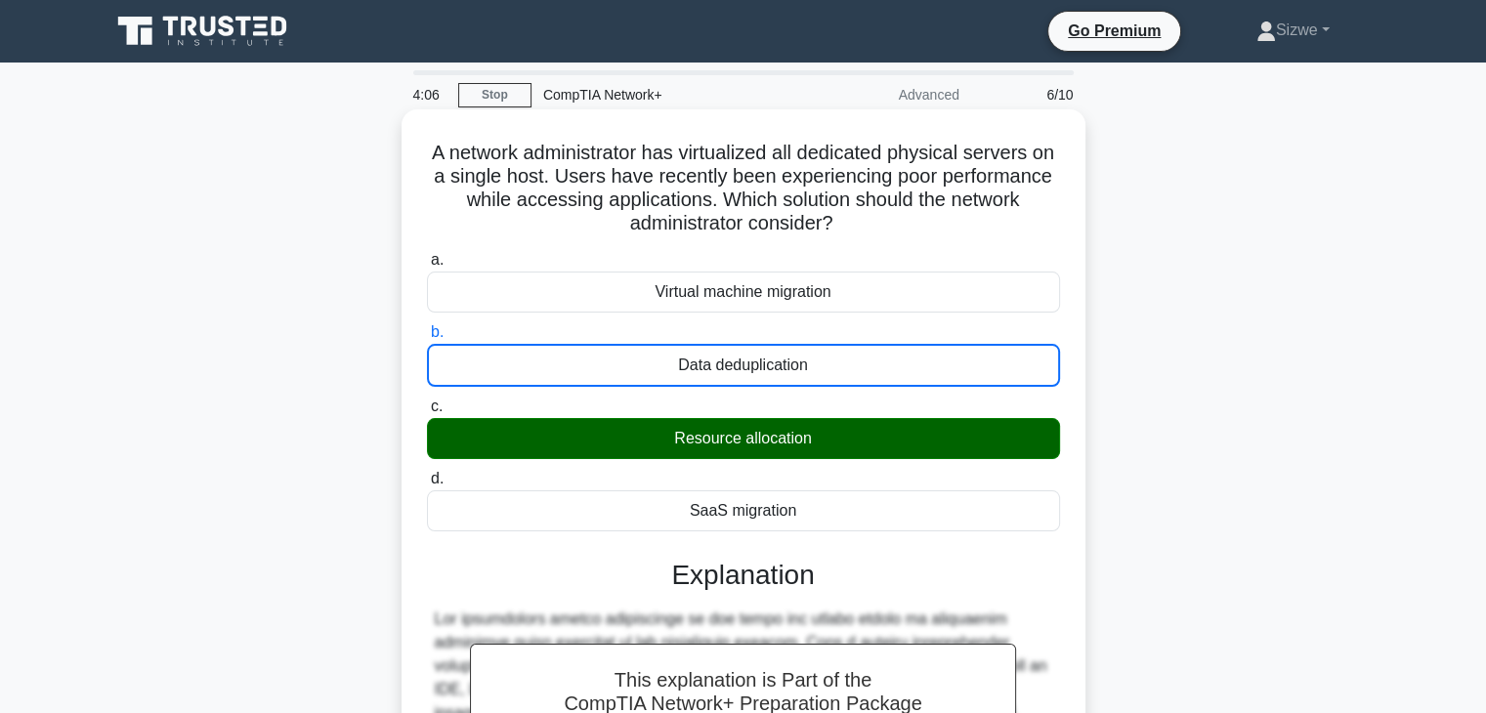
click at [427, 401] on input "c. Resource allocation" at bounding box center [427, 407] width 0 height 13
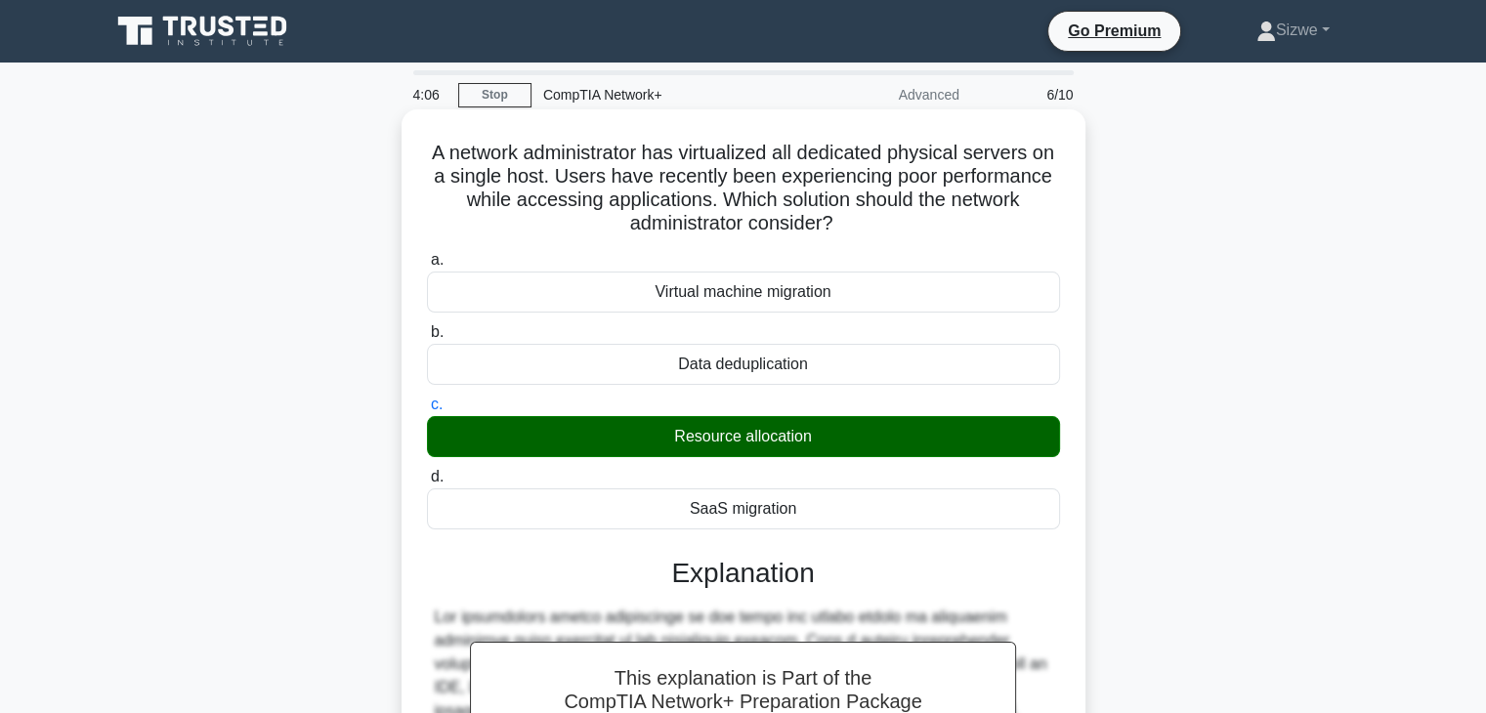
click at [427, 471] on input "d. SaaS migration" at bounding box center [427, 477] width 0 height 13
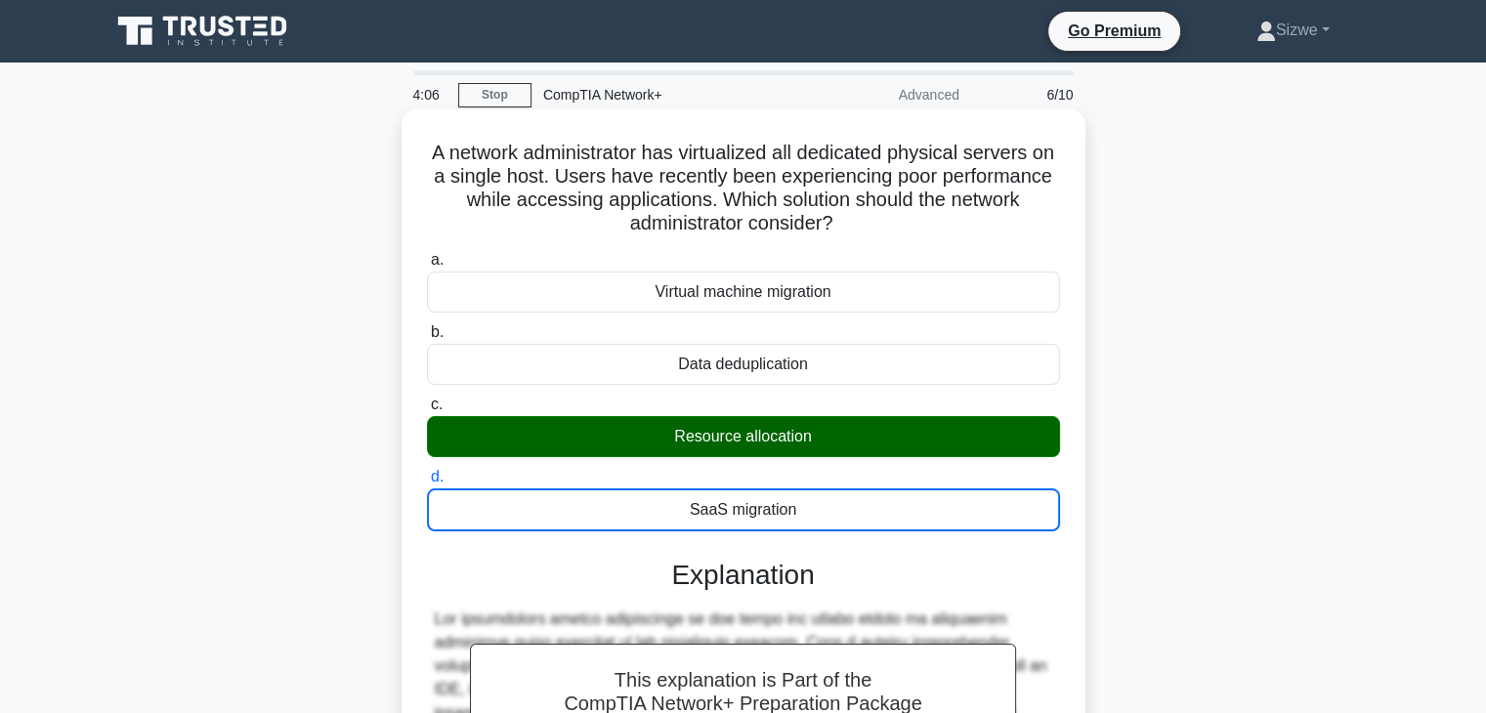
click at [427, 254] on input "a. Virtual machine migration" at bounding box center [427, 260] width 0 height 13
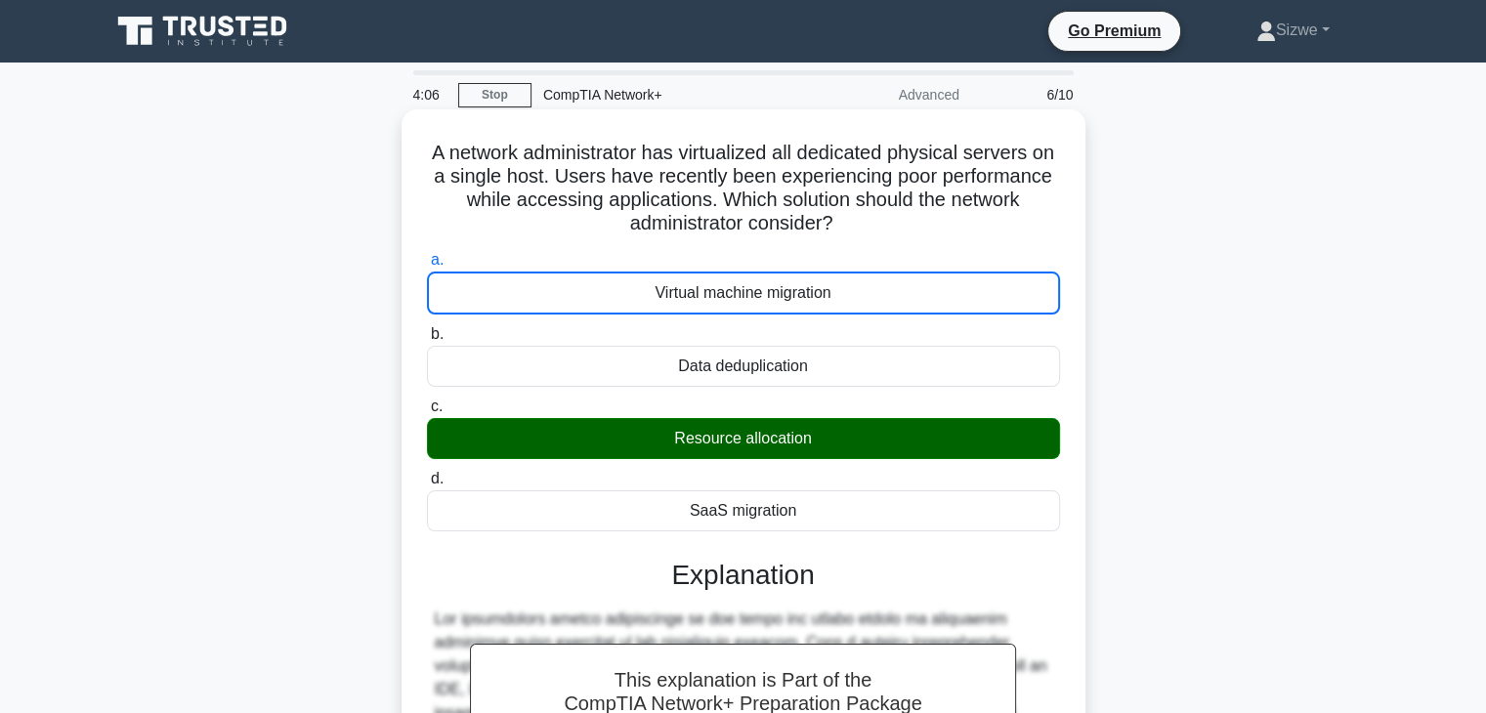
click at [427, 328] on input "b. Data deduplication" at bounding box center [427, 334] width 0 height 13
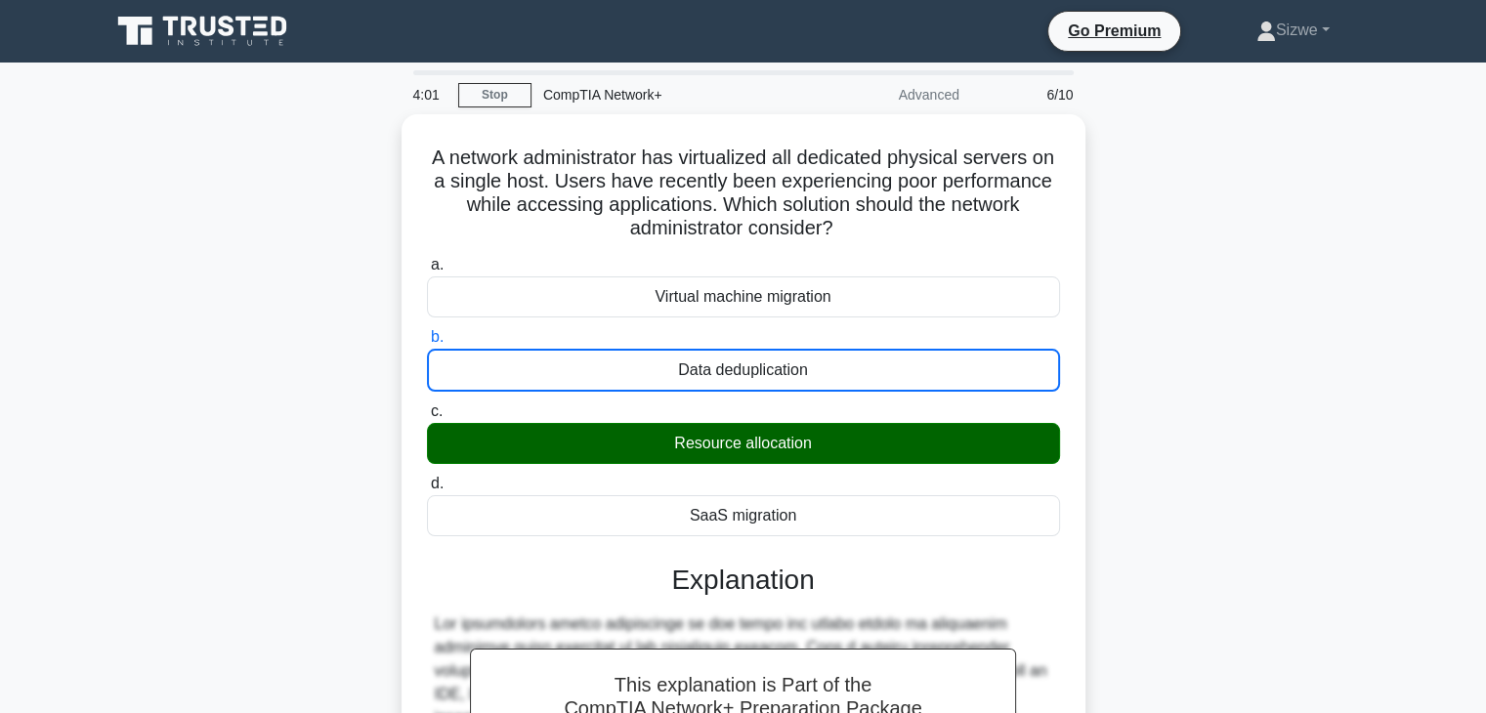
drag, startPoint x: 1187, startPoint y: 353, endPoint x: 1376, endPoint y: 345, distance: 188.7
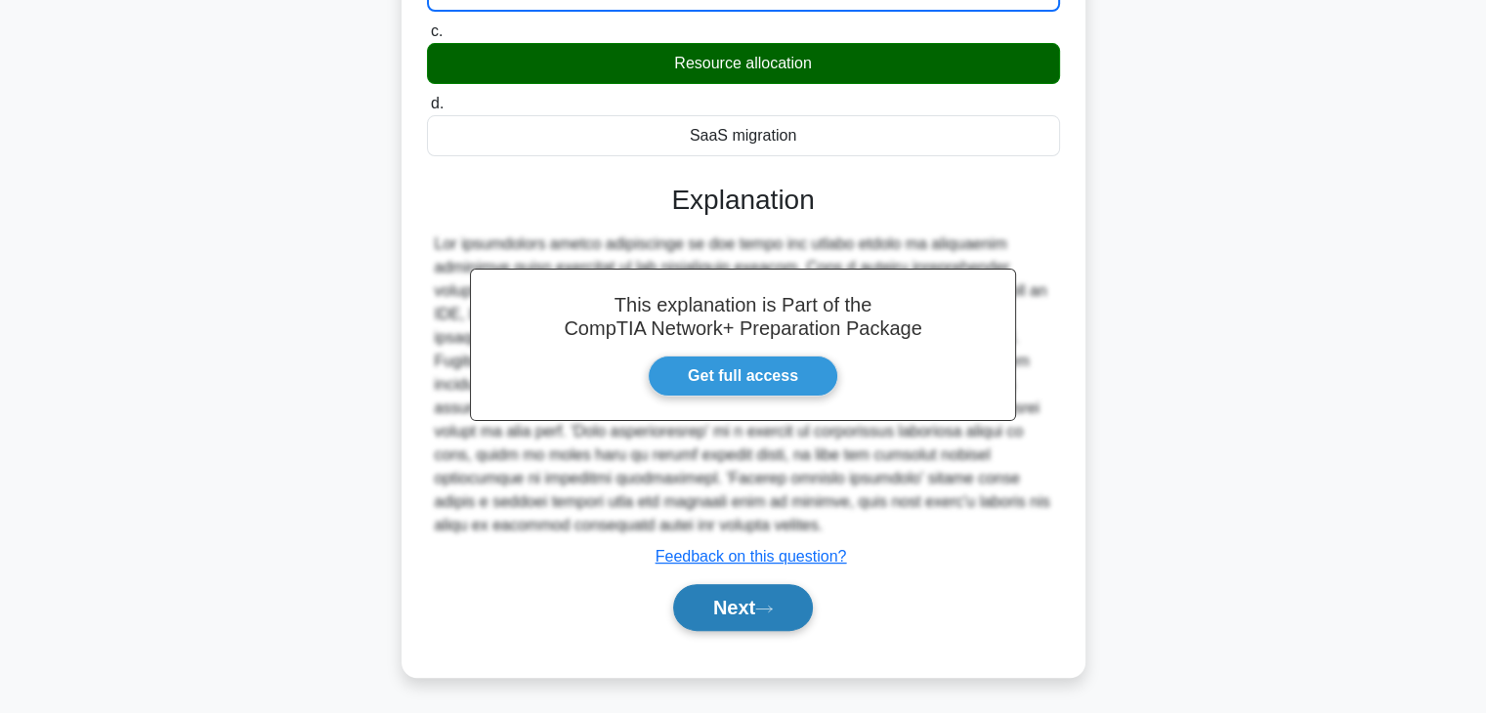
click at [757, 607] on button "Next" at bounding box center [743, 607] width 140 height 47
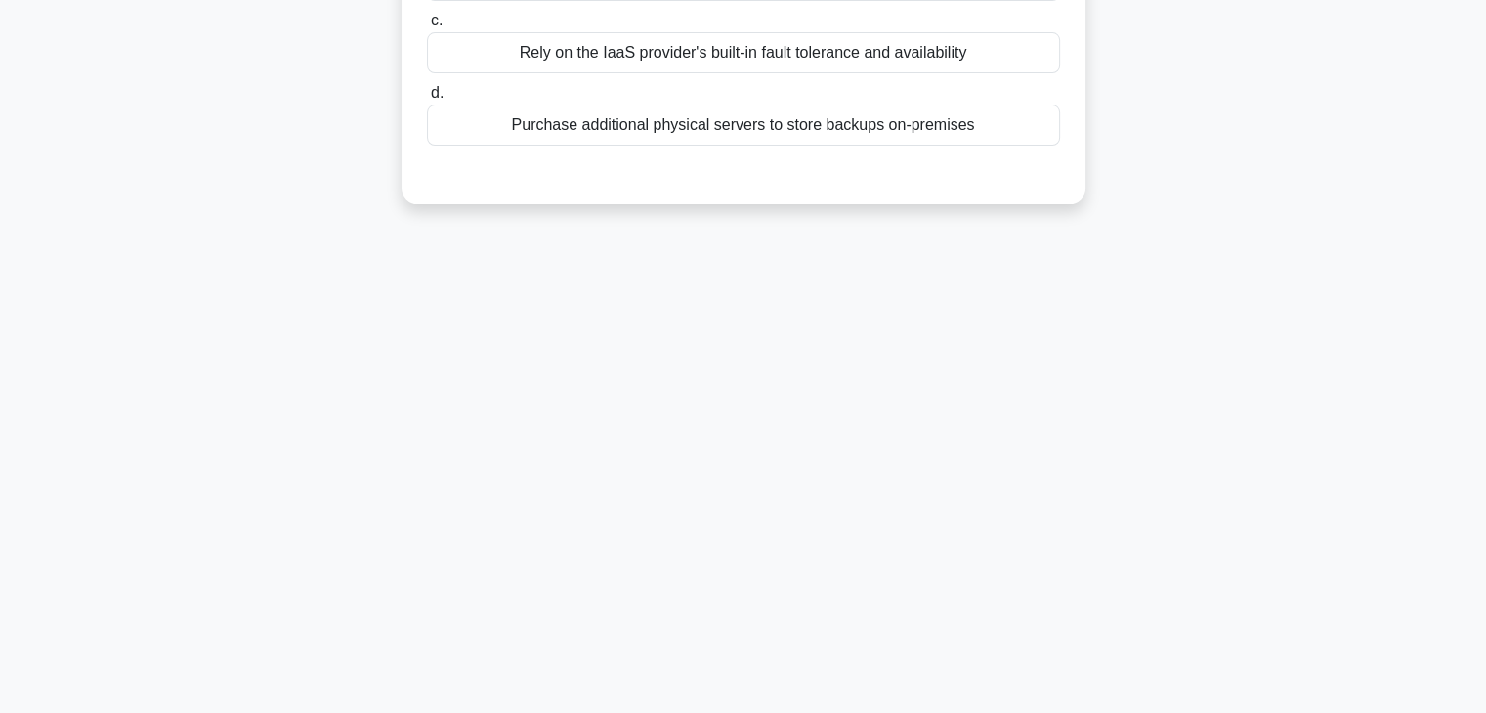
scroll to position [0, 0]
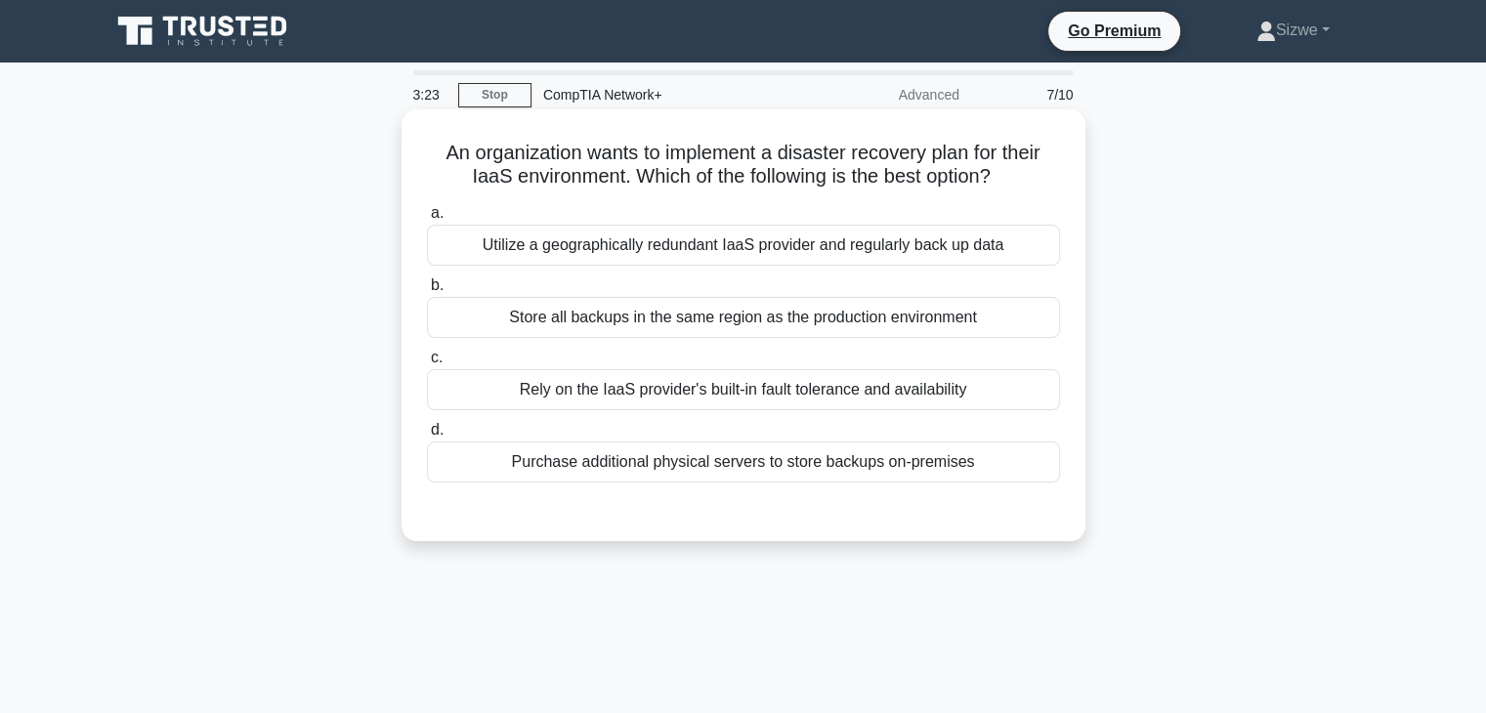
click at [596, 238] on div "Utilize a geographically redundant IaaS provider and regularly back up data" at bounding box center [743, 245] width 633 height 41
click at [427, 220] on input "a. Utilize a geographically redundant IaaS provider and regularly back up data" at bounding box center [427, 213] width 0 height 13
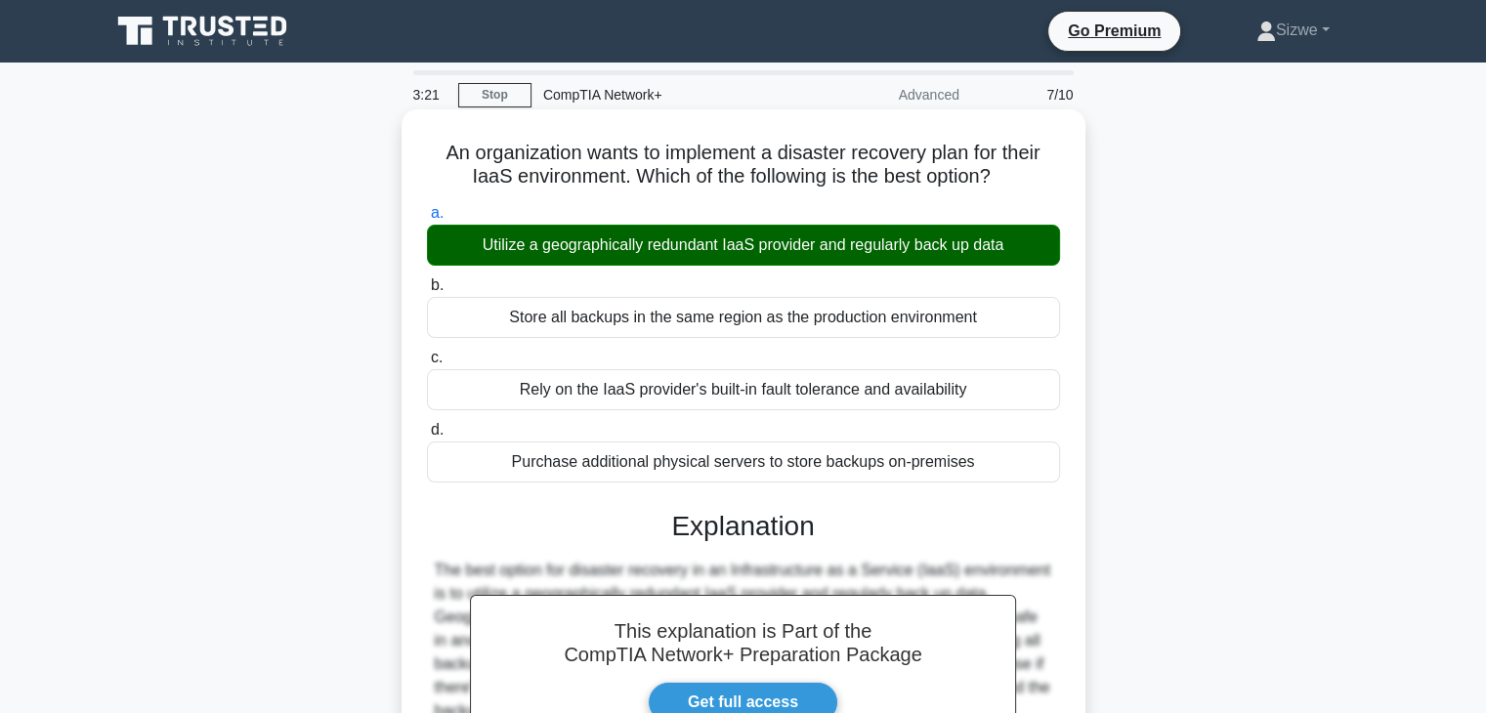
scroll to position [343, 0]
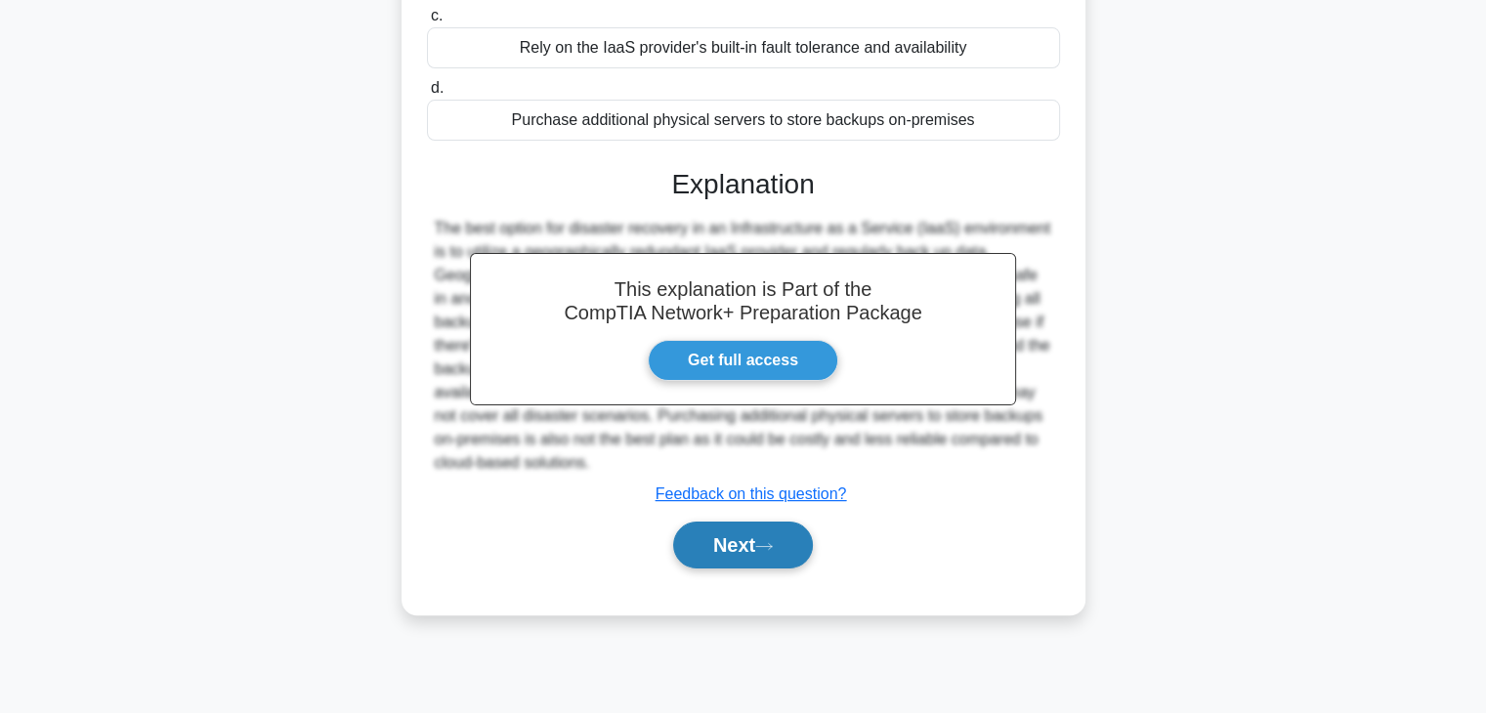
click at [741, 551] on button "Next" at bounding box center [743, 545] width 140 height 47
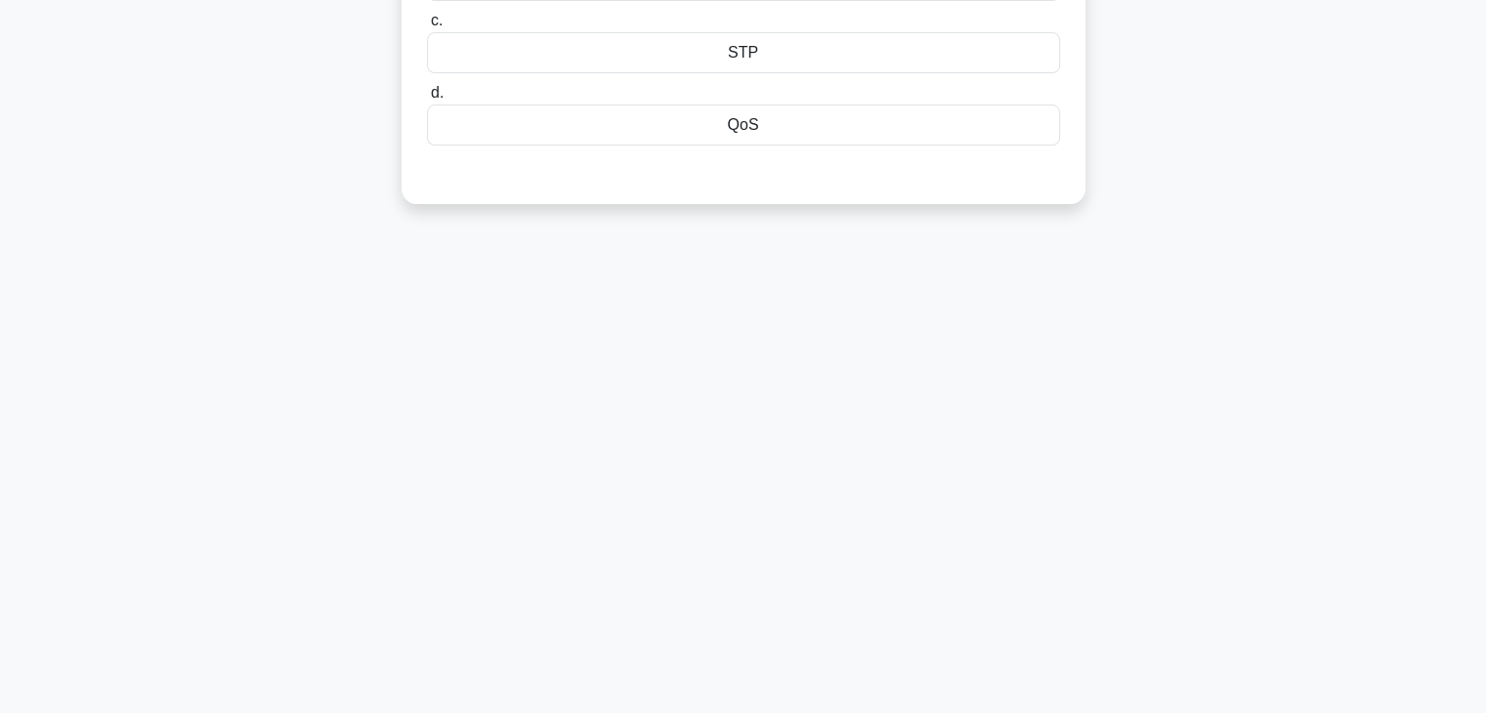
scroll to position [0, 0]
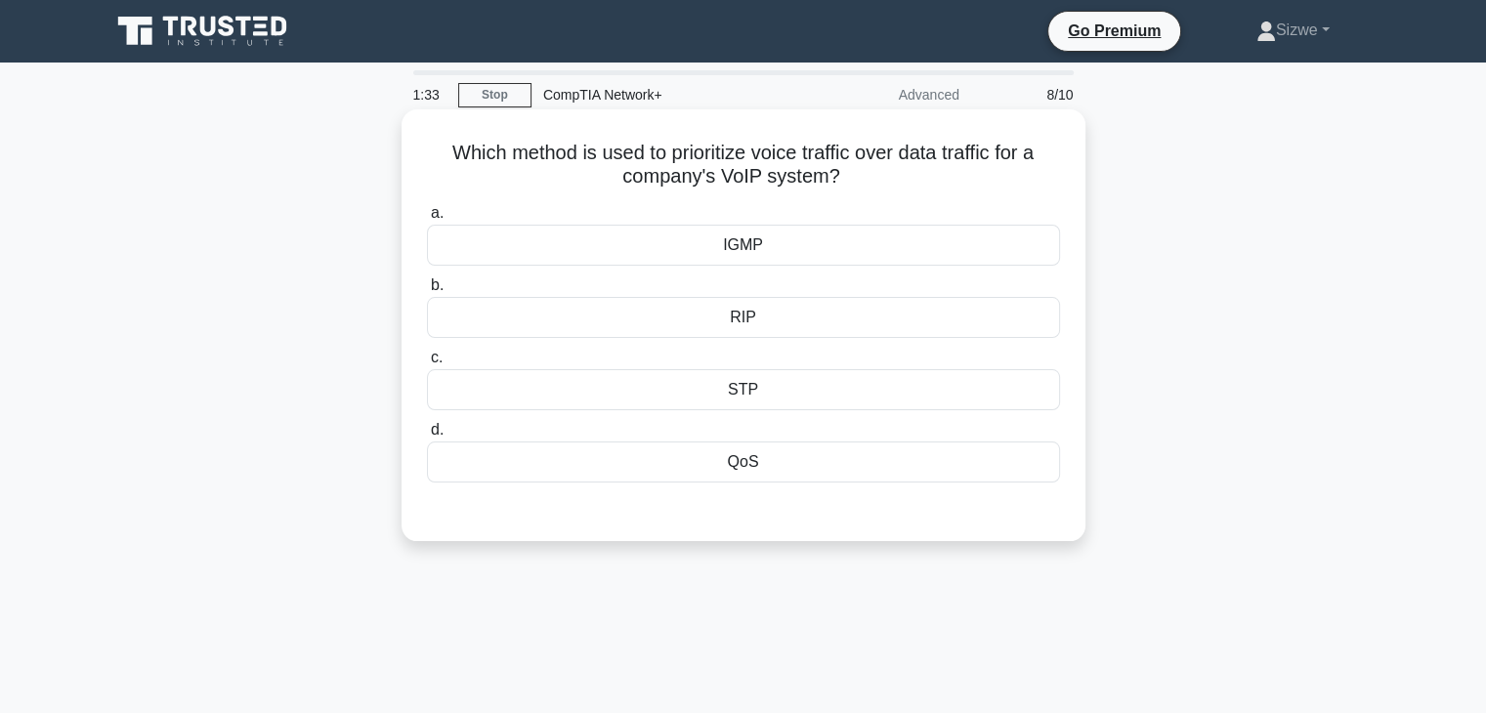
click at [783, 456] on div "QoS" at bounding box center [743, 462] width 633 height 41
click at [427, 437] on input "d. QoS" at bounding box center [427, 430] width 0 height 13
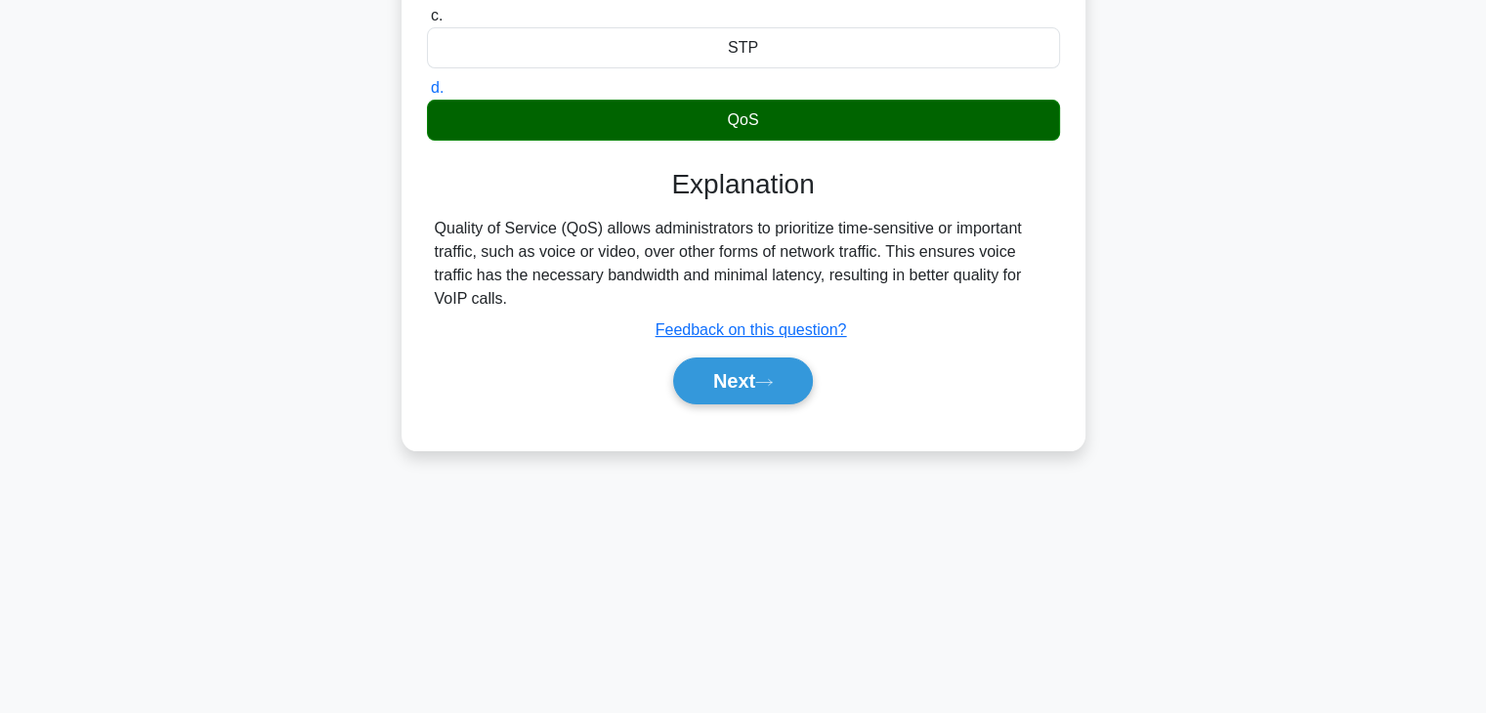
scroll to position [326, 0]
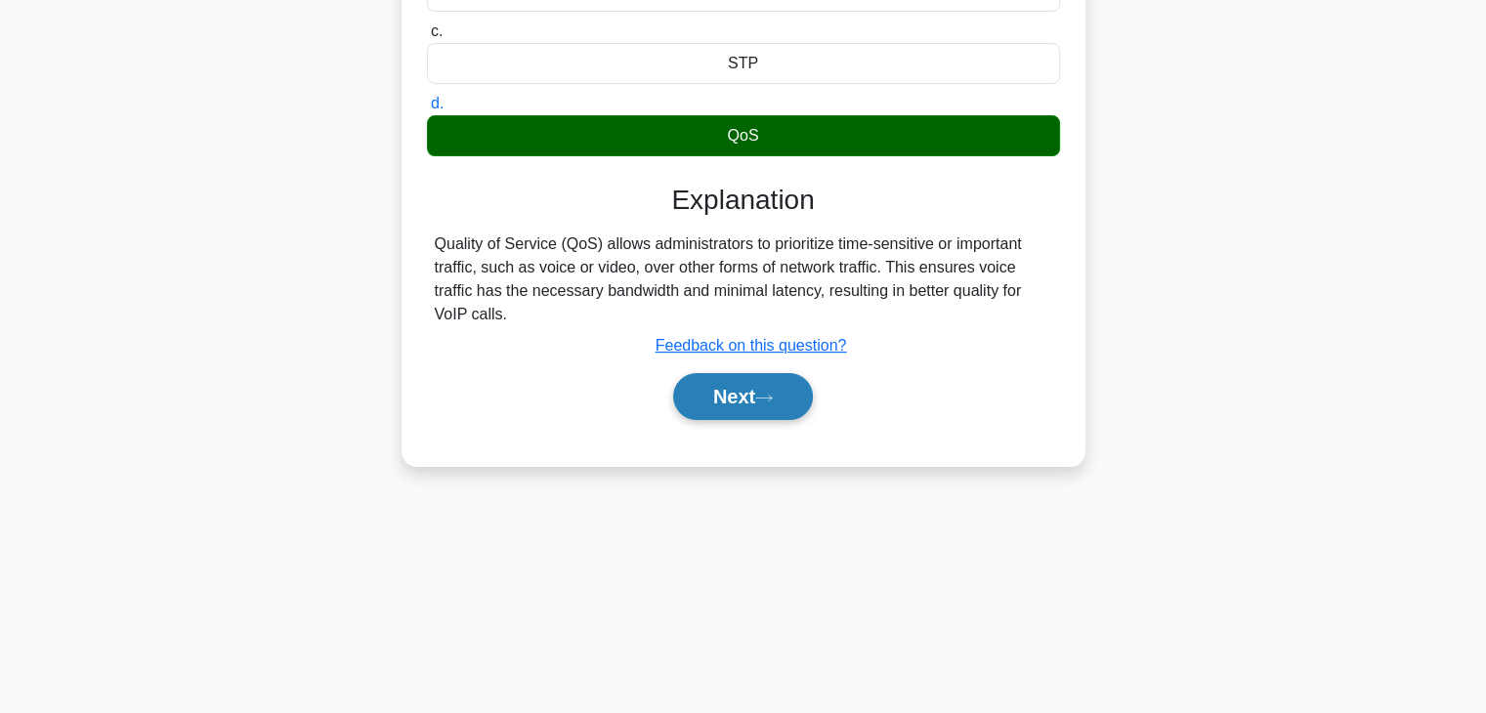
click at [717, 405] on button "Next" at bounding box center [743, 396] width 140 height 47
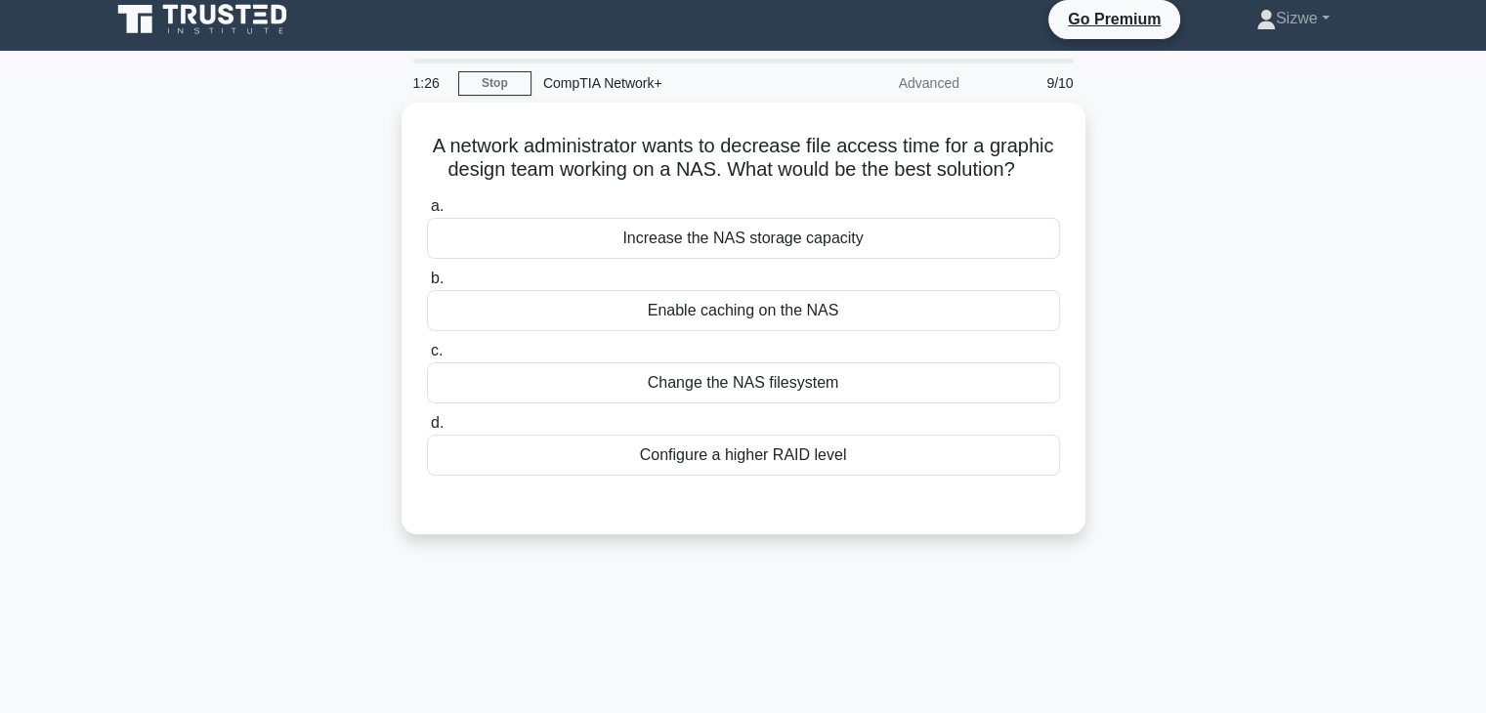
scroll to position [11, 0]
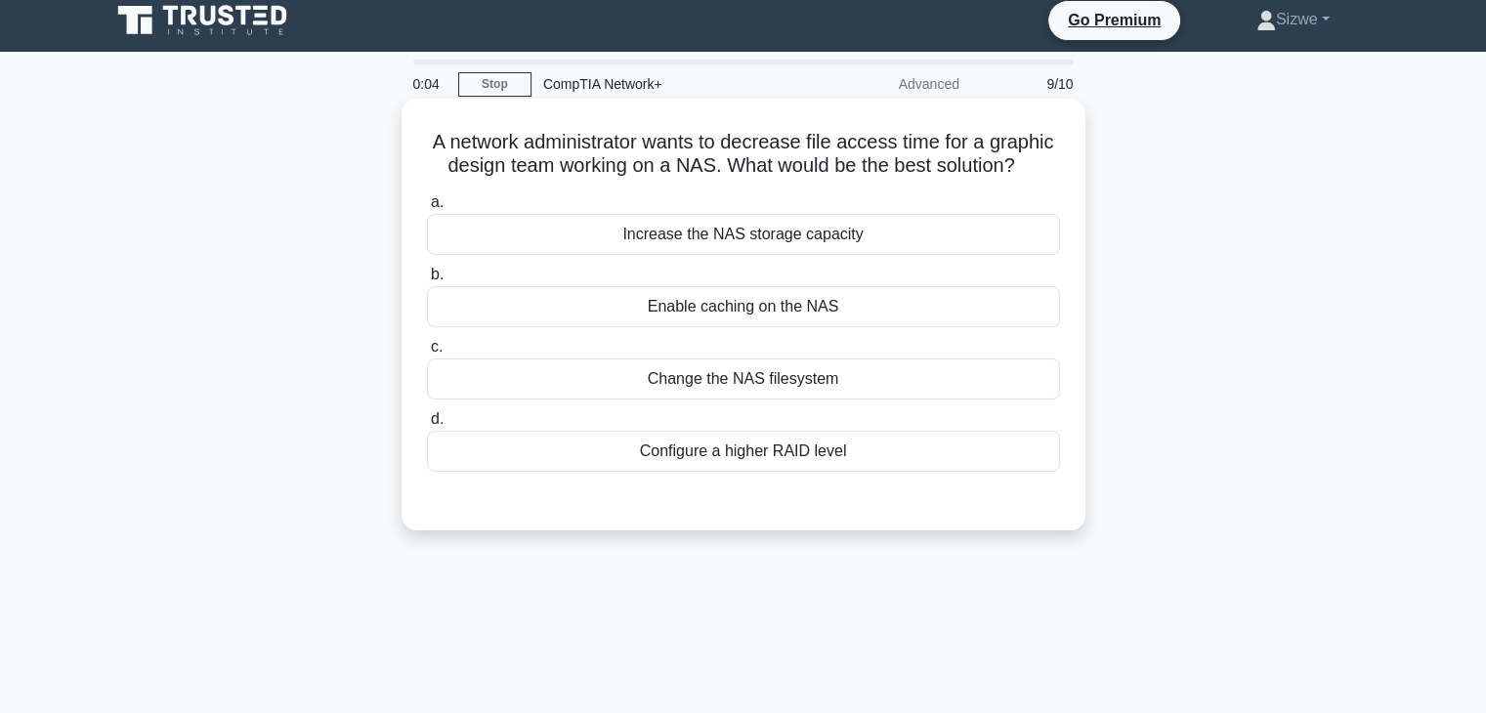
drag, startPoint x: 723, startPoint y: 324, endPoint x: 676, endPoint y: 402, distance: 90.3
click at [676, 400] on div "Change the NAS filesystem" at bounding box center [743, 379] width 633 height 41
click at [427, 354] on input "c. Change the NAS filesystem" at bounding box center [427, 347] width 0 height 13
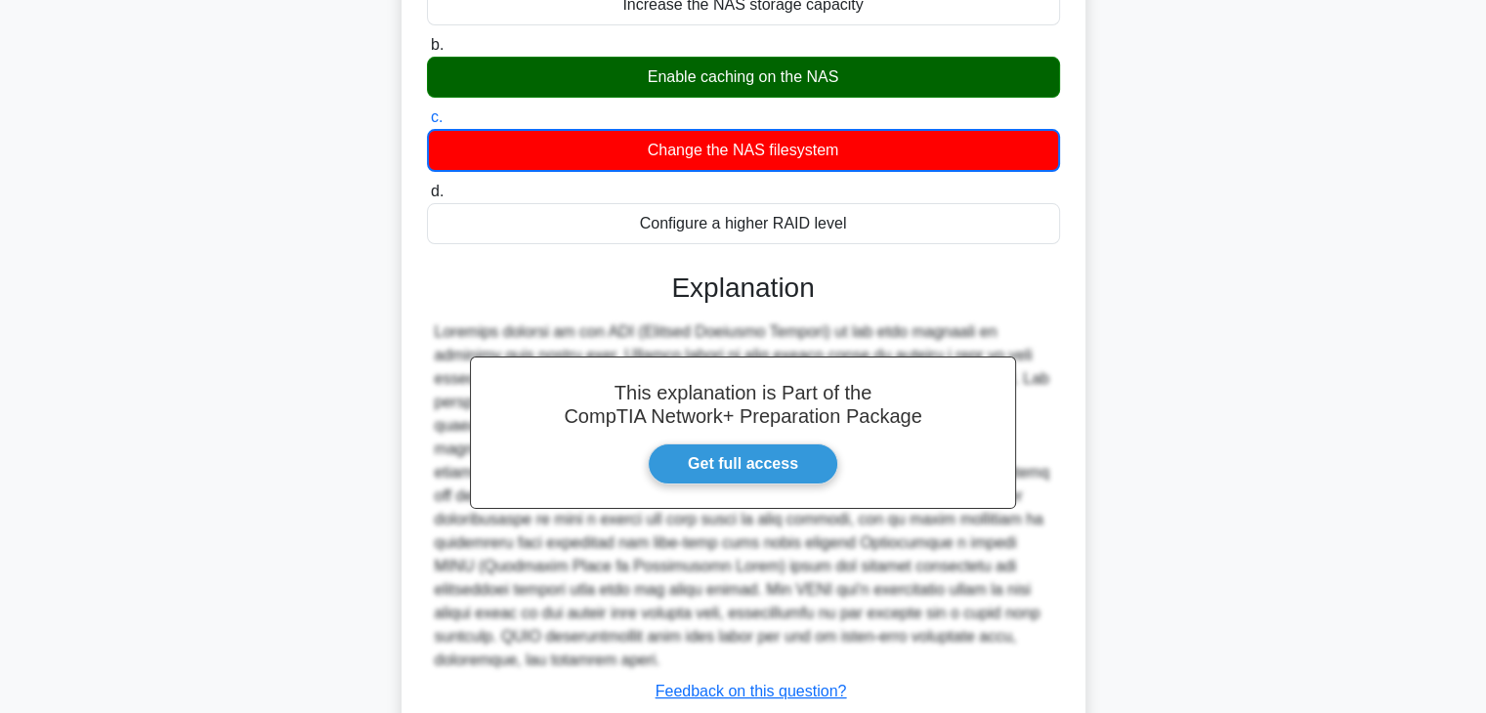
scroll to position [375, 0]
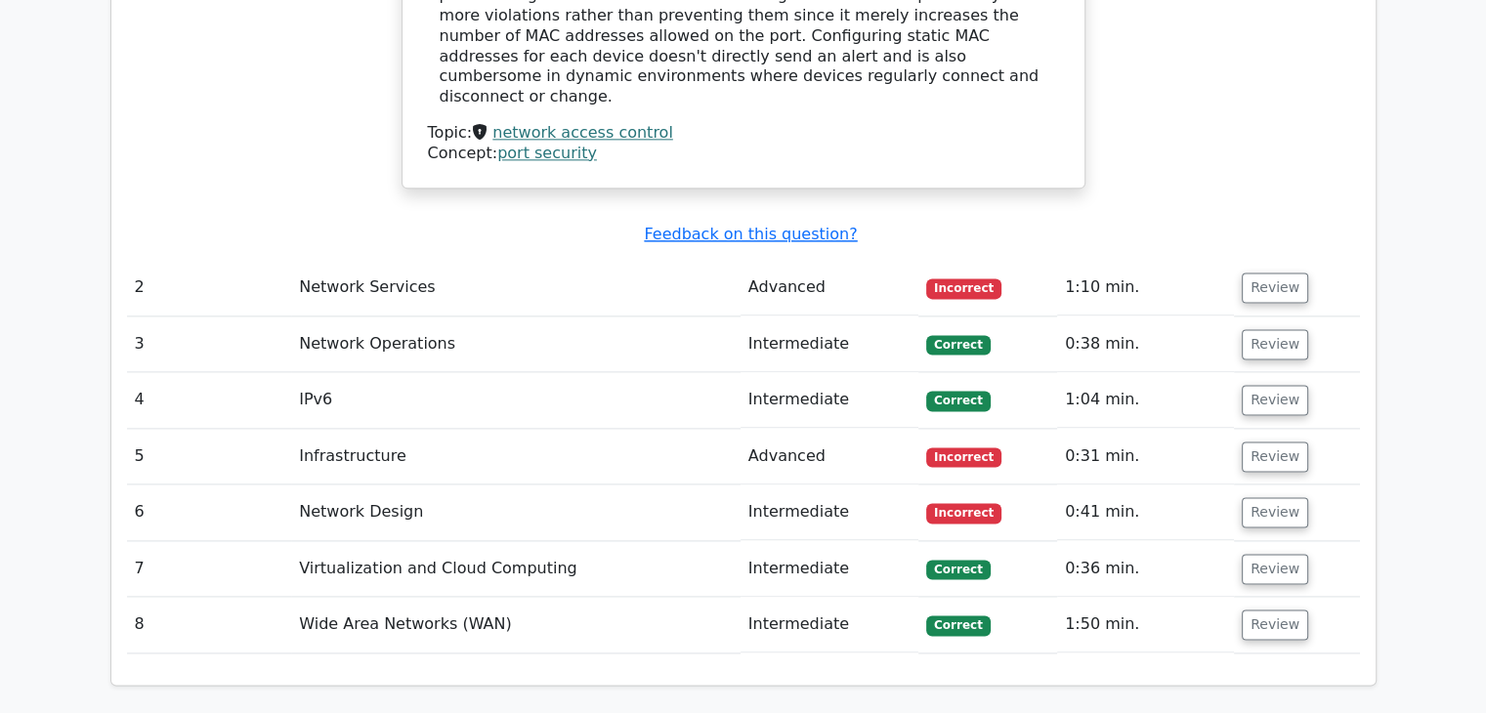
scroll to position [2543, 0]
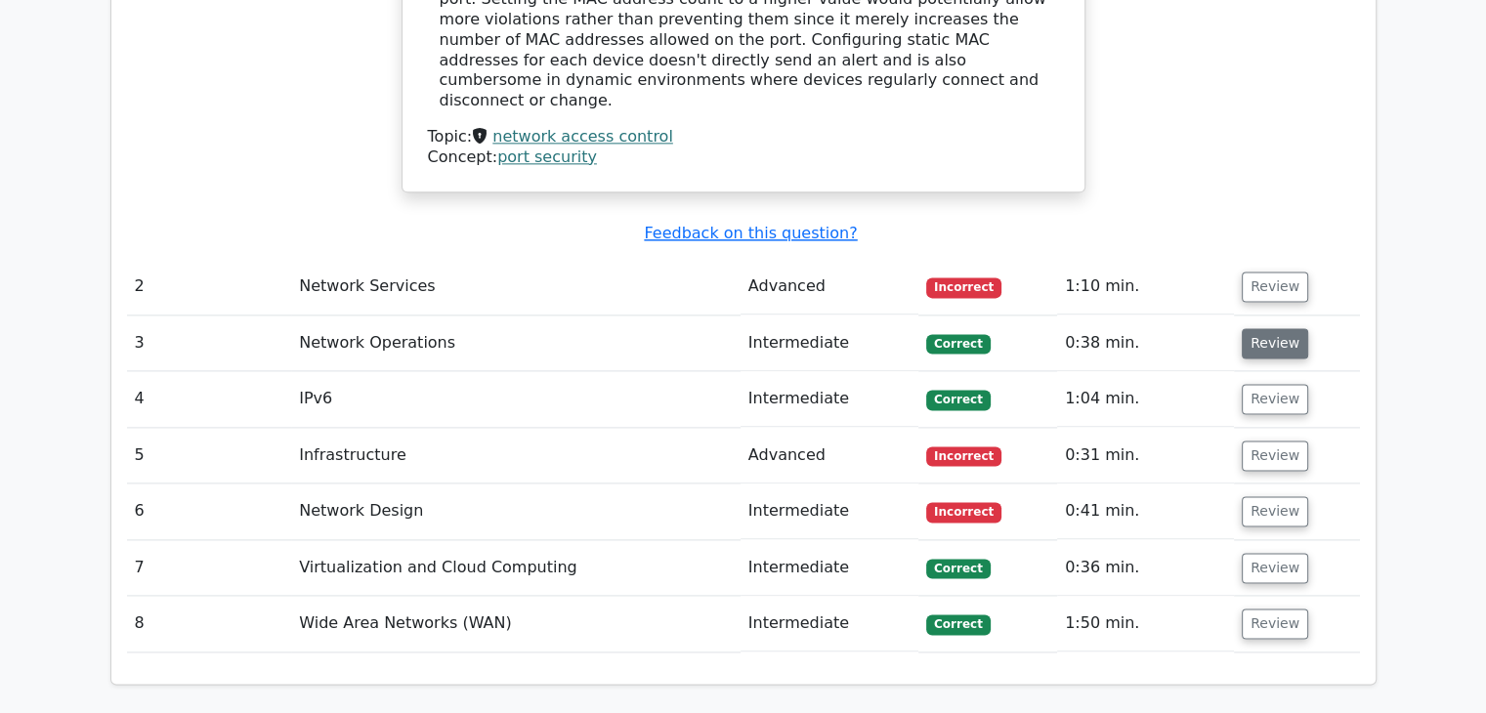
click at [1247, 328] on button "Review" at bounding box center [1275, 343] width 66 height 30
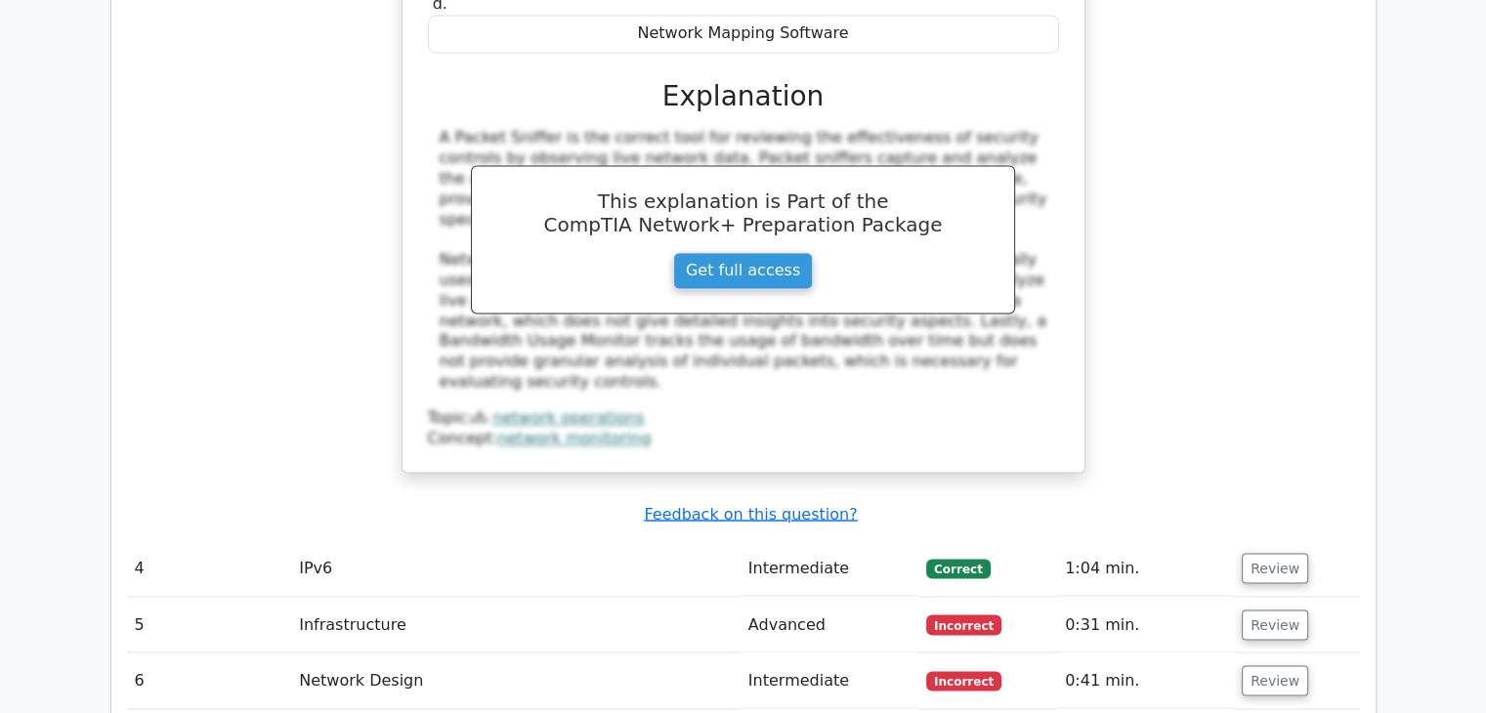
scroll to position [3295, 0]
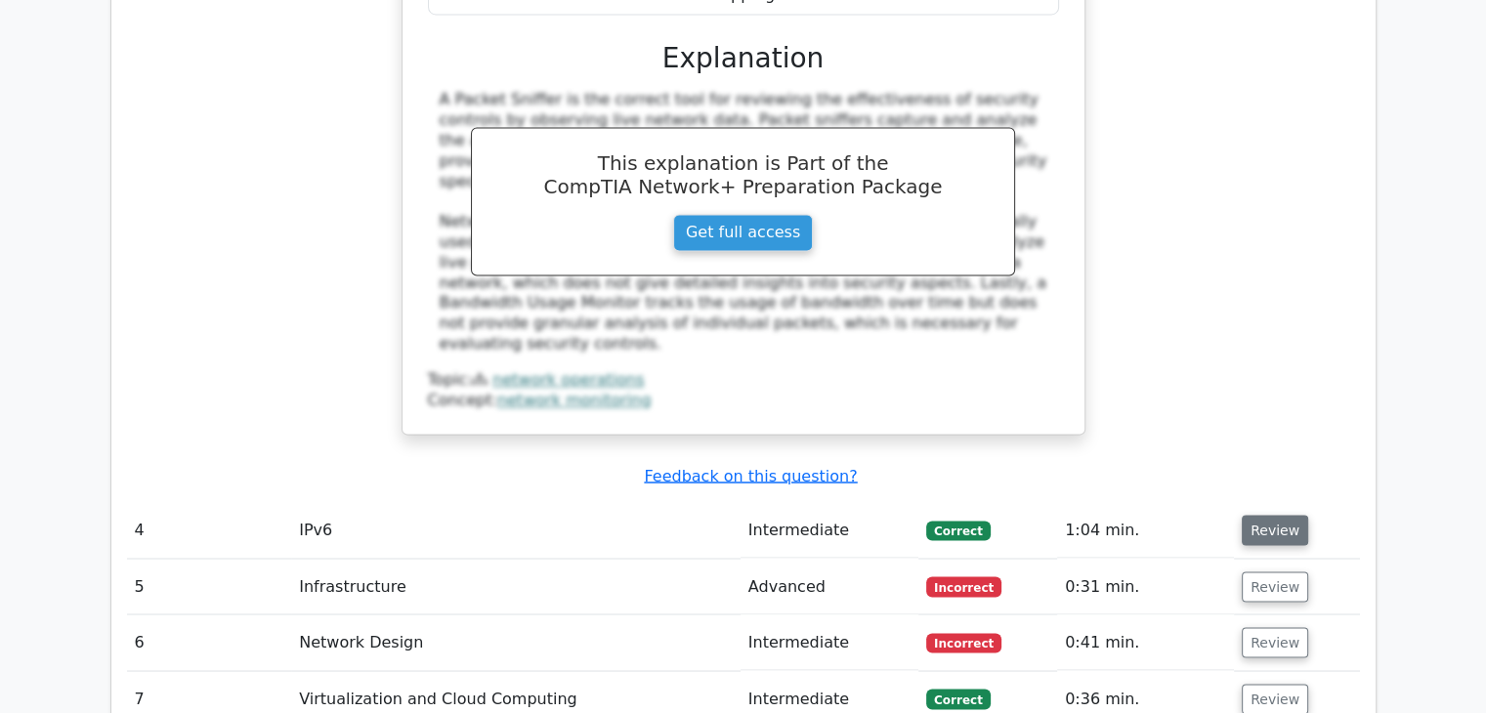
click at [1278, 515] on button "Review" at bounding box center [1275, 530] width 66 height 30
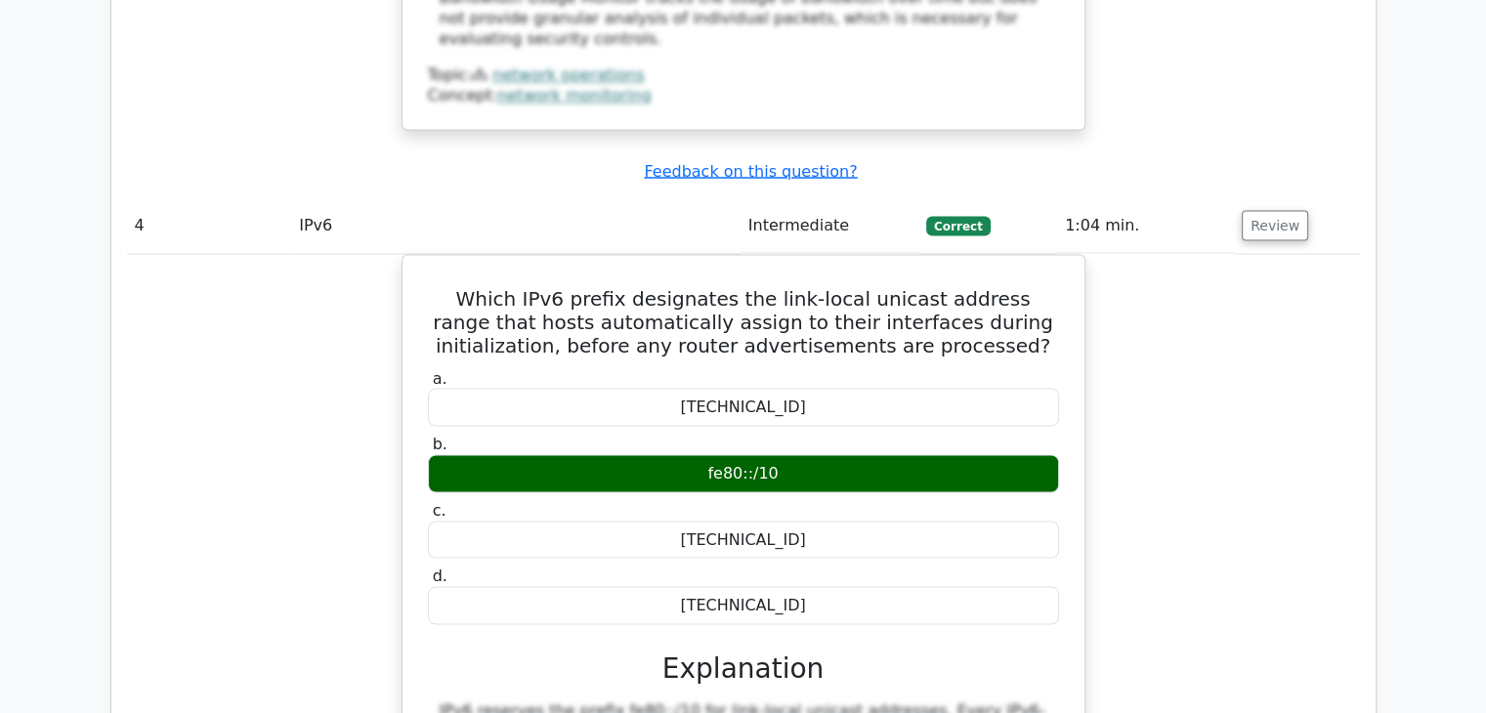
scroll to position [3597, 0]
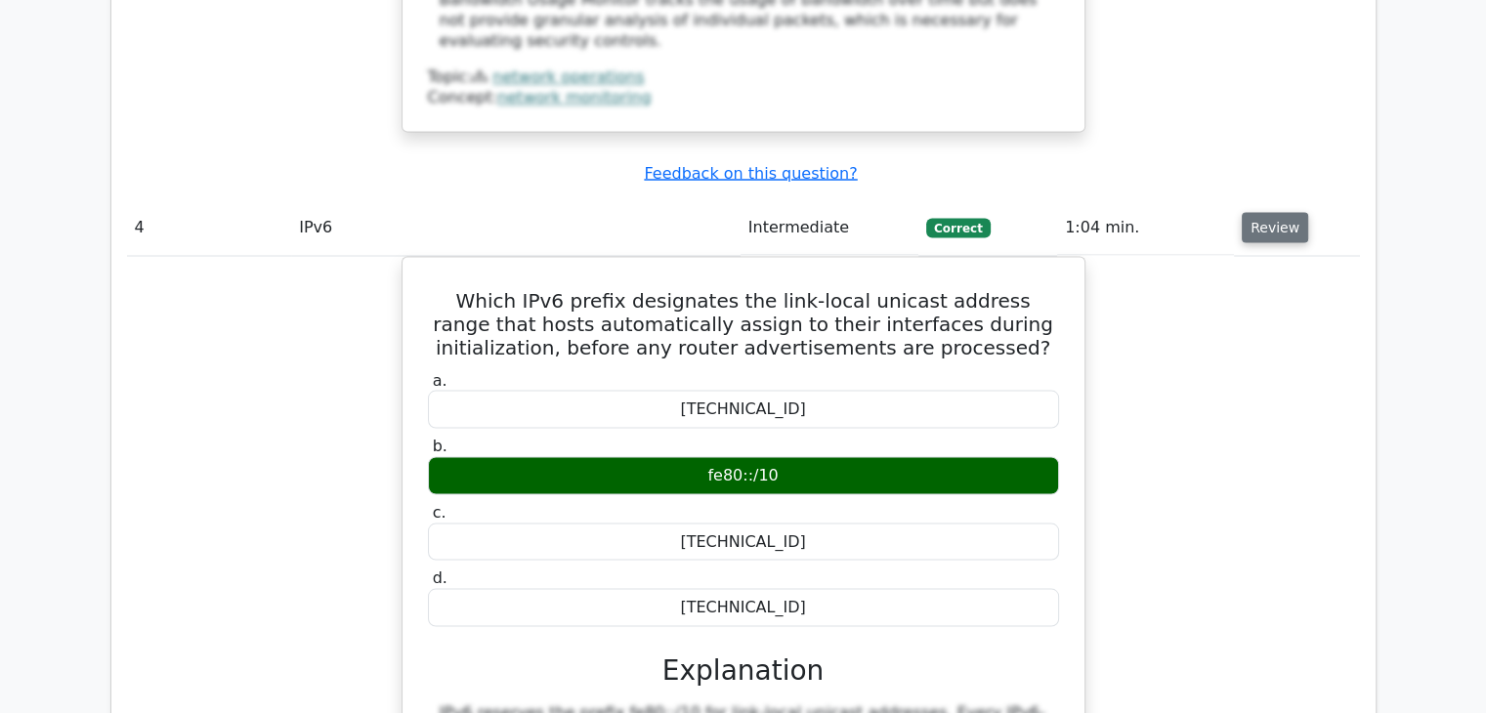
click at [1264, 212] on button "Review" at bounding box center [1275, 227] width 66 height 30
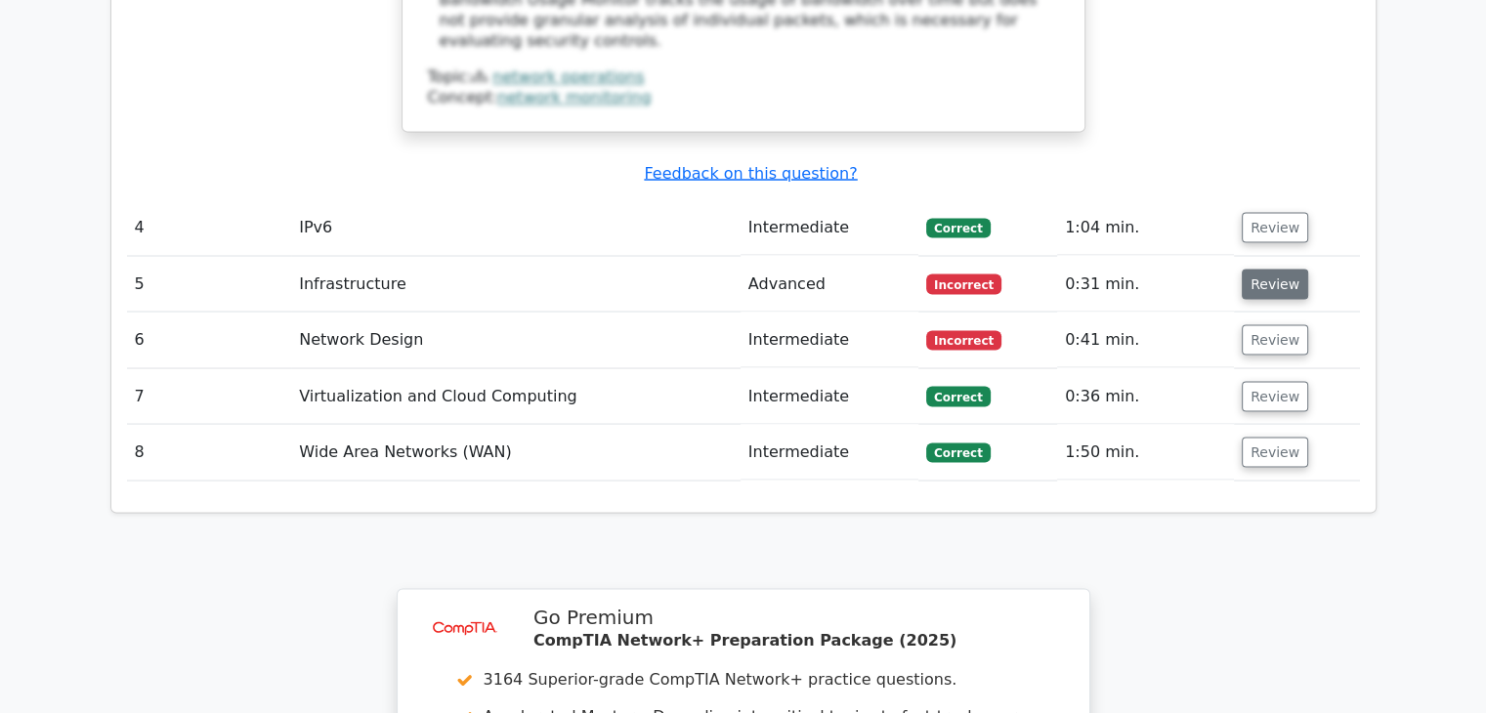
click at [1274, 269] on button "Review" at bounding box center [1275, 284] width 66 height 30
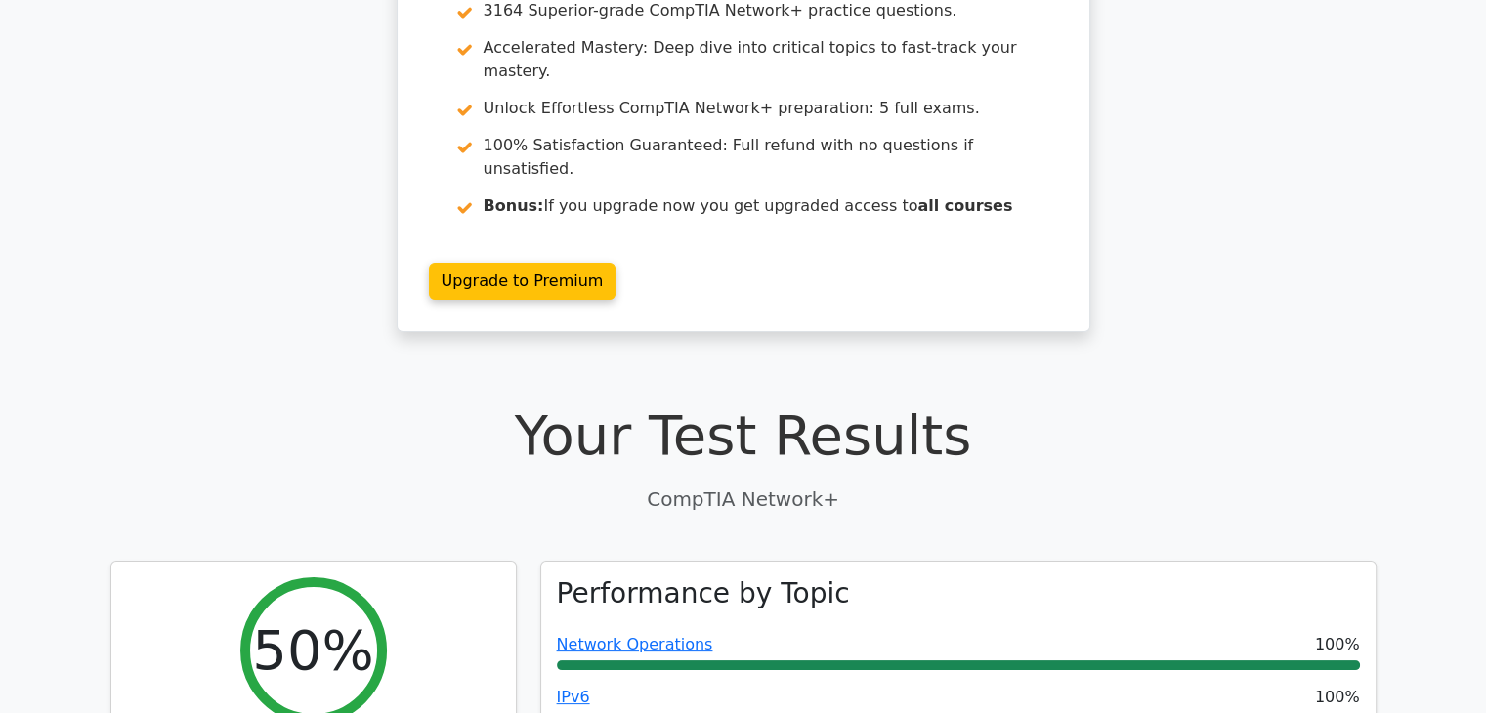
scroll to position [0, 0]
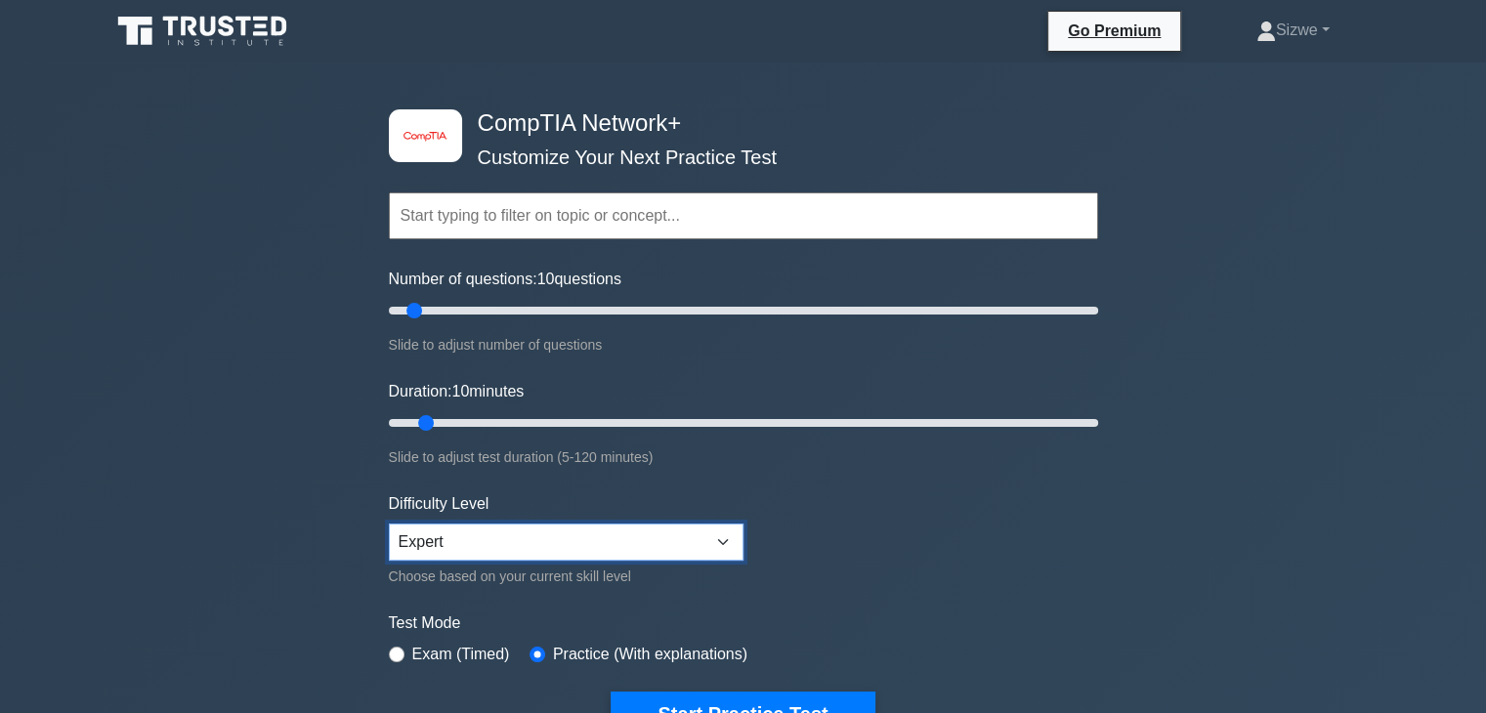
click at [433, 549] on select "Beginner Intermediate Expert" at bounding box center [566, 542] width 355 height 37
click at [389, 524] on select "Beginner Intermediate Expert" at bounding box center [566, 542] width 355 height 37
click at [441, 537] on select "Beginner Intermediate Expert" at bounding box center [566, 542] width 355 height 37
click at [389, 524] on select "Beginner Intermediate Expert" at bounding box center [566, 542] width 355 height 37
select select "expert"
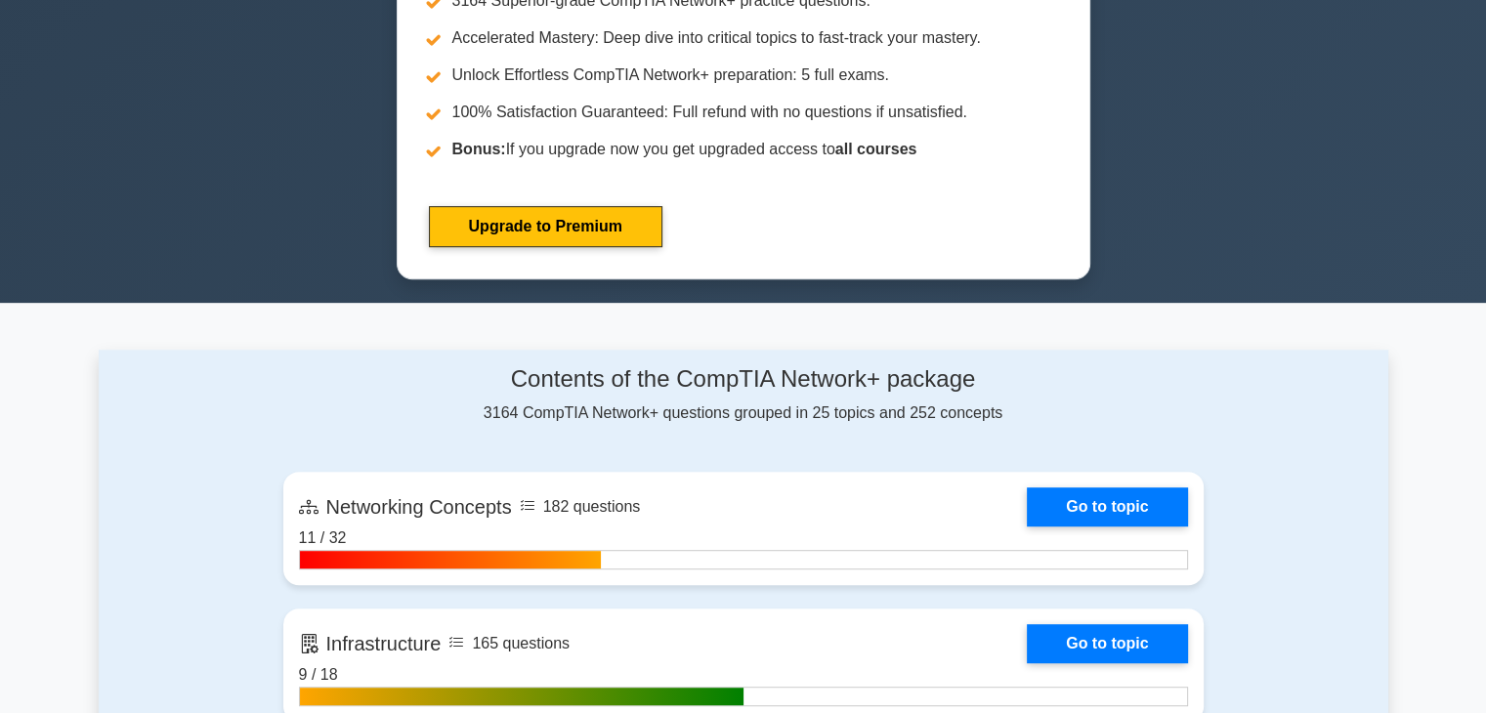
scroll to position [860, 0]
